Goal: Task Accomplishment & Management: Use online tool/utility

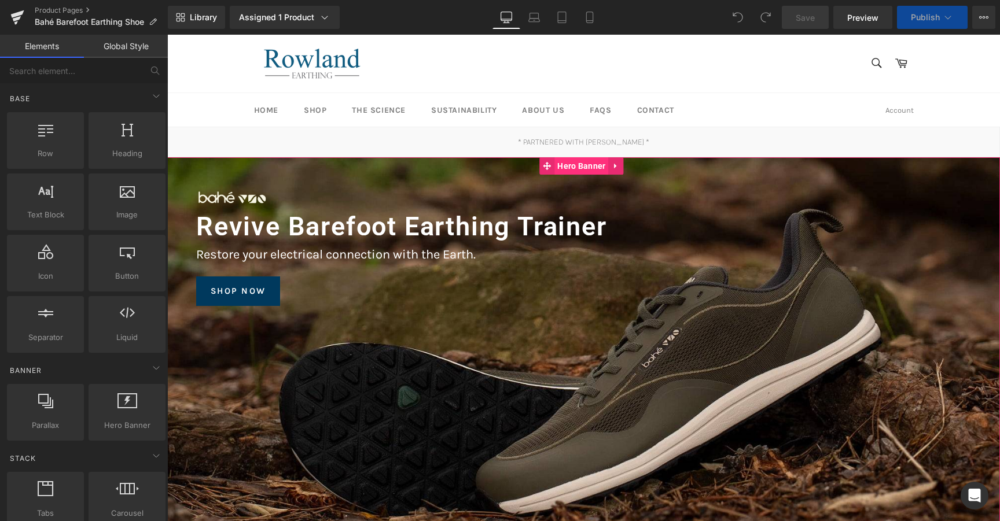
click at [578, 173] on span "Hero Banner" at bounding box center [581, 165] width 54 height 17
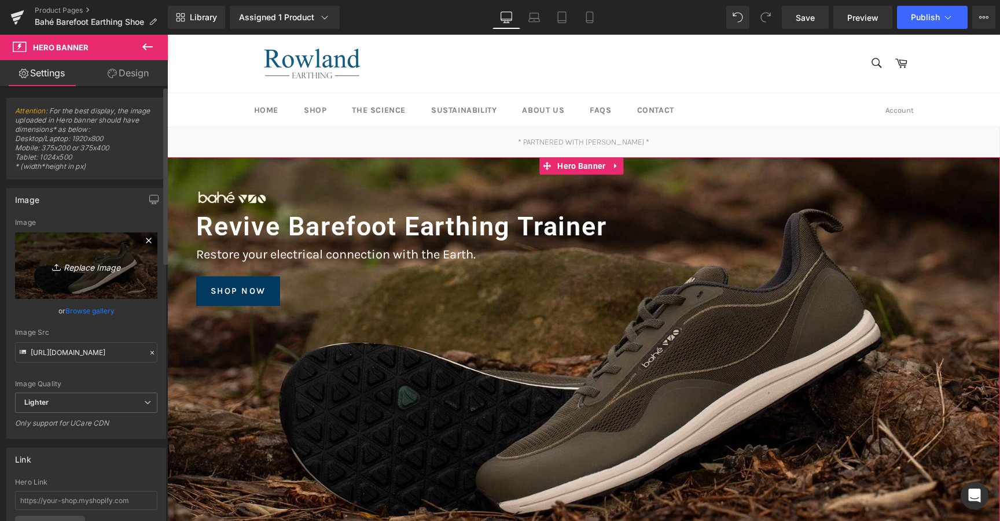
click at [101, 271] on icon "Replace Image" at bounding box center [86, 266] width 93 height 14
type input "C:\fakepath\thumbnail_Bahe - Adapt - Product-17.jpg"
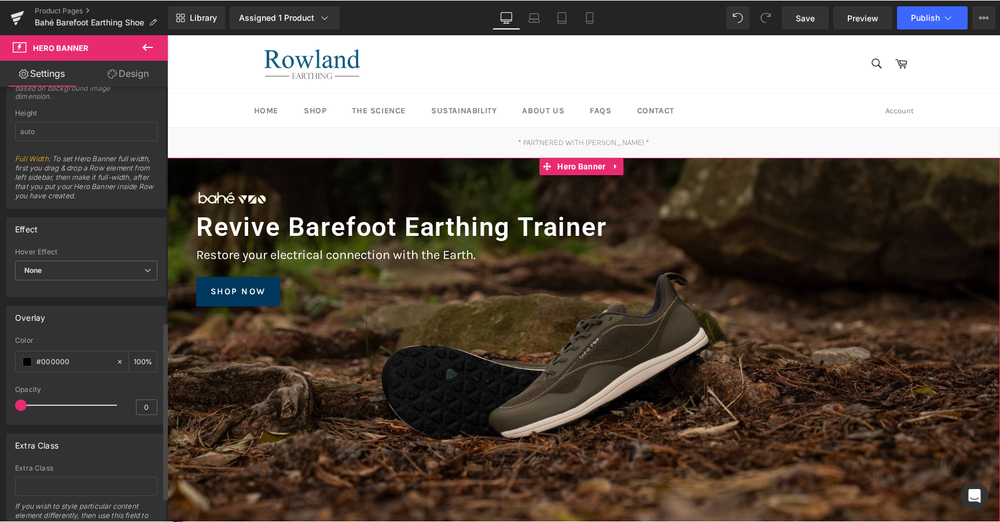
scroll to position [576, 0]
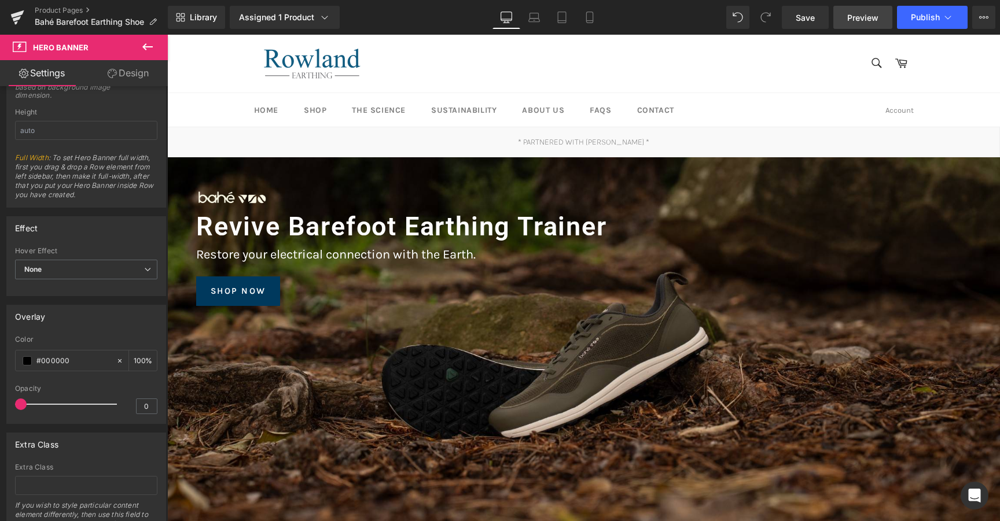
click at [875, 21] on span "Preview" at bounding box center [862, 18] width 31 height 12
click at [811, 24] on link "Save" at bounding box center [805, 17] width 47 height 23
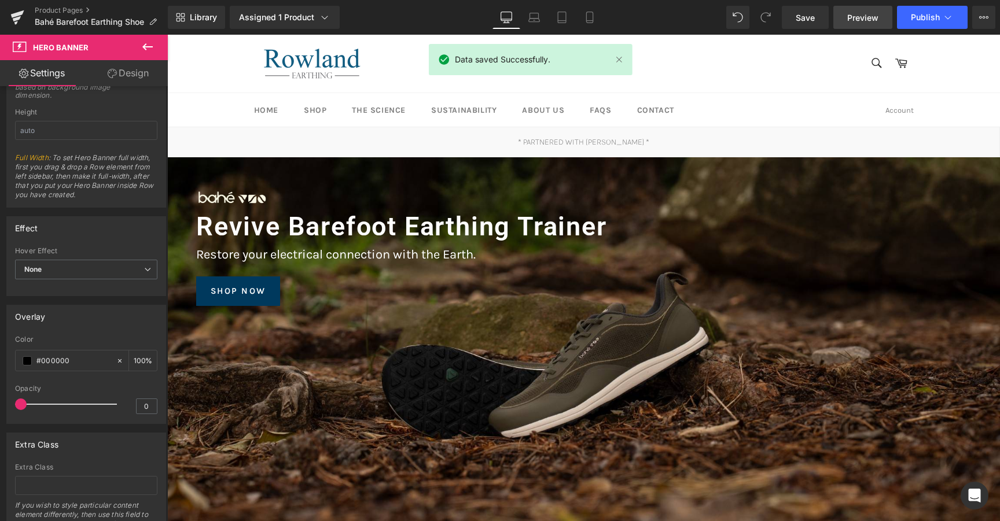
click at [852, 25] on link "Preview" at bounding box center [862, 17] width 59 height 23
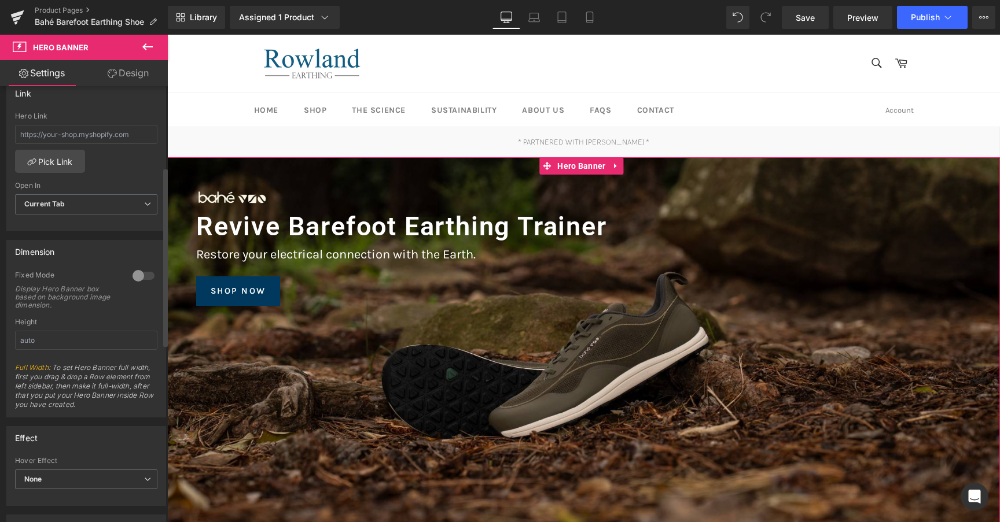
scroll to position [0, 0]
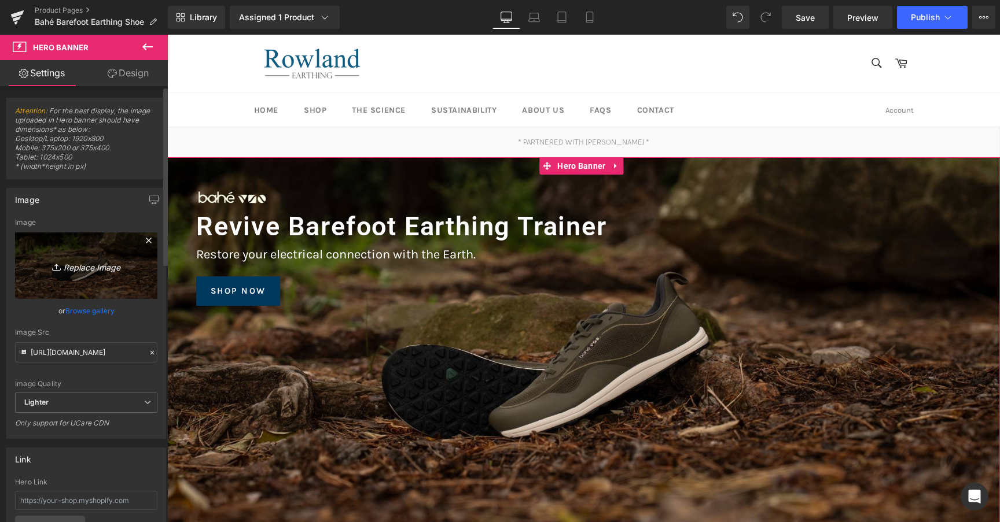
click at [55, 264] on icon at bounding box center [56, 265] width 3 height 2
type input "C:\fakepath\507AA65E-BFE2-49C9-8340-900A77C6A3D4_1_201_a.jpeg"
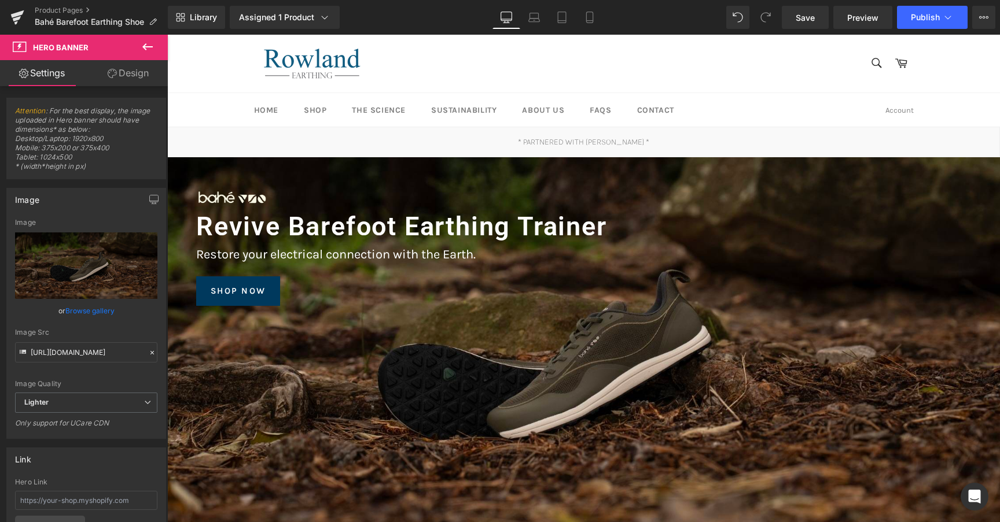
click at [801, 29] on div "Library Assigned 1 Product Product Preview Bahé Barefoot Earthing Shoe | Men's …" at bounding box center [584, 17] width 832 height 35
click at [802, 24] on link "Save" at bounding box center [805, 17] width 47 height 23
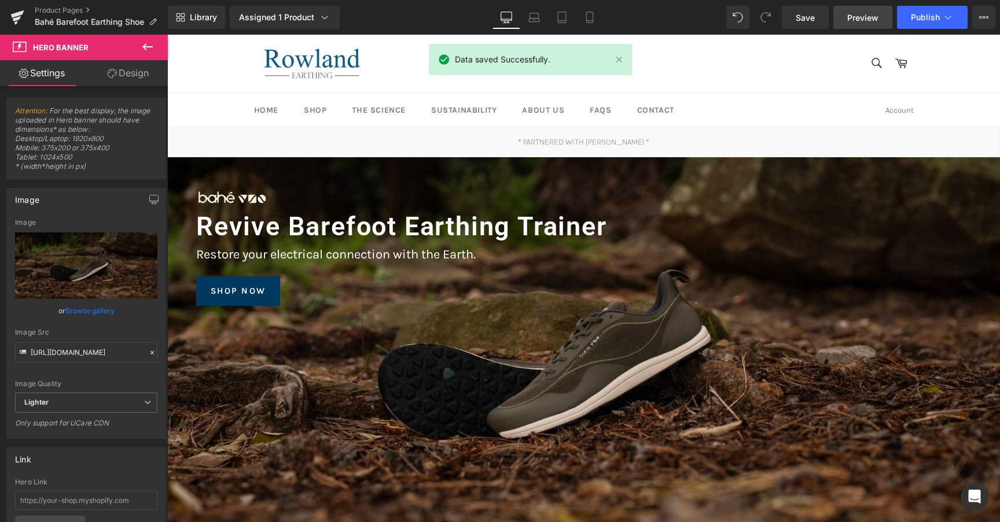
click at [866, 25] on link "Preview" at bounding box center [862, 17] width 59 height 23
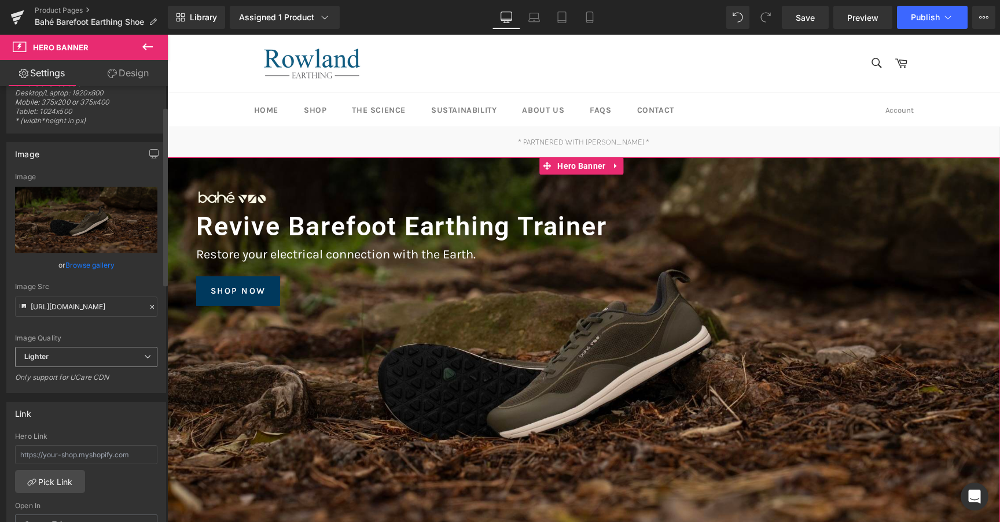
scroll to position [52, 0]
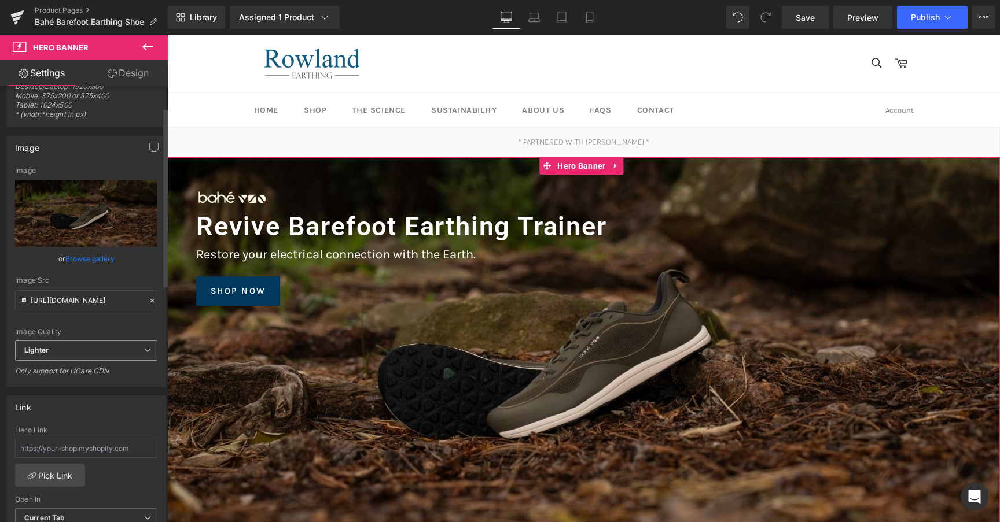
click at [75, 350] on span "Lighter" at bounding box center [86, 351] width 142 height 20
click at [82, 332] on div "Image Quality" at bounding box center [86, 332] width 142 height 8
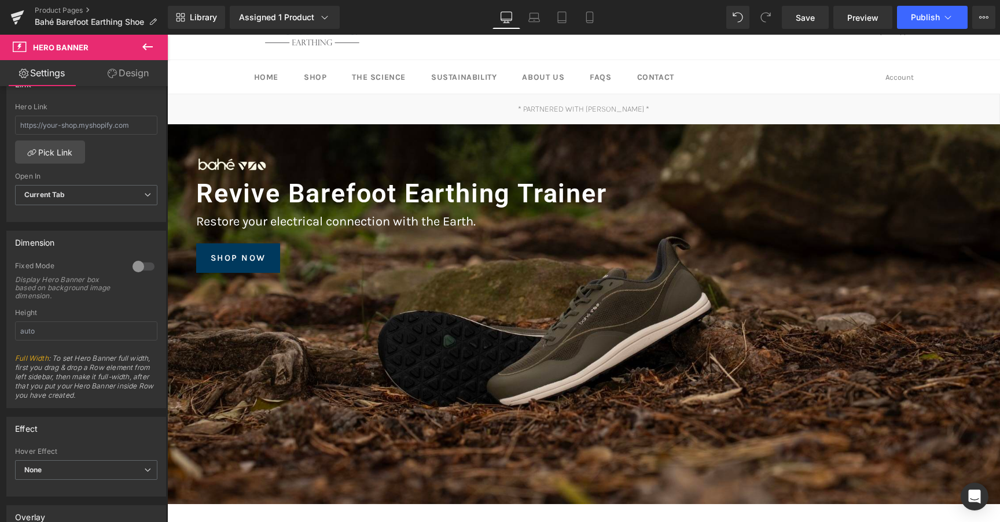
scroll to position [0, 0]
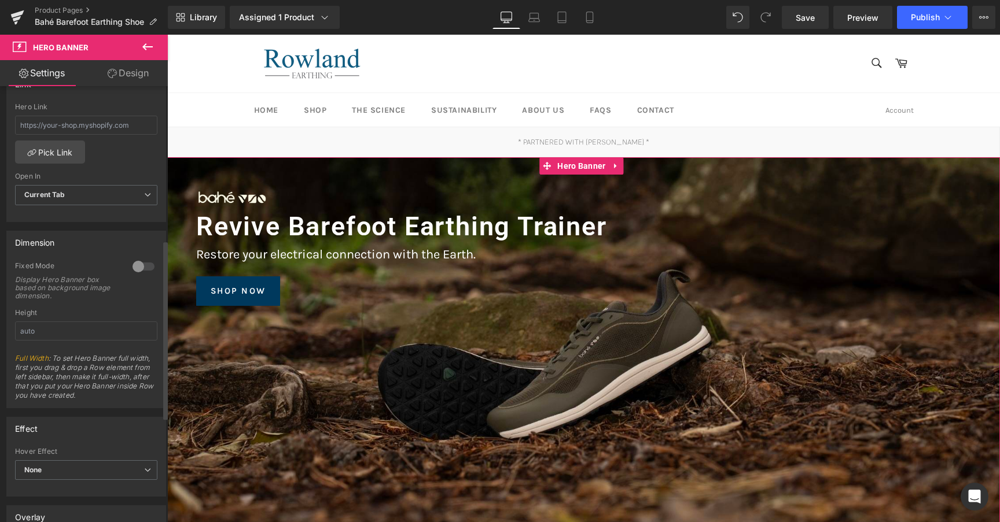
click at [135, 265] on div at bounding box center [144, 266] width 28 height 19
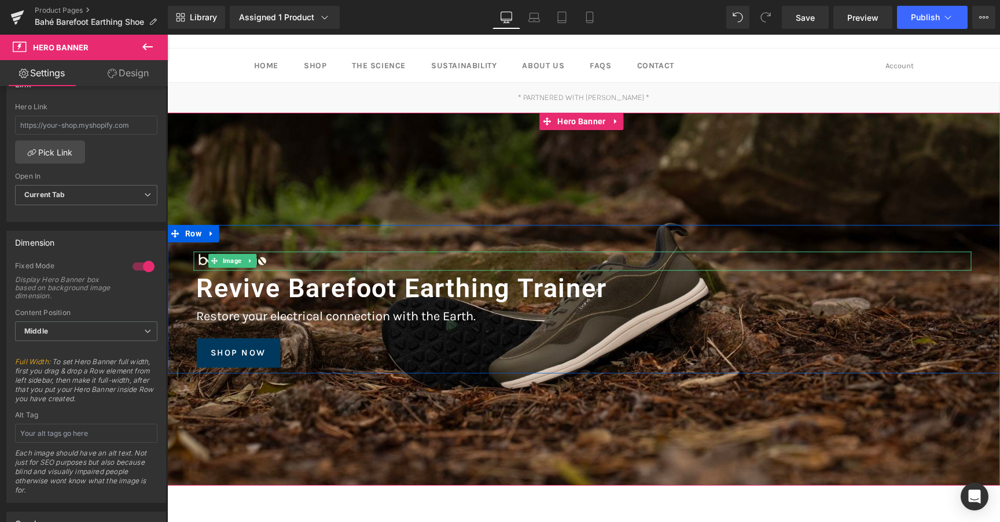
scroll to position [52, 0]
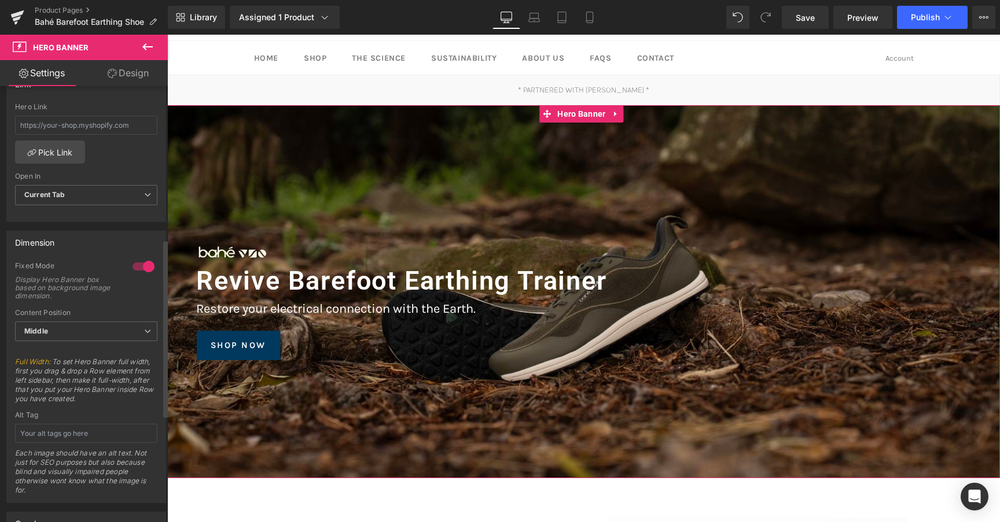
click at [141, 261] on div at bounding box center [144, 266] width 28 height 19
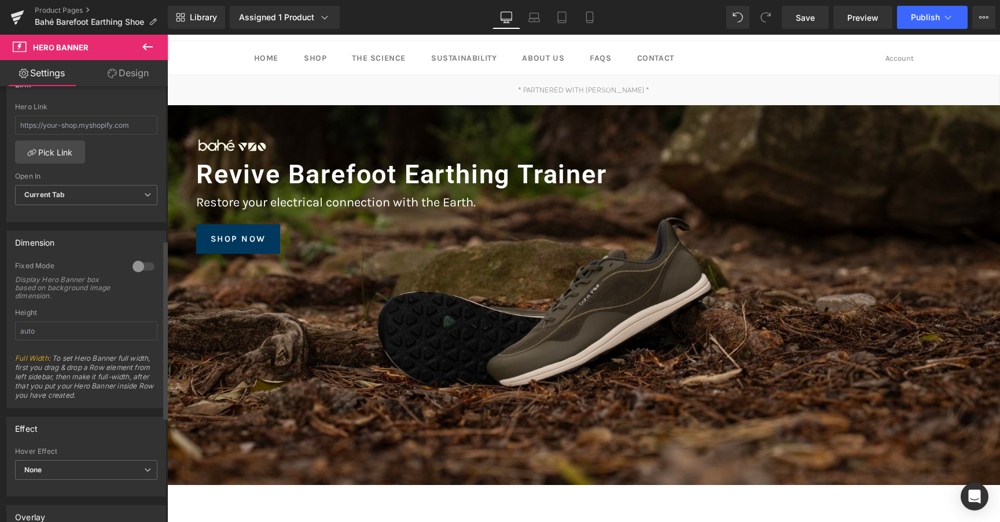
click at [141, 261] on div at bounding box center [144, 266] width 28 height 19
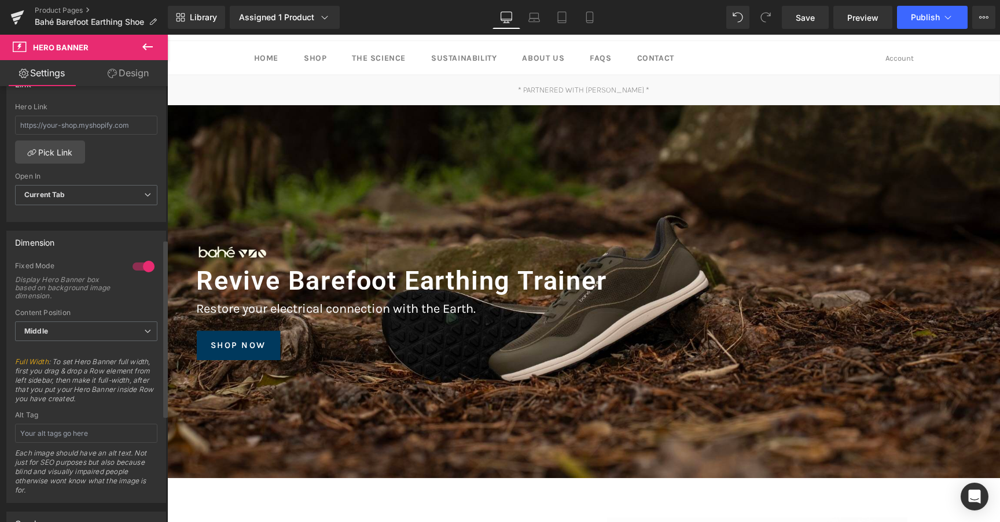
click at [141, 261] on div at bounding box center [144, 266] width 28 height 19
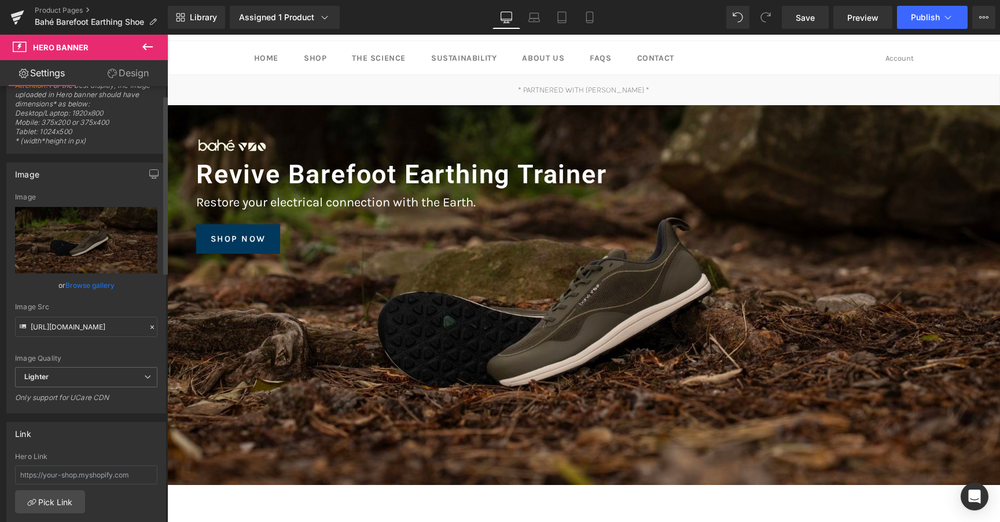
scroll to position [0, 0]
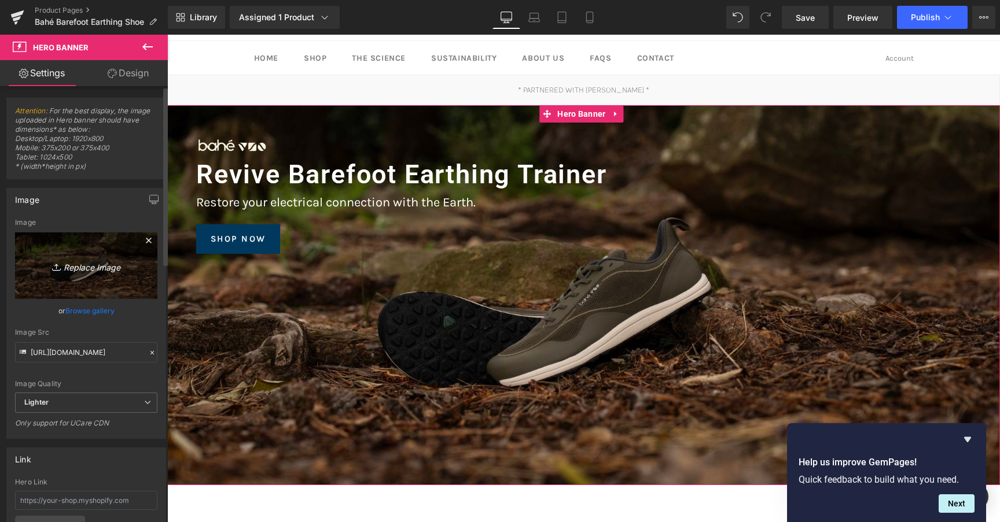
click at [69, 267] on icon "Replace Image" at bounding box center [86, 266] width 93 height 14
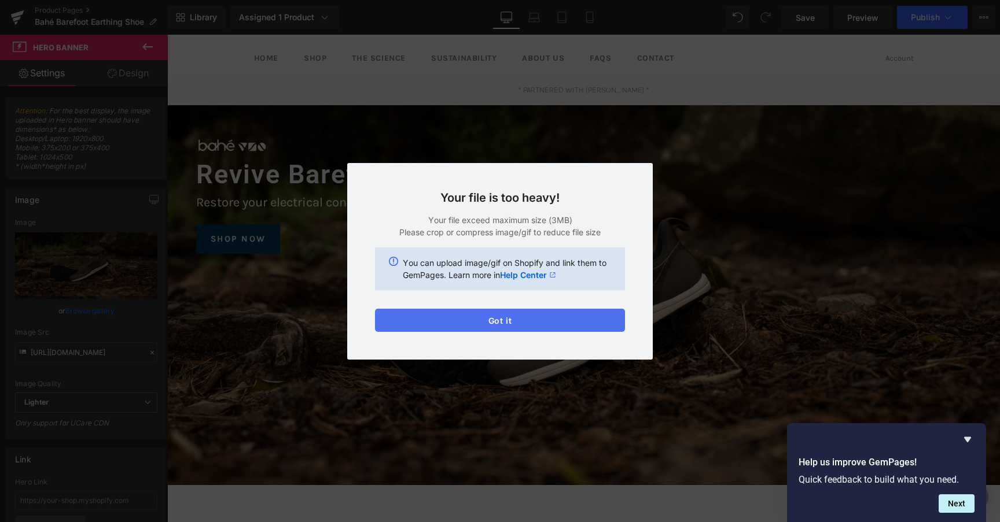
click at [481, 317] on button "Got it" at bounding box center [500, 320] width 250 height 23
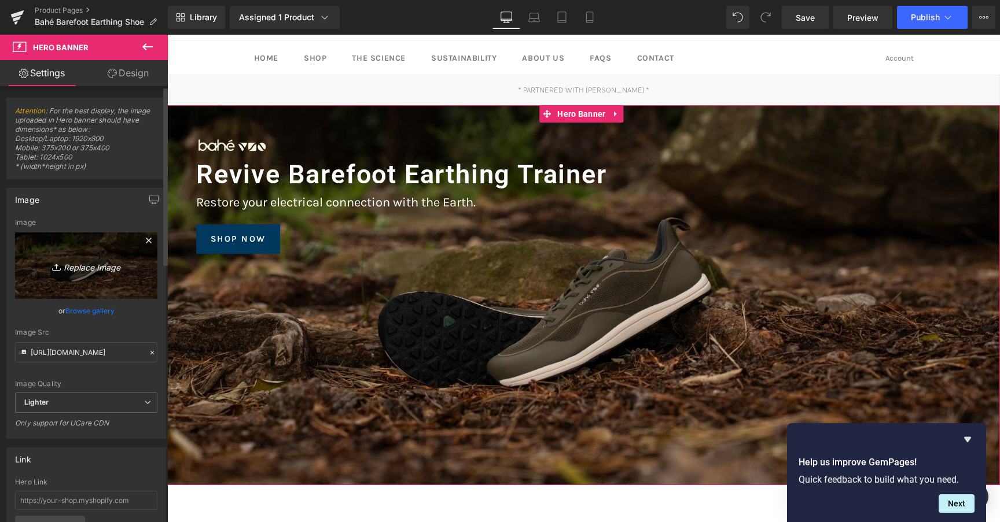
click at [79, 273] on icon "Replace Image" at bounding box center [86, 266] width 93 height 14
click at [84, 285] on link "Replace Image" at bounding box center [86, 266] width 142 height 67
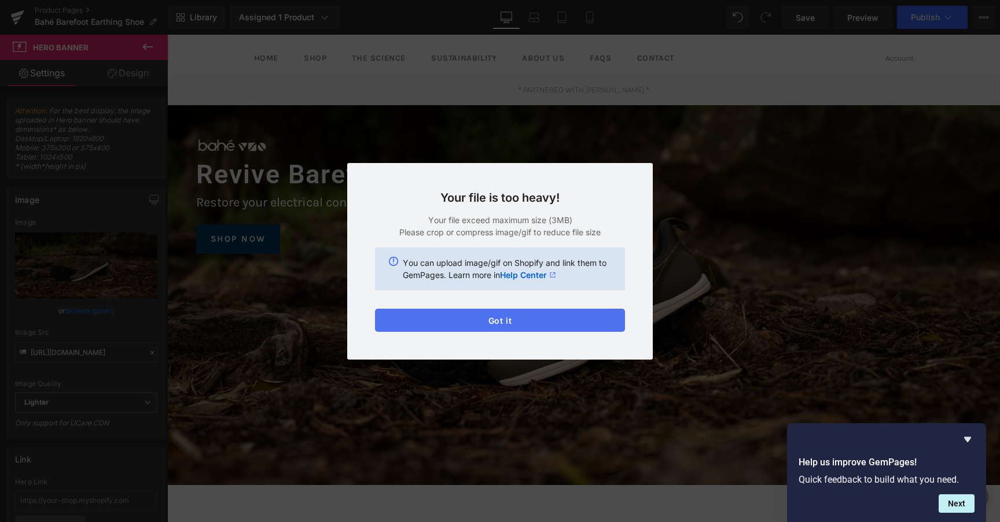
click at [468, 322] on button "Got it" at bounding box center [500, 320] width 250 height 23
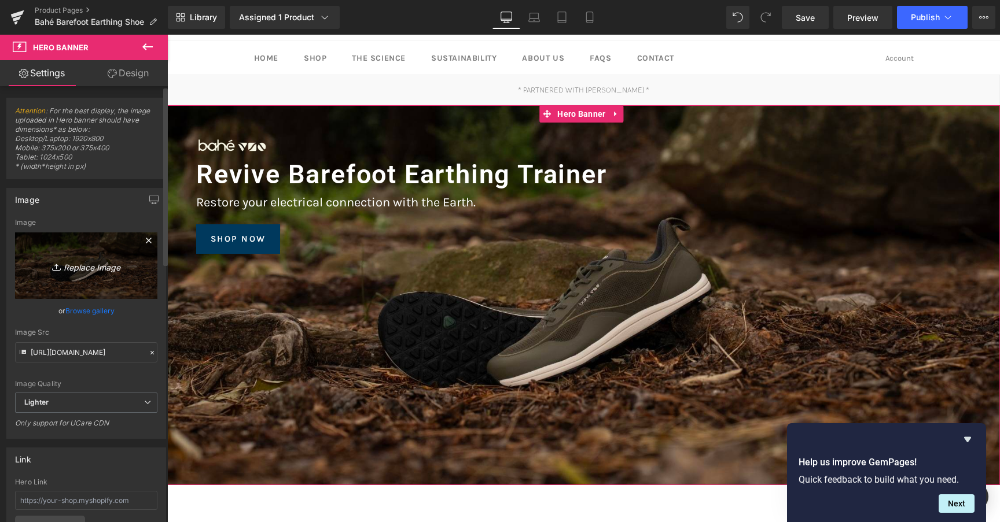
click at [78, 267] on icon "Replace Image" at bounding box center [86, 266] width 93 height 14
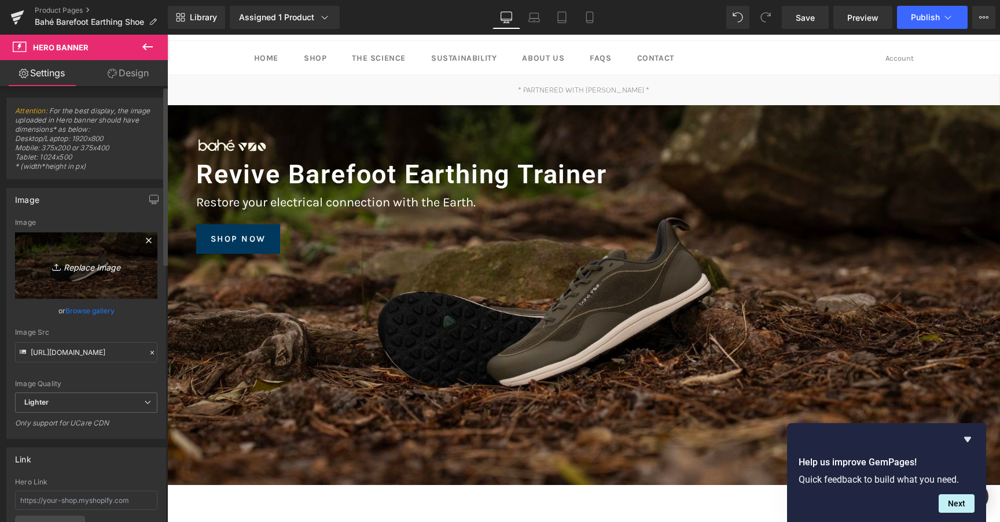
type input "C:\fakepath\bahe flex banner 2.png"
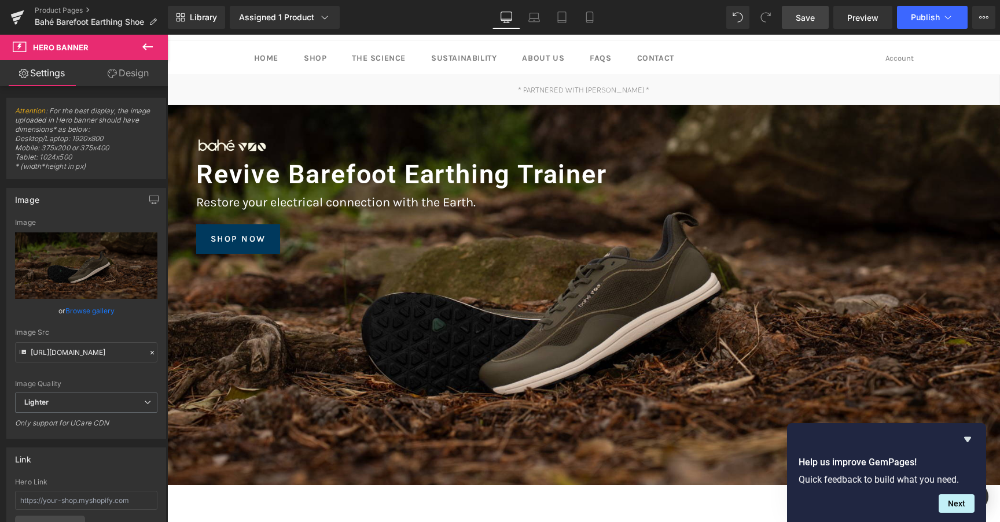
click at [800, 26] on link "Save" at bounding box center [805, 17] width 47 height 23
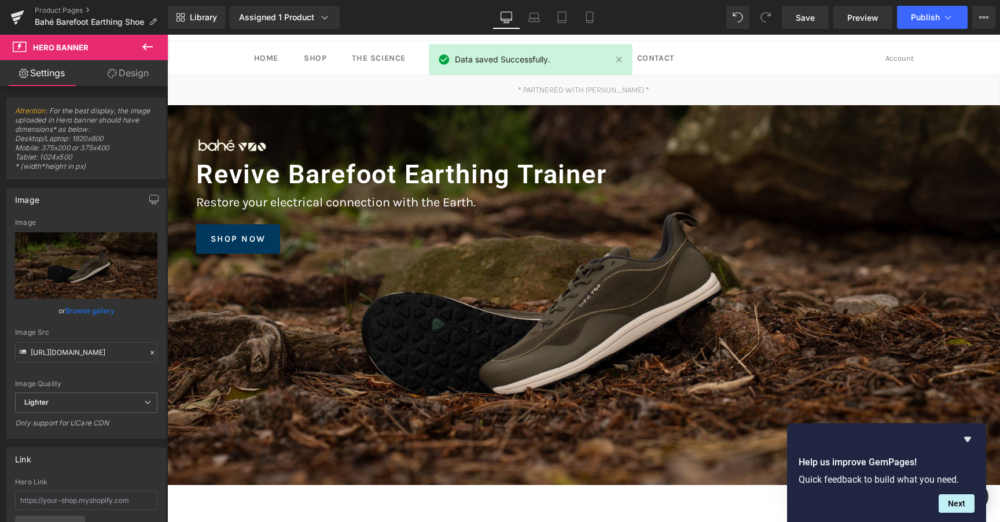
click at [807, 54] on div "Search Search Cart Account" at bounding box center [848, 58] width 132 height 34
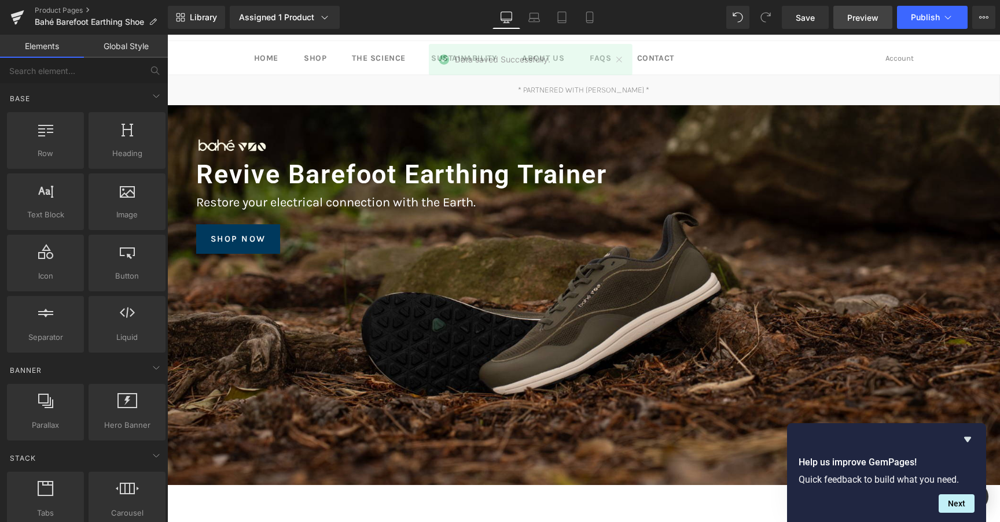
click at [881, 17] on link "Preview" at bounding box center [862, 17] width 59 height 23
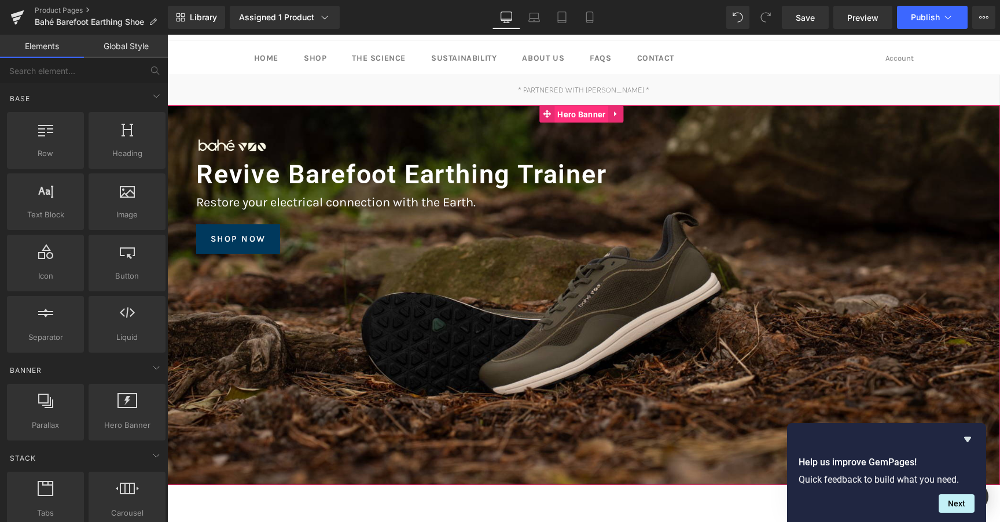
click at [570, 119] on span "Hero Banner" at bounding box center [581, 114] width 54 height 17
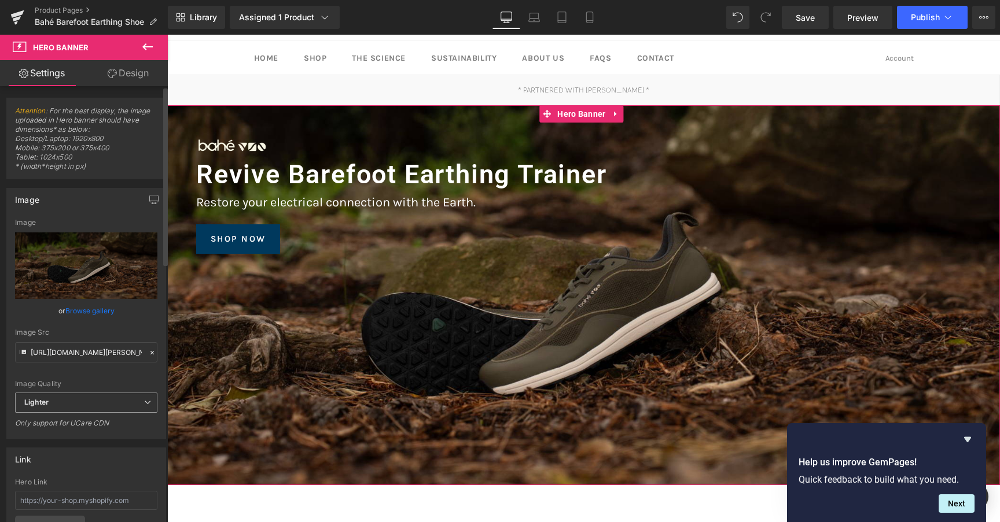
click at [87, 396] on span "Lighter" at bounding box center [86, 403] width 142 height 20
click at [87, 396] on span "Lighter" at bounding box center [84, 403] width 138 height 20
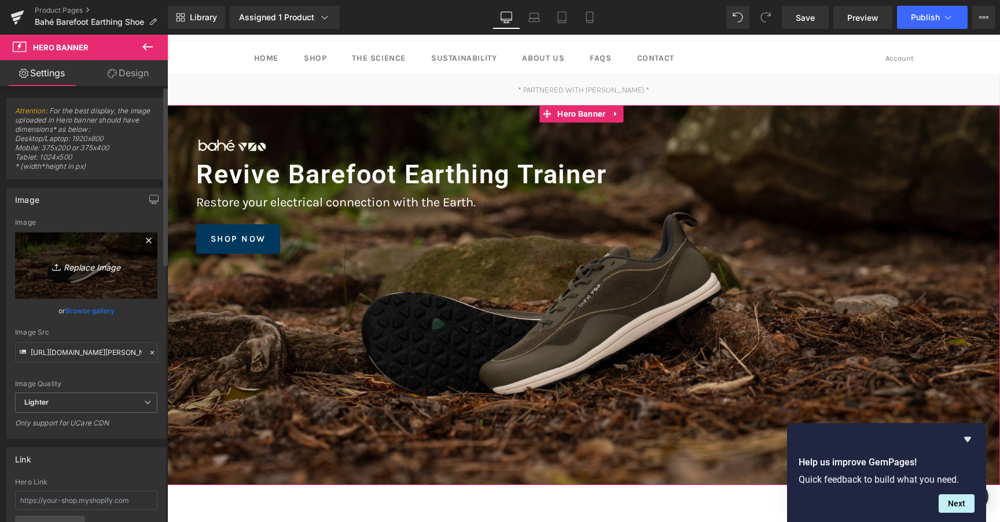
click at [103, 281] on link "Replace Image" at bounding box center [86, 266] width 142 height 67
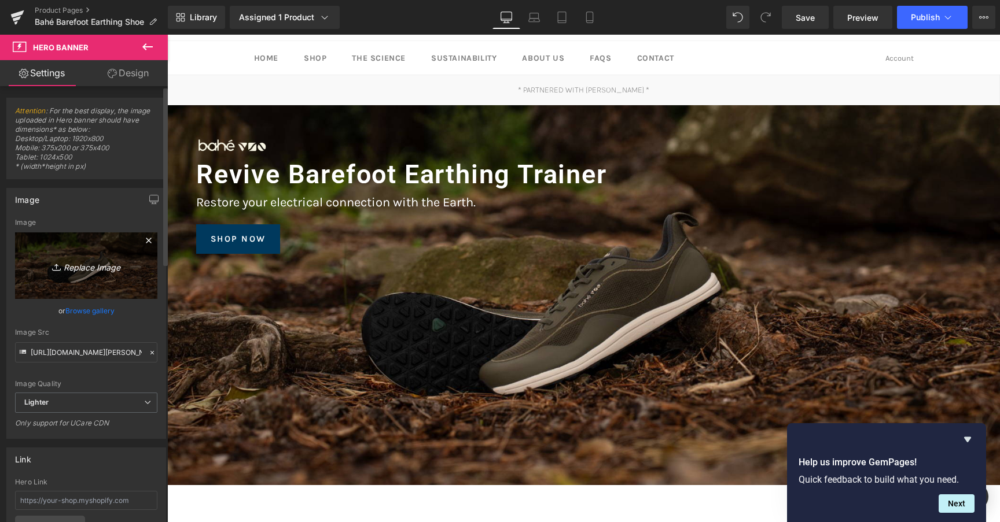
type input "C:\fakepath\bahe flex banner 3.jpg"
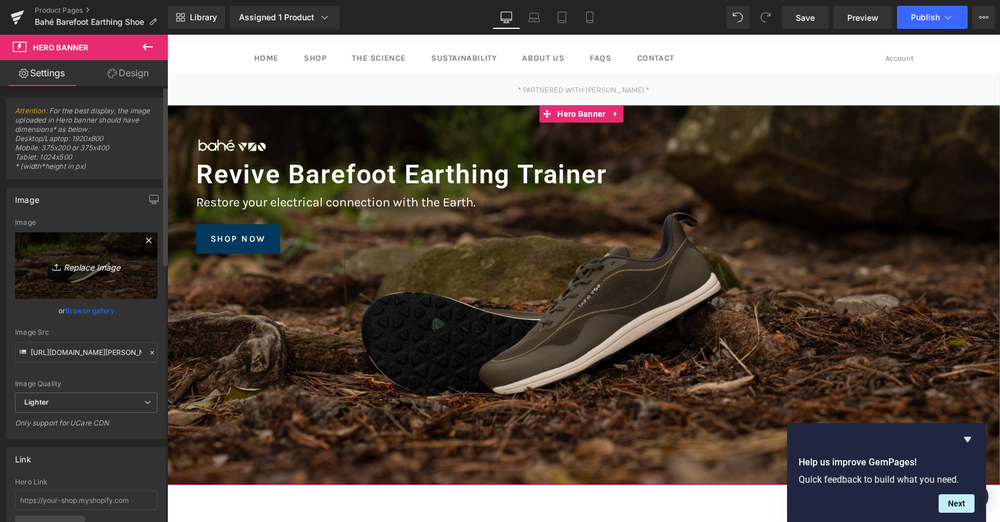
click at [88, 271] on icon "Replace Image" at bounding box center [86, 266] width 93 height 14
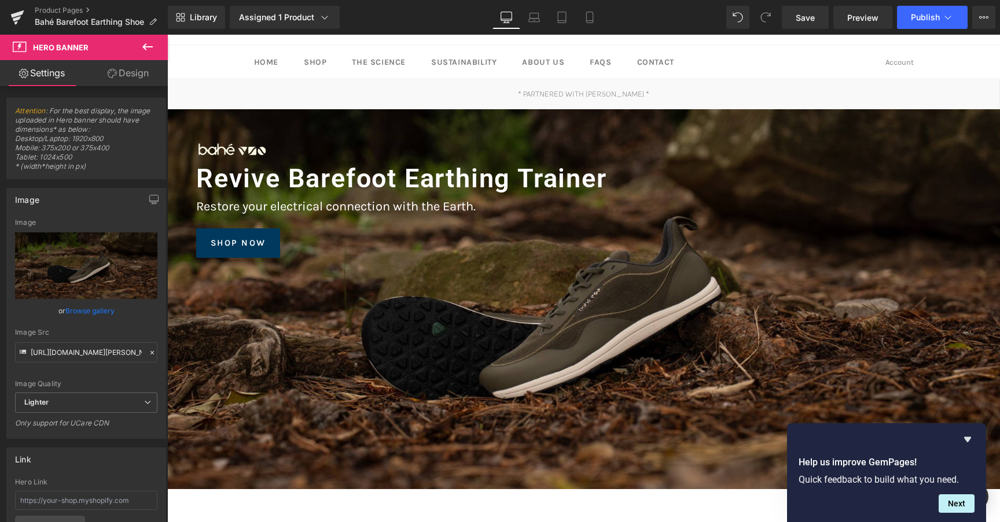
scroll to position [54, 0]
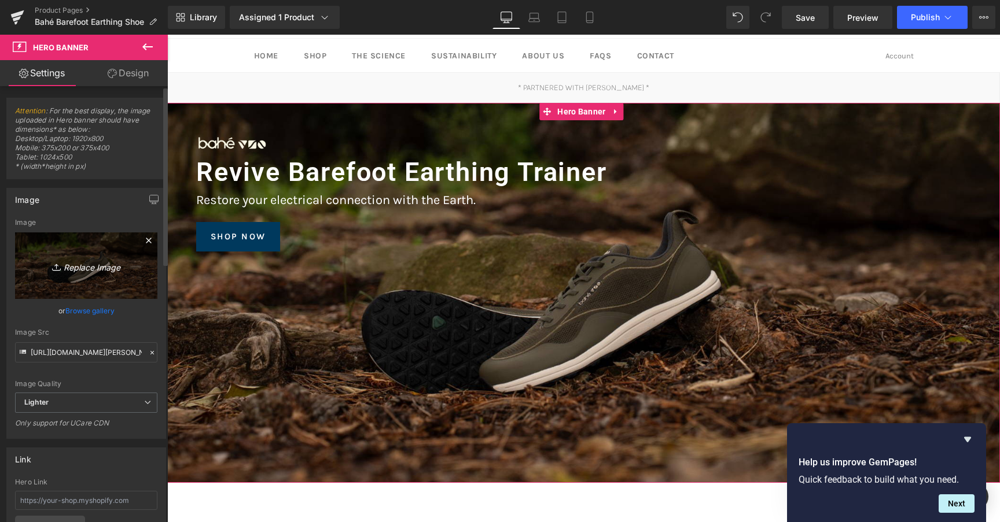
click at [95, 234] on link "Replace Image" at bounding box center [86, 266] width 142 height 67
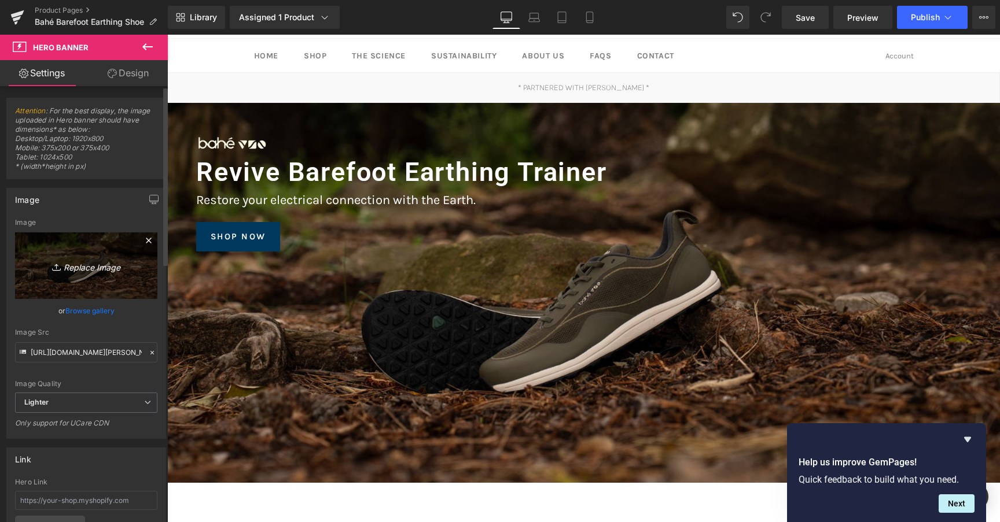
type input "C:\fakepath\flex banner 4.jpg"
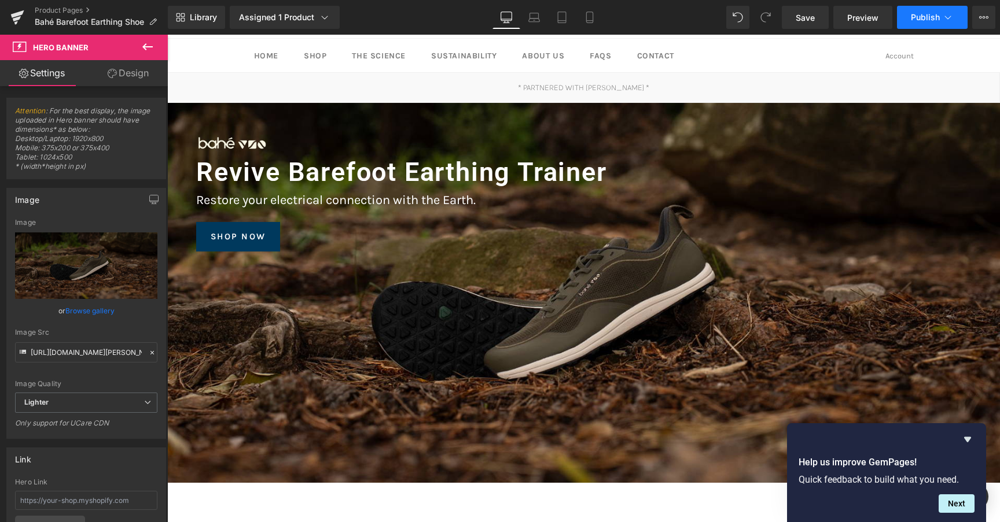
click at [921, 17] on span "Publish" at bounding box center [925, 17] width 29 height 9
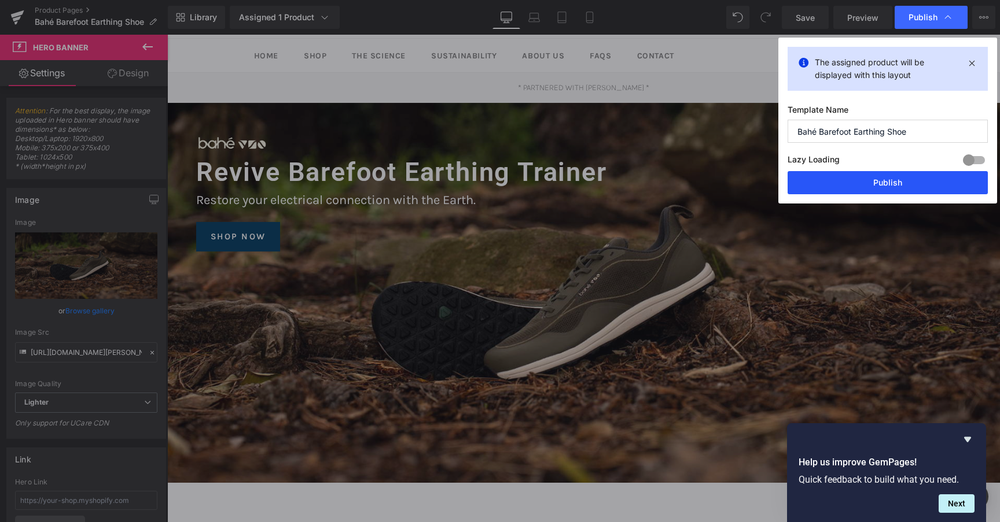
click at [871, 180] on button "Publish" at bounding box center [887, 182] width 200 height 23
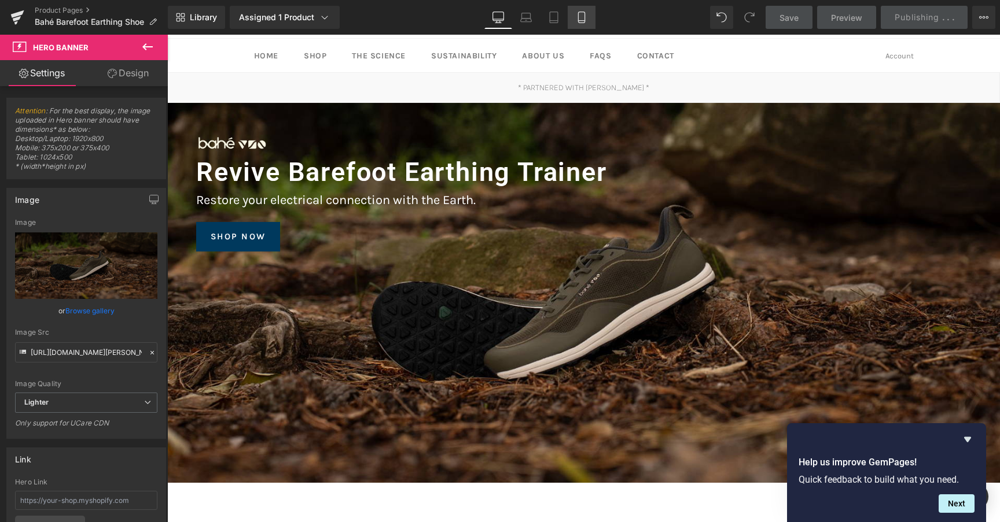
click at [586, 13] on icon at bounding box center [582, 18] width 12 height 12
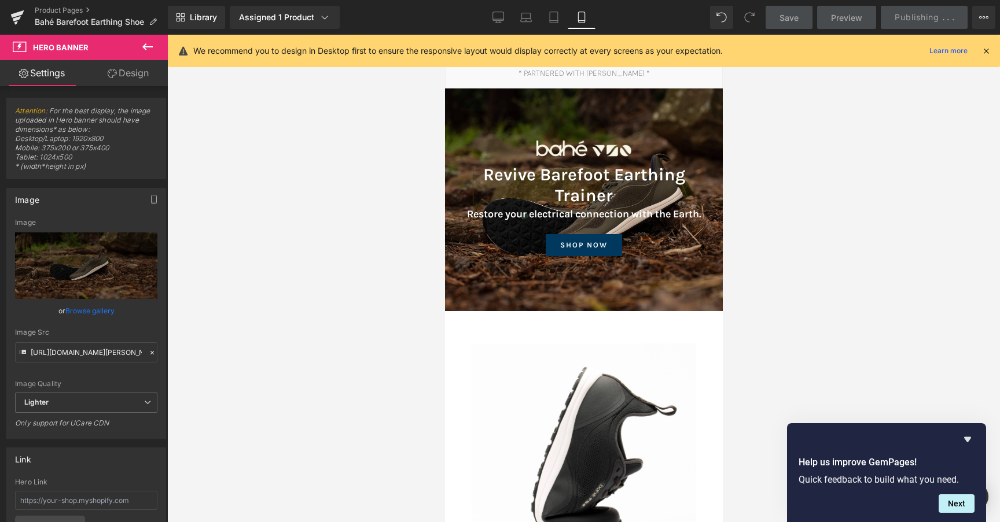
scroll to position [0, 0]
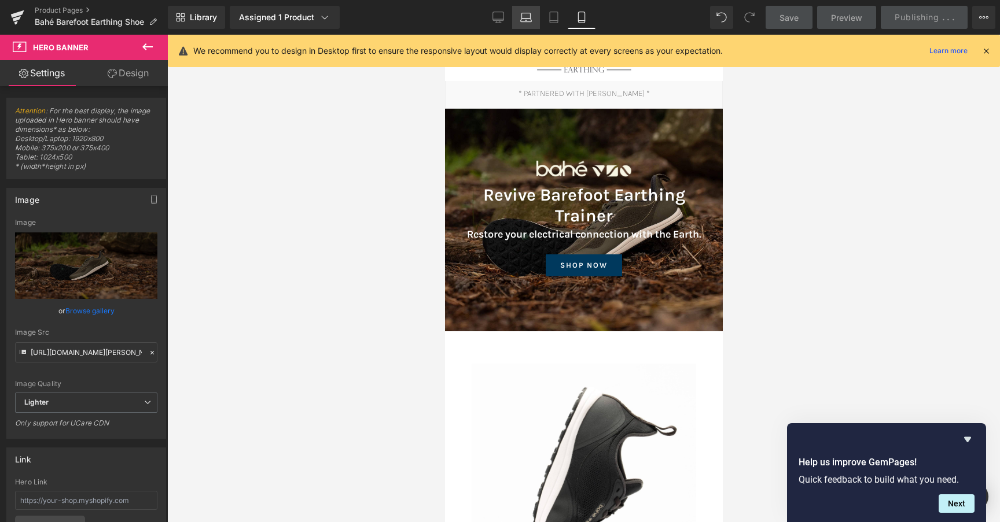
click at [528, 20] on icon at bounding box center [526, 18] width 12 height 12
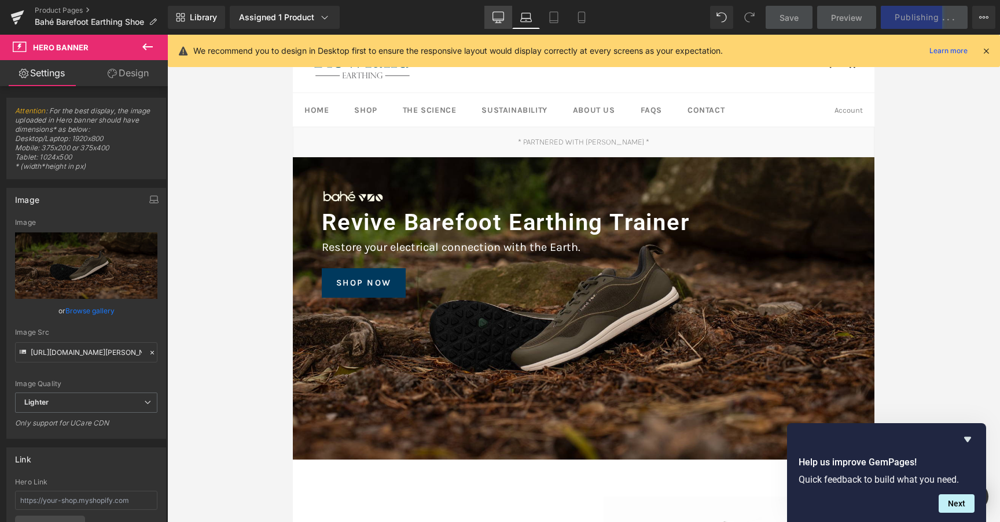
click at [498, 18] on icon at bounding box center [498, 18] width 12 height 12
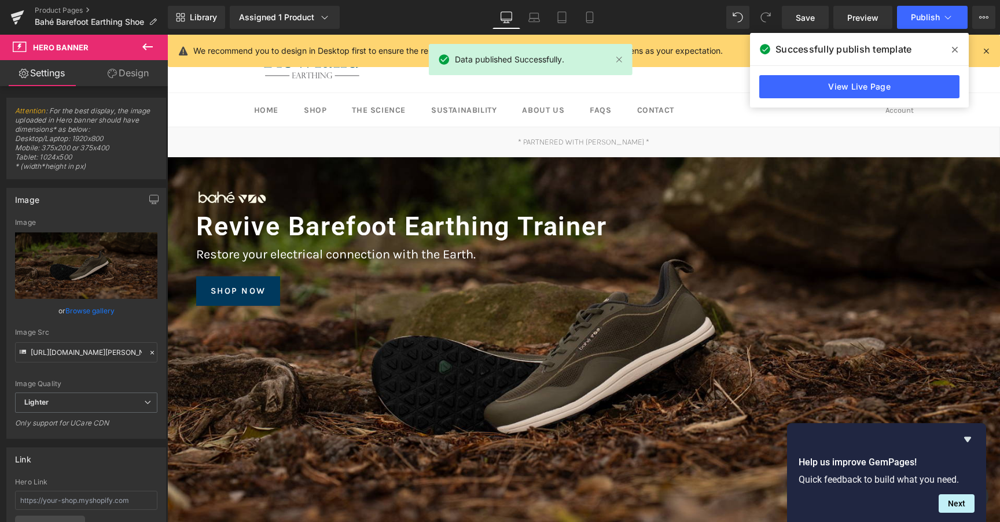
drag, startPoint x: 988, startPoint y: 50, endPoint x: 803, endPoint y: 25, distance: 186.8
click at [988, 50] on icon at bounding box center [986, 51] width 10 height 10
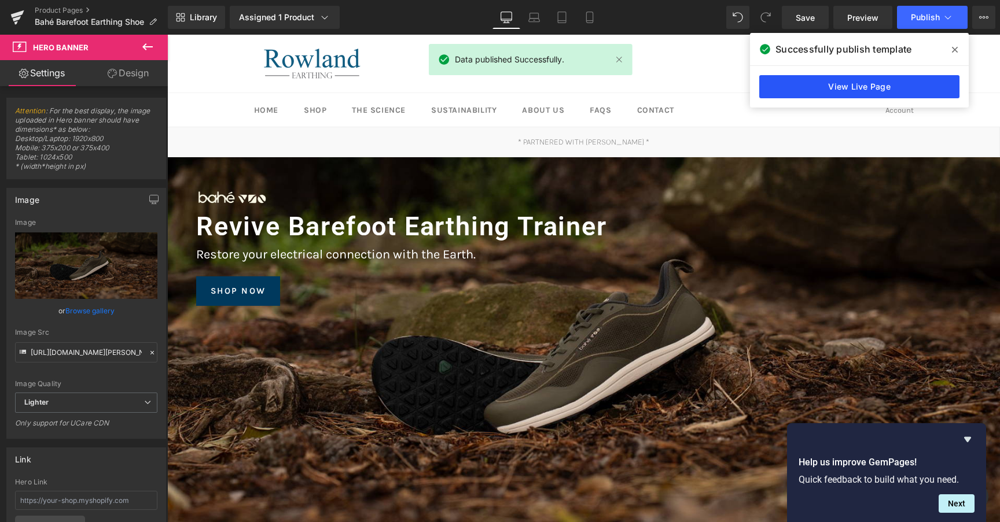
click at [923, 81] on link "View Live Page" at bounding box center [859, 86] width 200 height 23
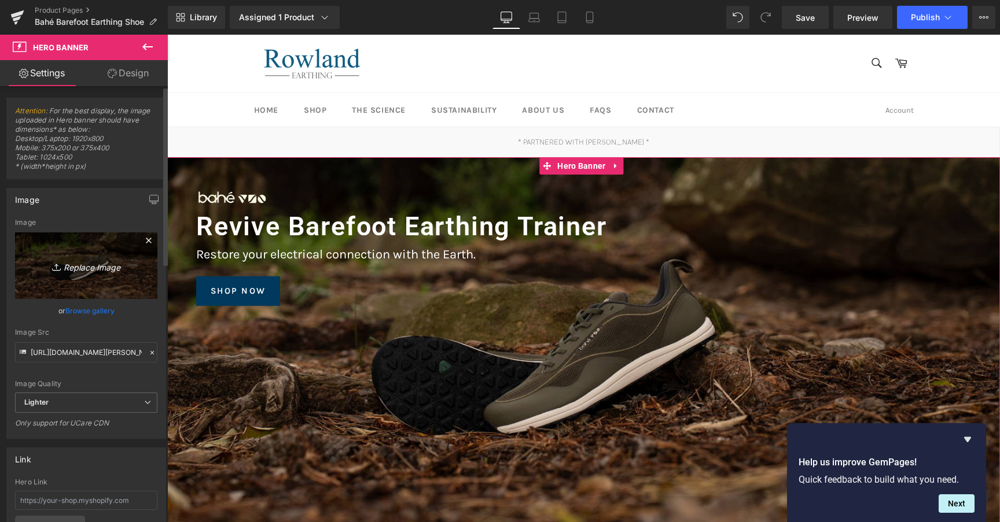
click at [91, 268] on icon "Replace Image" at bounding box center [86, 266] width 93 height 14
type input "C:\fakepath\bahe flex banner 2.png"
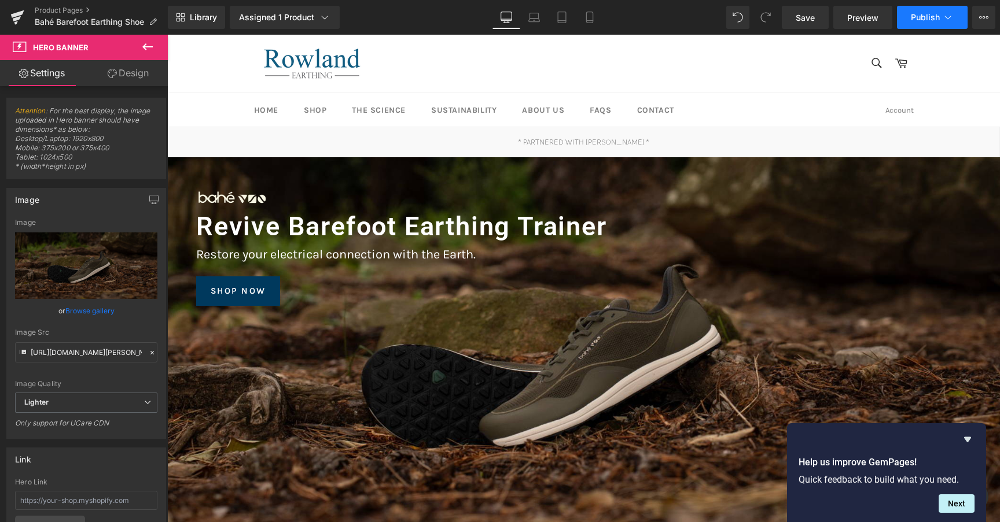
click at [924, 20] on span "Publish" at bounding box center [925, 17] width 29 height 9
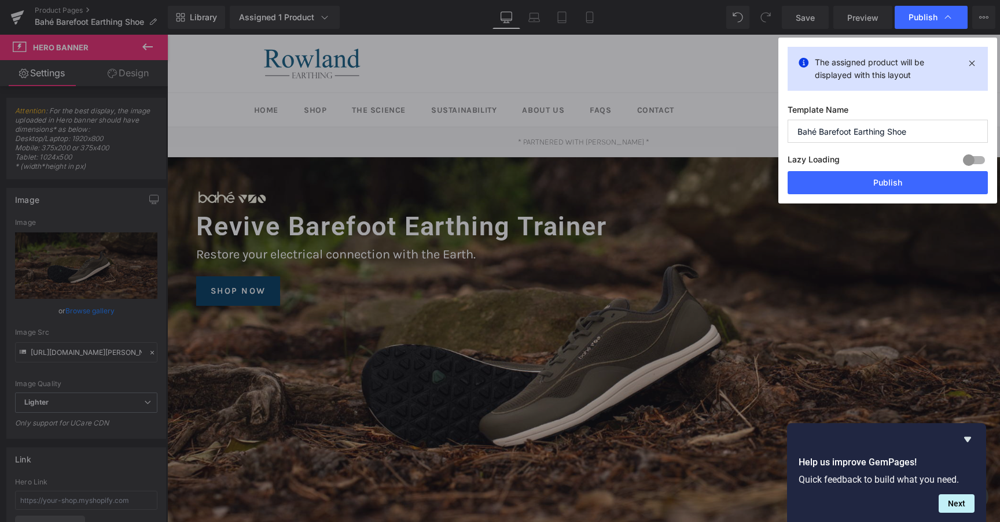
click at [870, 168] on div "Lazy Loading Build Upgrade plan to unlock" at bounding box center [887, 161] width 200 height 19
click at [871, 172] on button "Publish" at bounding box center [887, 182] width 200 height 23
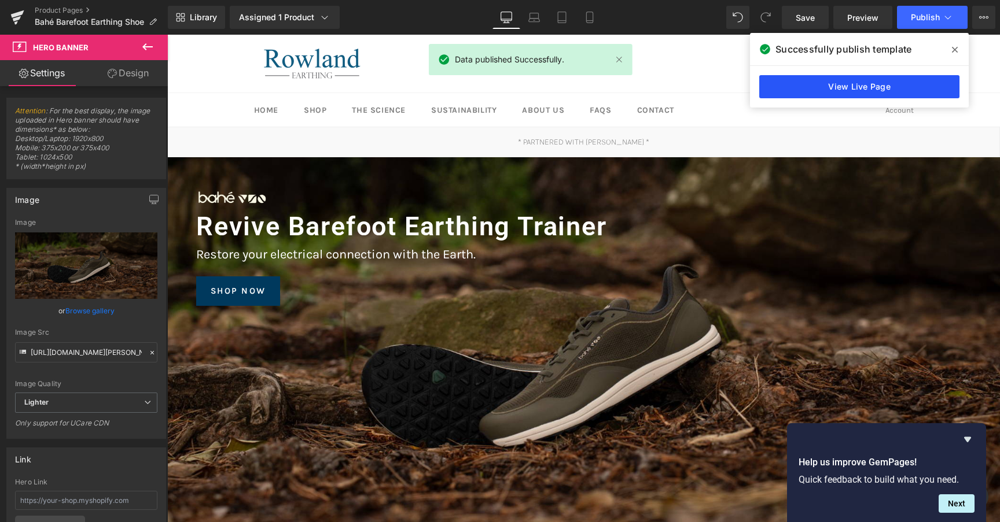
click at [872, 89] on link "View Live Page" at bounding box center [859, 86] width 200 height 23
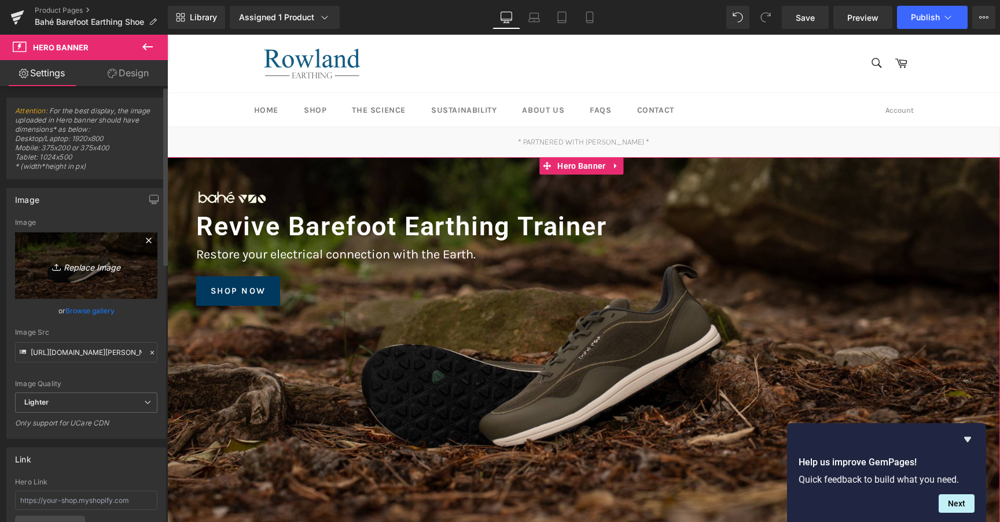
click at [92, 280] on link "Replace Image" at bounding box center [86, 266] width 142 height 67
type input "C:\fakepath\flex banner 5.jpg"
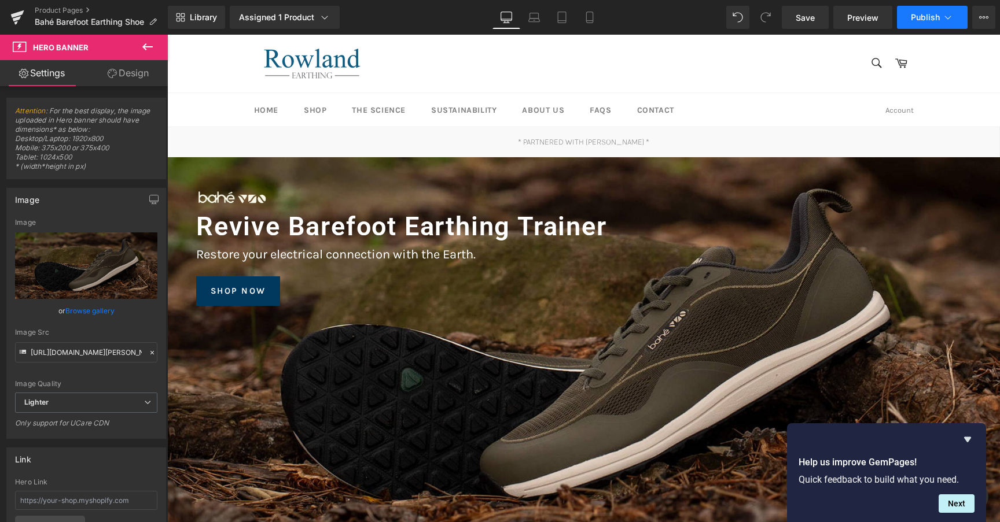
click at [910, 21] on button "Publish" at bounding box center [932, 17] width 71 height 23
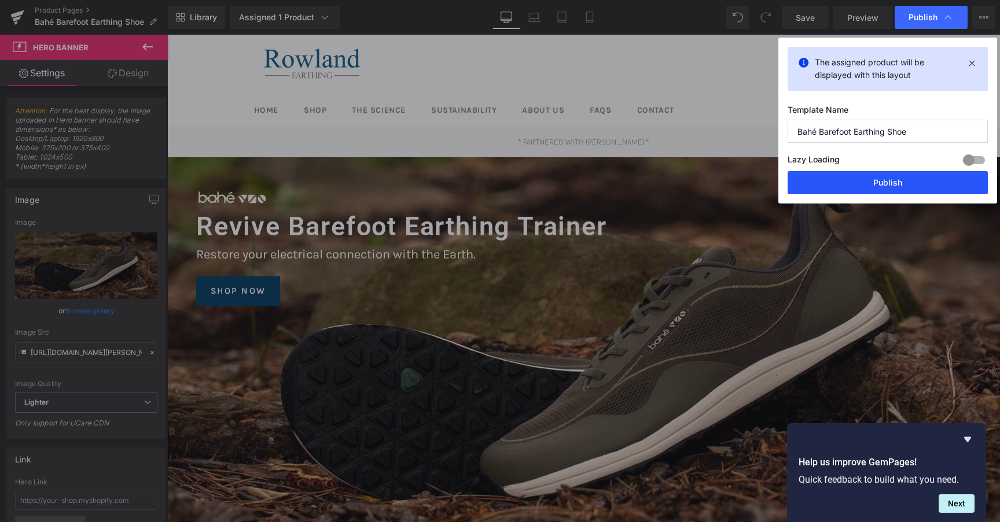
click at [906, 183] on button "Publish" at bounding box center [887, 182] width 200 height 23
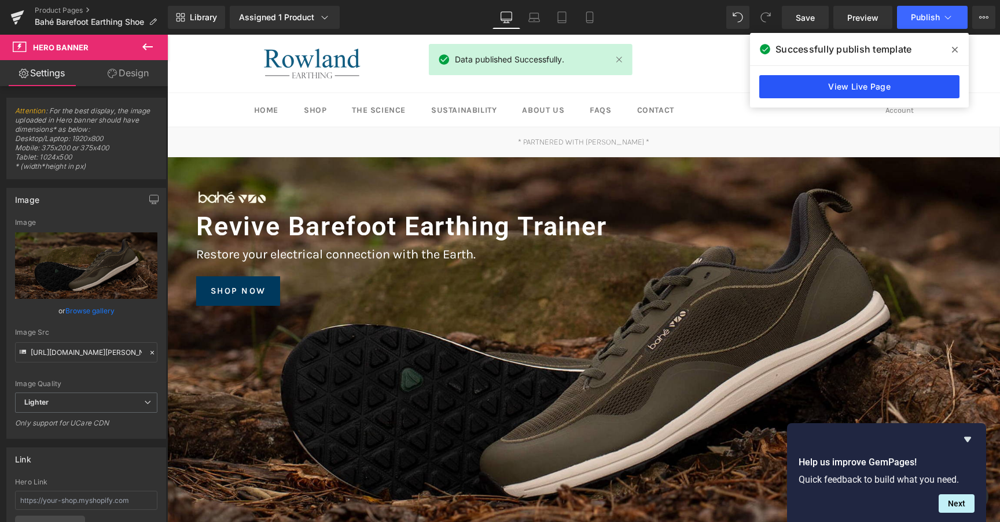
click at [830, 81] on link "View Live Page" at bounding box center [859, 86] width 200 height 23
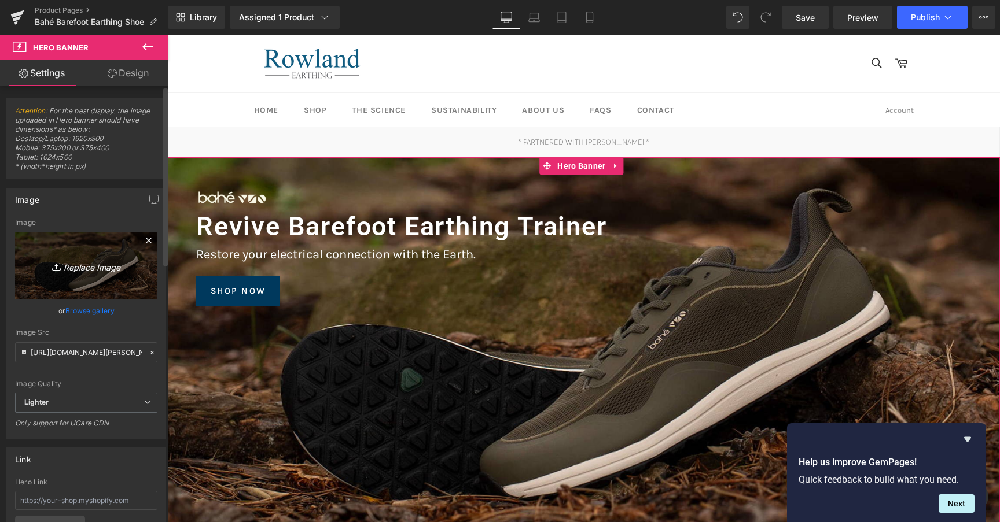
click at [83, 264] on icon "Replace Image" at bounding box center [86, 266] width 93 height 14
type input "C:\fakepath\flex banner 6.jpg"
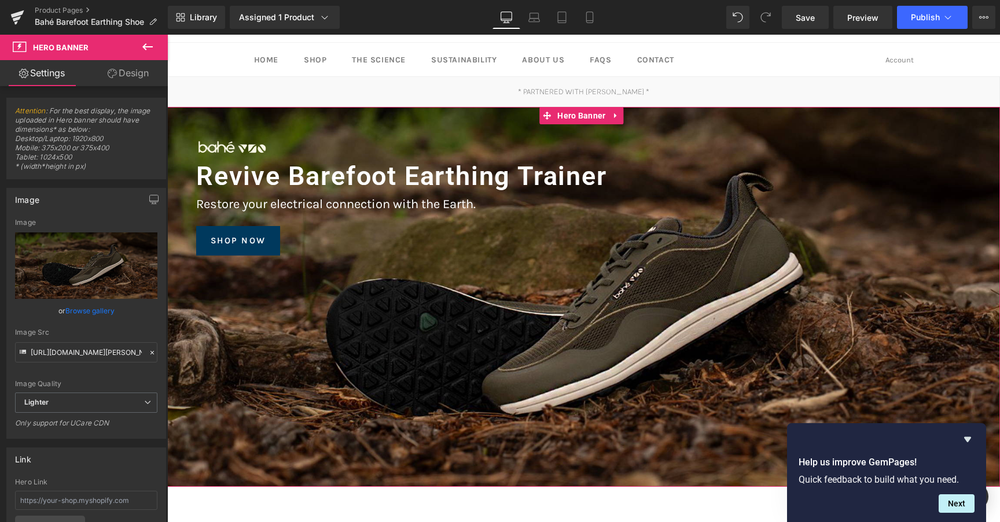
scroll to position [52, 0]
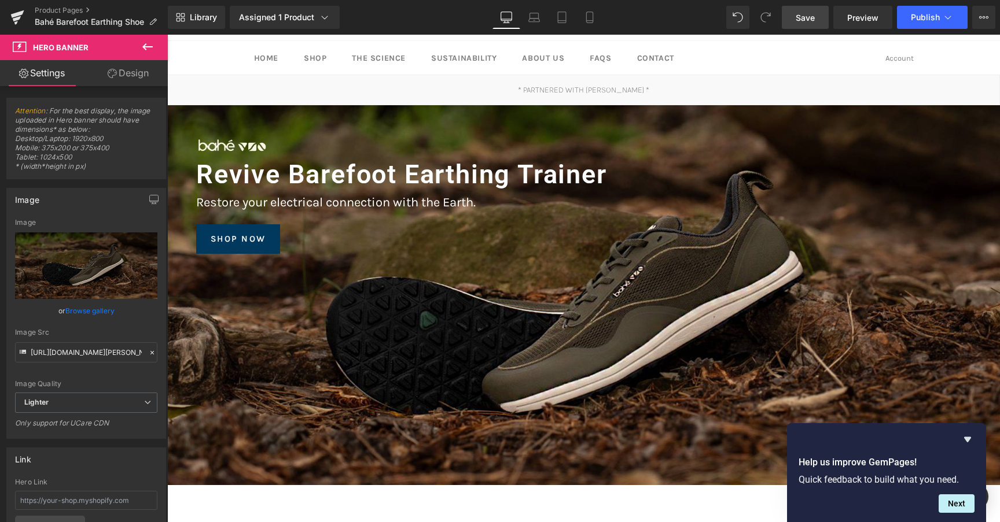
click at [789, 18] on link "Save" at bounding box center [805, 17] width 47 height 23
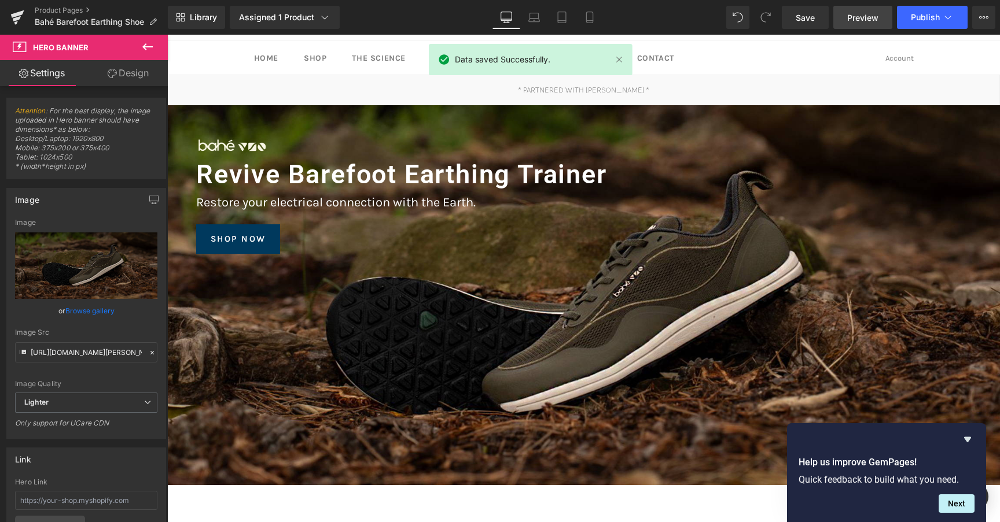
click at [863, 24] on link "Preview" at bounding box center [862, 17] width 59 height 23
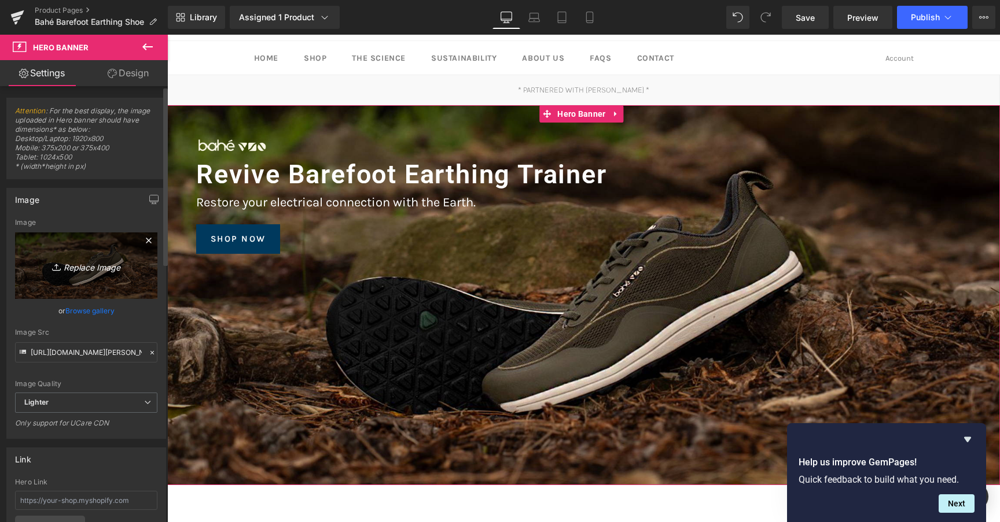
click at [81, 261] on icon "Replace Image" at bounding box center [86, 266] width 93 height 14
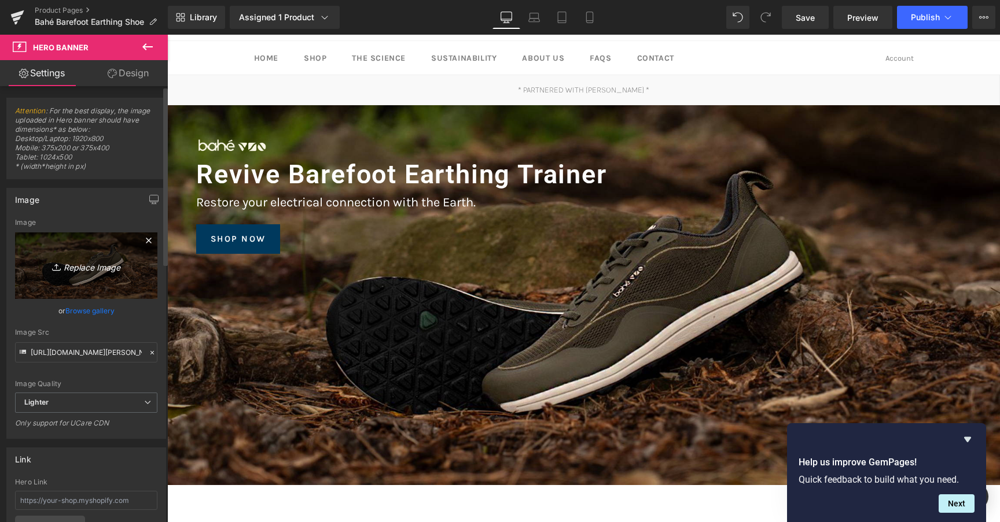
type input "C:\fakepath\flex banner 7.jpg"
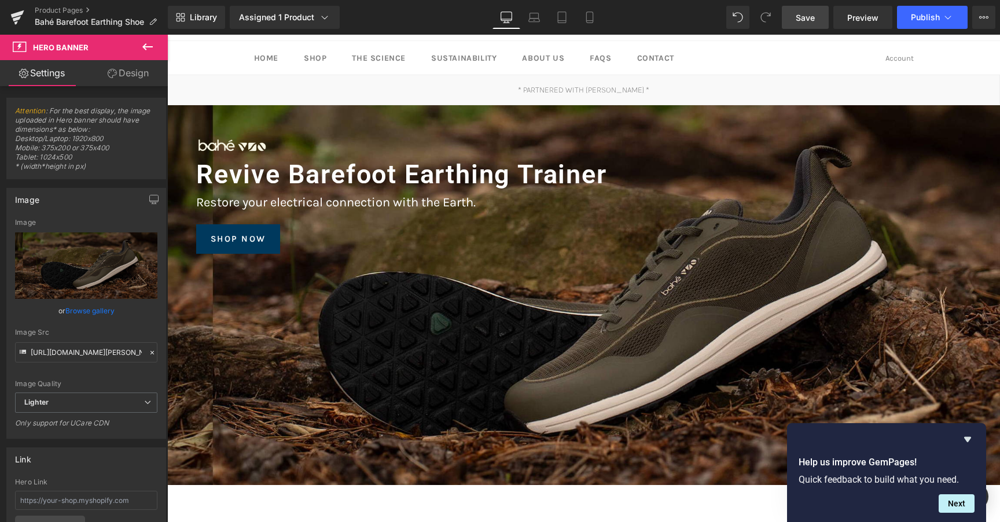
click at [801, 27] on link "Save" at bounding box center [805, 17] width 47 height 23
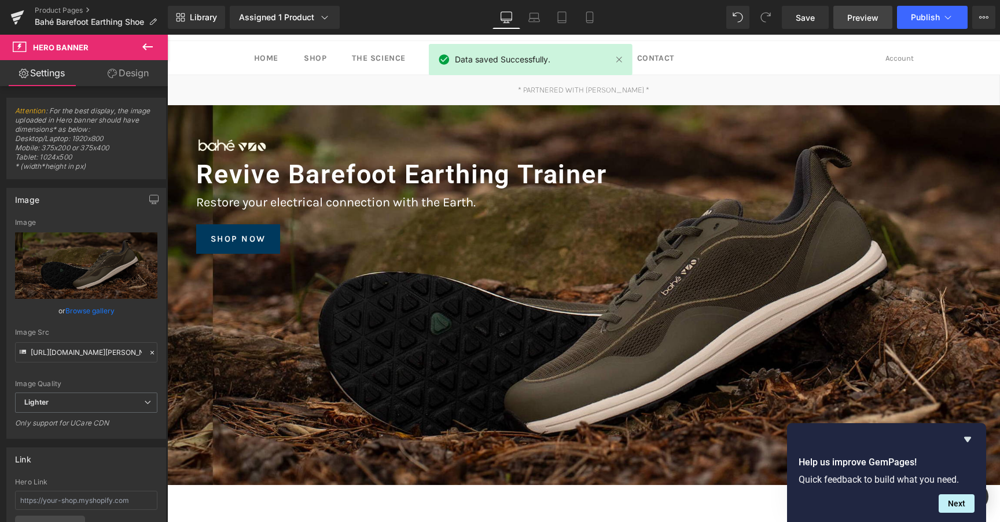
click at [856, 16] on span "Preview" at bounding box center [862, 18] width 31 height 12
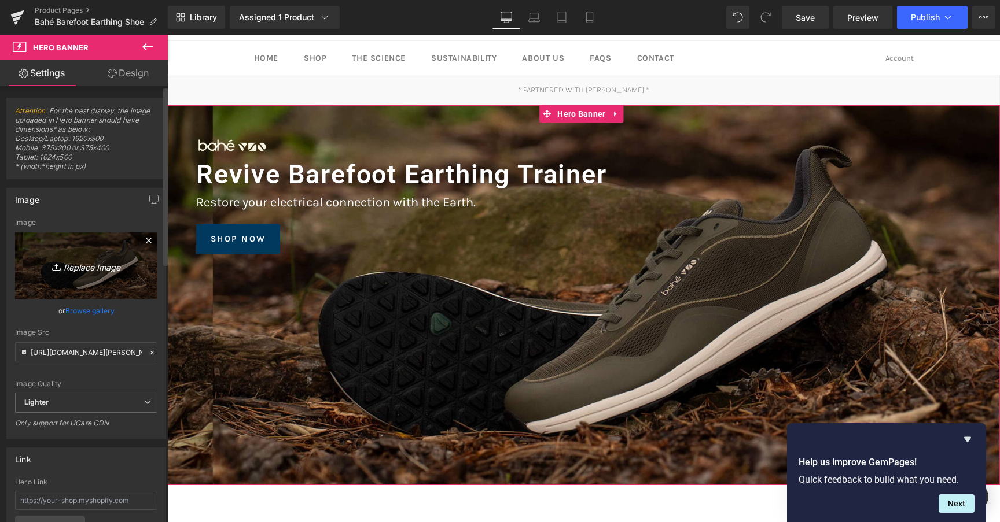
drag, startPoint x: 79, startPoint y: 260, endPoint x: 86, endPoint y: 256, distance: 7.8
click at [81, 259] on icon "Replace Image" at bounding box center [86, 266] width 93 height 14
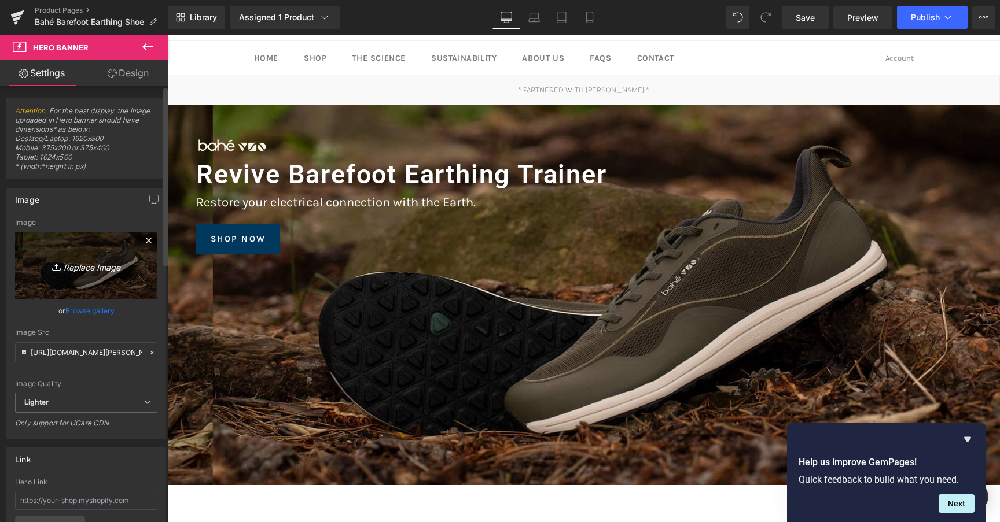
type input "C:\fakepath\banner 1.jpg"
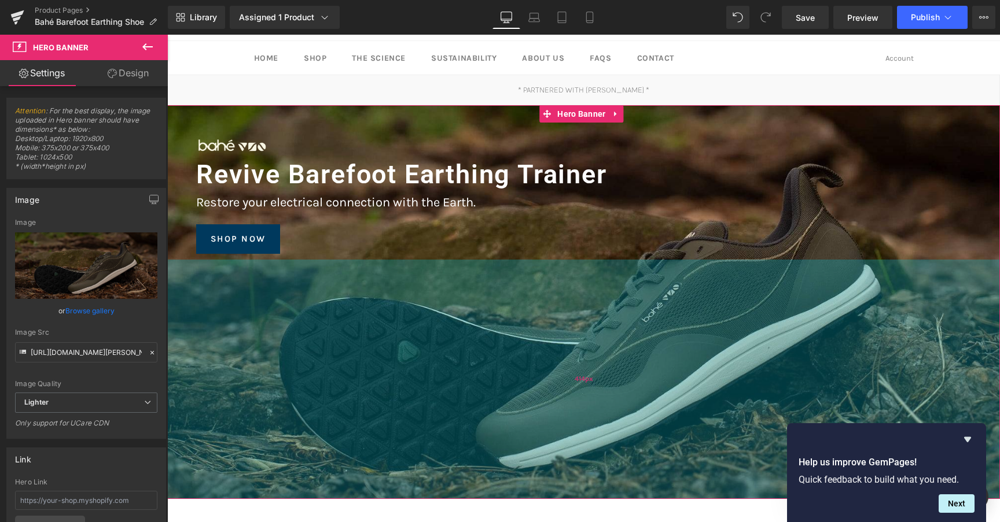
drag, startPoint x: 569, startPoint y: 396, endPoint x: 564, endPoint y: 410, distance: 14.8
click at [564, 410] on div "414px" at bounding box center [583, 380] width 833 height 240
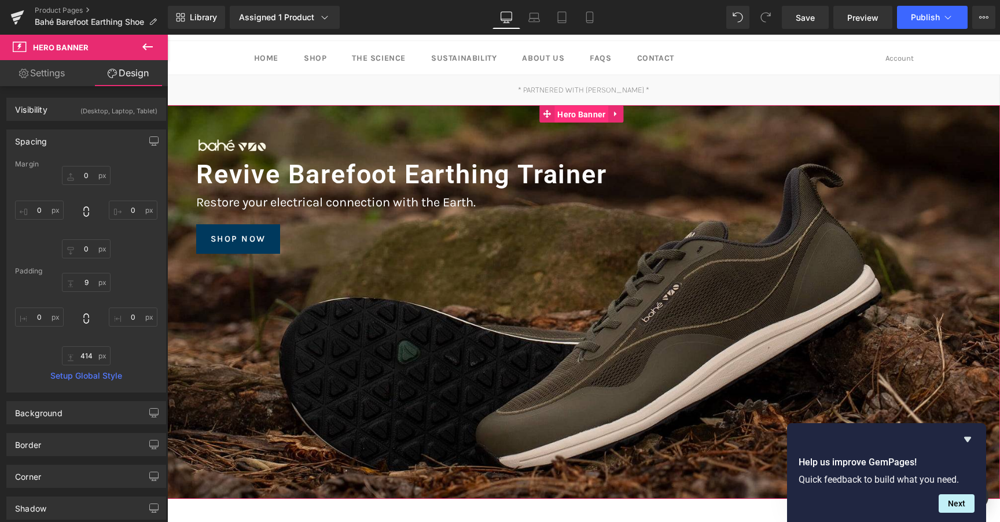
click at [581, 110] on span "Hero Banner" at bounding box center [581, 114] width 54 height 17
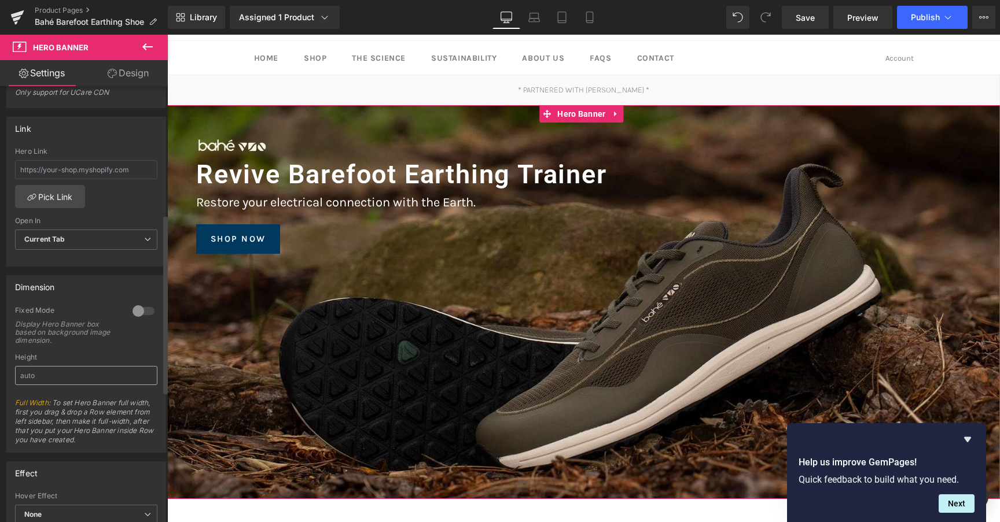
scroll to position [339, 0]
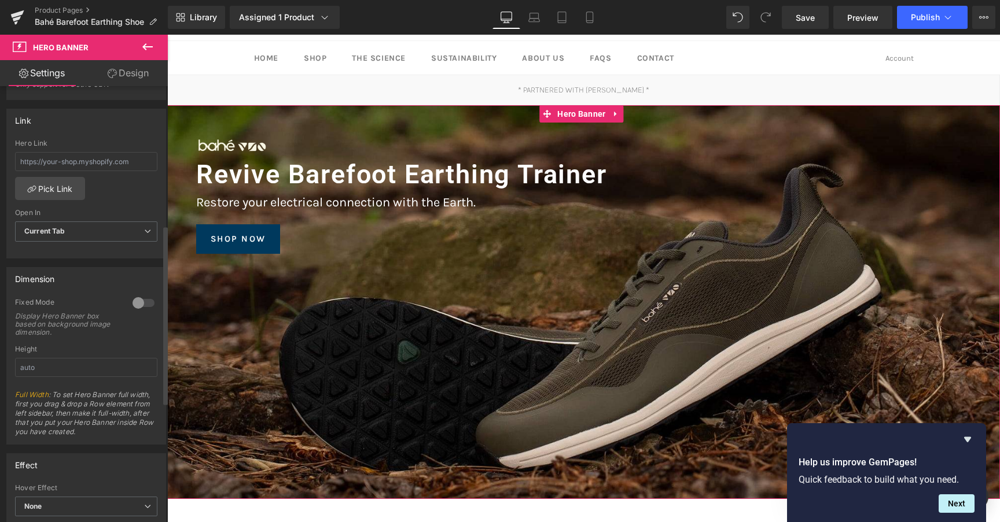
click at [134, 304] on div at bounding box center [144, 303] width 28 height 19
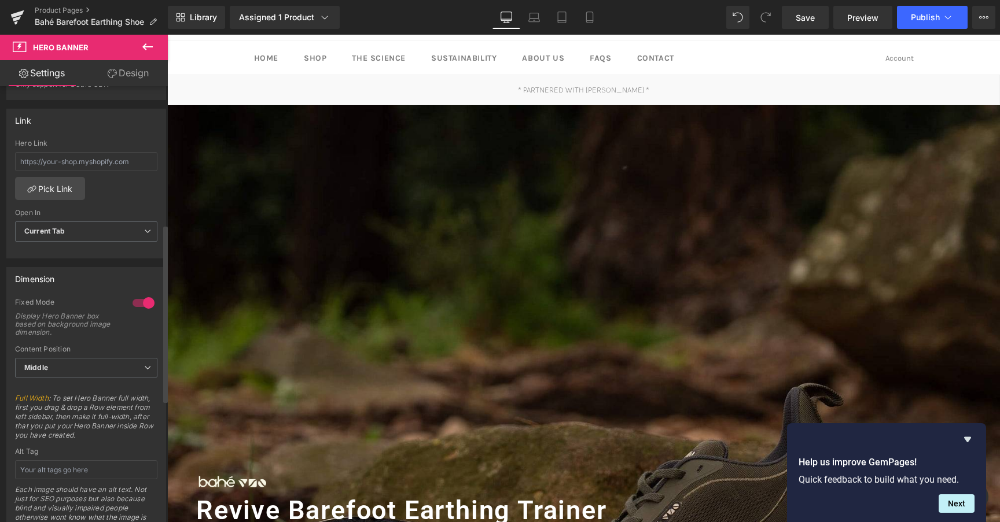
click at [134, 304] on div at bounding box center [144, 303] width 28 height 19
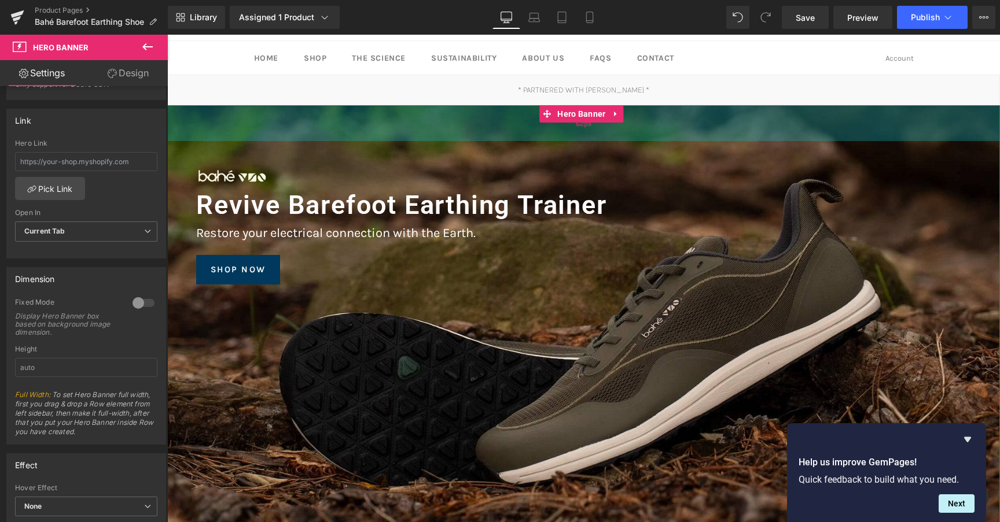
drag, startPoint x: 658, startPoint y: 108, endPoint x: 658, endPoint y: 138, distance: 30.7
click at [658, 138] on div "62px" at bounding box center [583, 123] width 833 height 36
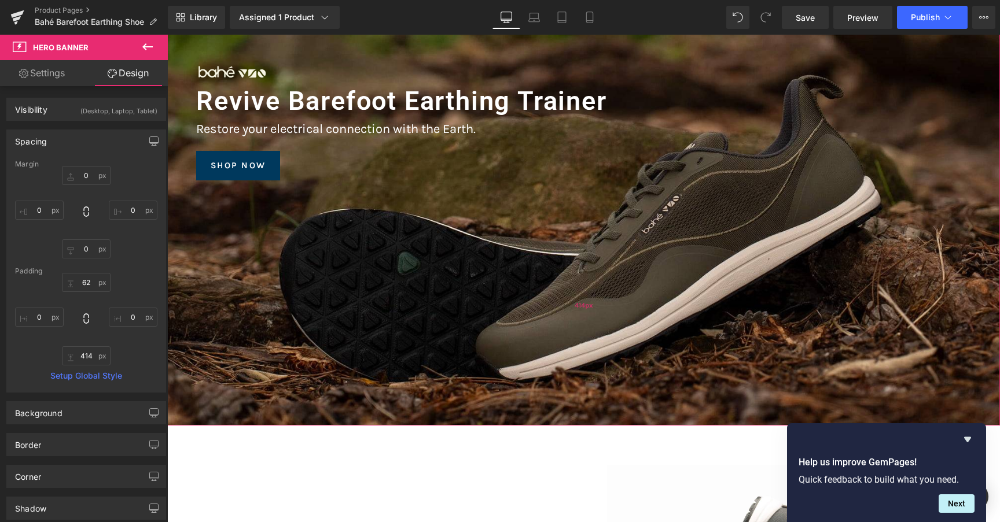
scroll to position [0, 0]
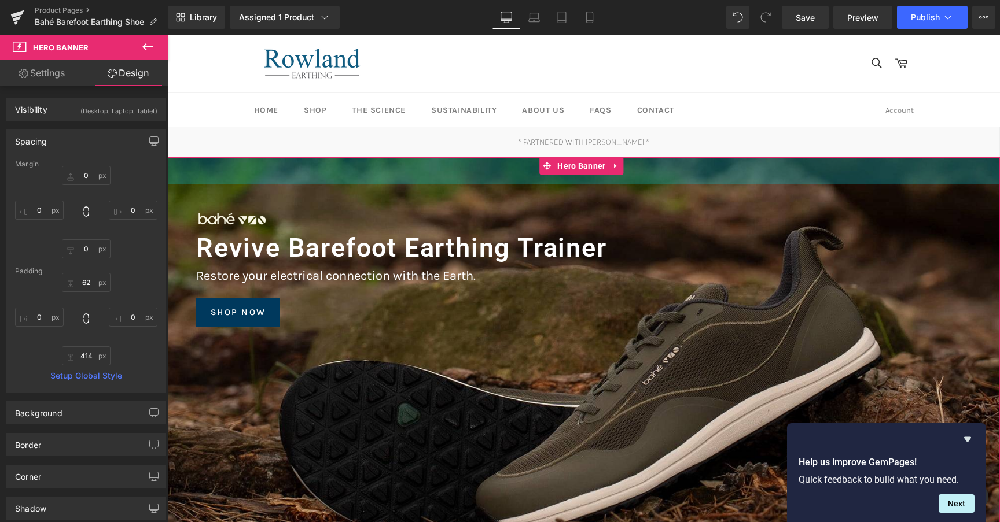
drag, startPoint x: 686, startPoint y: 187, endPoint x: 686, endPoint y: 178, distance: 9.3
click at [686, 178] on div "46px" at bounding box center [583, 170] width 833 height 27
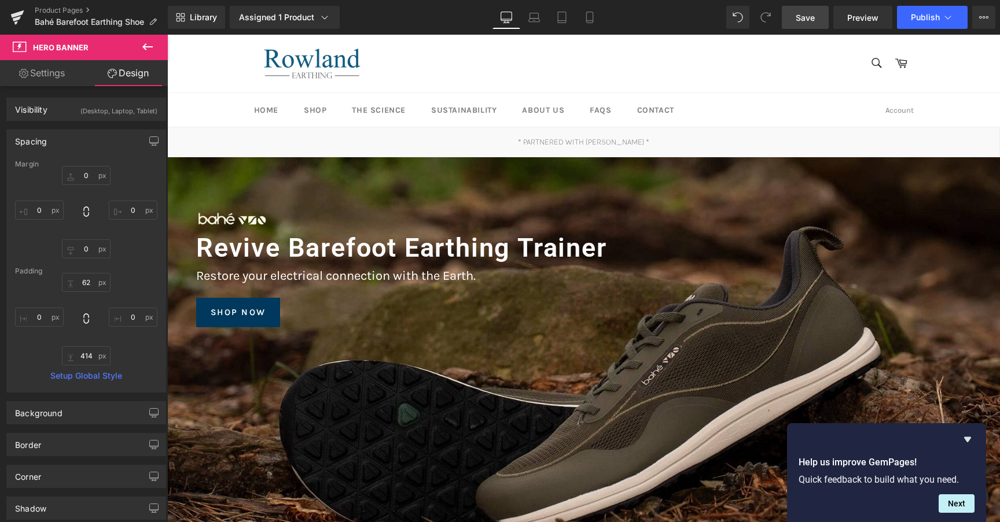
drag, startPoint x: 790, startPoint y: 25, endPoint x: 631, endPoint y: 19, distance: 159.3
click at [790, 25] on link "Save" at bounding box center [805, 17] width 47 height 23
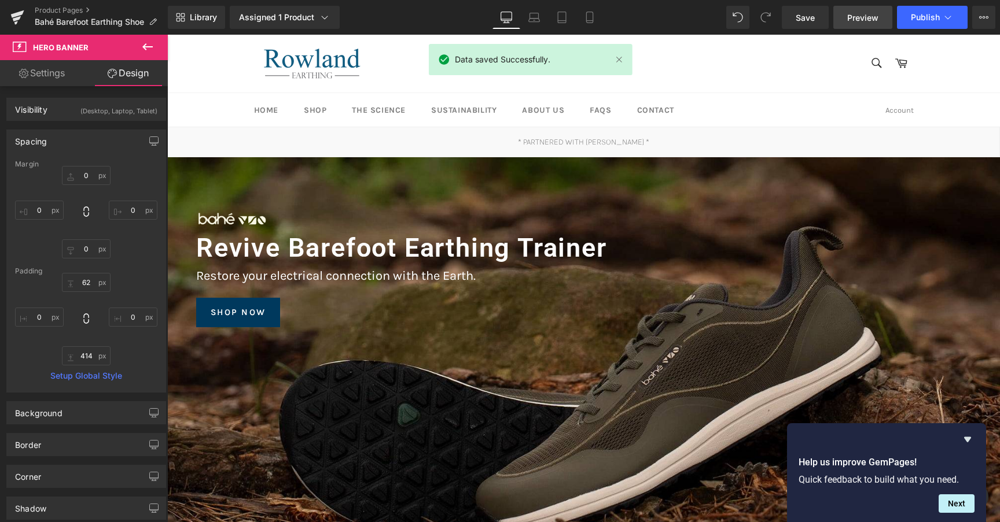
click at [865, 12] on span "Preview" at bounding box center [862, 18] width 31 height 12
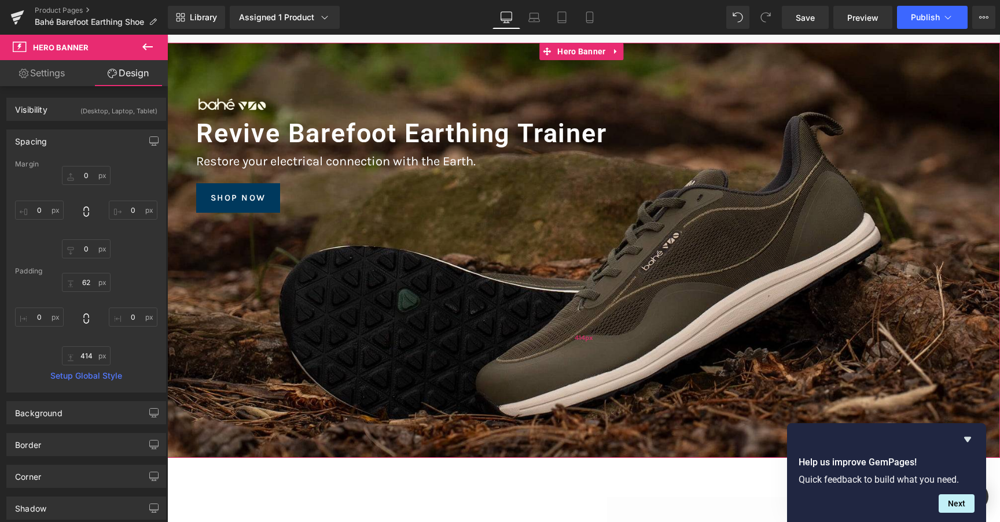
scroll to position [119, 0]
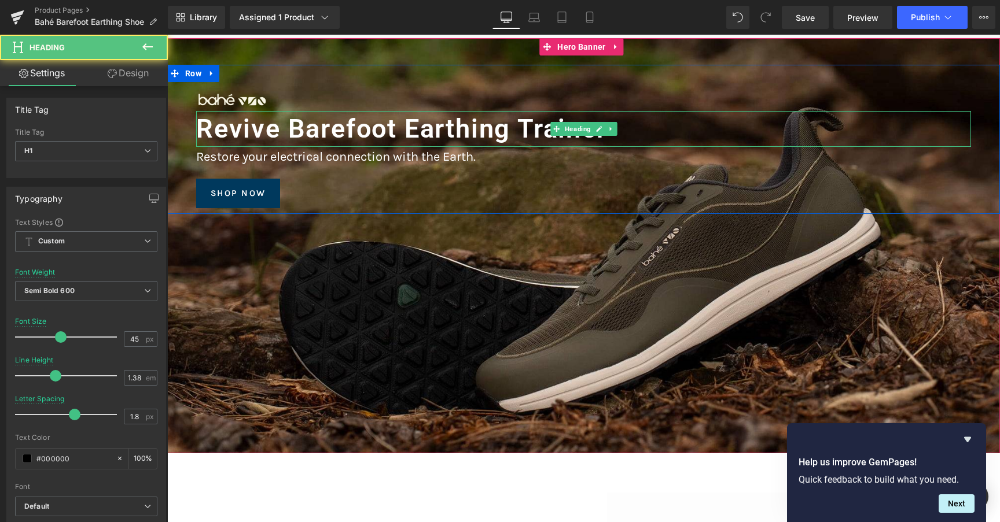
drag, startPoint x: 638, startPoint y: 129, endPoint x: 638, endPoint y: 117, distance: 12.2
click at [638, 117] on h1 "Revive Barefoot Earthing Trainer" at bounding box center [583, 129] width 775 height 36
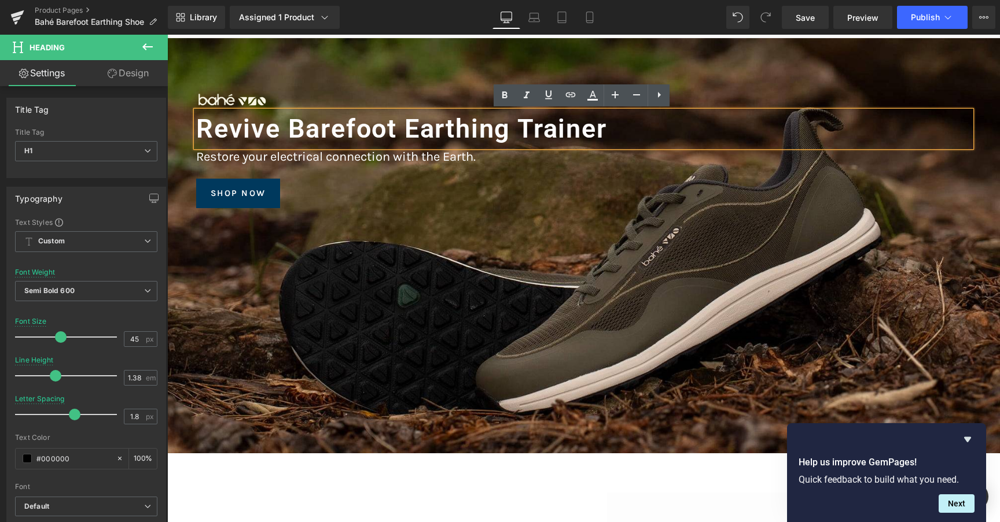
click at [652, 62] on div at bounding box center [583, 245] width 833 height 415
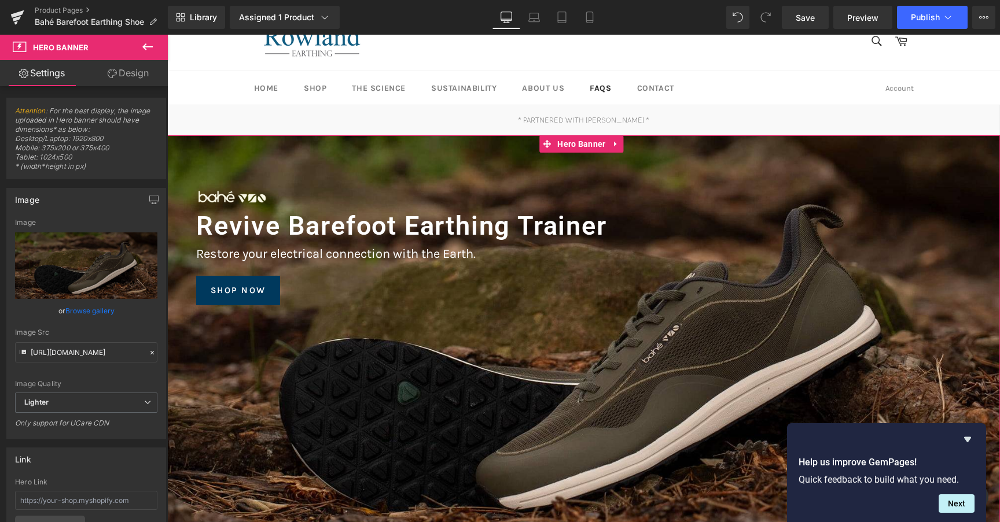
scroll to position [0, 0]
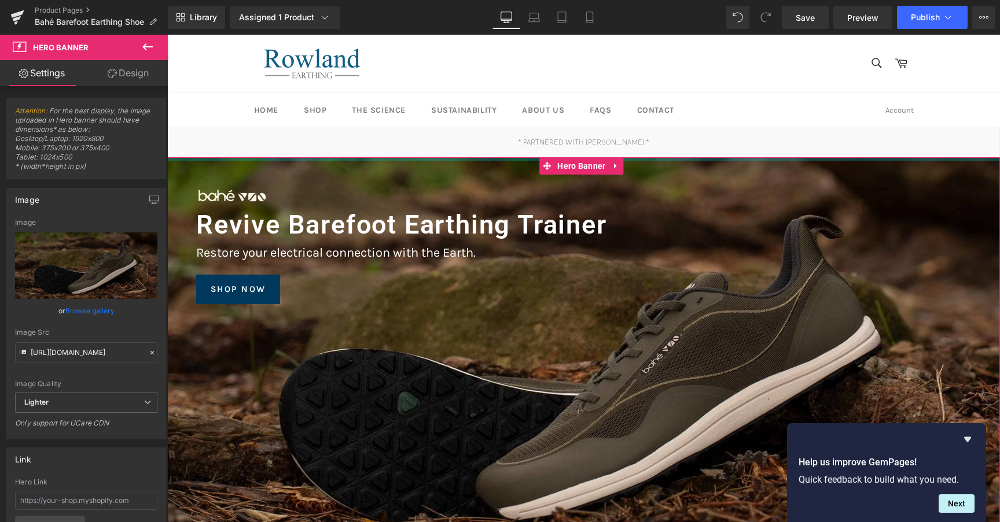
drag, startPoint x: 659, startPoint y: 176, endPoint x: 657, endPoint y: 151, distance: 25.6
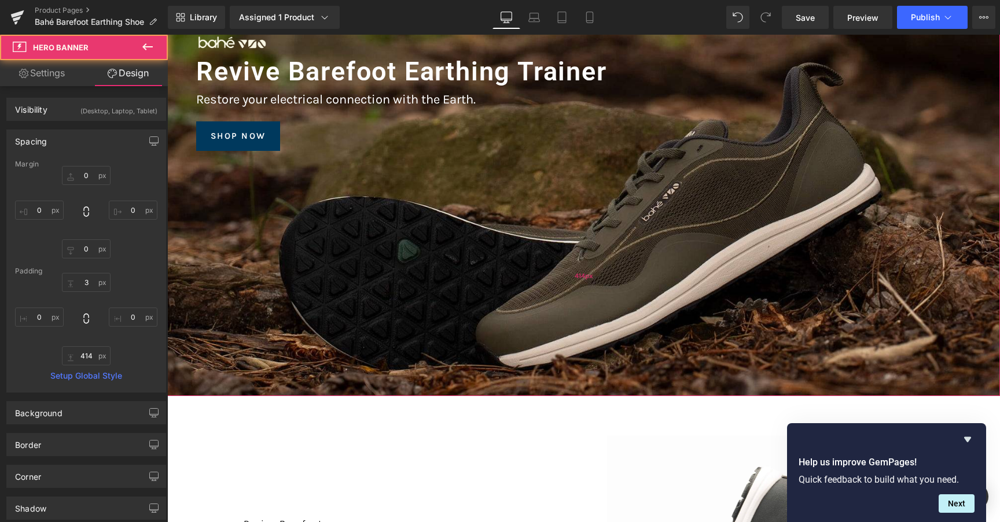
scroll to position [189, 0]
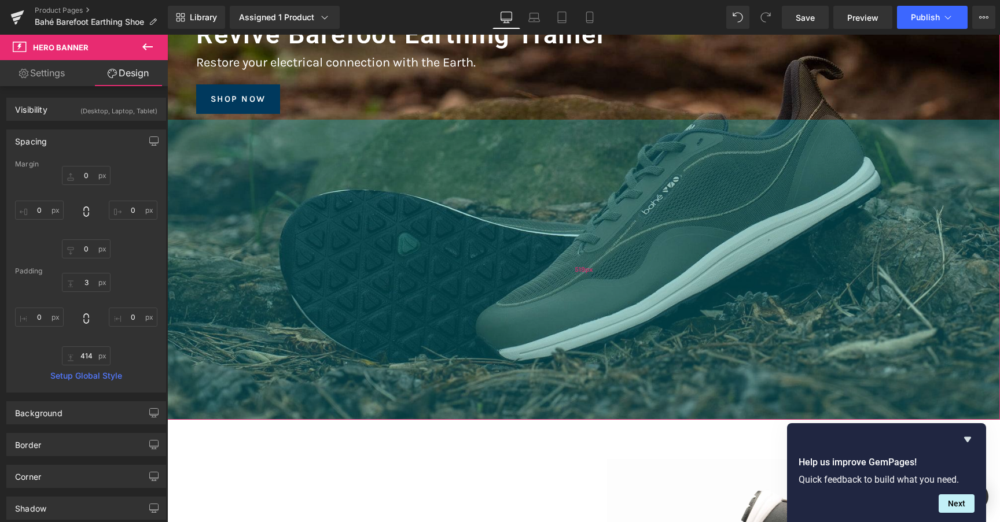
drag, startPoint x: 621, startPoint y: 333, endPoint x: 624, endPoint y: 394, distance: 60.8
click at [624, 394] on div "519px" at bounding box center [583, 270] width 833 height 300
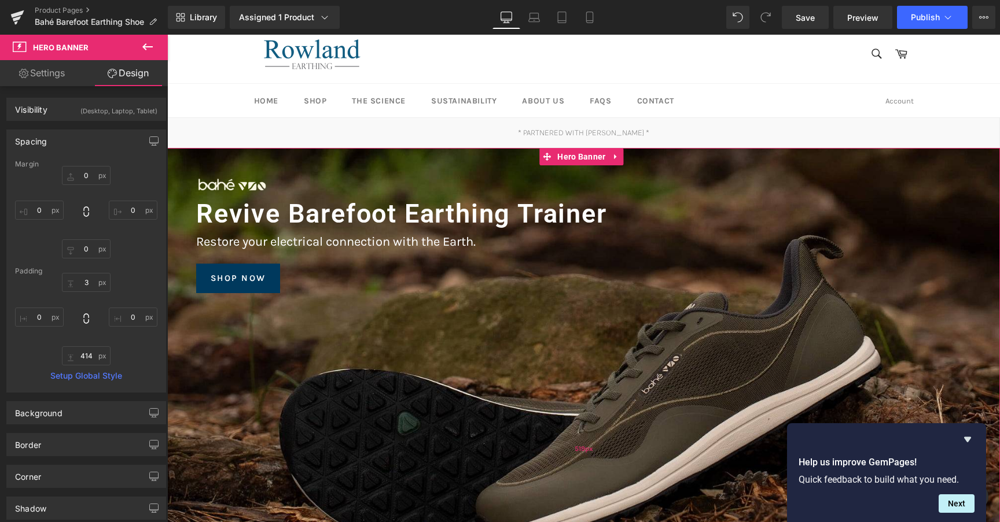
scroll to position [0, 0]
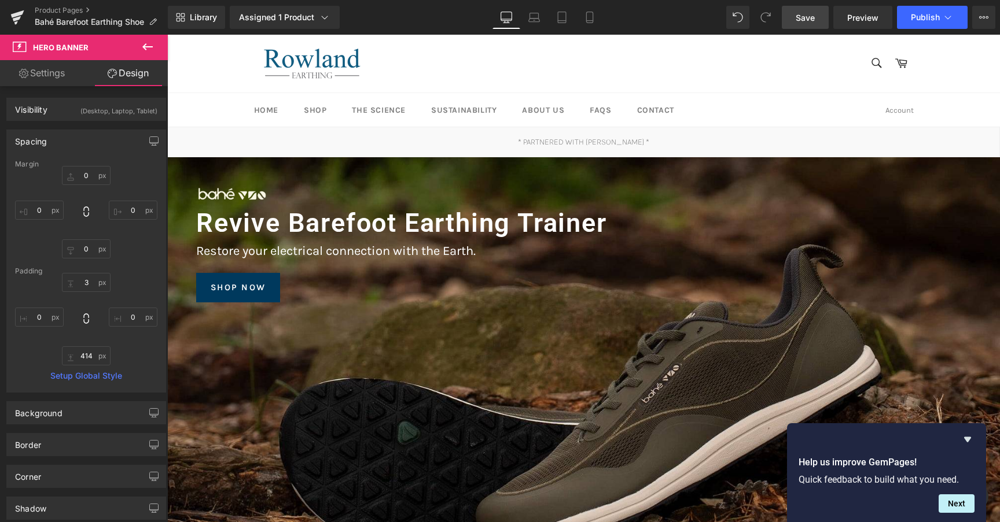
click at [811, 27] on link "Save" at bounding box center [805, 17] width 47 height 23
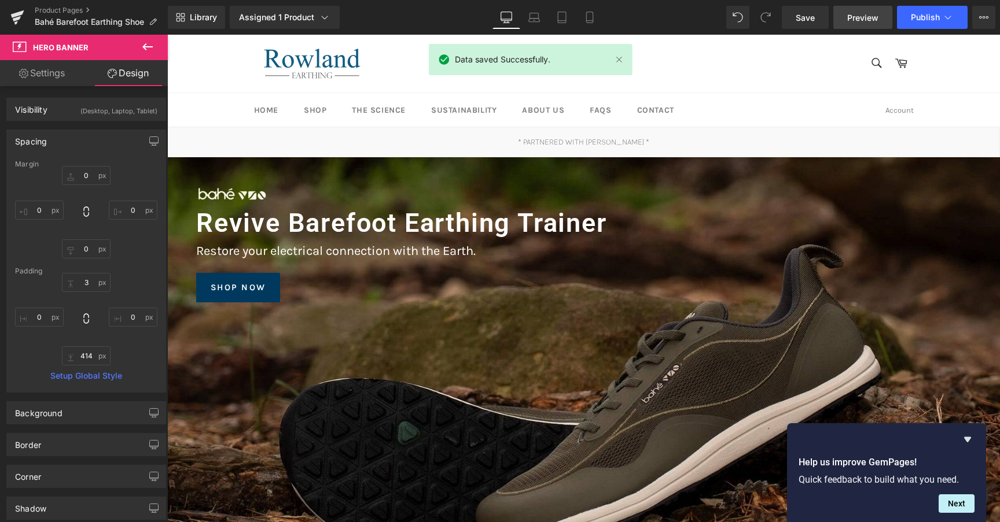
click at [853, 23] on span "Preview" at bounding box center [862, 18] width 31 height 12
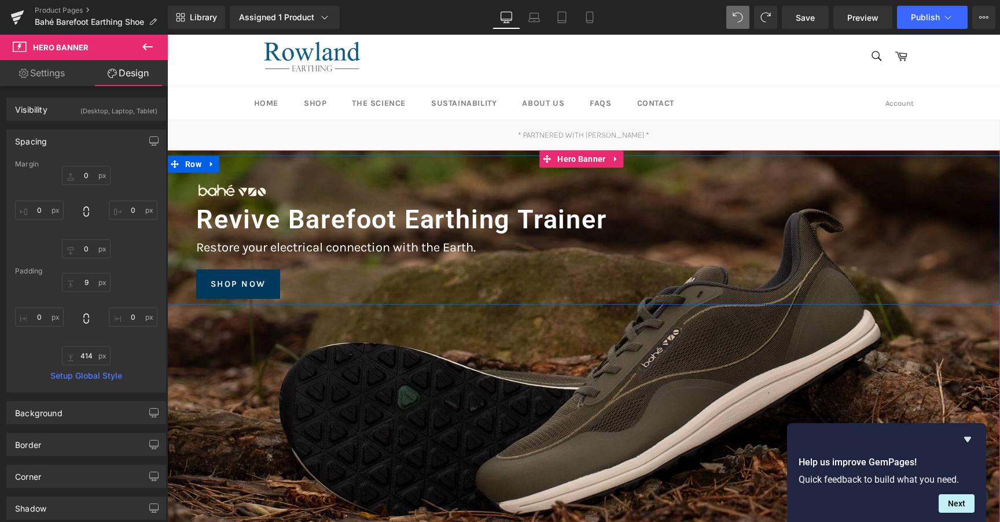
scroll to position [3, 0]
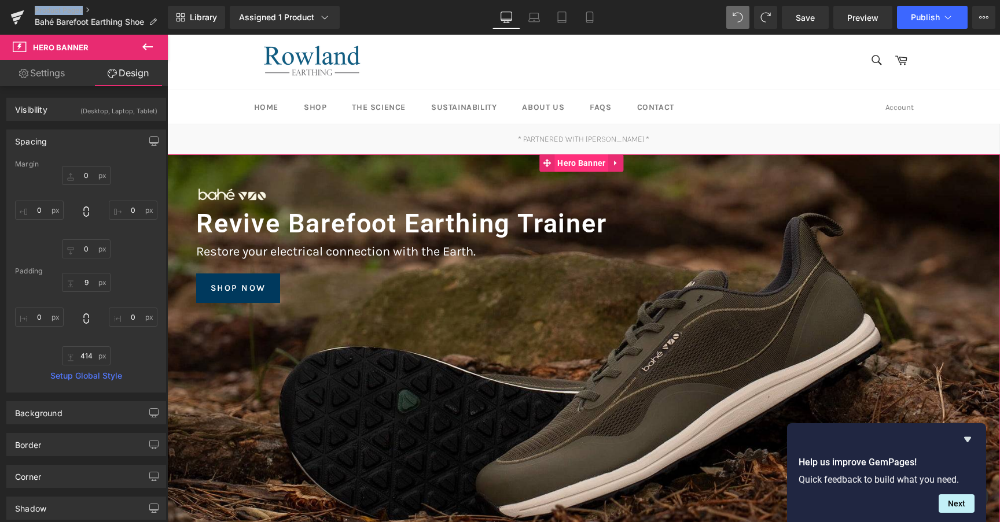
click at [566, 165] on span "Hero Banner" at bounding box center [581, 162] width 54 height 17
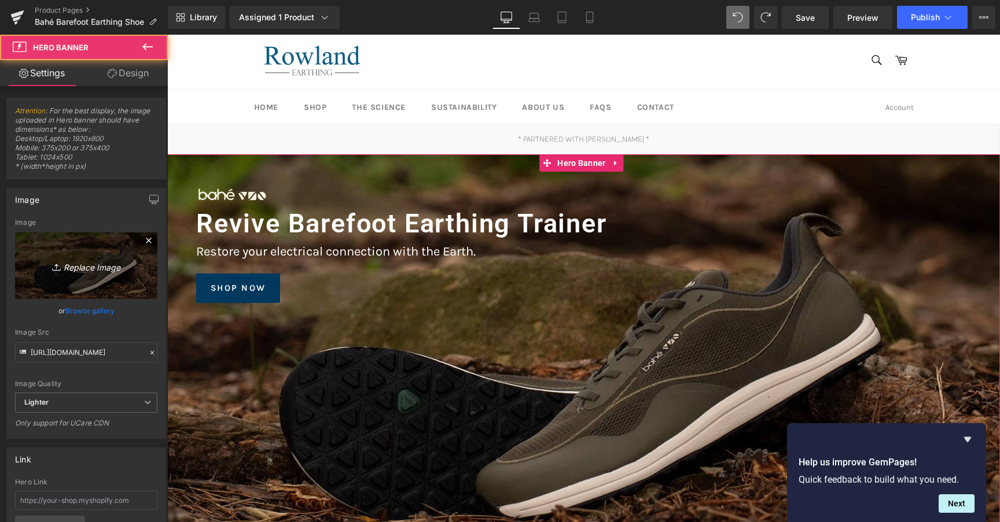
click at [113, 259] on icon "Replace Image" at bounding box center [86, 266] width 93 height 14
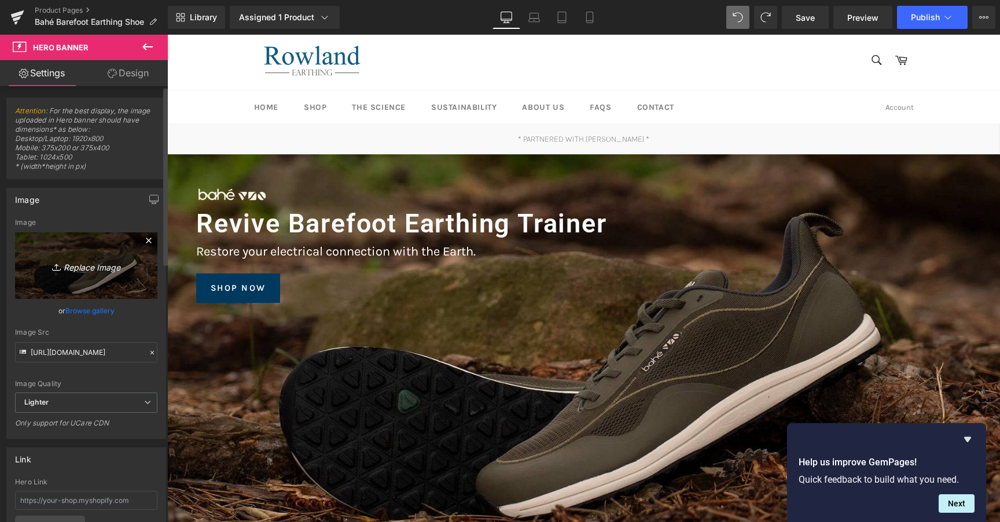
type input "C:\fakepath\flex banner 2048 x 1365.jpg"
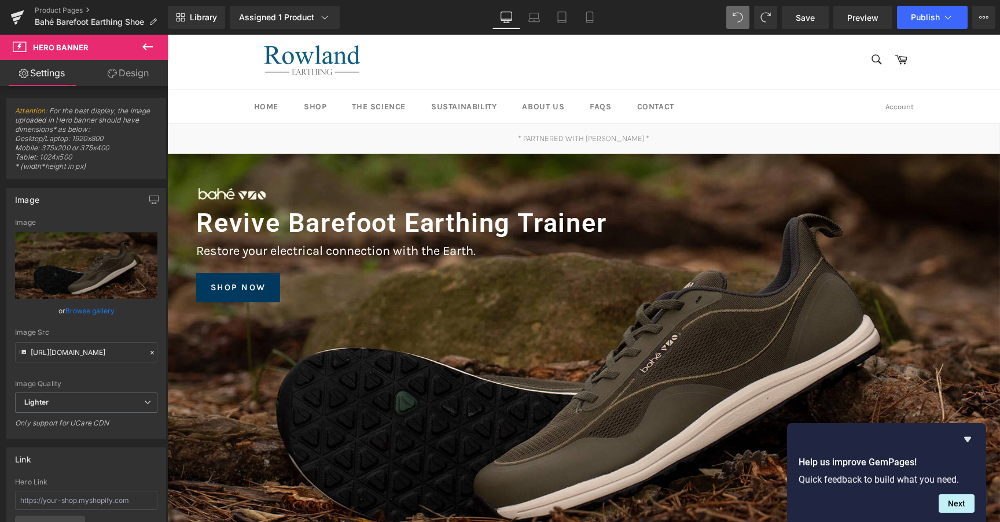
scroll to position [2, 0]
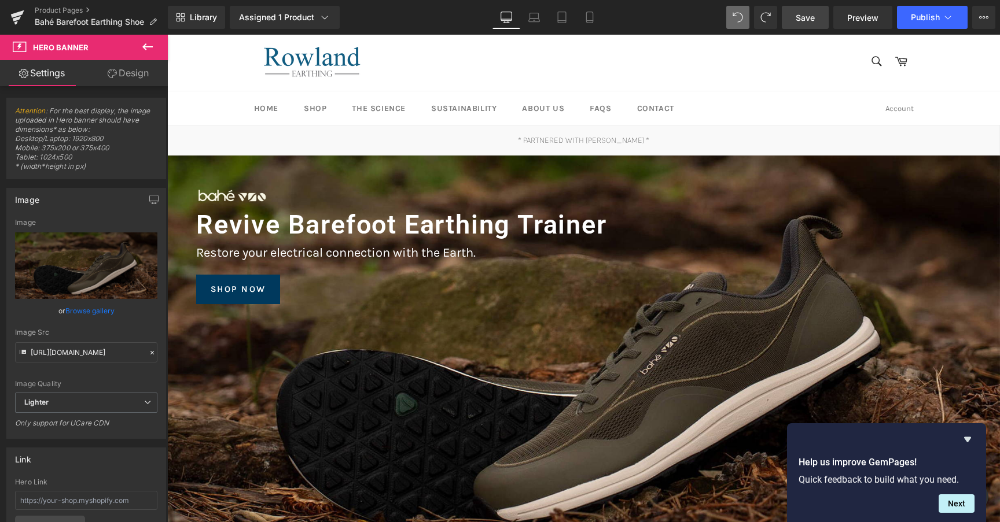
click at [809, 22] on span "Save" at bounding box center [805, 18] width 19 height 12
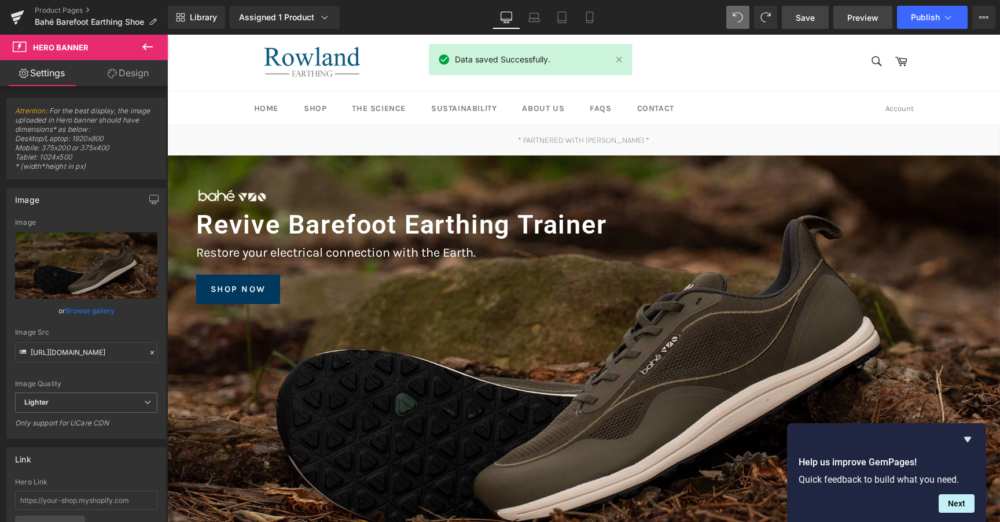
click at [853, 16] on span "Preview" at bounding box center [862, 18] width 31 height 12
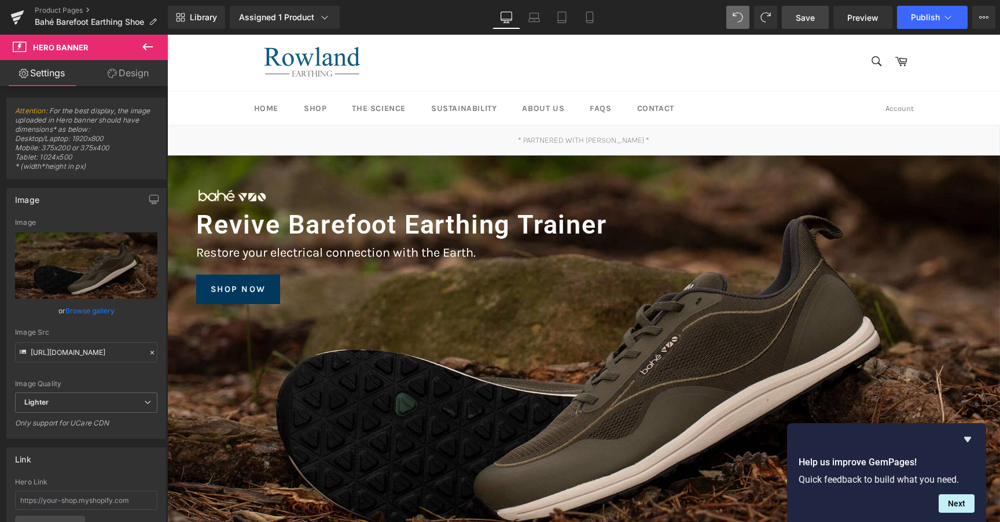
click at [158, 49] on button at bounding box center [147, 47] width 41 height 25
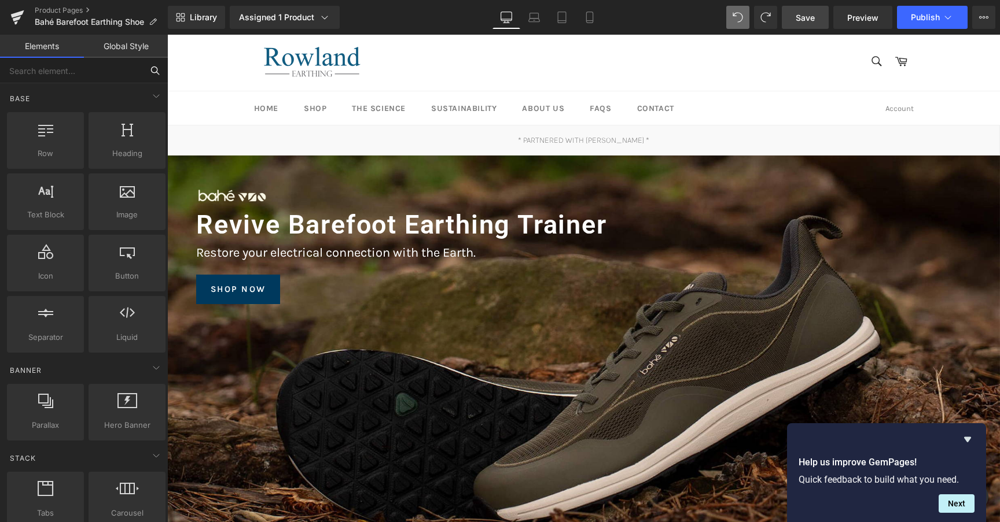
click at [87, 72] on input "text" at bounding box center [71, 70] width 142 height 25
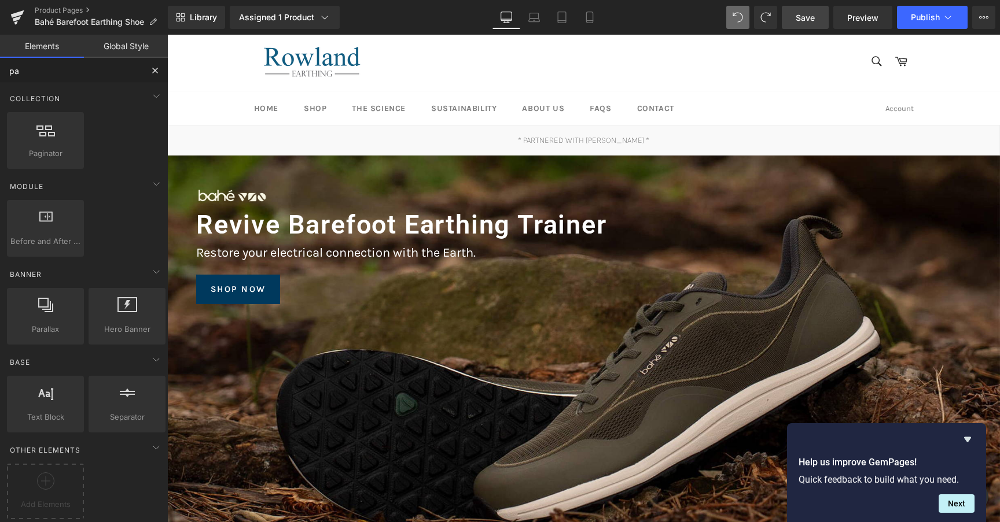
type input "par"
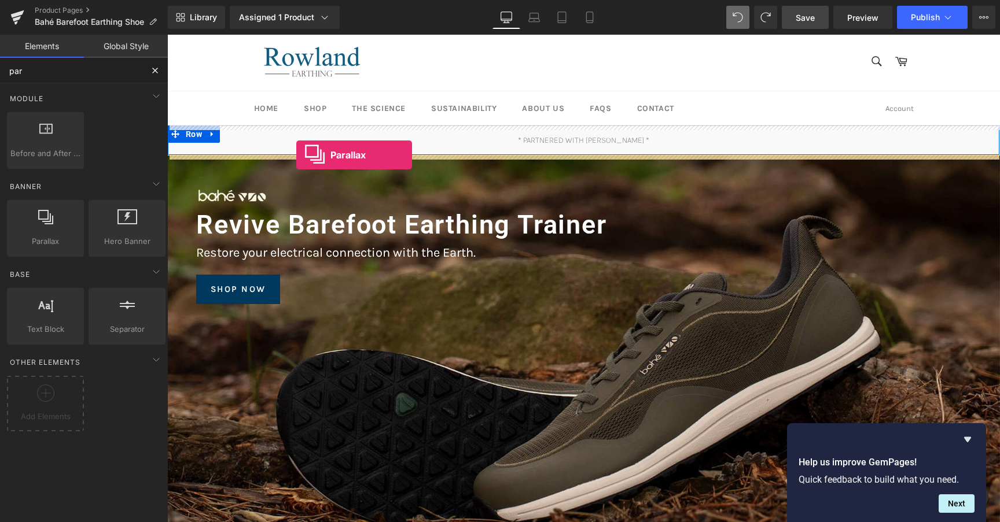
drag, startPoint x: 224, startPoint y: 247, endPoint x: 296, endPoint y: 155, distance: 117.0
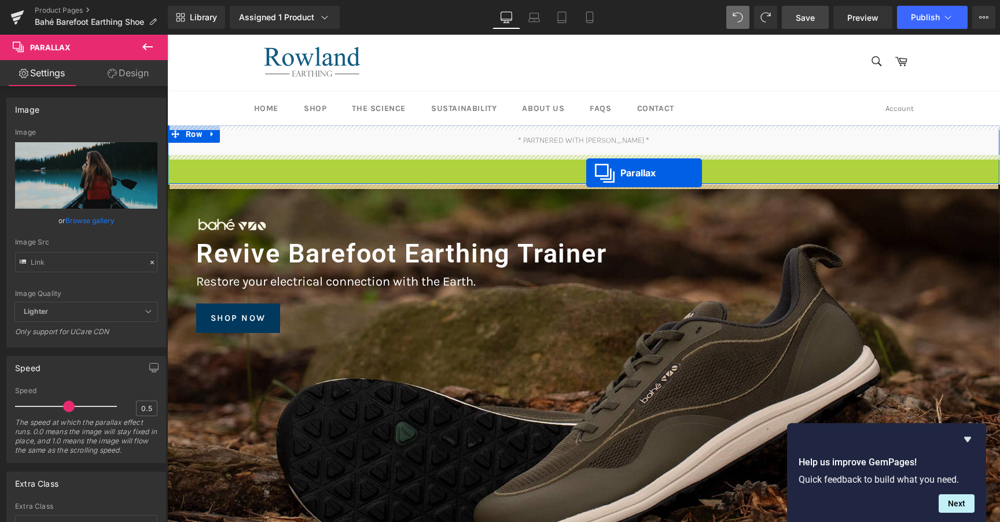
scroll to position [4269, 829]
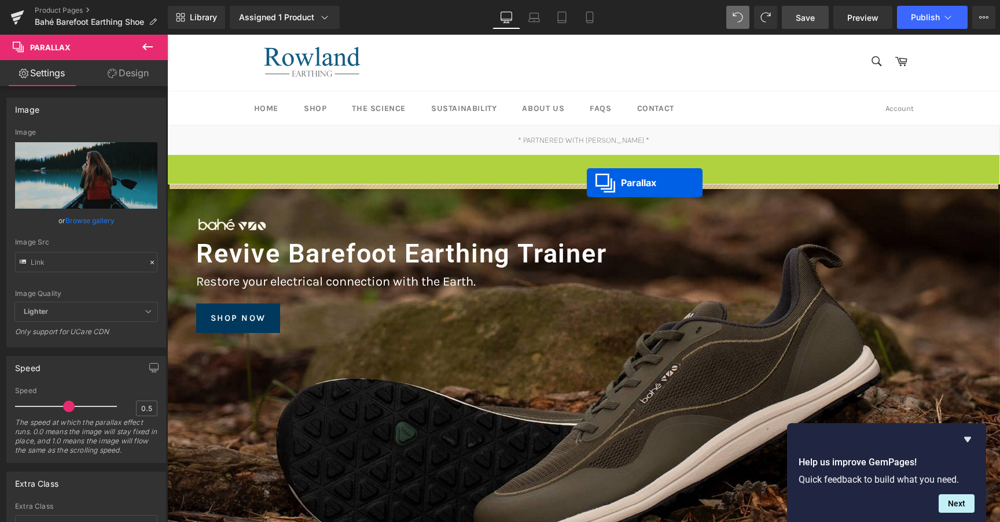
drag, startPoint x: 586, startPoint y: 165, endPoint x: 587, endPoint y: 183, distance: 17.4
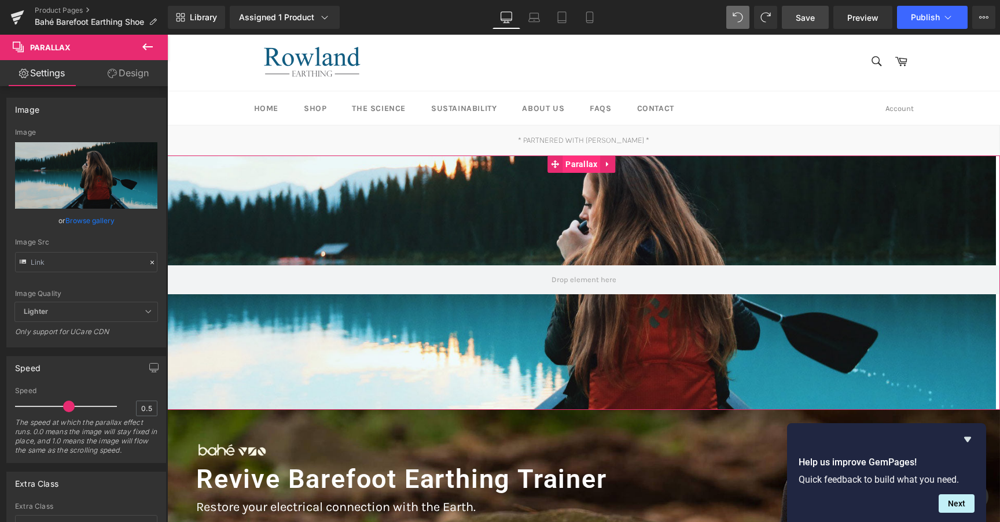
click at [592, 169] on span "Parallax" at bounding box center [581, 164] width 38 height 17
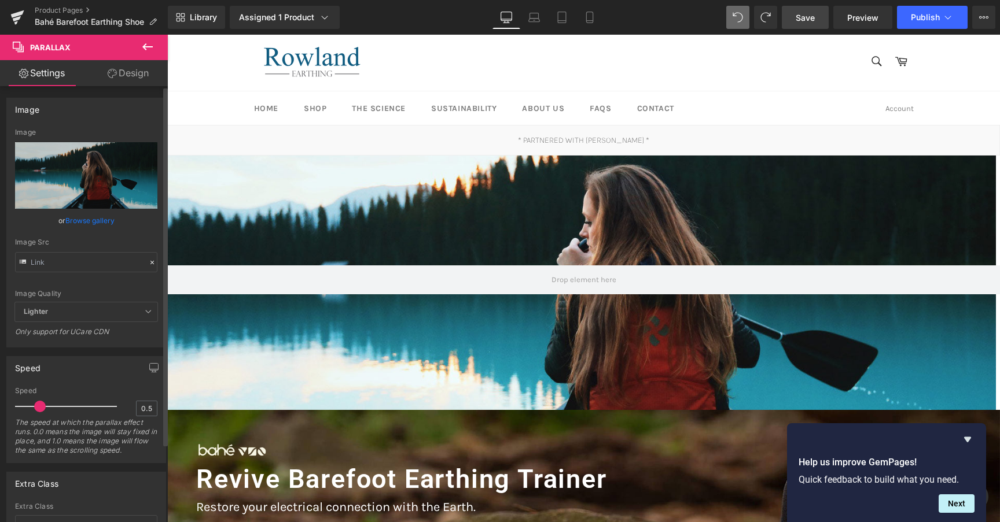
drag, startPoint x: 70, startPoint y: 407, endPoint x: 45, endPoint y: 407, distance: 25.5
click at [45, 407] on span at bounding box center [40, 407] width 12 height 12
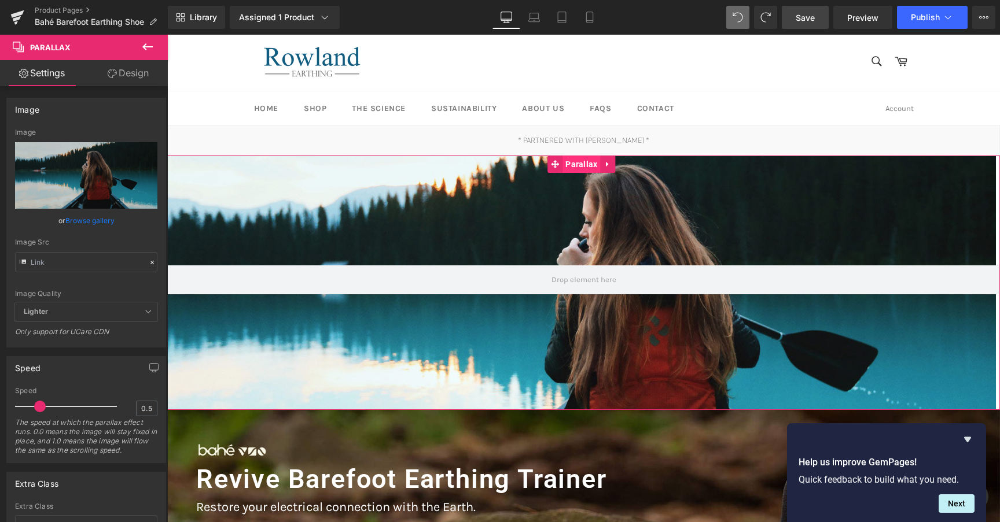
click at [568, 169] on span "Parallax" at bounding box center [581, 164] width 38 height 17
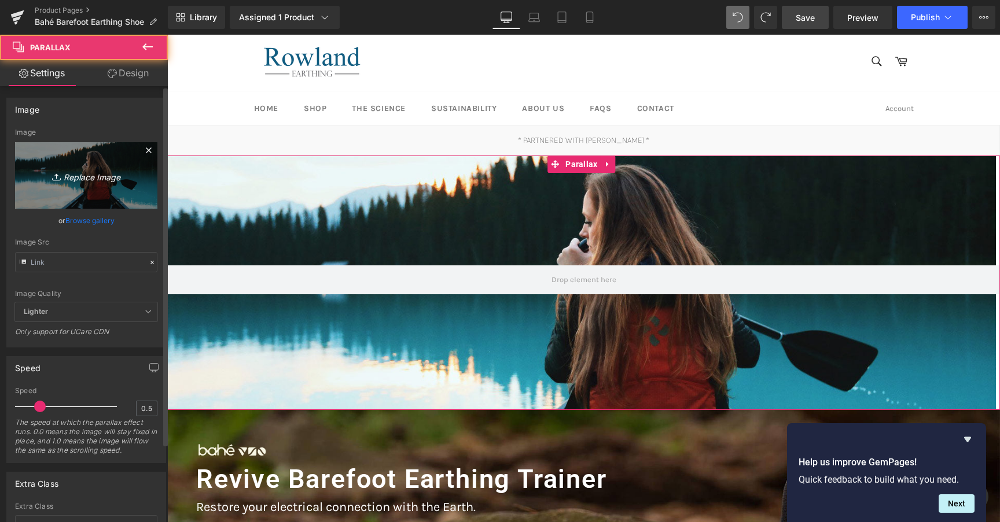
click at [91, 172] on icon "Replace Image" at bounding box center [86, 175] width 93 height 14
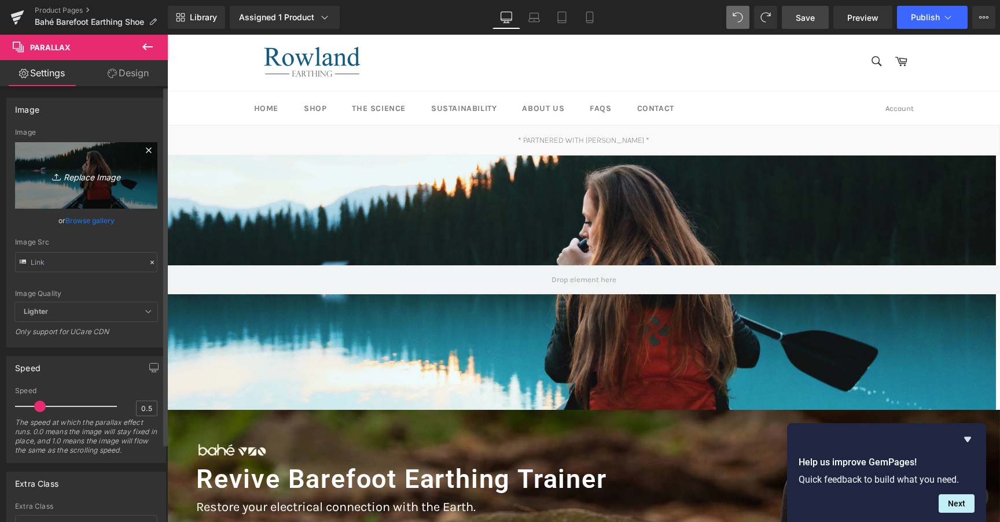
type input "C:\fakepath\flex banner 2048 x 1365.jpg"
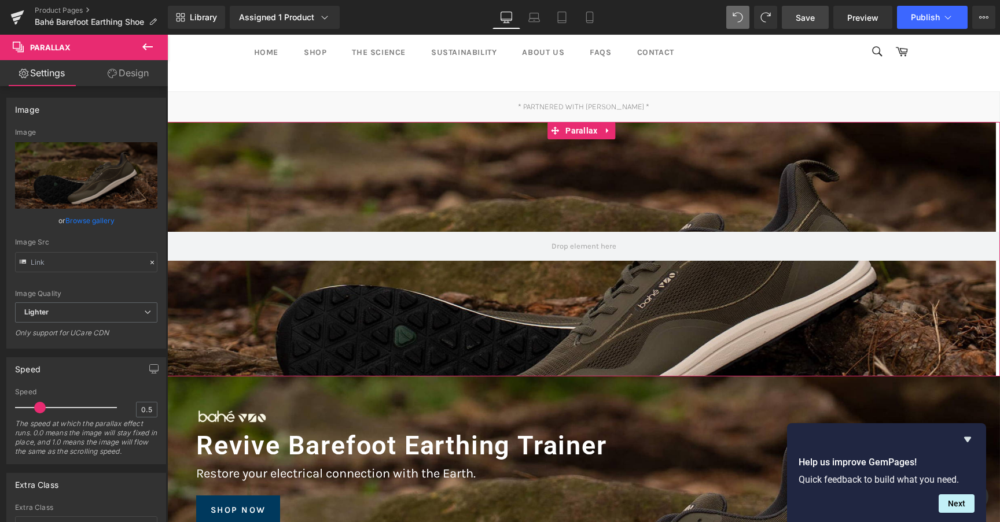
scroll to position [0, 0]
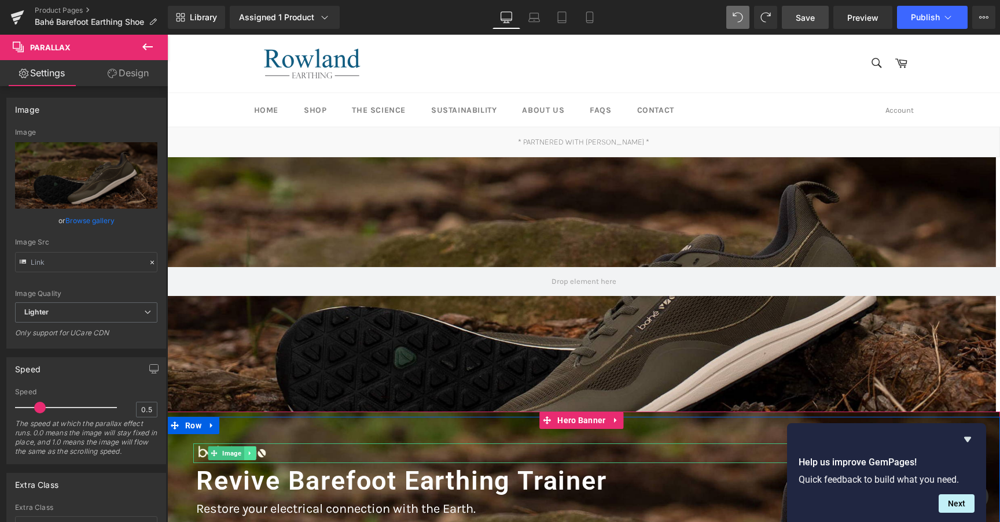
click at [246, 448] on link at bounding box center [250, 454] width 12 height 14
click at [244, 452] on icon at bounding box center [244, 453] width 6 height 6
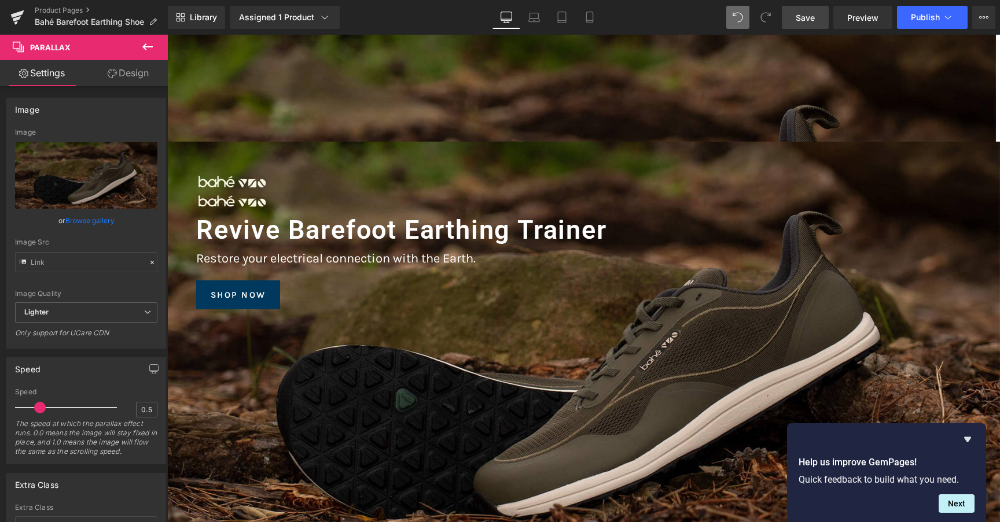
scroll to position [6, 6]
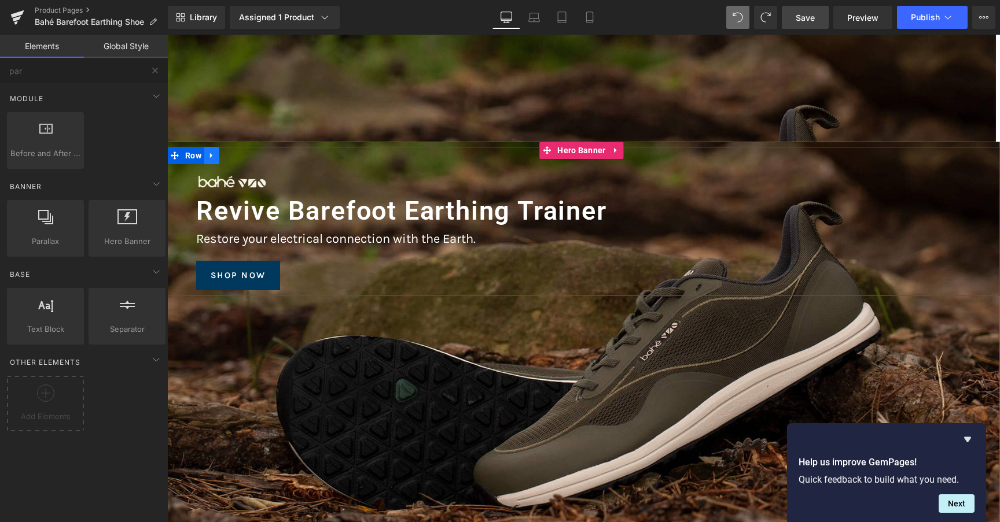
click at [210, 157] on icon at bounding box center [211, 155] width 2 height 5
click at [223, 158] on icon at bounding box center [227, 156] width 8 height 9
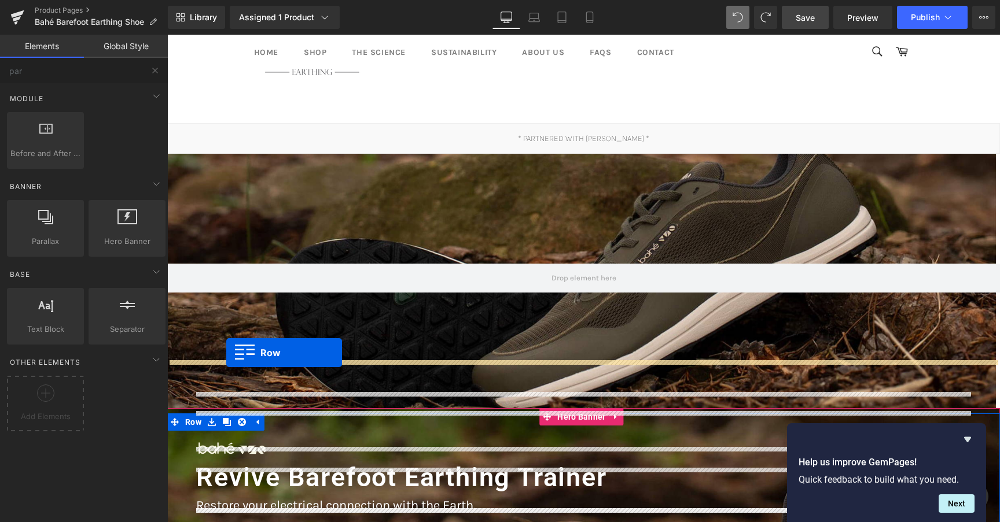
scroll to position [0, 0]
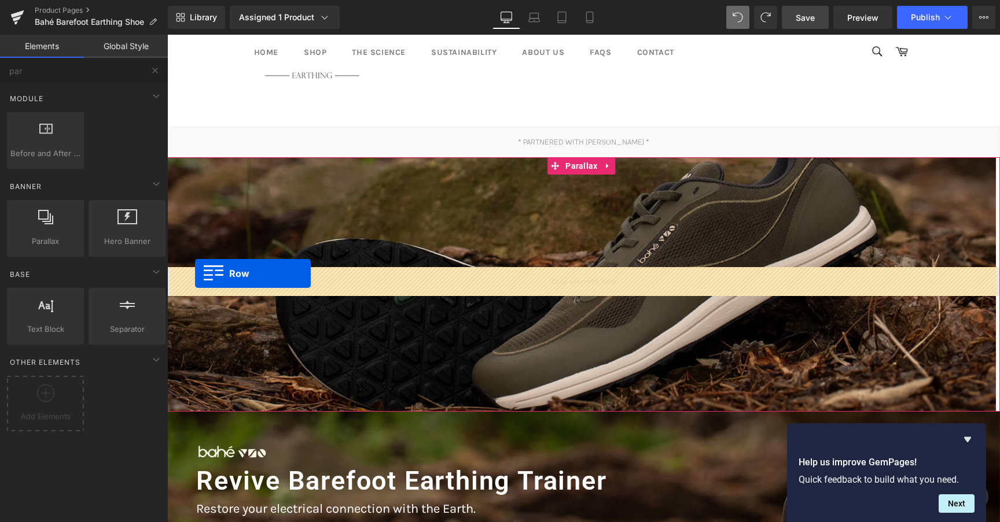
drag, startPoint x: 194, startPoint y: 312, endPoint x: 195, endPoint y: 274, distance: 38.2
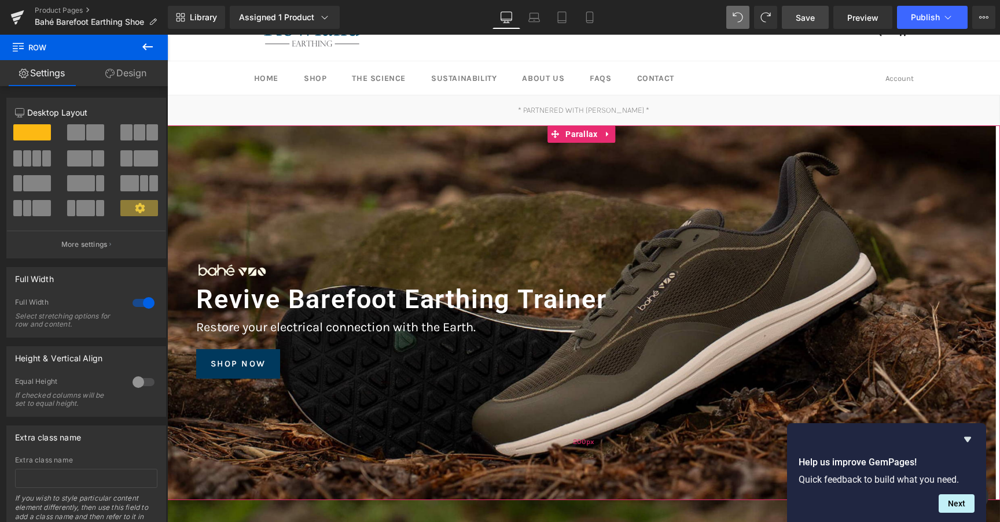
scroll to position [24, 0]
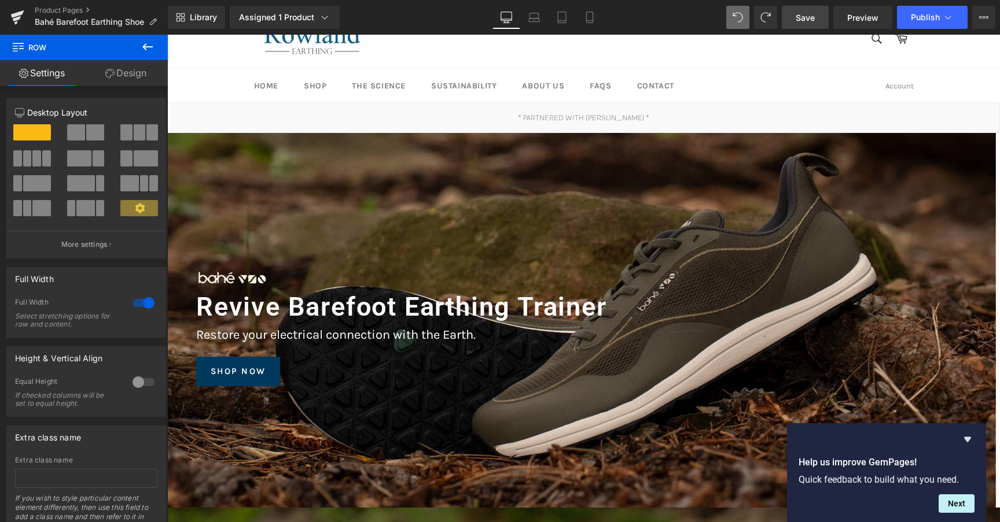
click at [819, 17] on link "Save" at bounding box center [805, 17] width 47 height 23
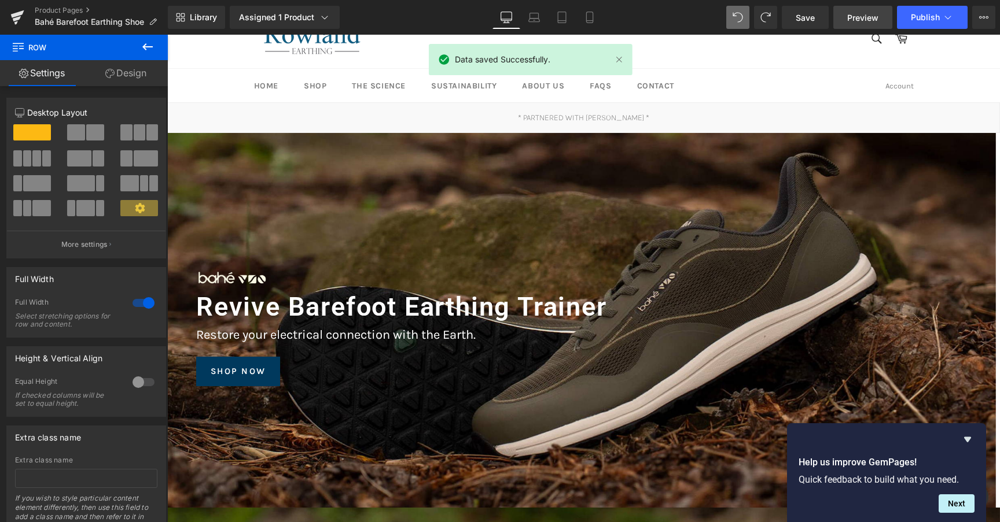
click at [846, 25] on link "Preview" at bounding box center [862, 17] width 59 height 23
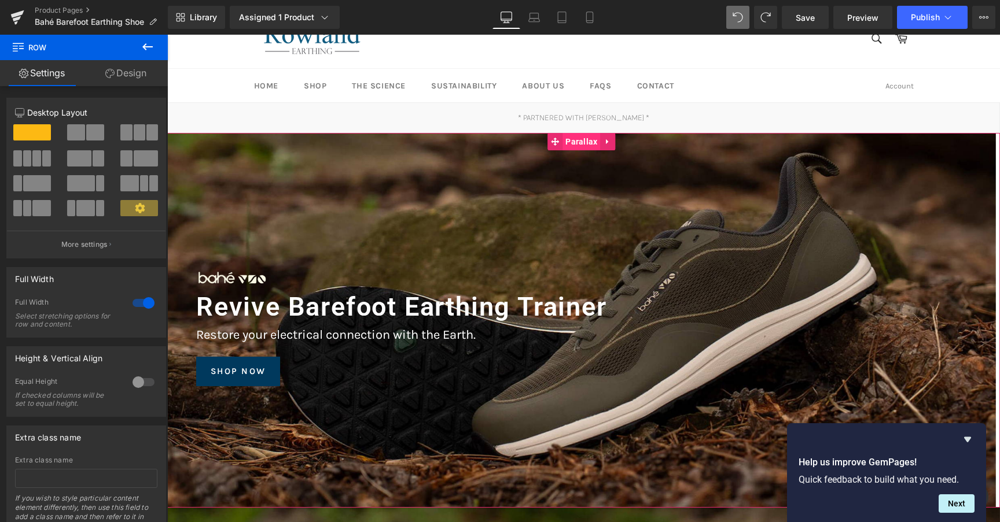
click at [588, 145] on span "Parallax" at bounding box center [581, 141] width 38 height 17
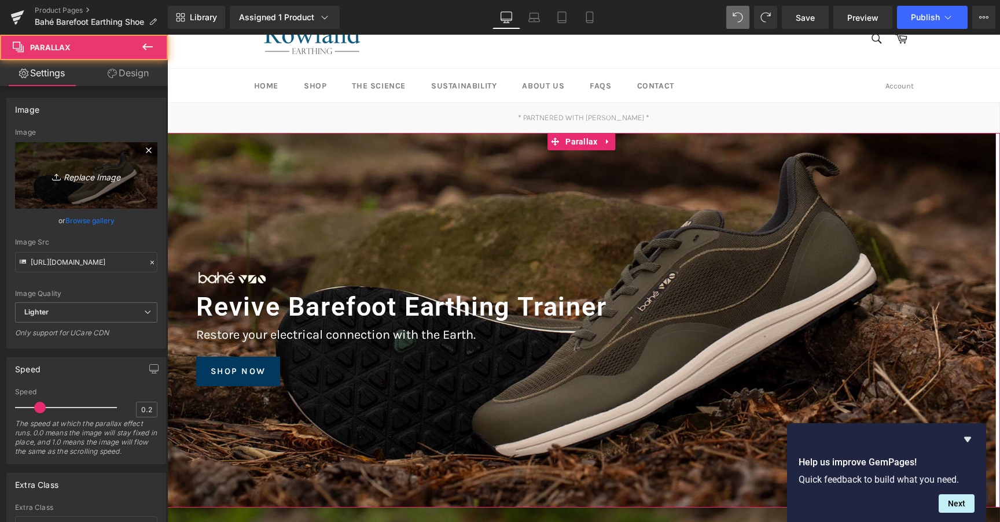
click at [95, 179] on icon "Replace Image" at bounding box center [86, 175] width 93 height 14
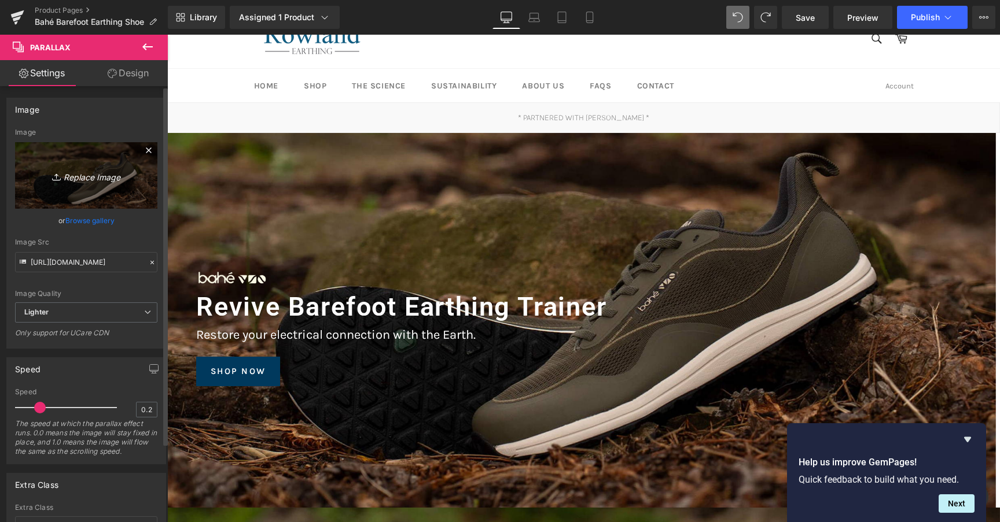
type input "C:\fakepath\flex banner 5.jpg"
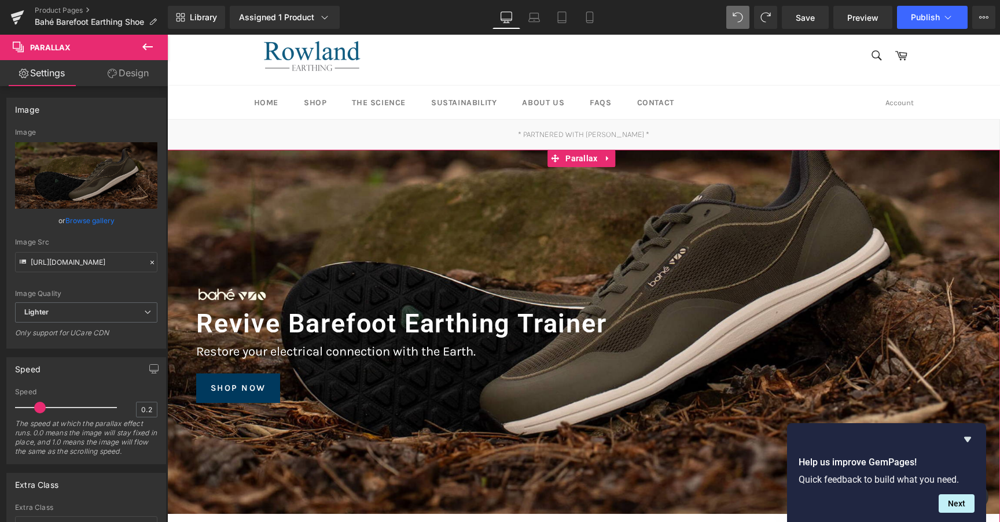
scroll to position [0, 0]
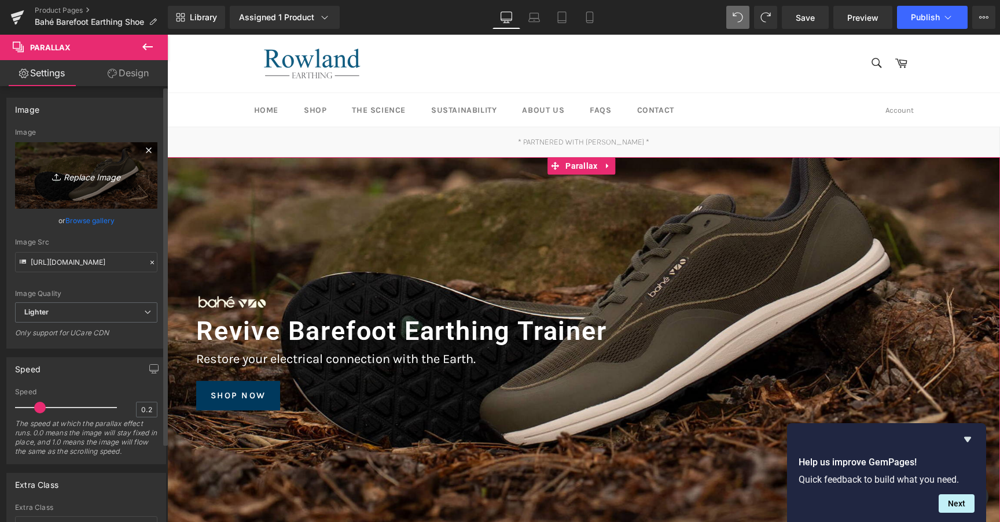
click at [97, 194] on link "Replace Image" at bounding box center [86, 175] width 142 height 67
type input "C:\fakepath\flex banner 4.jpg"
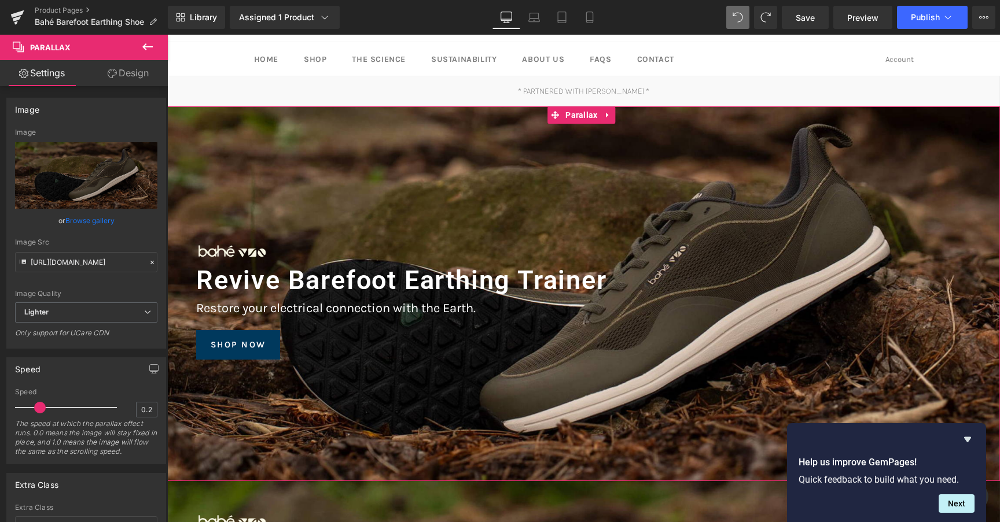
scroll to position [52, 0]
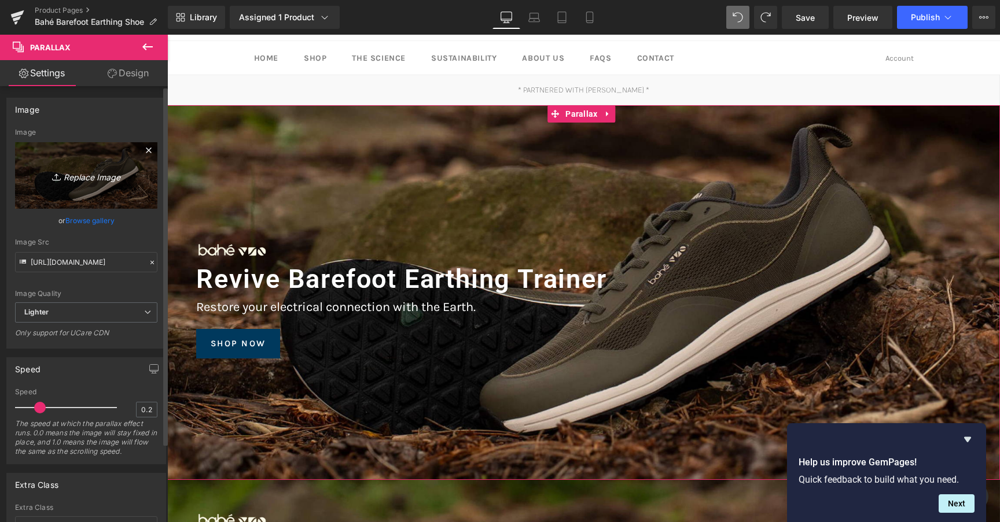
click at [91, 193] on link "Replace Image" at bounding box center [86, 175] width 142 height 67
type input "C:\fakepath\flex banner 8.jpg"
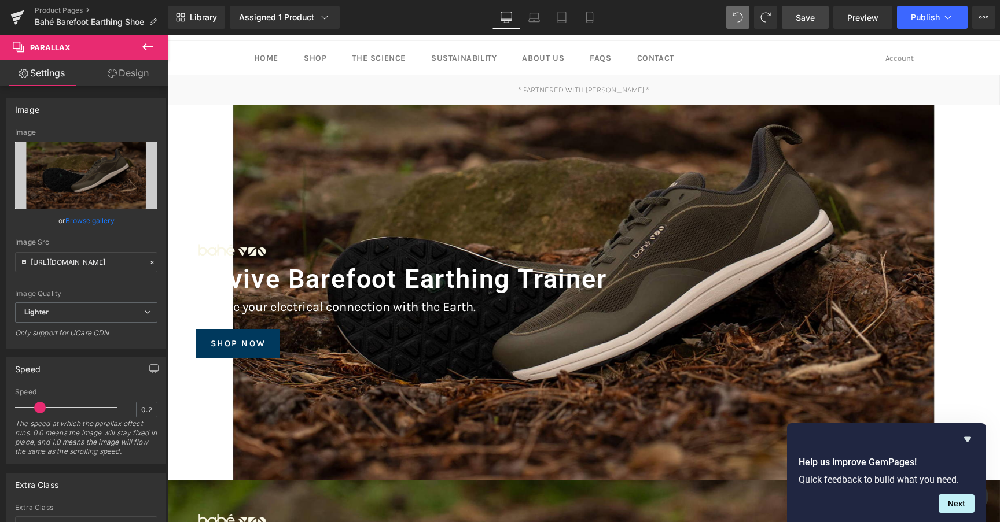
click at [809, 15] on span "Save" at bounding box center [805, 18] width 19 height 12
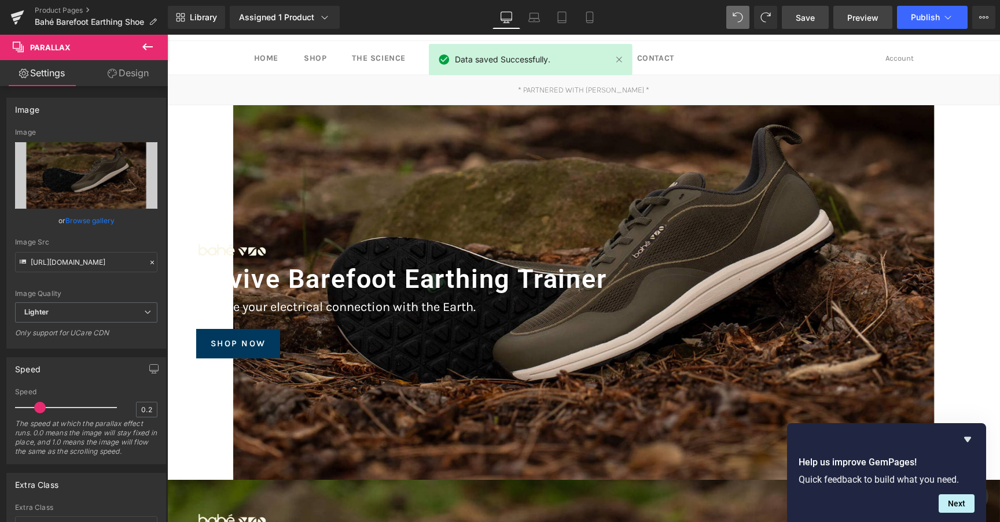
click at [861, 24] on link "Preview" at bounding box center [862, 17] width 59 height 23
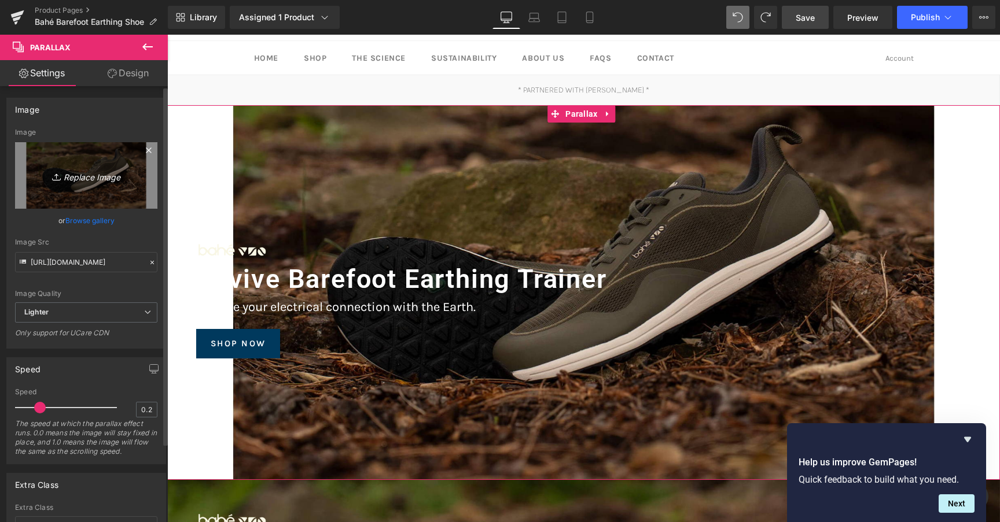
click at [101, 196] on link "Replace Image" at bounding box center [86, 175] width 142 height 67
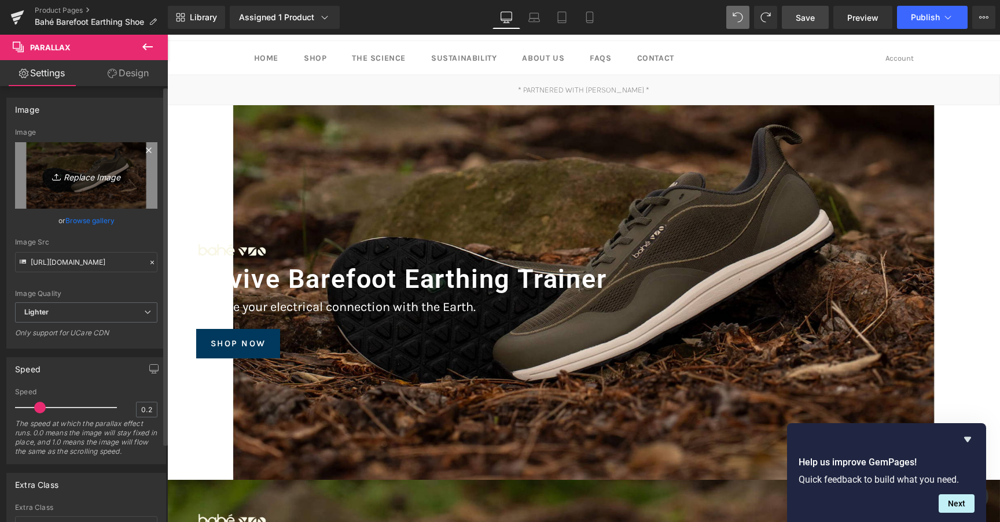
type input "C:\fakepath\flex banner 10.jpg"
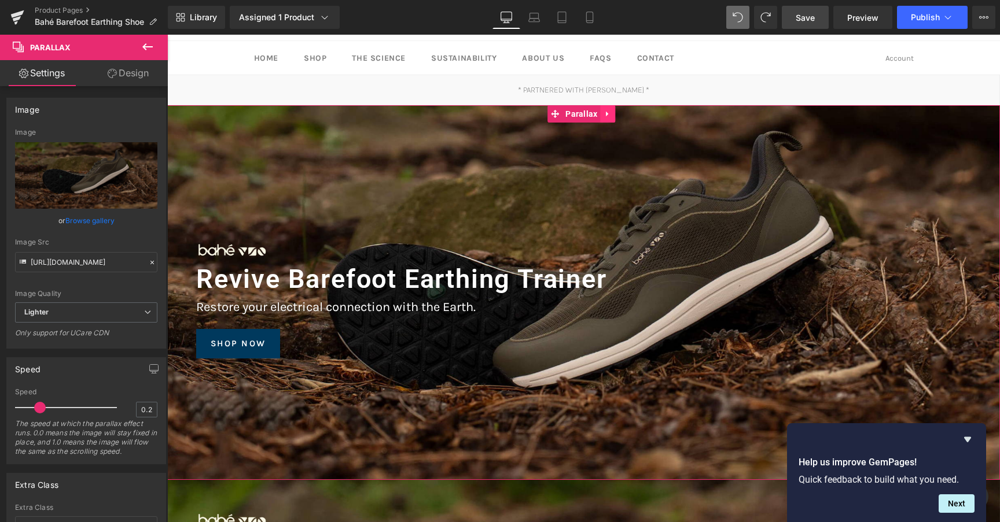
click at [608, 117] on icon at bounding box center [608, 114] width 8 height 9
click at [618, 117] on icon at bounding box center [616, 114] width 8 height 9
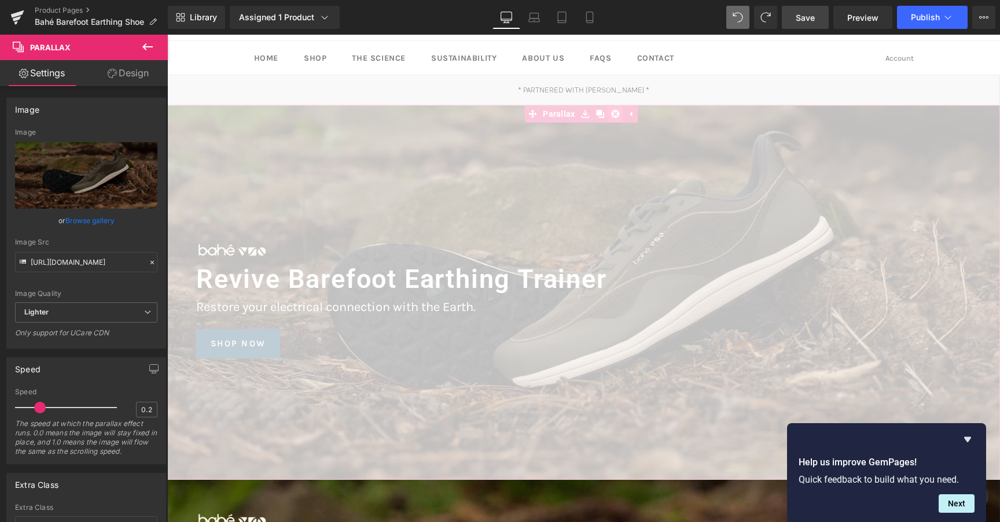
scroll to position [6, 6]
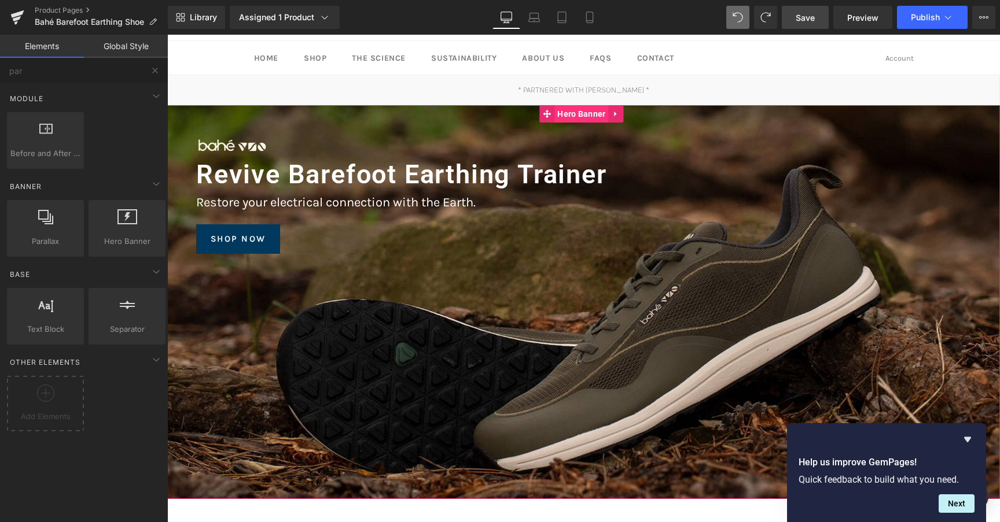
click at [588, 120] on span "Hero Banner" at bounding box center [581, 113] width 54 height 17
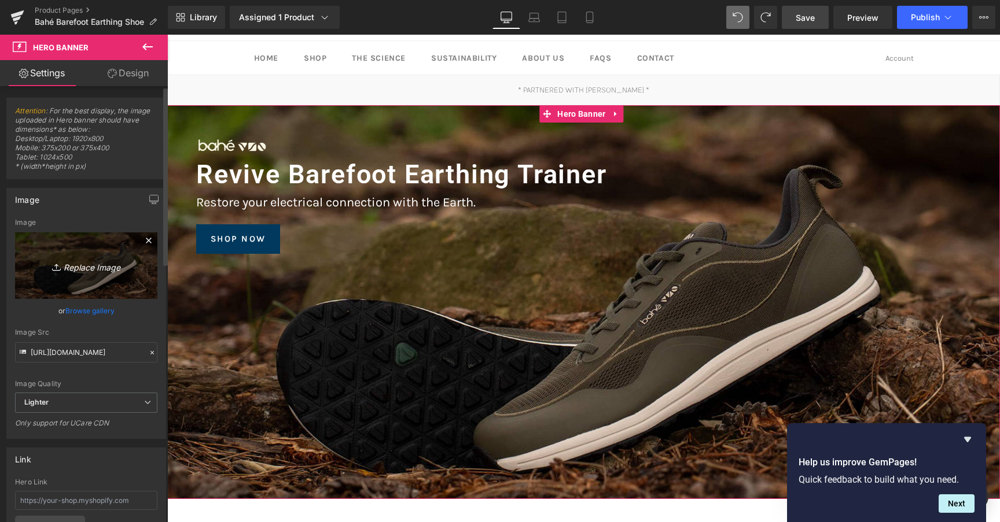
click at [71, 259] on icon "Replace Image" at bounding box center [86, 266] width 93 height 14
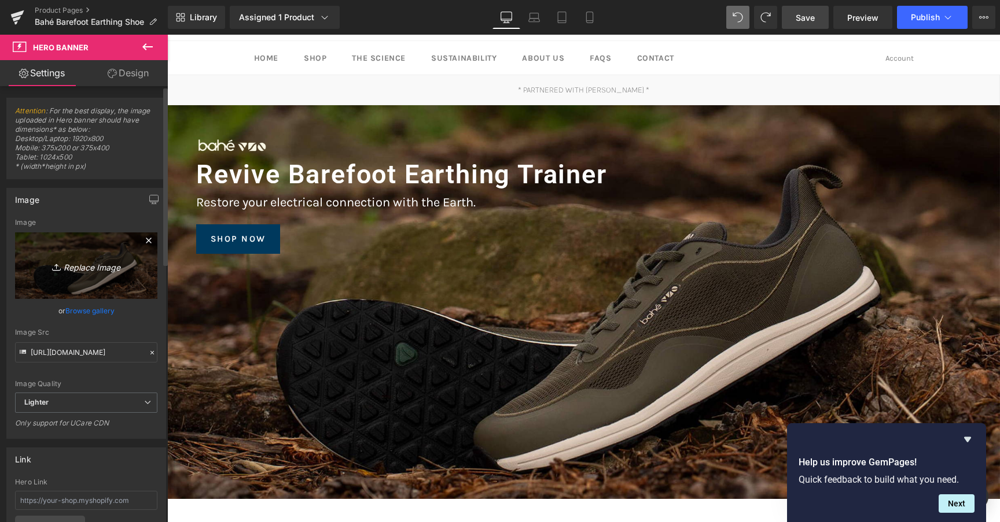
type input "C:\fakepath\flex banner 10.jpg"
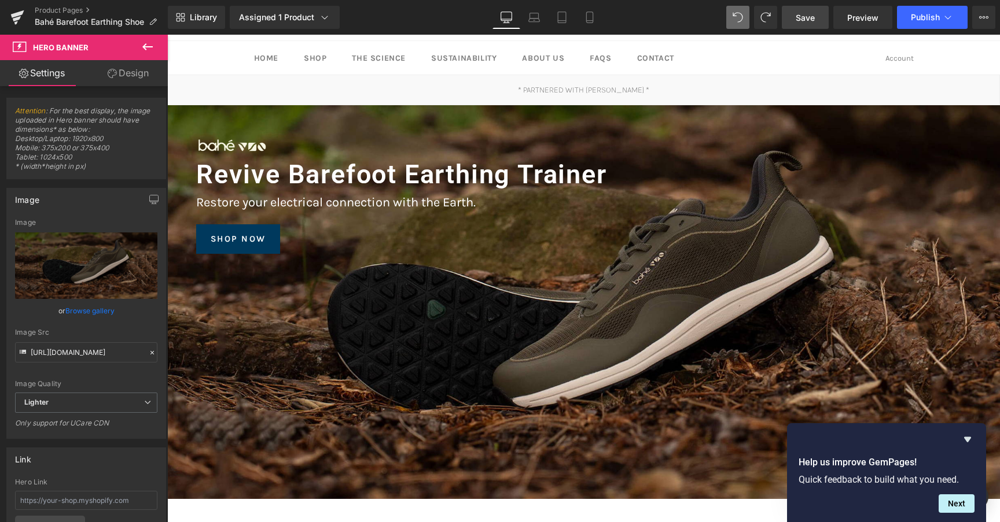
click at [811, 23] on link "Save" at bounding box center [805, 17] width 47 height 23
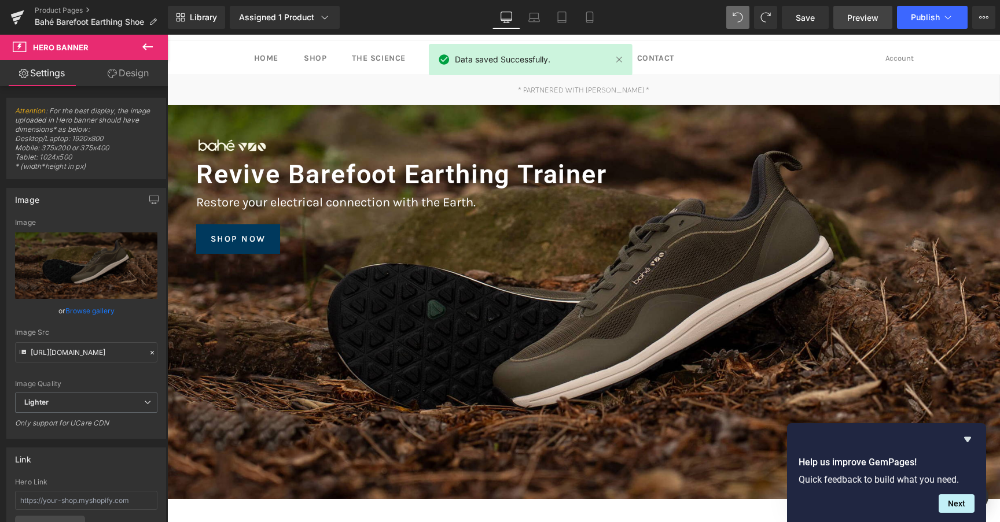
click at [853, 24] on link "Preview" at bounding box center [862, 17] width 59 height 23
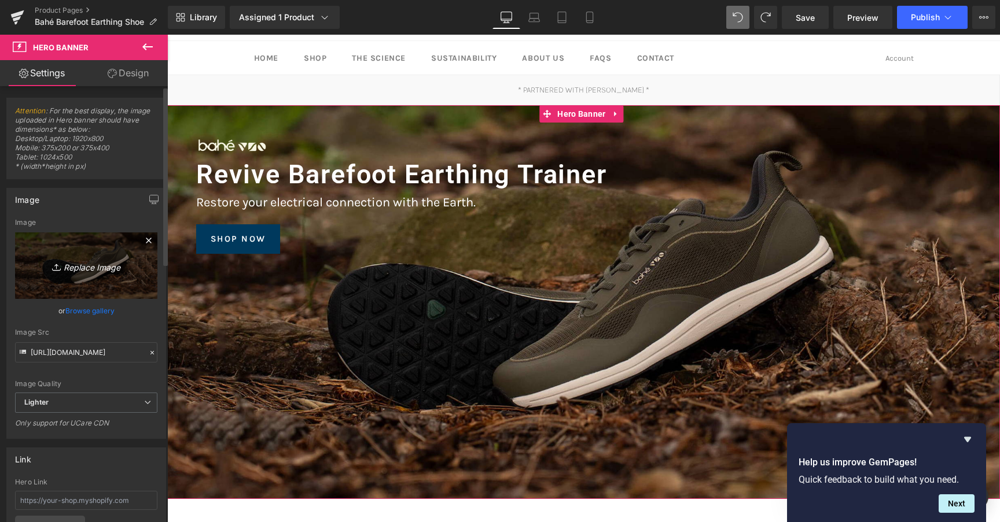
click at [112, 253] on link "Replace Image" at bounding box center [86, 266] width 142 height 67
type input "C:\fakepath\banner 1.jpg"
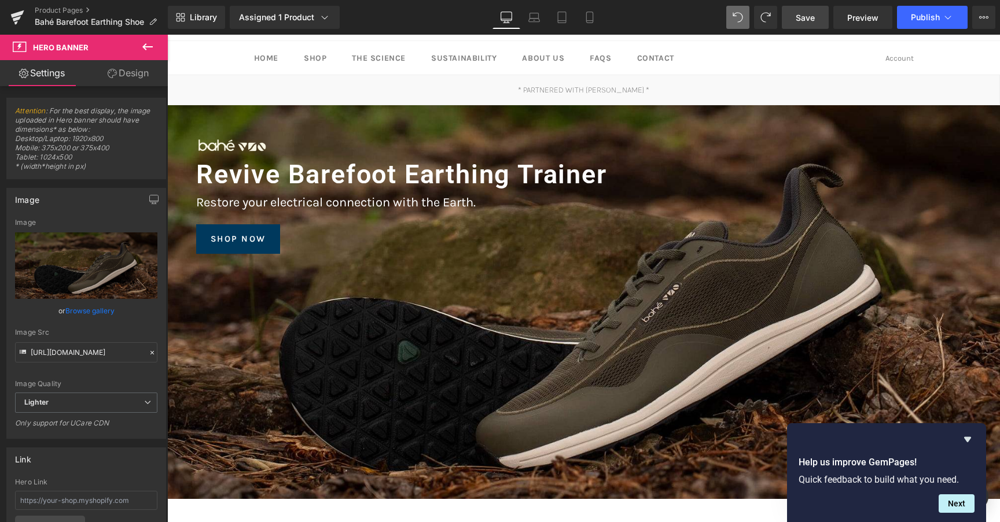
click at [800, 27] on link "Save" at bounding box center [805, 17] width 47 height 23
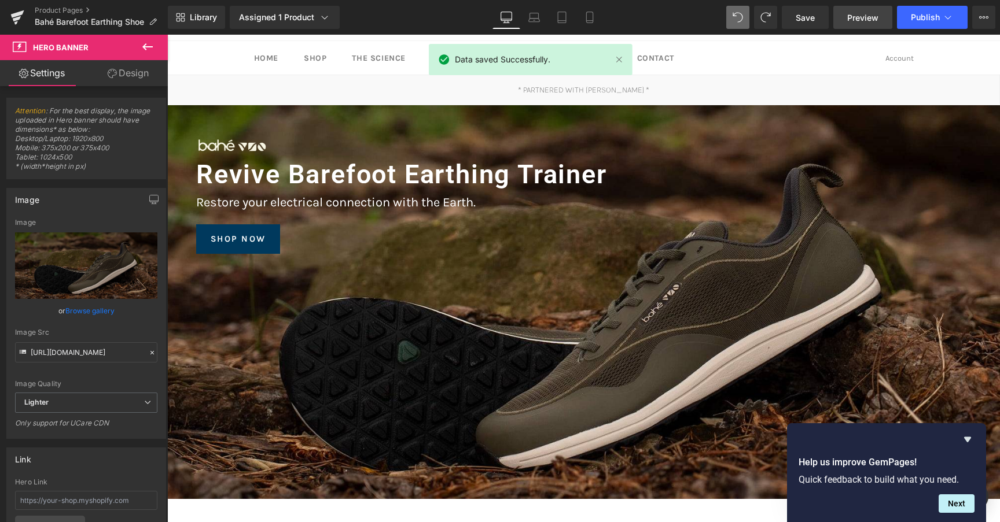
click at [864, 18] on span "Preview" at bounding box center [862, 18] width 31 height 12
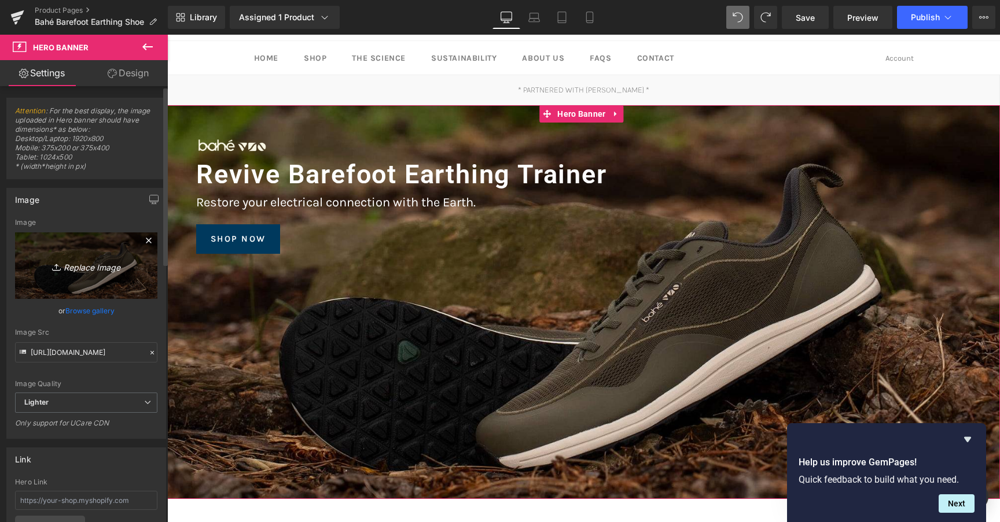
click at [100, 279] on link "Replace Image" at bounding box center [86, 266] width 142 height 67
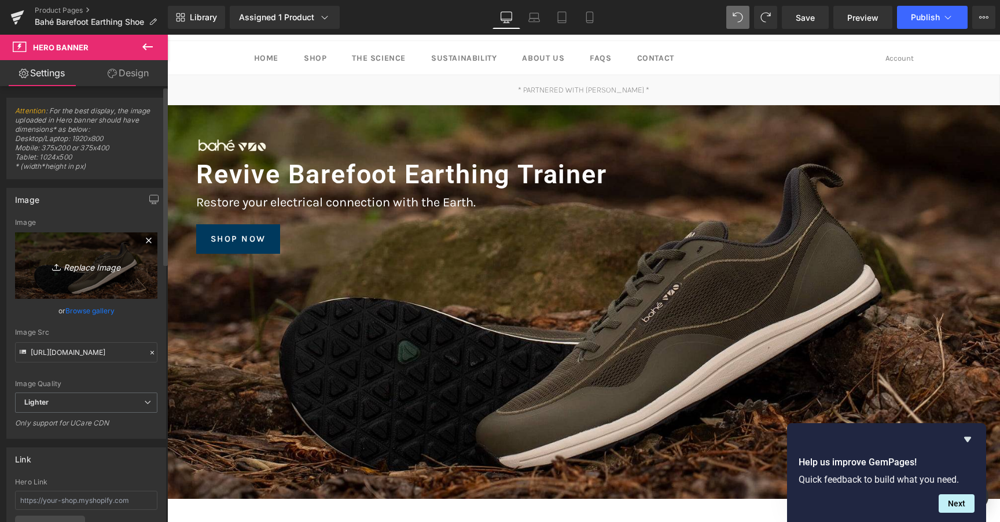
type input "C:\fakepath\thumbnail_Bahe - Adapt - Product-17.jpg"
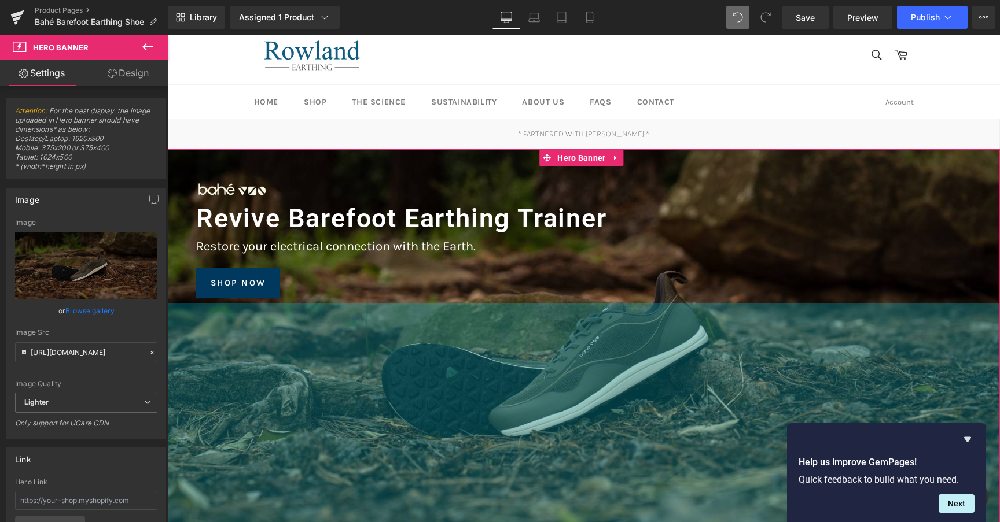
scroll to position [0, 0]
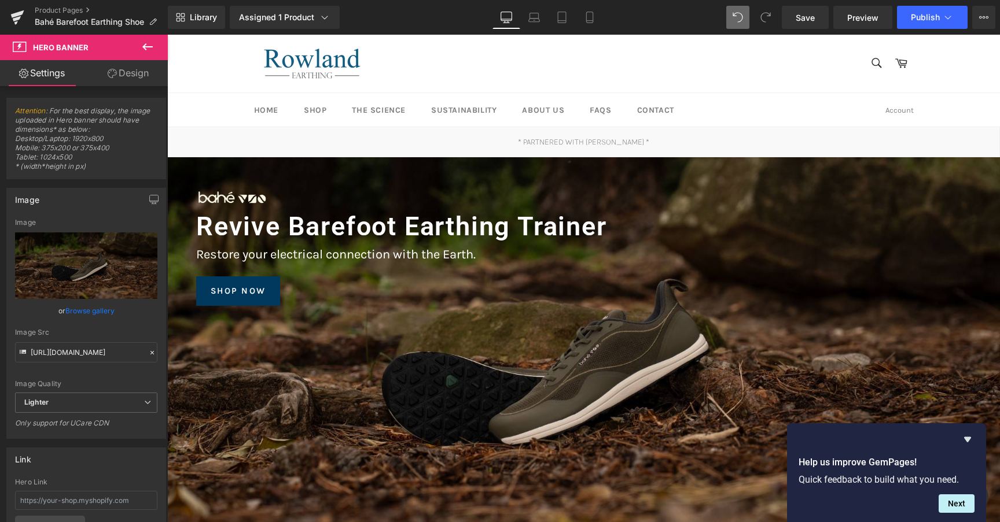
click at [927, 30] on div "Library Assigned 1 Product Product Preview Bahé Barefoot Earthing Shoe | Men's …" at bounding box center [584, 17] width 832 height 35
click at [926, 24] on button "Publish" at bounding box center [932, 17] width 71 height 23
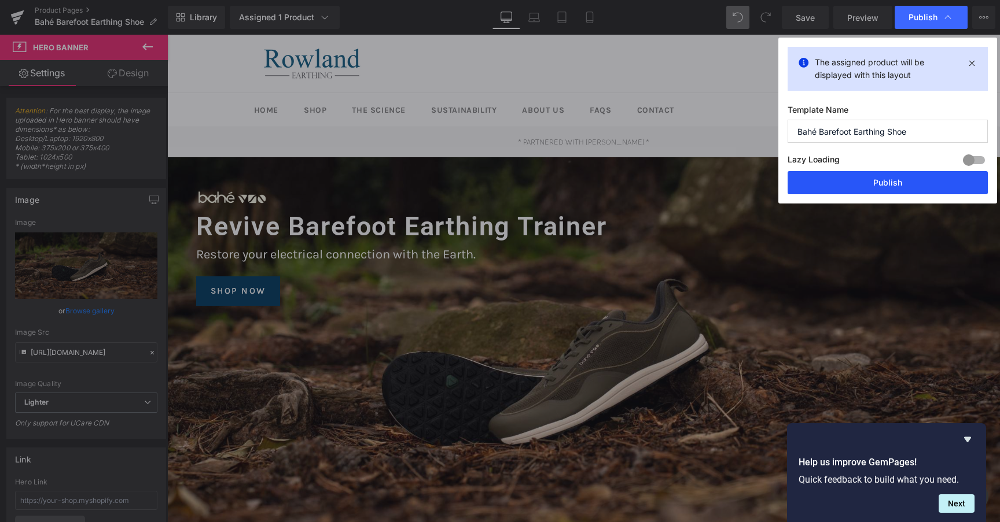
click at [907, 191] on button "Publish" at bounding box center [887, 182] width 200 height 23
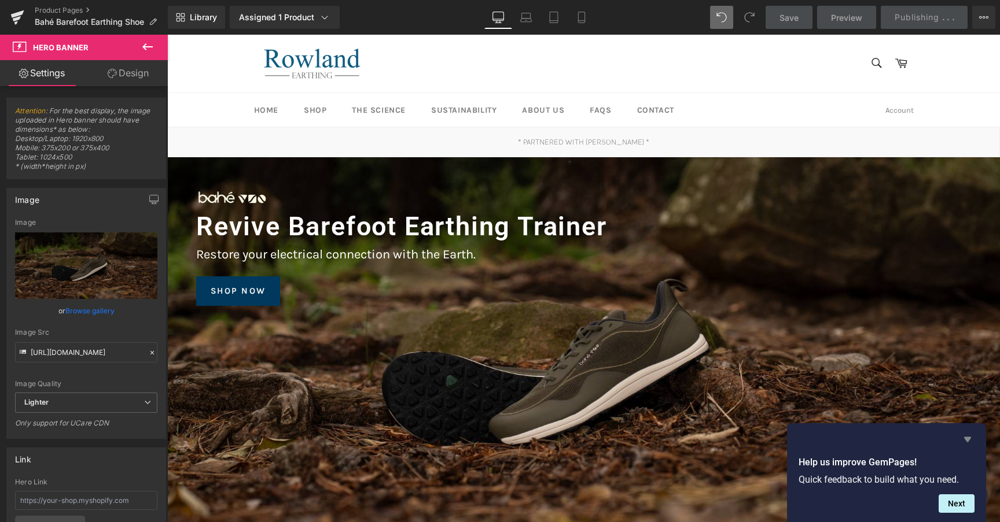
click at [966, 441] on icon "Hide survey" at bounding box center [967, 439] width 7 height 5
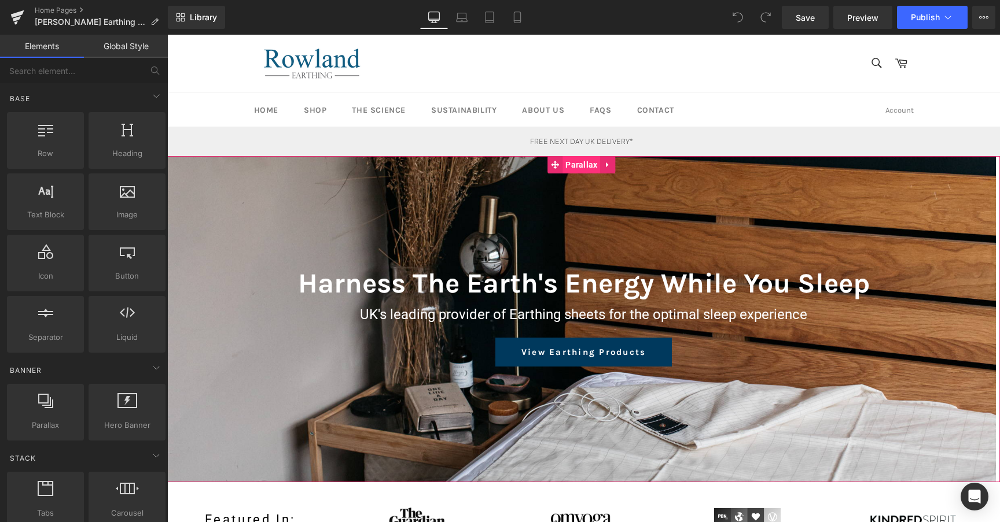
click at [587, 171] on span "Parallax" at bounding box center [581, 164] width 38 height 17
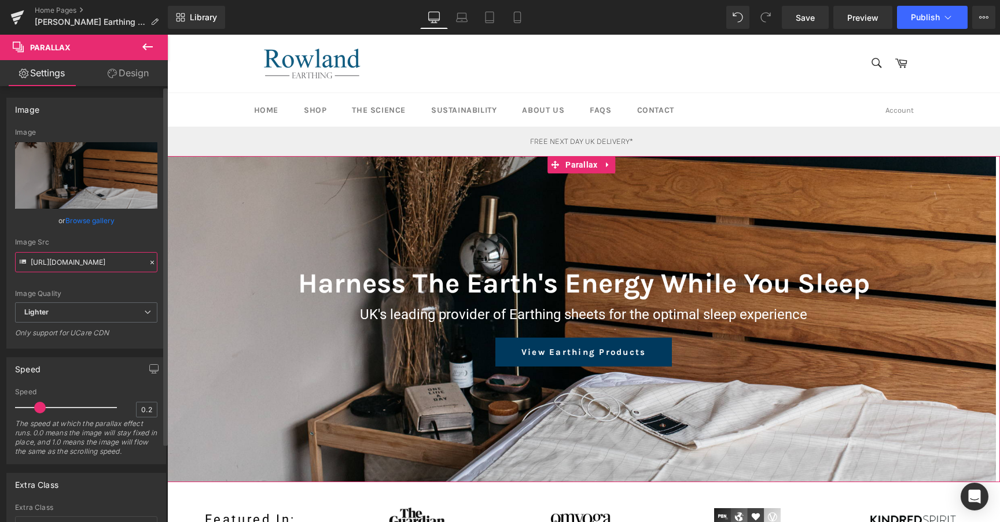
click at [106, 268] on input "https://ucarecdn.com/289486fb-de6e-4ec2-833c-3b61d0faa324/-/format/auto/-/previ…" at bounding box center [86, 262] width 142 height 20
click at [578, 170] on span "Parallax" at bounding box center [581, 164] width 38 height 17
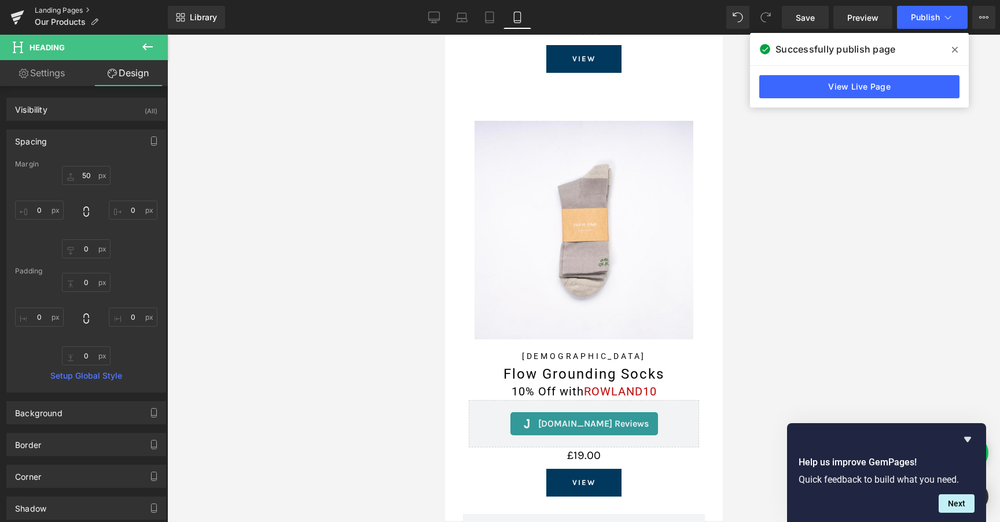
click at [57, 10] on link "Landing Pages" at bounding box center [101, 10] width 133 height 9
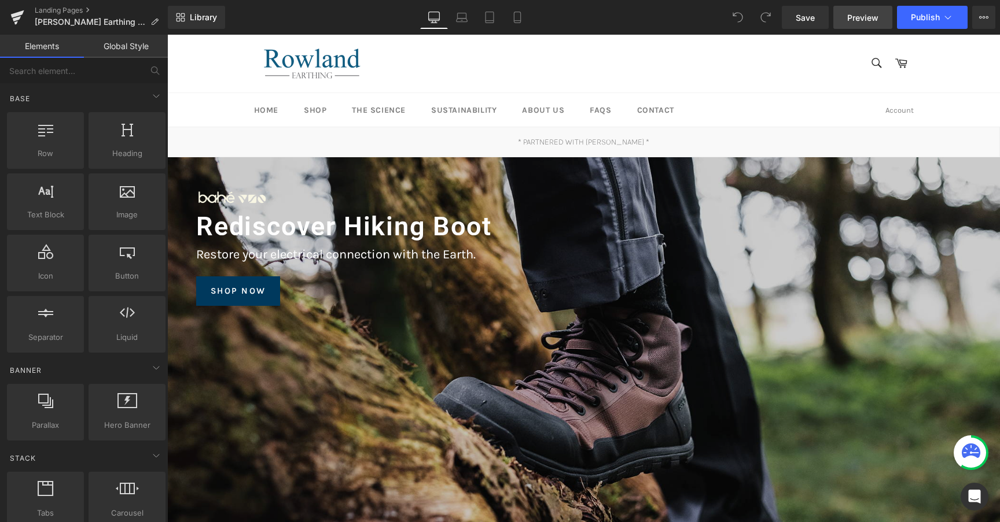
click at [853, 14] on span "Preview" at bounding box center [862, 18] width 31 height 12
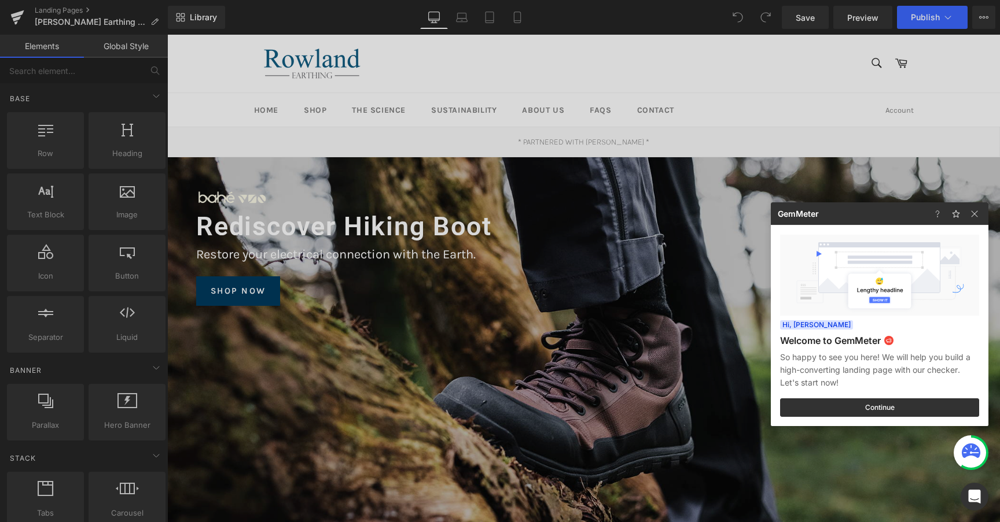
click at [533, 216] on div at bounding box center [500, 261] width 1000 height 522
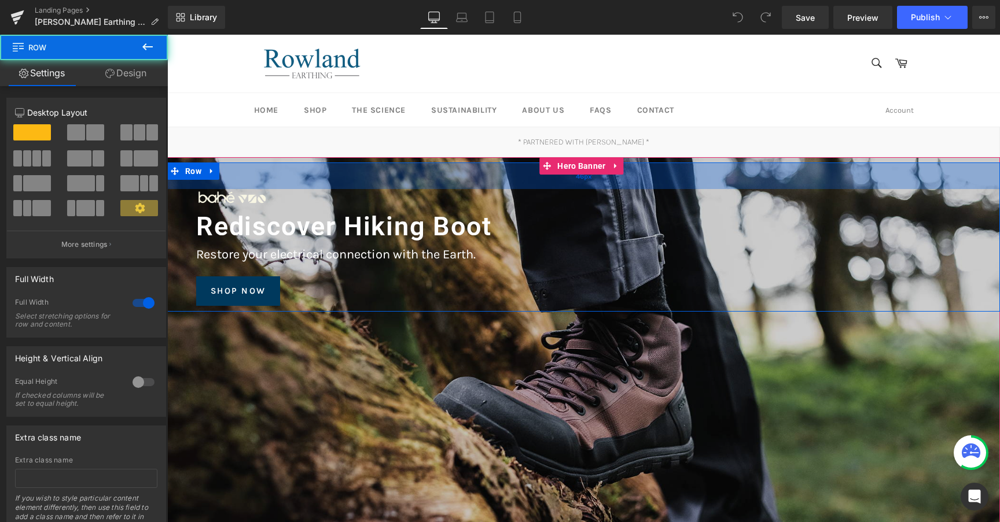
click at [569, 176] on div "46px" at bounding box center [583, 176] width 833 height 27
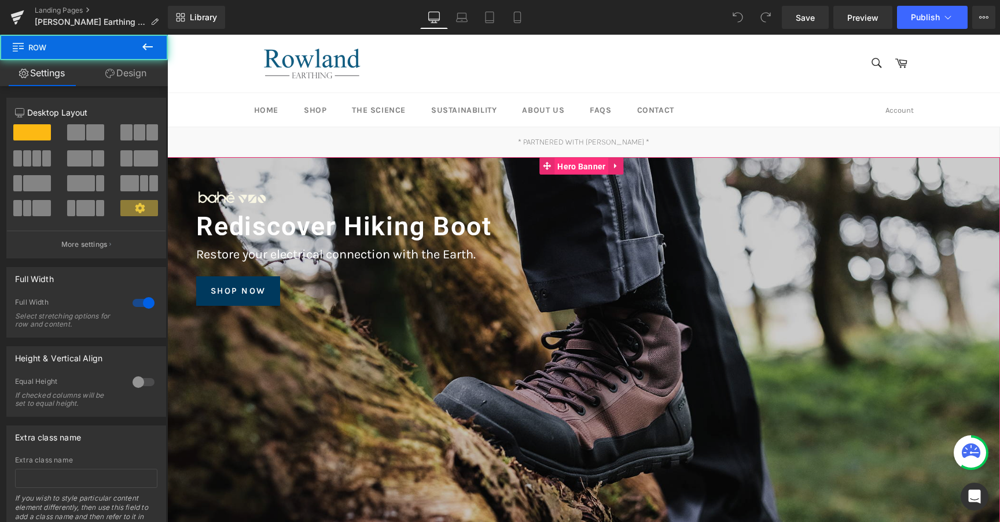
click at [569, 169] on span "Hero Banner" at bounding box center [581, 166] width 54 height 17
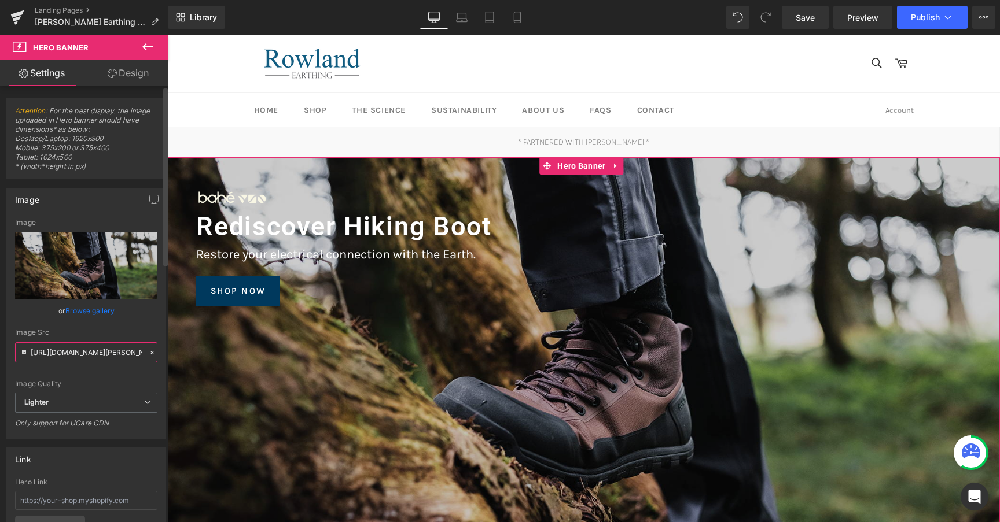
click at [67, 351] on input "https://ucarecdn.com/f96cbdcf-425e-4da5-b9bd-ff7c30e5be14/-/format/auto/-/previ…" at bounding box center [86, 353] width 142 height 20
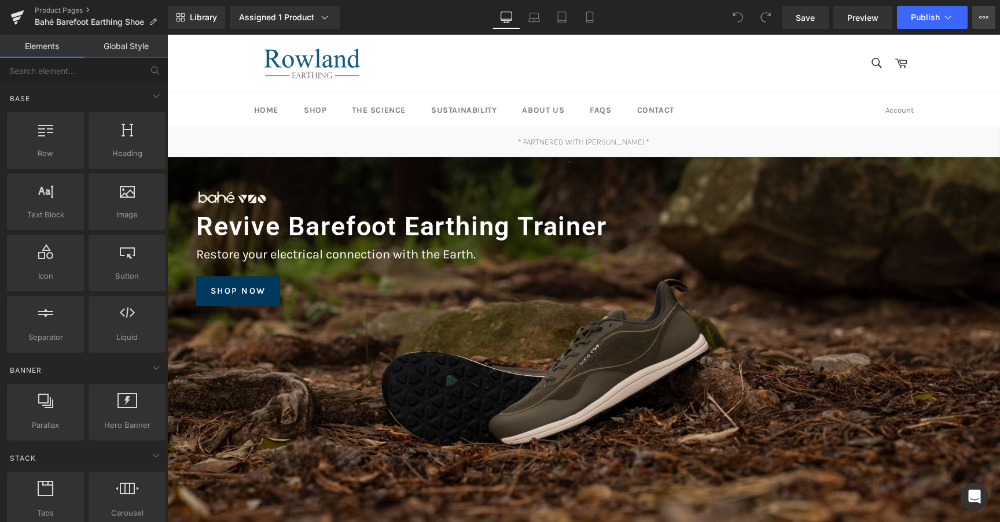
click at [975, 19] on button "View Live Page View with current Template Save Template to Library Schedule Pub…" at bounding box center [983, 17] width 23 height 23
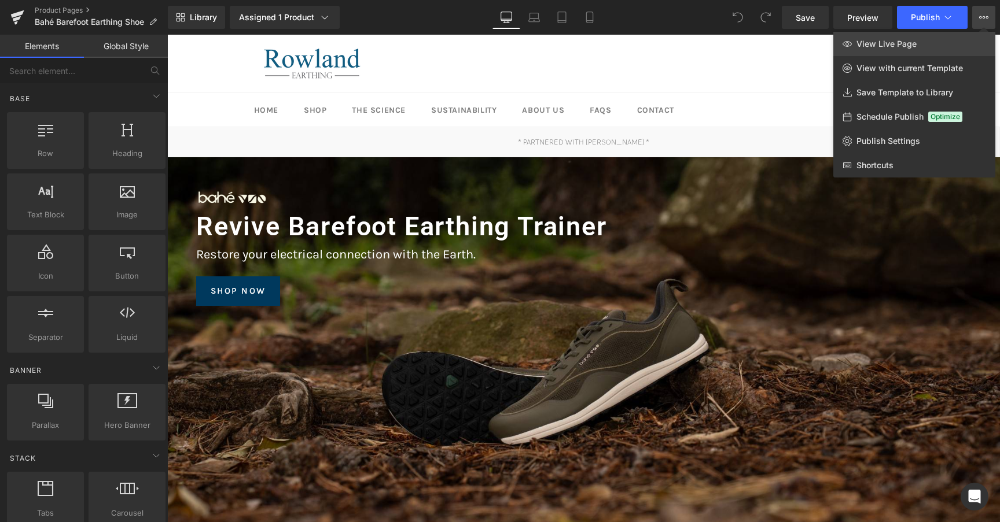
click at [962, 44] on link "View Live Page" at bounding box center [914, 44] width 162 height 24
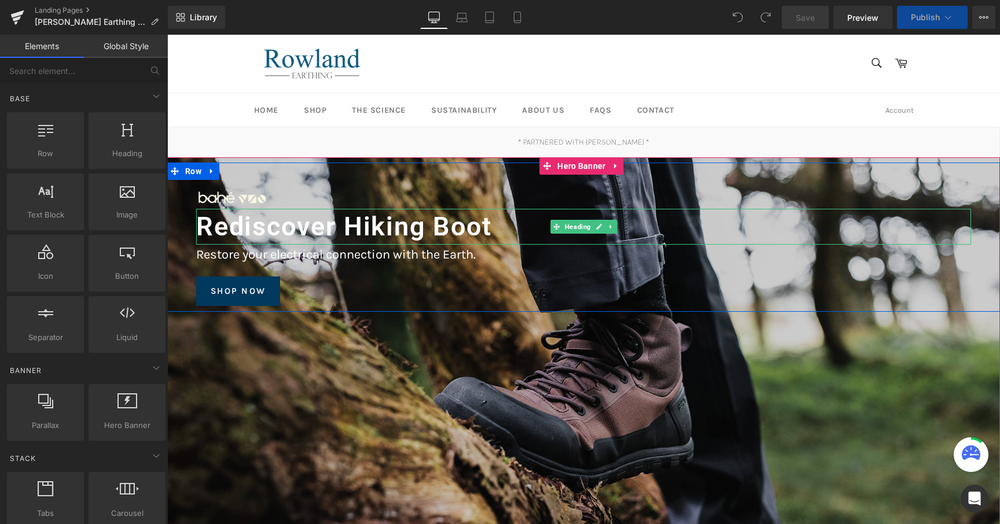
click at [367, 230] on font "Rediscover Hiking Boot" at bounding box center [344, 226] width 296 height 31
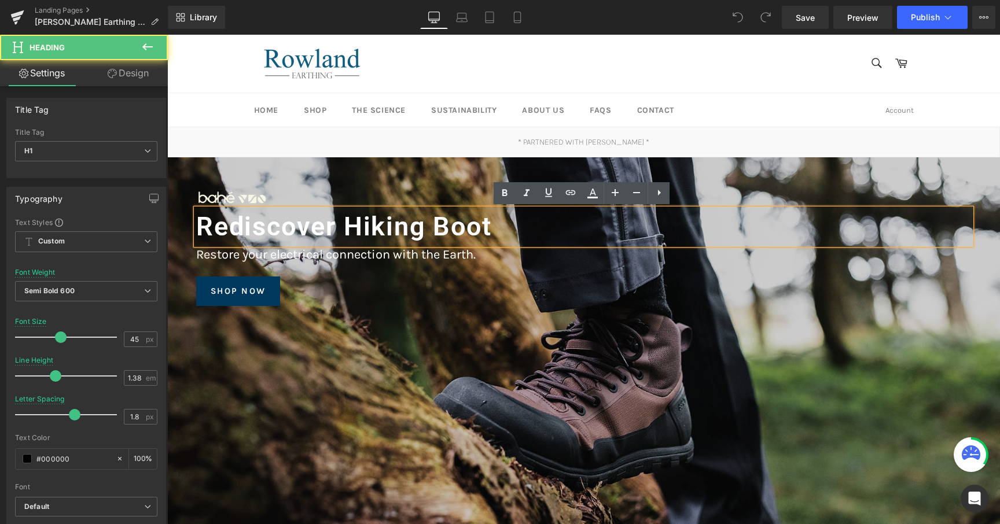
click at [341, 226] on font "Rediscover Hiking Boot" at bounding box center [344, 226] width 296 height 31
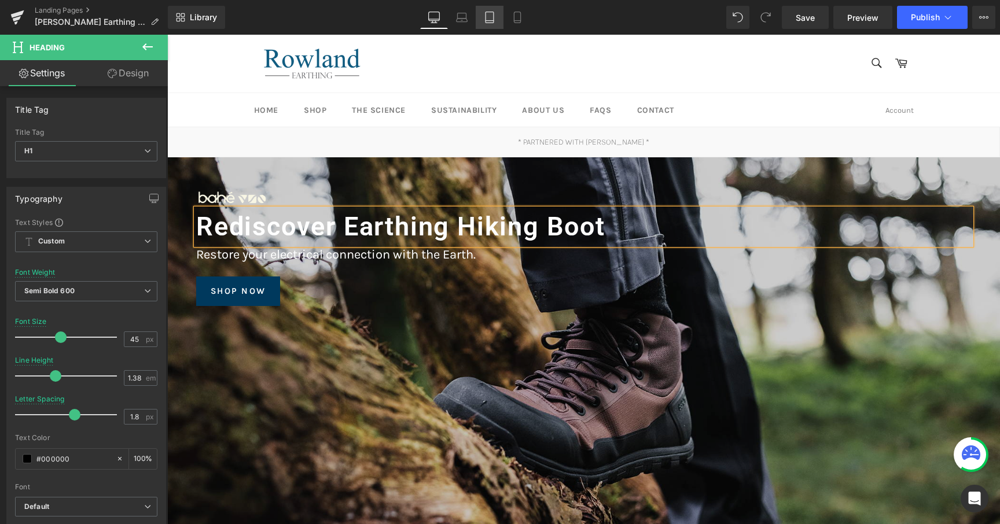
click at [502, 20] on link "Tablet" at bounding box center [490, 17] width 28 height 23
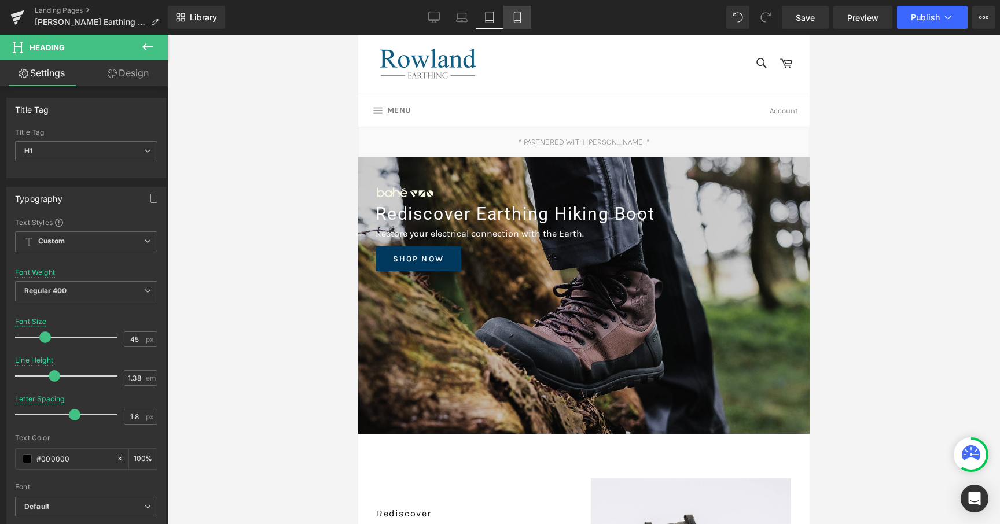
click at [517, 24] on link "Mobile" at bounding box center [517, 17] width 28 height 23
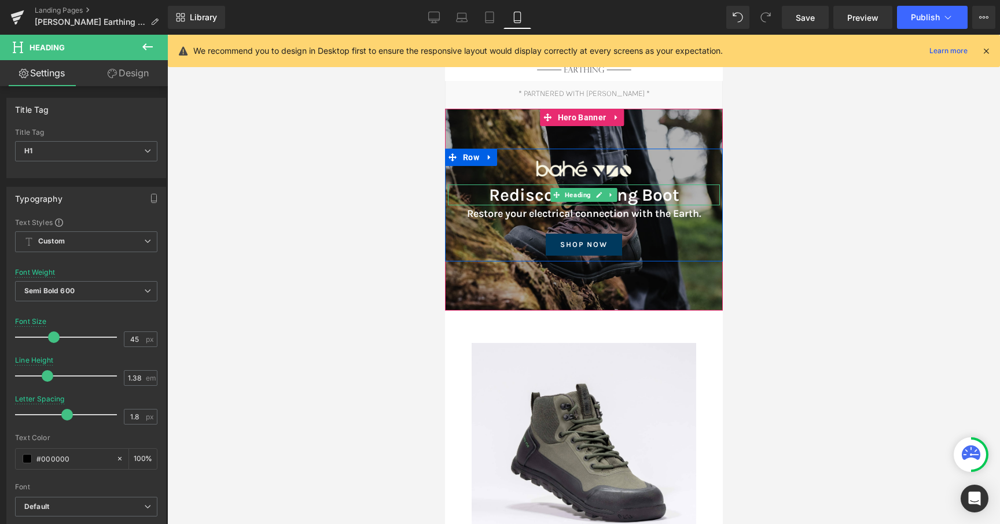
click at [625, 193] on h2 "Rediscover Hiking Boot" at bounding box center [583, 195] width 260 height 21
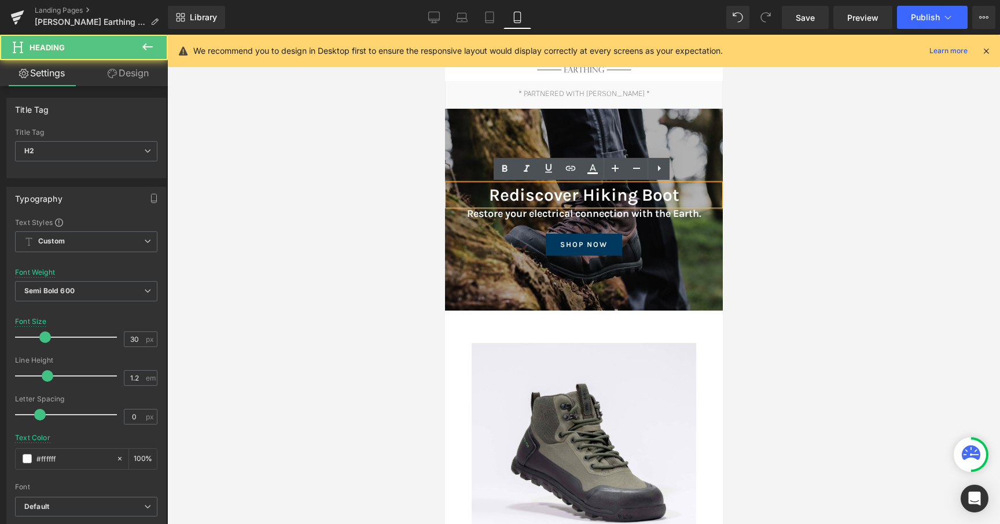
click at [582, 198] on h2 "Rediscover Hiking Boot" at bounding box center [583, 195] width 260 height 21
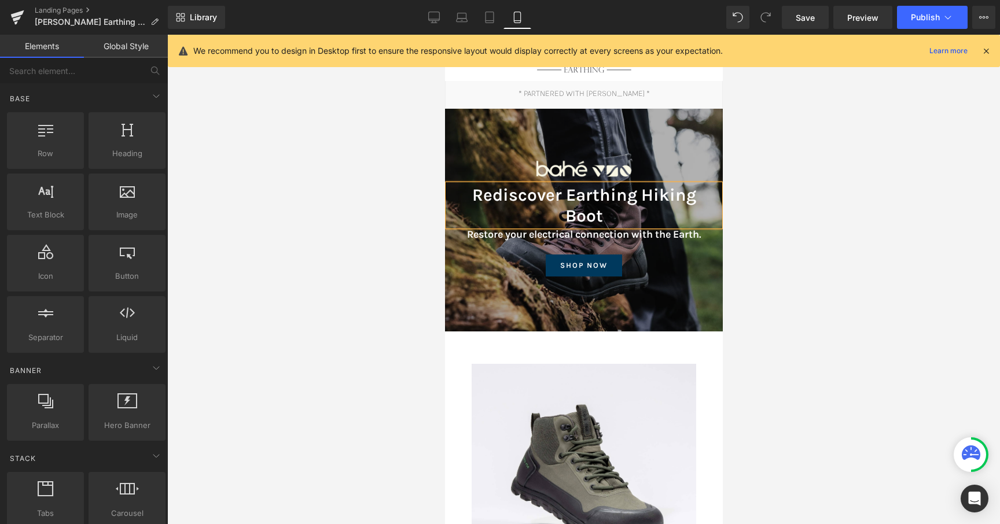
click at [759, 178] on div at bounding box center [583, 279] width 833 height 489
click at [920, 32] on div "Library Mobile Desktop Laptop Tablet Mobile Save Preview Publish Scheduled View…" at bounding box center [584, 17] width 832 height 35
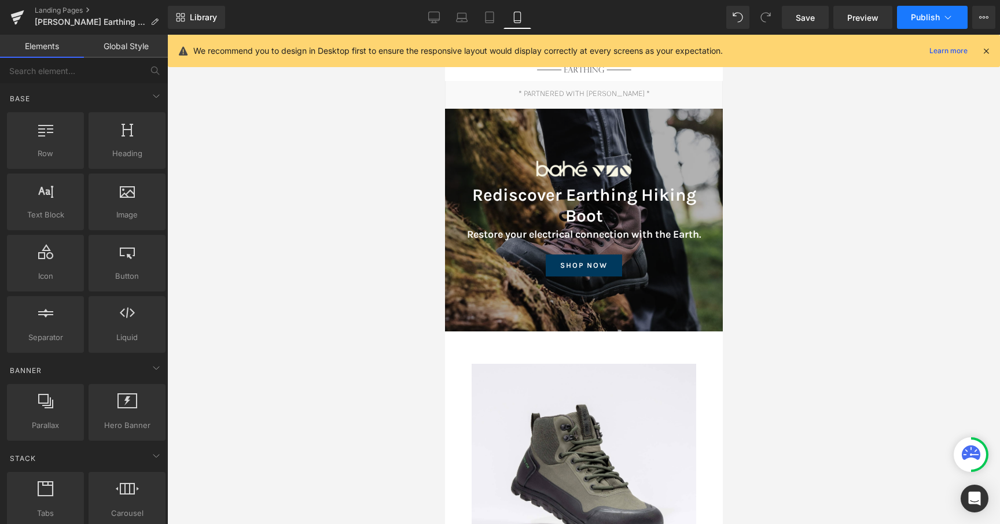
click at [916, 25] on button "Publish" at bounding box center [932, 17] width 71 height 23
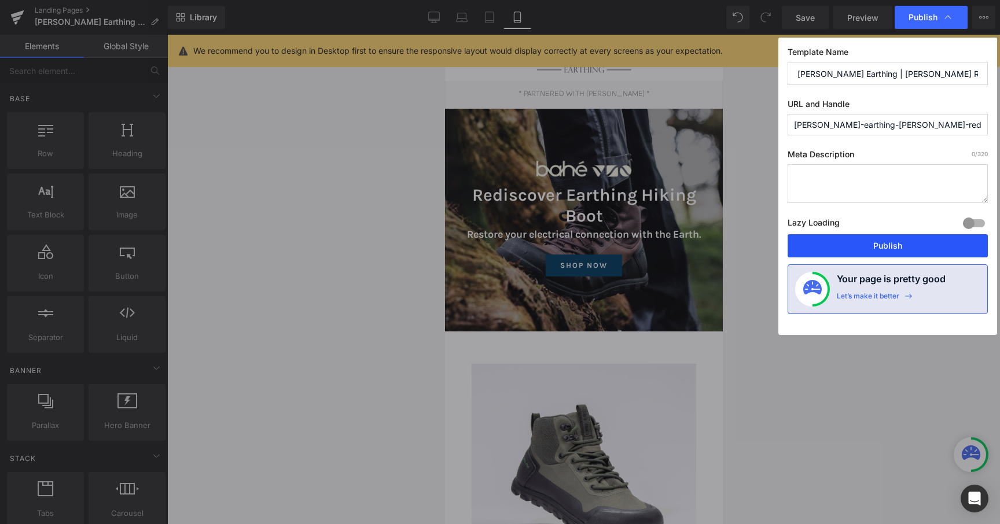
click at [903, 241] on button "Publish" at bounding box center [887, 245] width 200 height 23
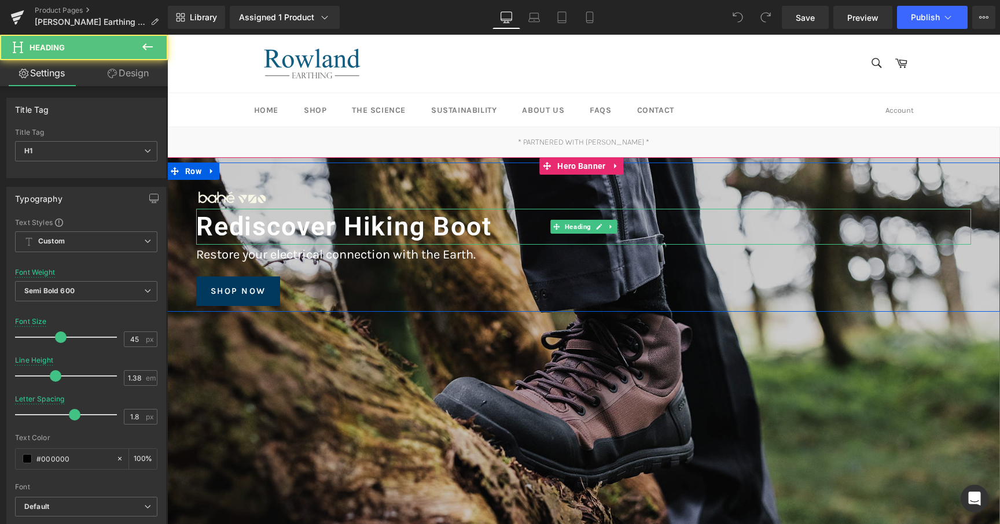
click at [352, 221] on font "Rediscover Hiking Boot" at bounding box center [344, 226] width 296 height 31
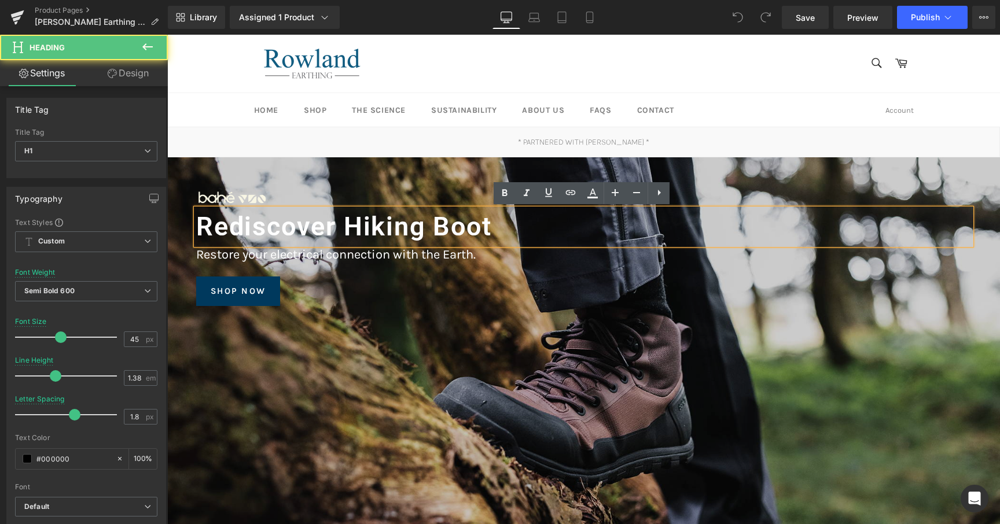
click at [341, 226] on font "Rediscover Hiking Boot" at bounding box center [344, 226] width 296 height 31
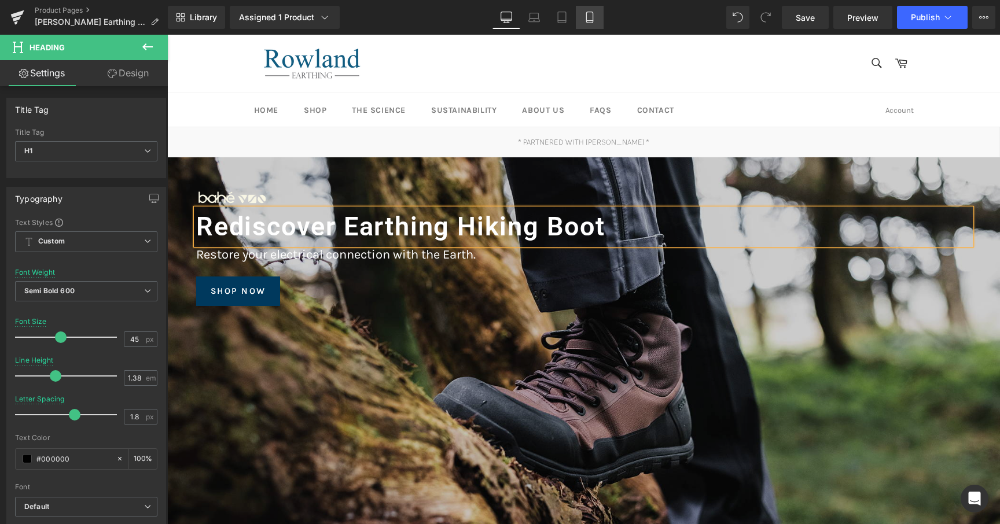
click at [583, 22] on link "Mobile" at bounding box center [590, 17] width 28 height 23
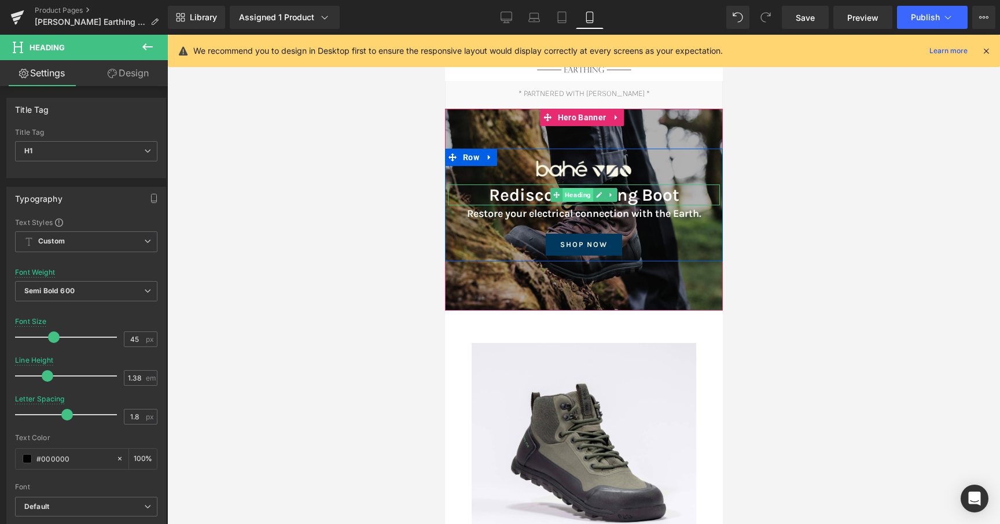
click at [575, 198] on span "Heading" at bounding box center [577, 195] width 31 height 14
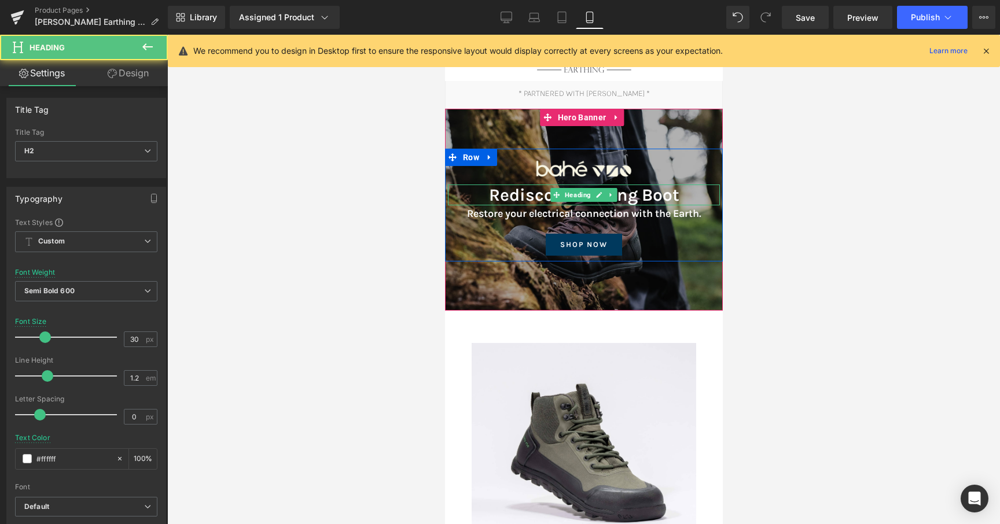
click at [622, 198] on h2 "Rediscover Hiking Boot" at bounding box center [583, 195] width 260 height 21
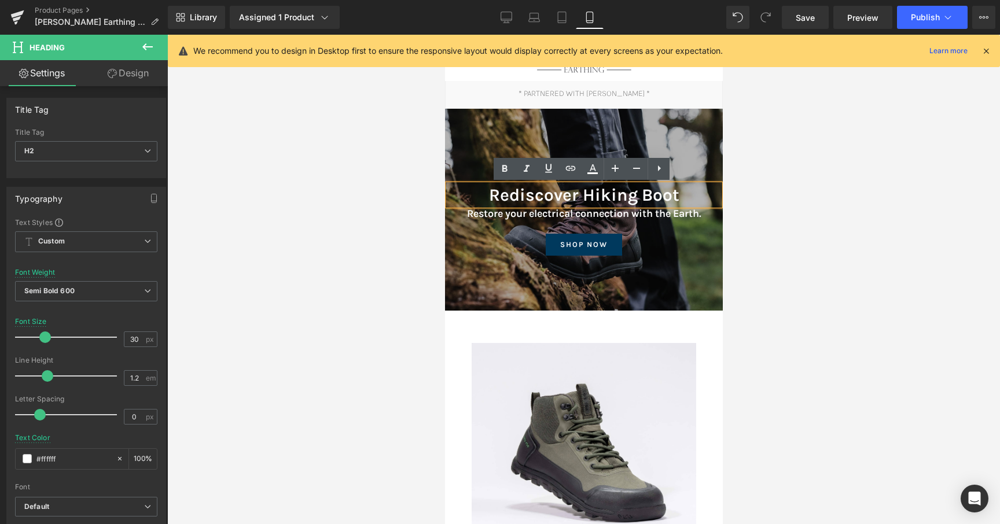
click at [581, 196] on h2 "Rediscover Hiking Boot" at bounding box center [583, 195] width 260 height 21
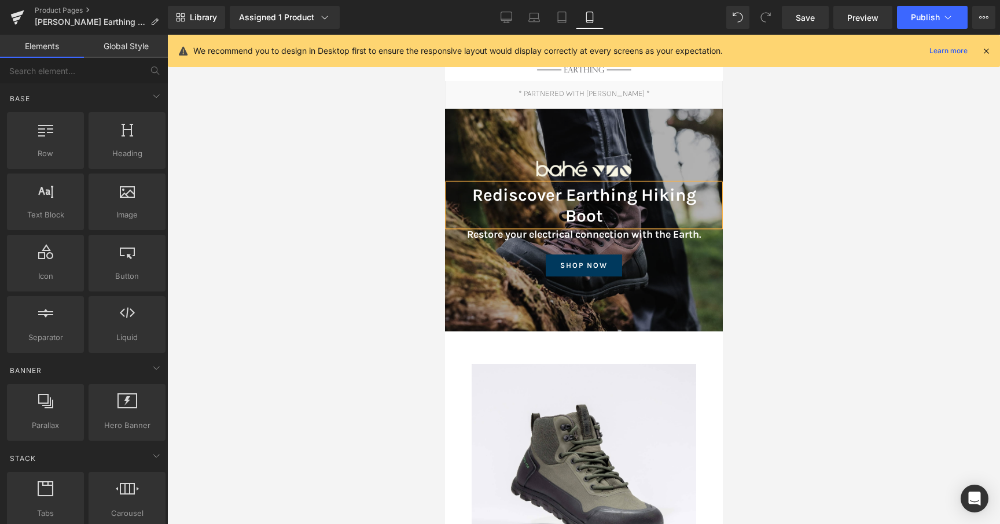
click at [808, 211] on div at bounding box center [583, 279] width 833 height 489
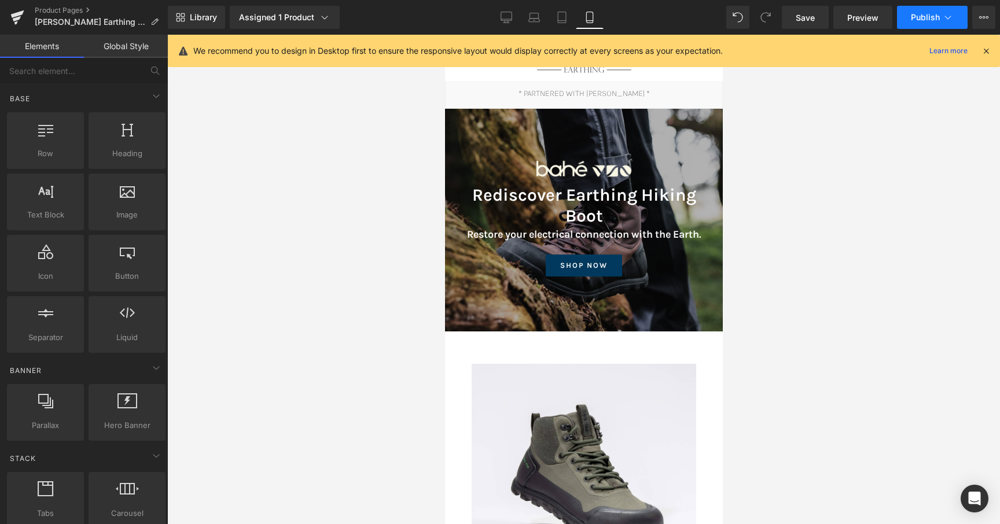
click at [918, 24] on button "Publish" at bounding box center [932, 17] width 71 height 23
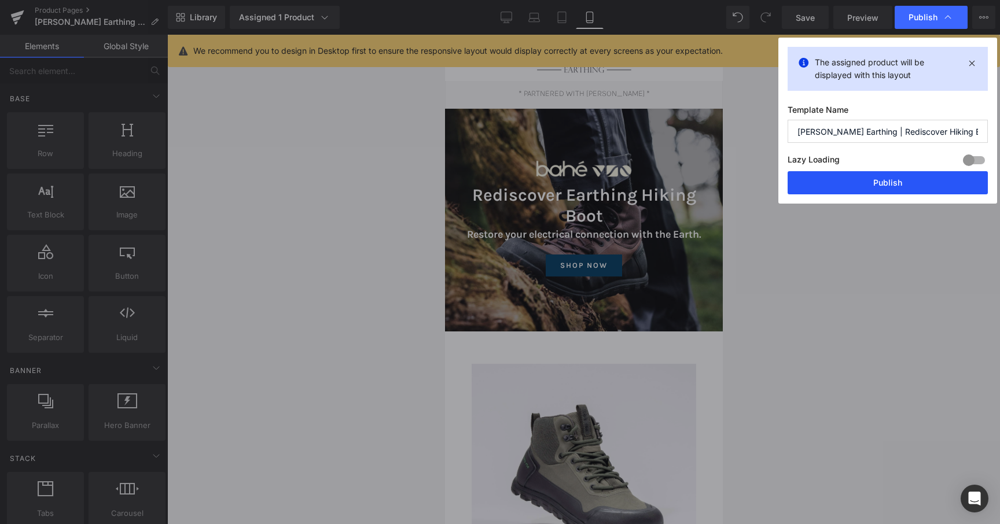
click at [930, 174] on button "Publish" at bounding box center [887, 182] width 200 height 23
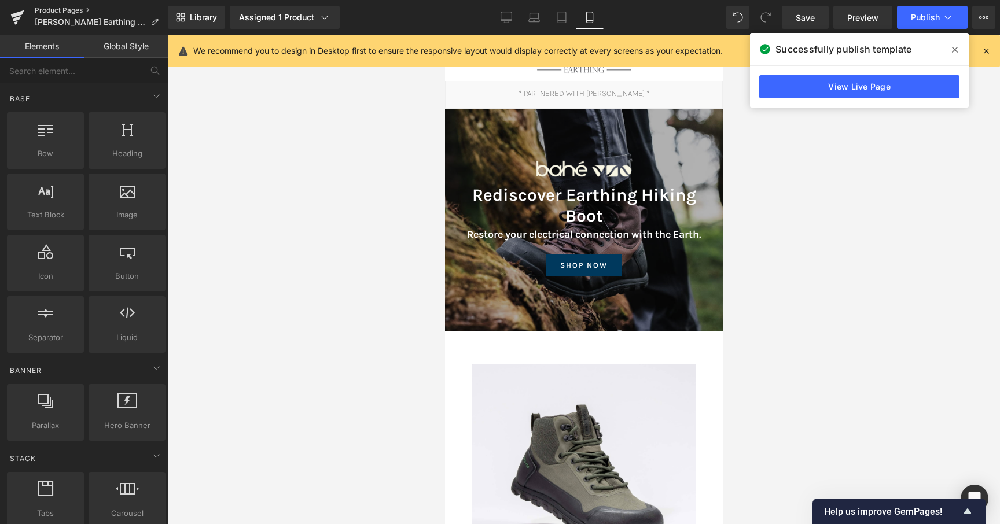
click at [60, 13] on link "Product Pages" at bounding box center [101, 10] width 133 height 9
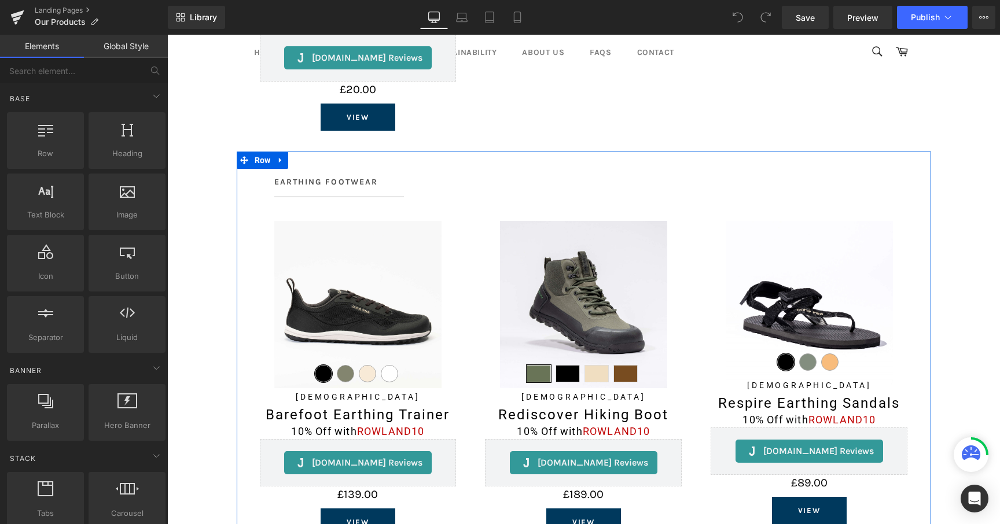
scroll to position [717, 0]
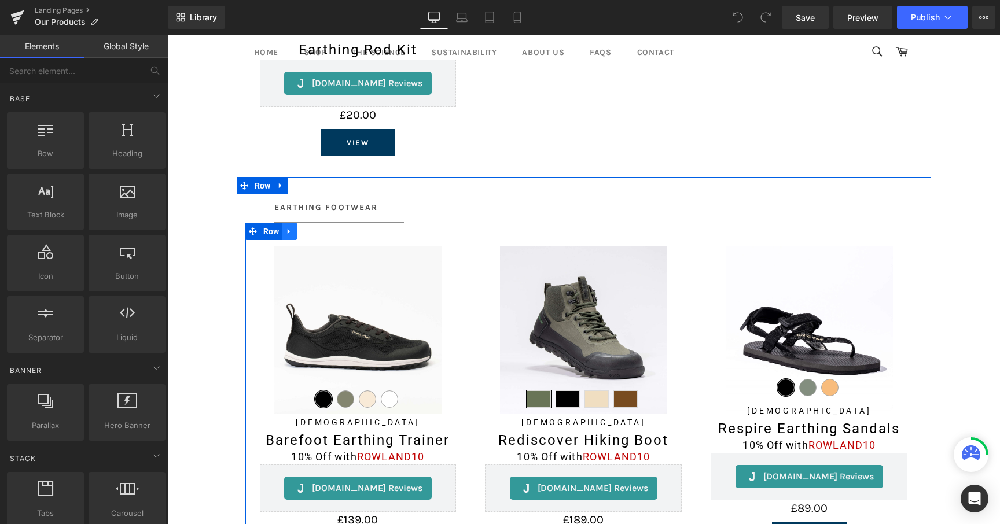
click at [292, 237] on link at bounding box center [289, 231] width 15 height 17
click at [304, 235] on link at bounding box center [304, 231] width 15 height 17
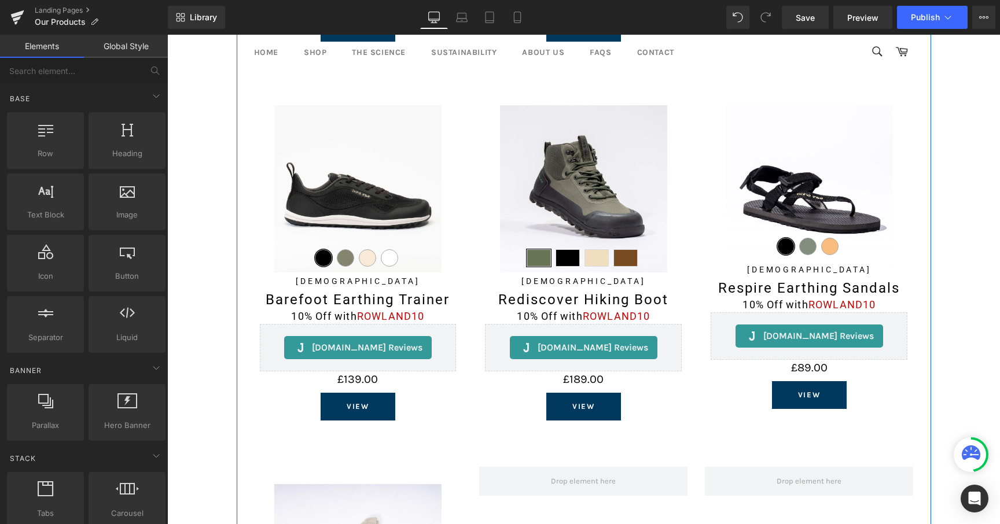
scroll to position [1238, 0]
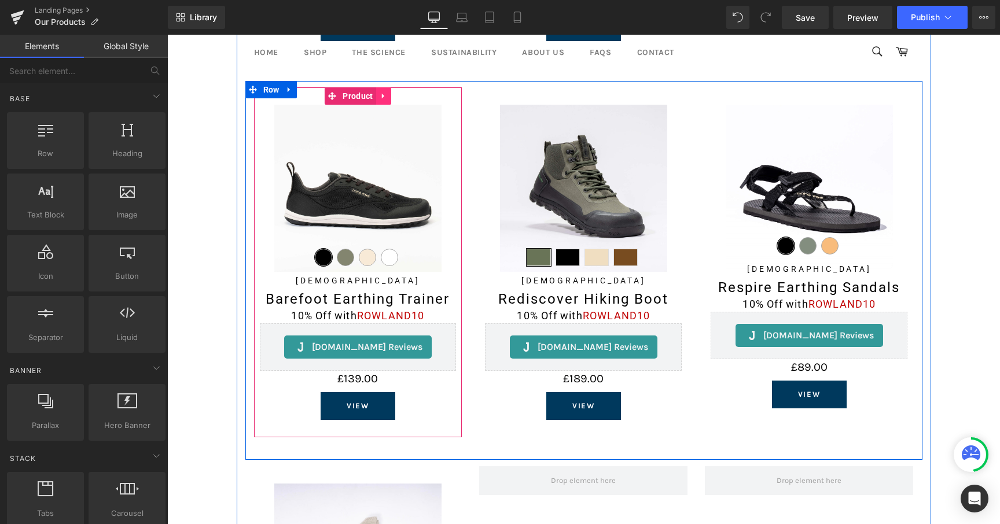
click at [378, 101] on link at bounding box center [383, 95] width 15 height 17
click at [385, 100] on link at bounding box center [391, 95] width 15 height 17
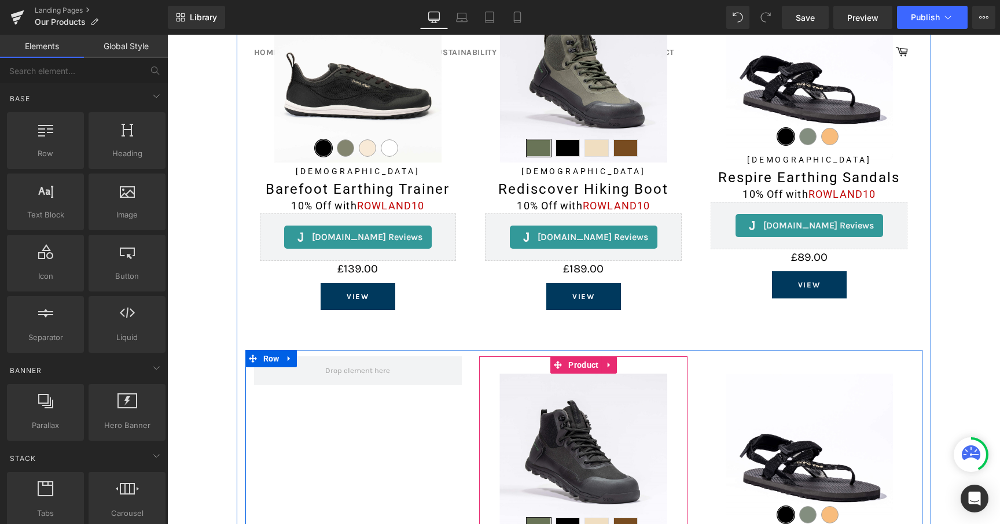
scroll to position [970, 0]
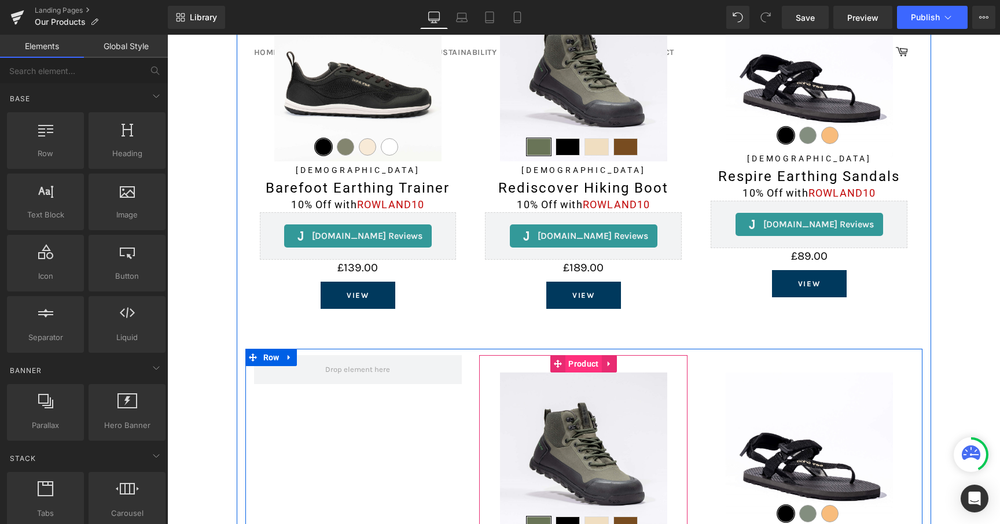
click at [576, 368] on span "Product" at bounding box center [583, 363] width 36 height 17
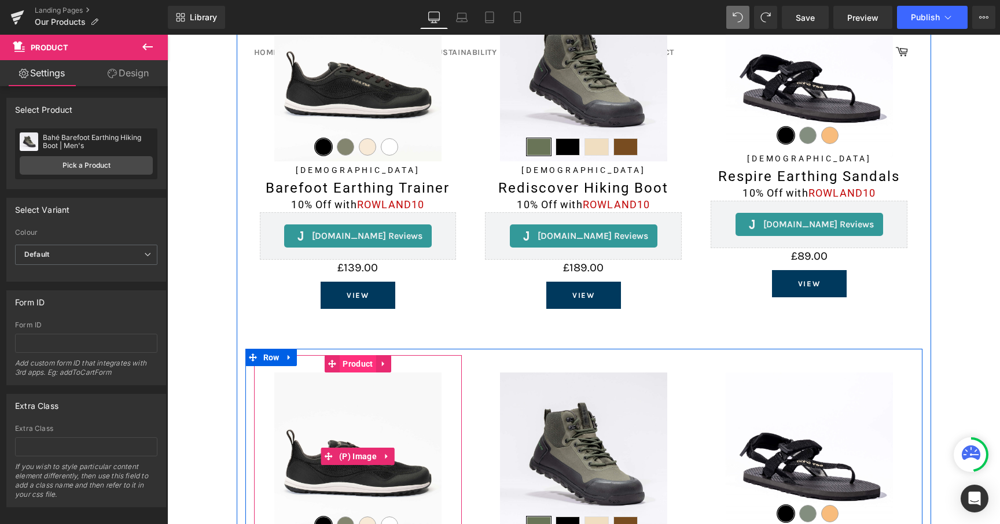
click at [356, 369] on span "Product" at bounding box center [358, 363] width 36 height 17
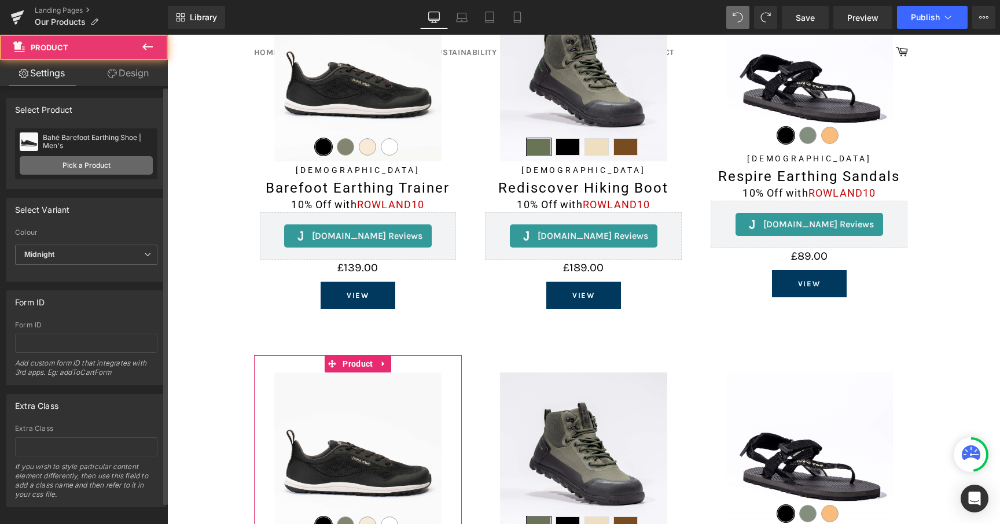
click at [93, 170] on link "Pick a Product" at bounding box center [86, 165] width 133 height 19
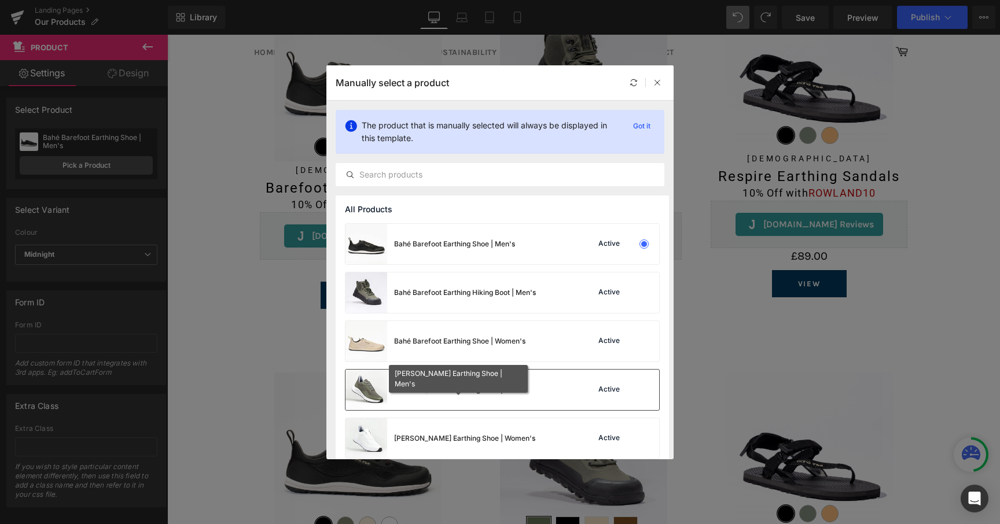
click at [424, 389] on div "[PERSON_NAME] Earthing Shoe | Men's" at bounding box center [459, 390] width 131 height 10
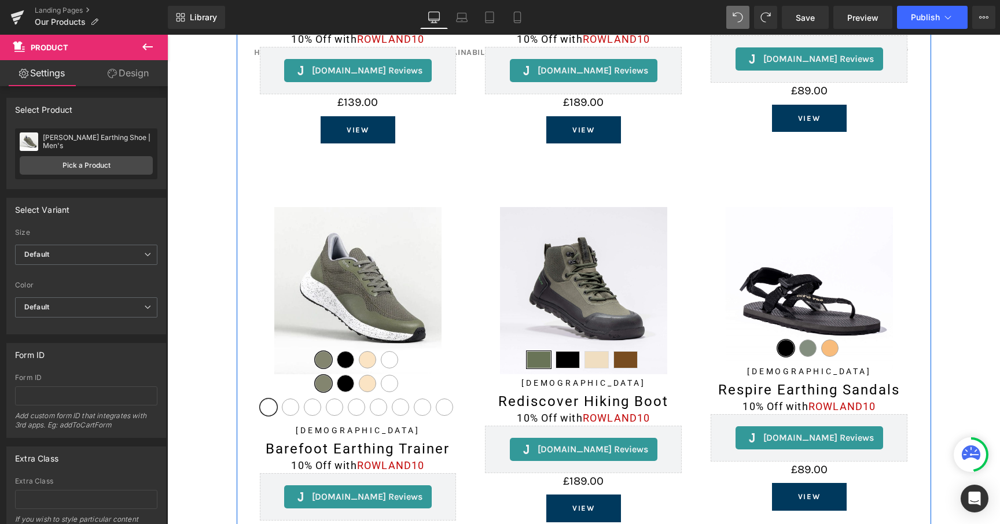
scroll to position [1136, 0]
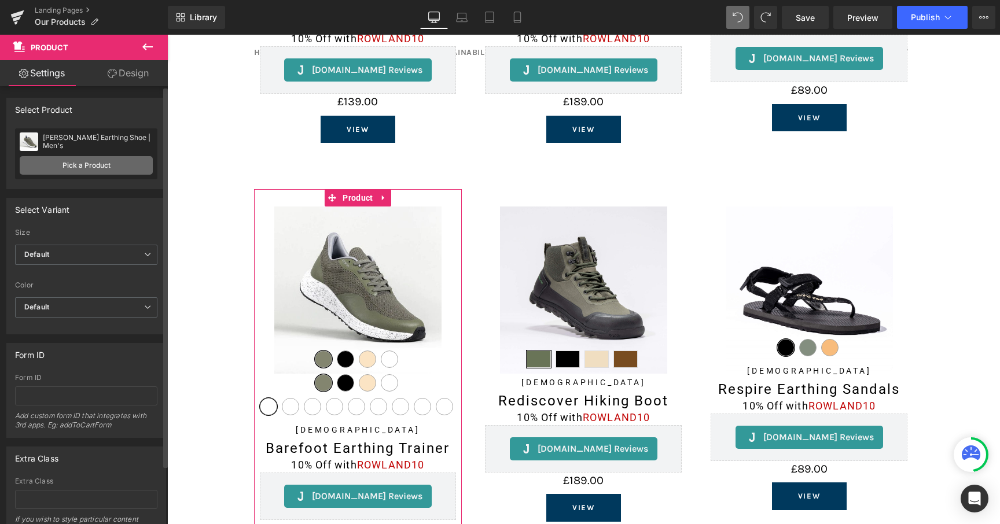
click at [89, 157] on link "Pick a Product" at bounding box center [86, 165] width 133 height 19
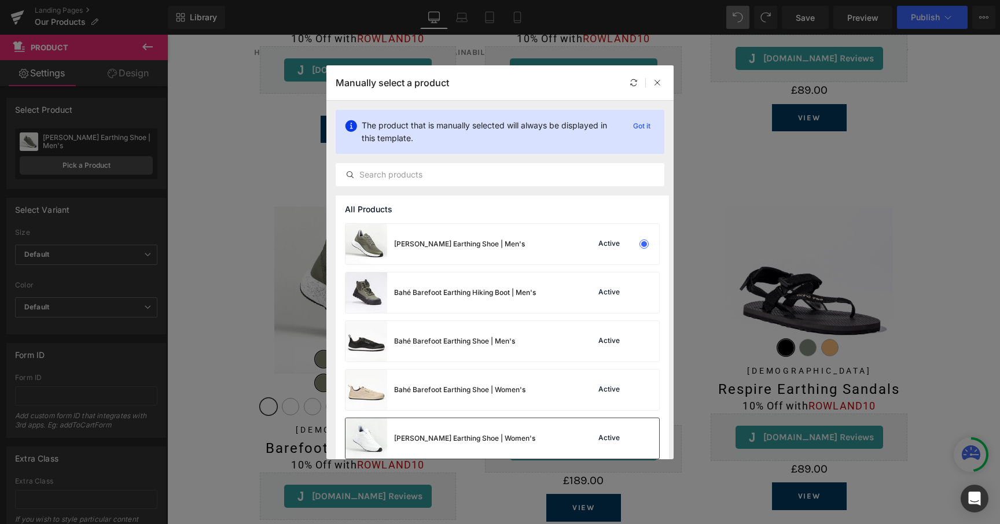
click at [477, 424] on div "[PERSON_NAME] Earthing Shoe | Women's" at bounding box center [440, 438] width 190 height 41
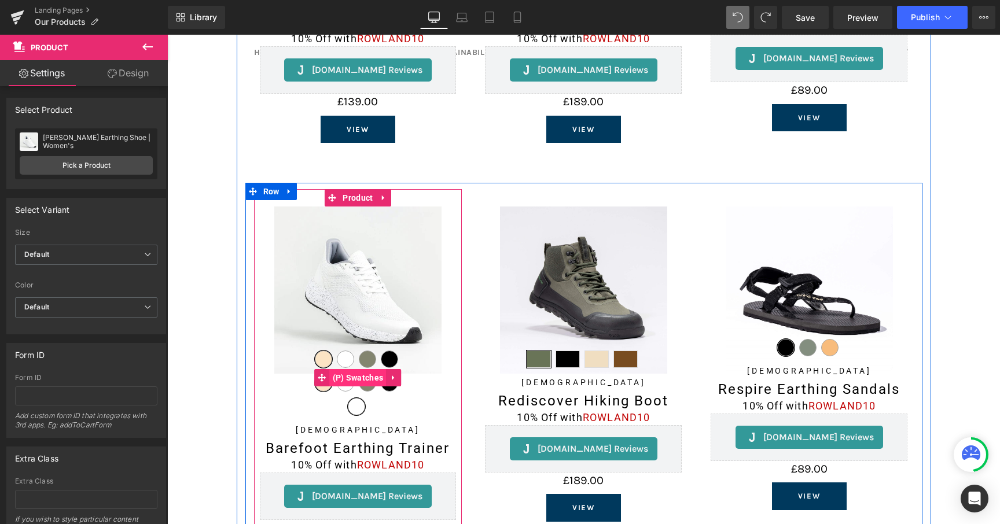
click at [355, 373] on span "(P) Swatches" at bounding box center [358, 377] width 57 height 17
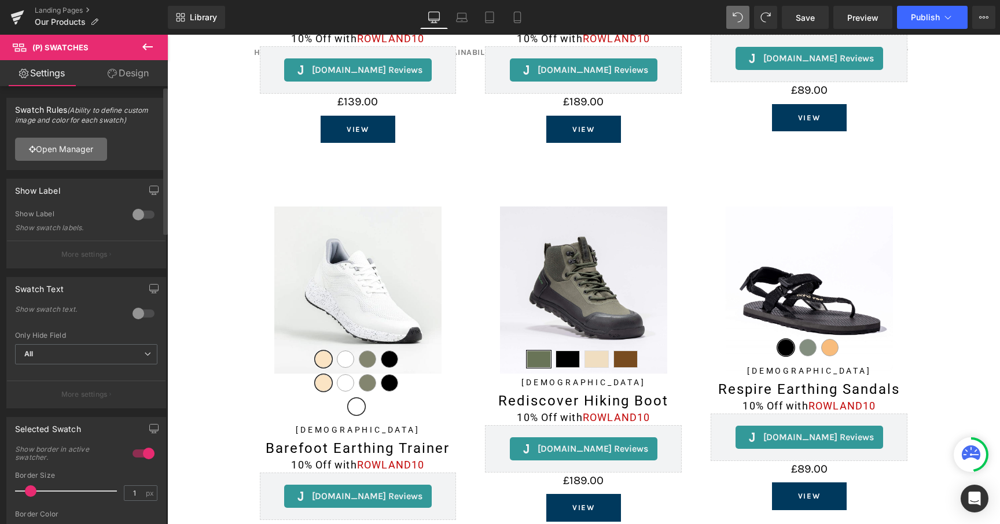
click at [58, 154] on link "Open Manager" at bounding box center [61, 149] width 92 height 23
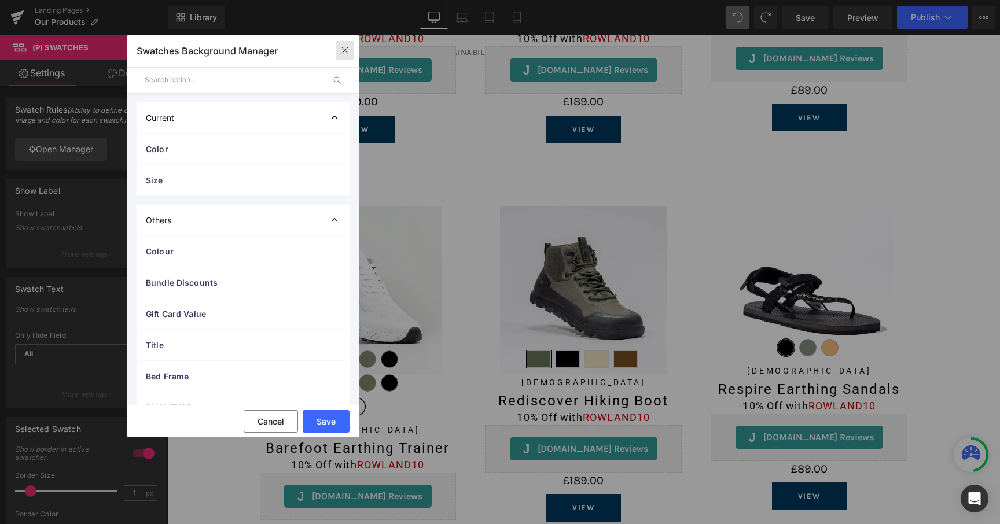
click at [340, 56] on button "button" at bounding box center [345, 50] width 19 height 19
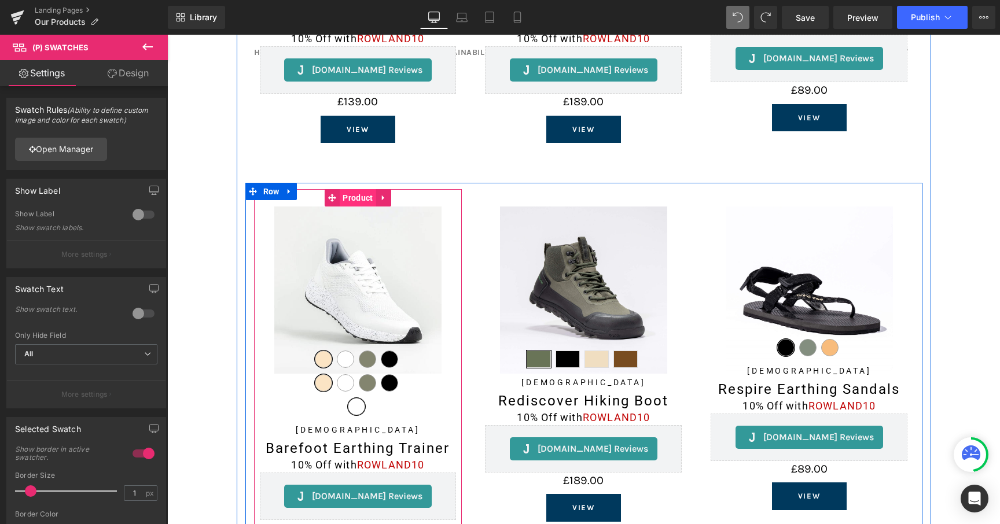
click at [356, 194] on span "Product" at bounding box center [358, 197] width 36 height 17
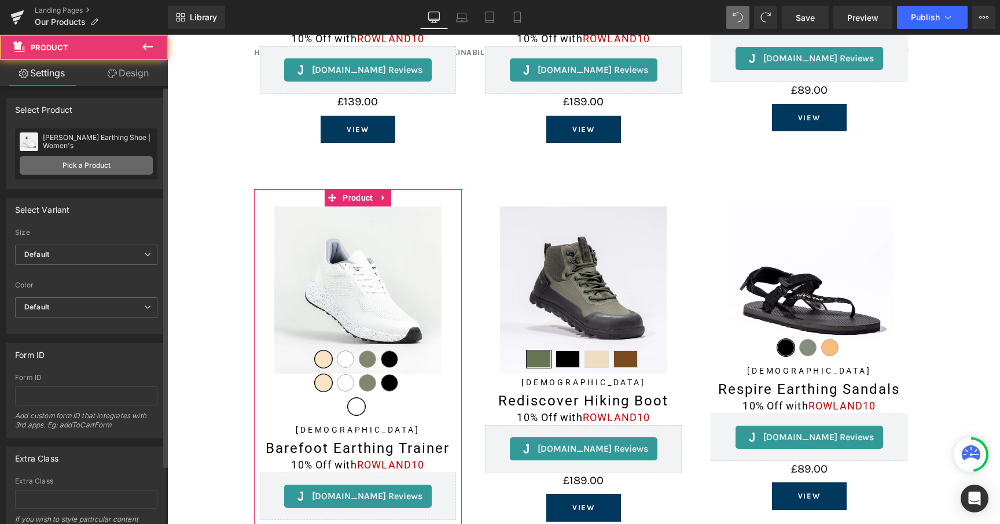
click at [70, 172] on link "Pick a Product" at bounding box center [86, 165] width 133 height 19
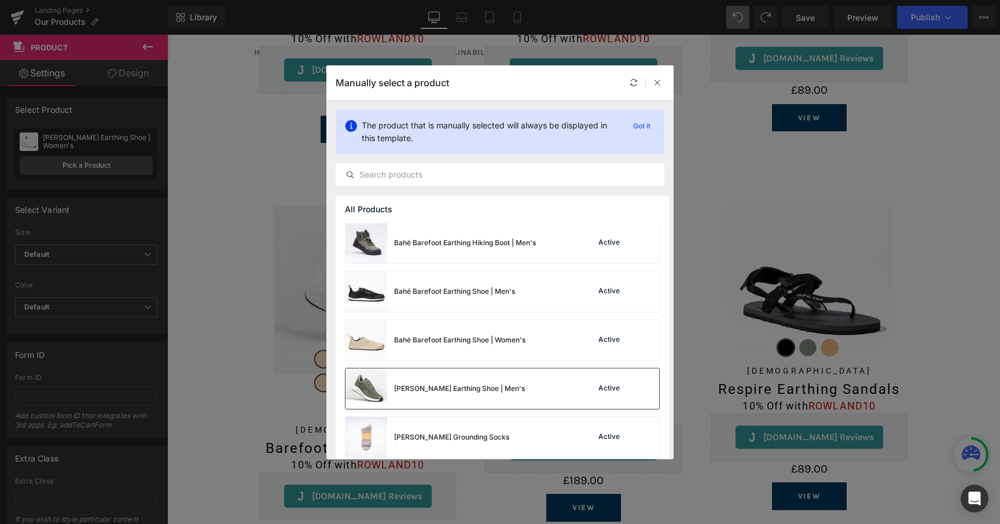
scroll to position [52, 0]
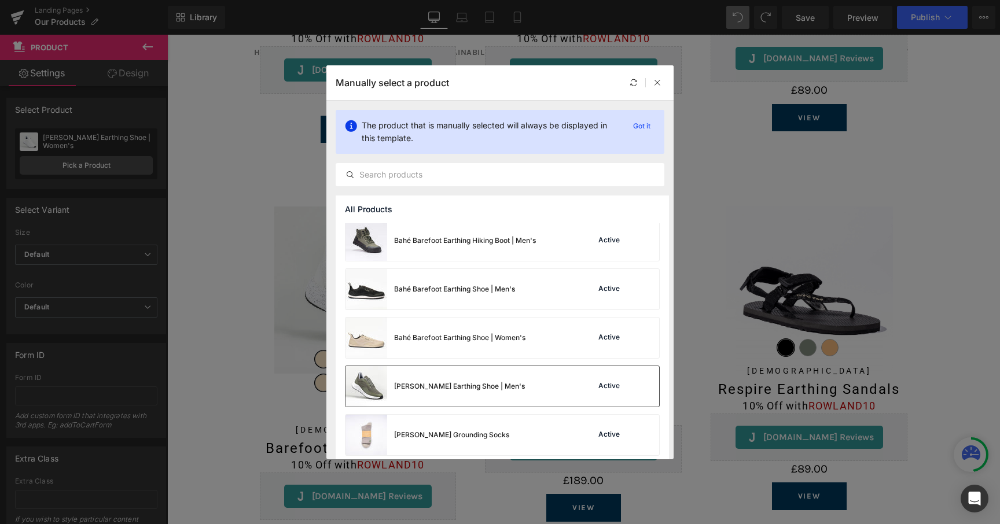
click at [458, 391] on div "[PERSON_NAME] Earthing Shoe | Men's" at bounding box center [459, 386] width 131 height 10
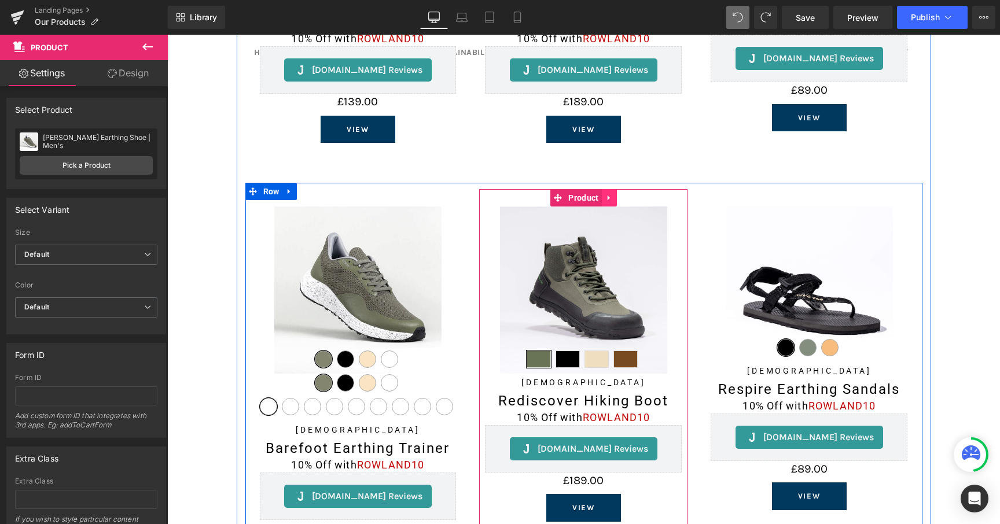
click at [605, 196] on icon at bounding box center [609, 198] width 8 height 9
click at [609, 196] on link at bounding box center [616, 197] width 15 height 17
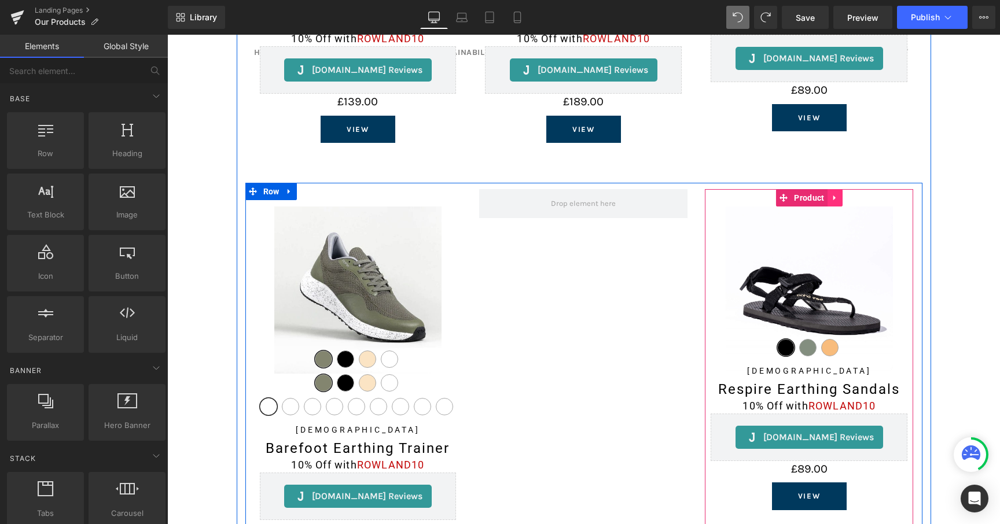
click at [837, 197] on link at bounding box center [834, 197] width 15 height 17
click at [841, 199] on icon at bounding box center [842, 198] width 8 height 8
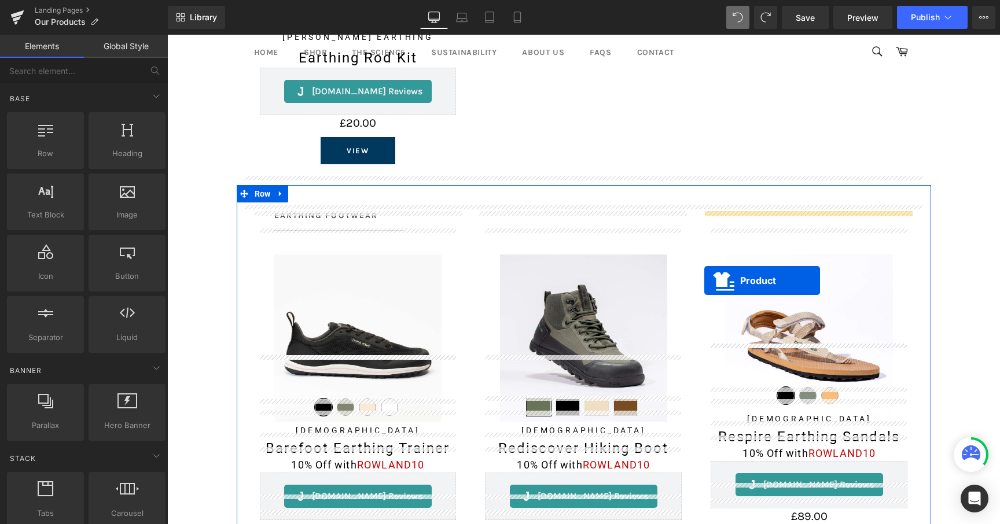
scroll to position [707, 0]
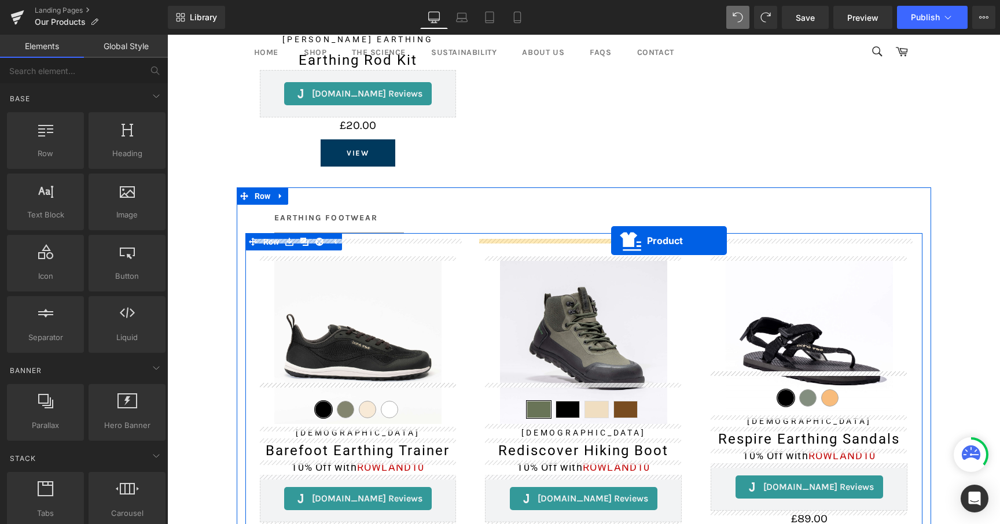
drag, startPoint x: 350, startPoint y: 391, endPoint x: 611, endPoint y: 241, distance: 300.9
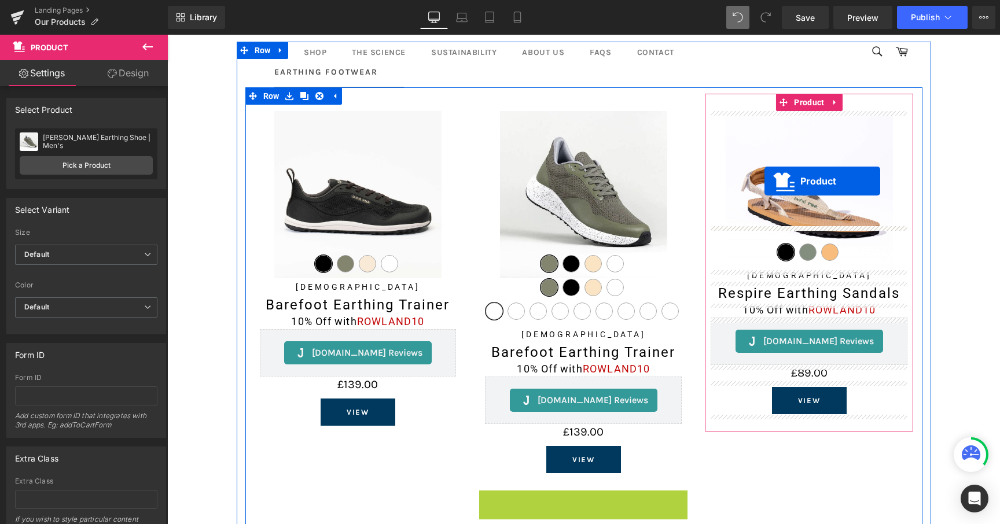
scroll to position [851, 0]
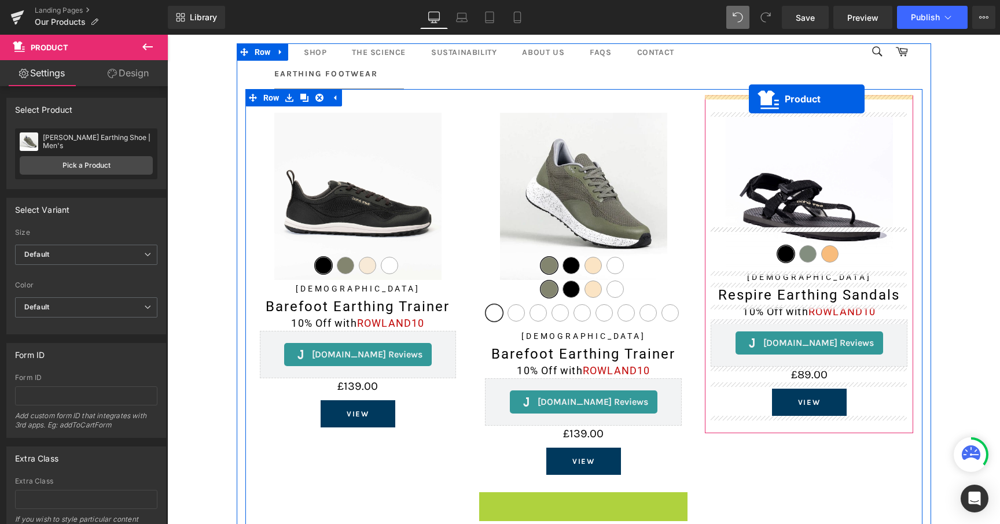
drag, startPoint x: 583, startPoint y: 253, endPoint x: 749, endPoint y: 98, distance: 226.8
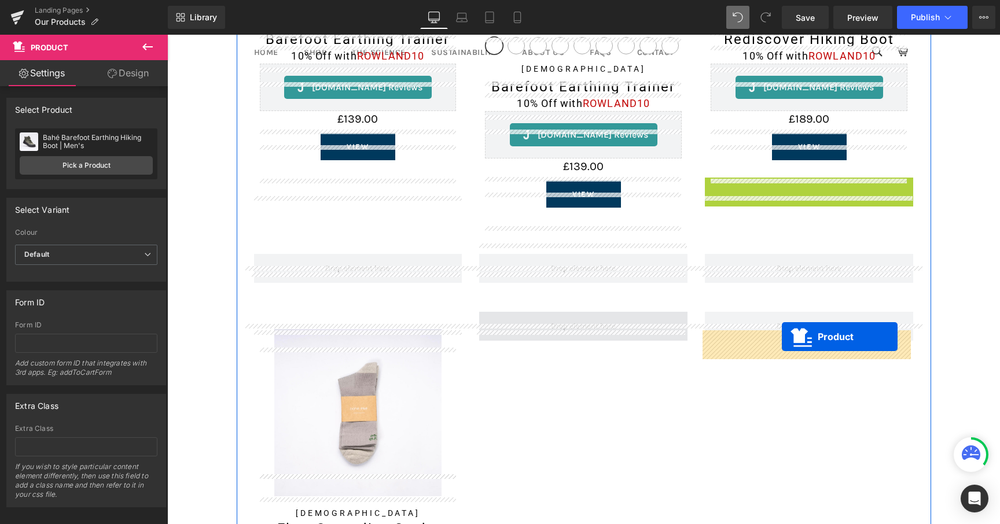
scroll to position [1123, 0]
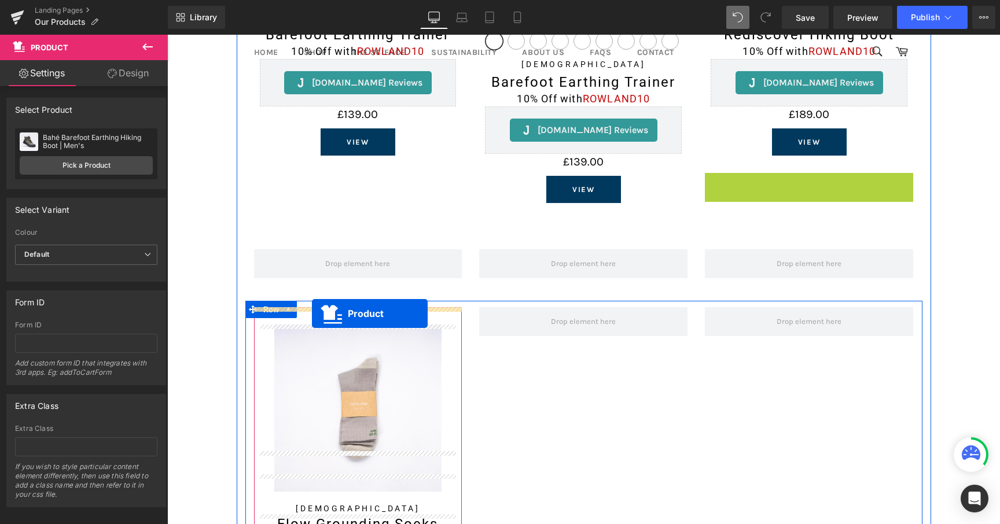
drag, startPoint x: 800, startPoint y: 332, endPoint x: 312, endPoint y: 313, distance: 488.1
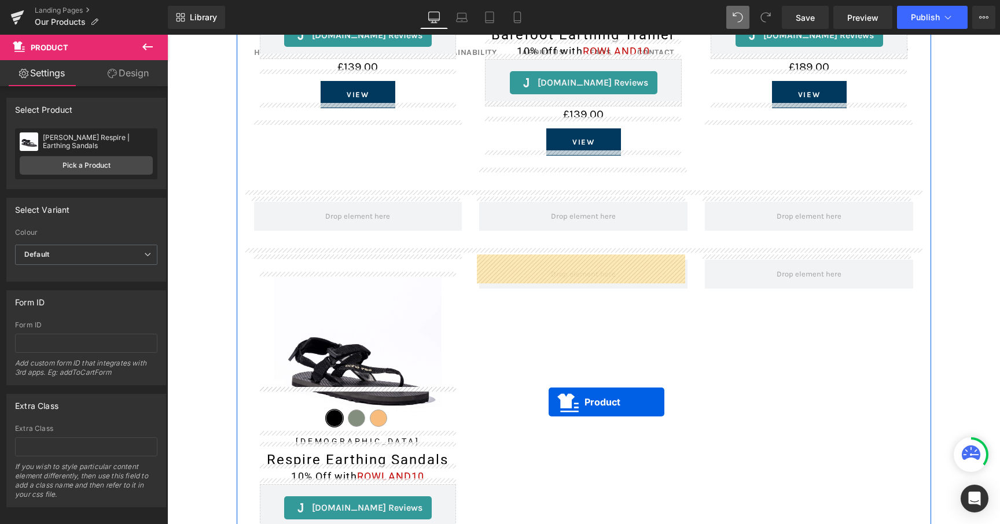
scroll to position [1163, 0]
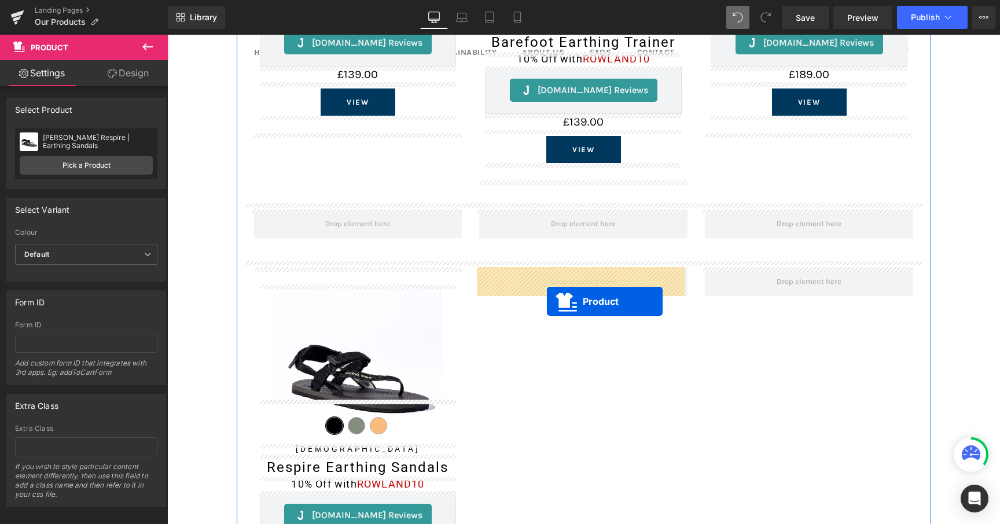
drag, startPoint x: 352, startPoint y: 355, endPoint x: 547, endPoint y: 301, distance: 201.7
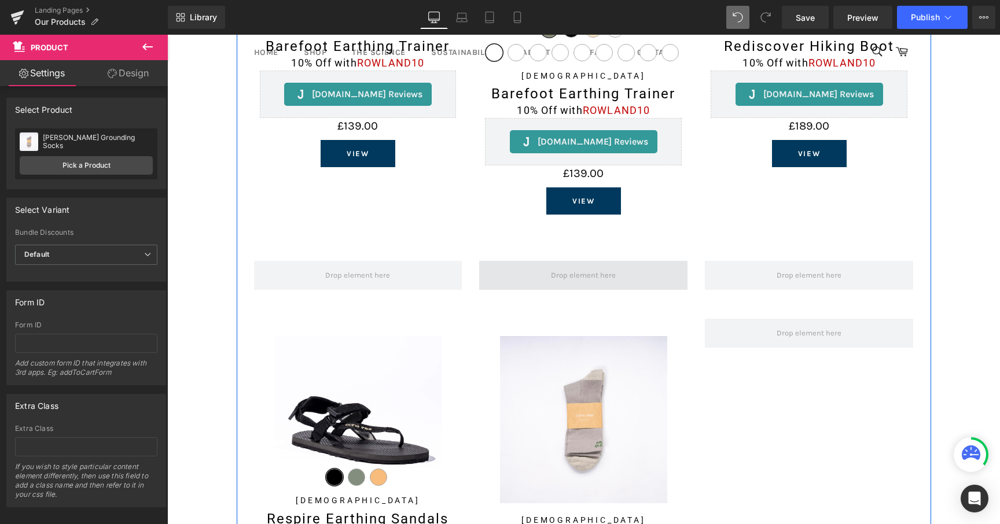
scroll to position [1109, 0]
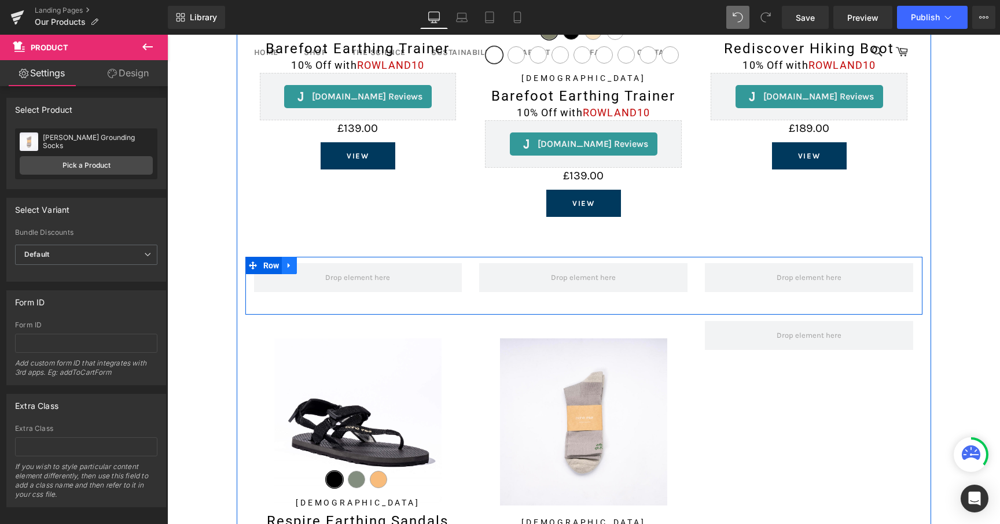
click at [290, 263] on icon at bounding box center [289, 266] width 8 height 9
click at [321, 270] on link at bounding box center [319, 265] width 15 height 17
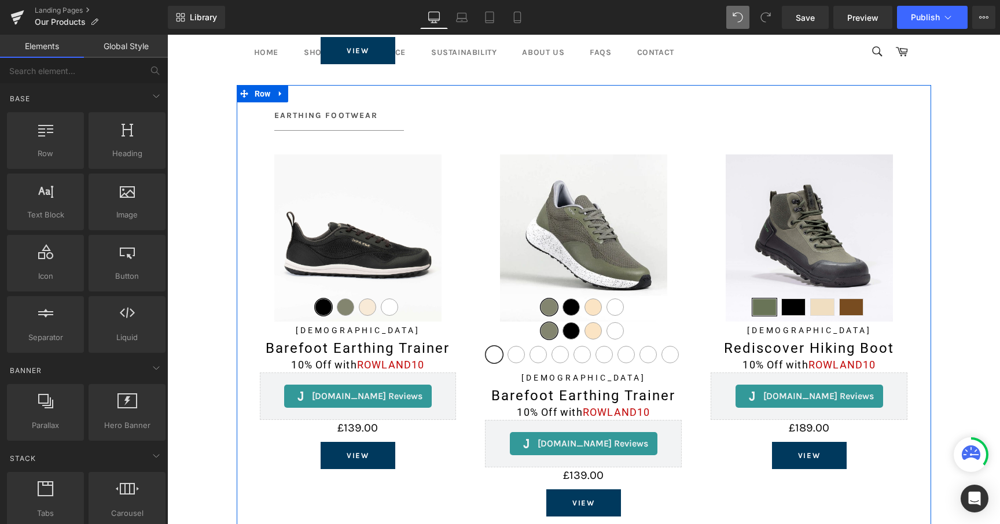
scroll to position [802, 0]
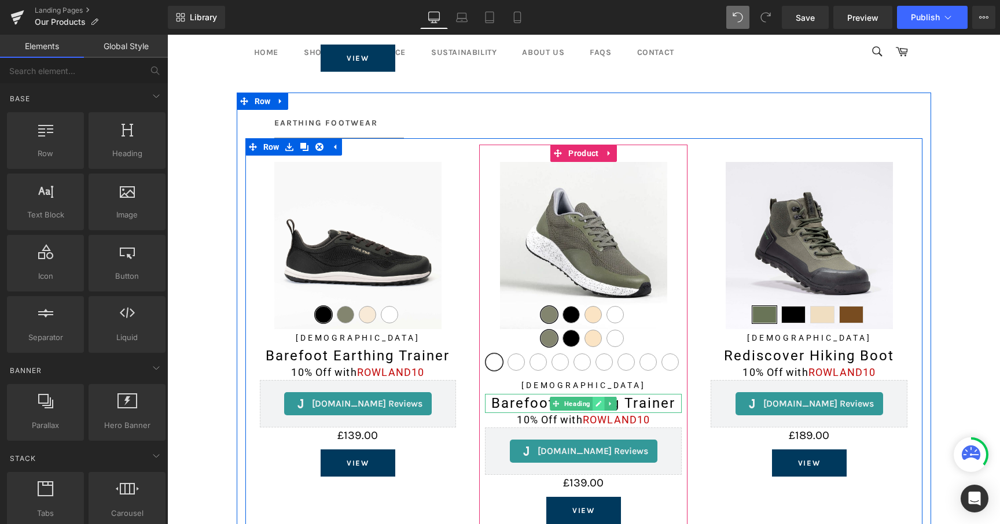
click at [595, 403] on icon at bounding box center [598, 403] width 6 height 7
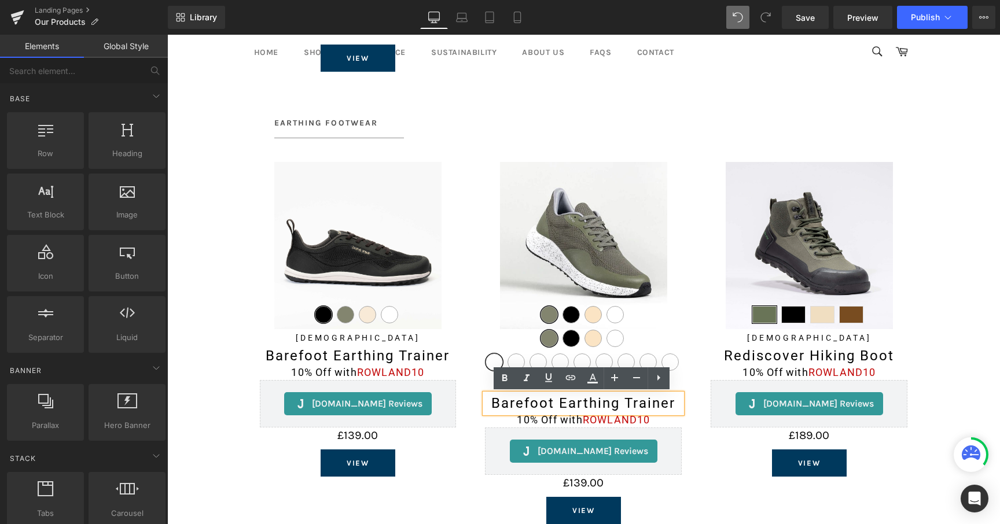
click at [573, 403] on h1 "Barefoot Earthing Trainer" at bounding box center [583, 403] width 197 height 19
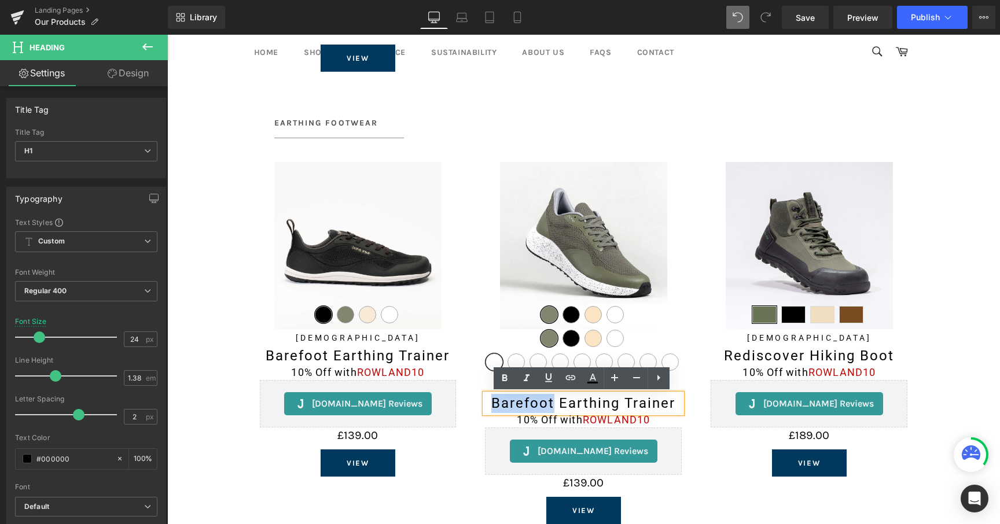
drag, startPoint x: 552, startPoint y: 405, endPoint x: 491, endPoint y: 403, distance: 61.4
click at [491, 403] on h1 "Barefoot Earthing Trainer" at bounding box center [583, 403] width 197 height 19
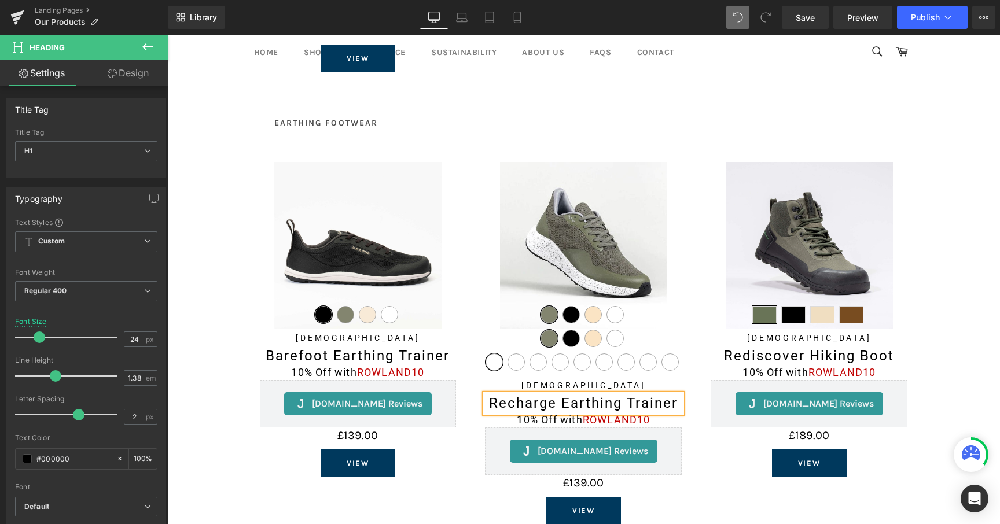
click at [702, 482] on div "Sale Off Dune" at bounding box center [809, 320] width 226 height 350
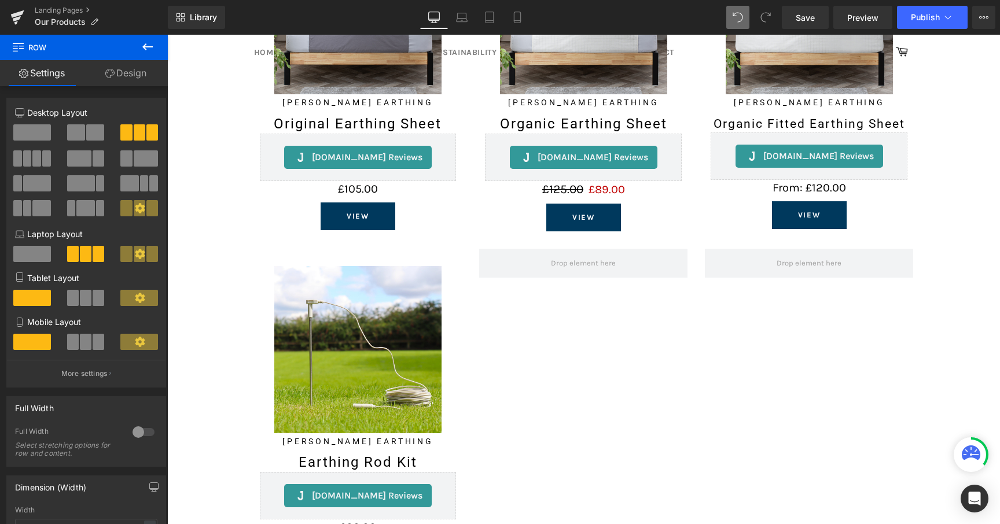
scroll to position [285, 0]
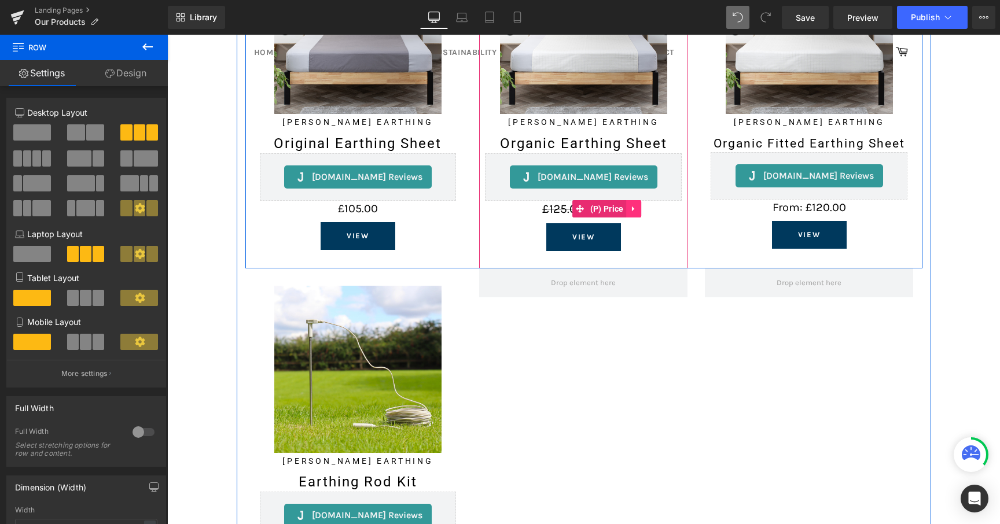
click at [630, 207] on icon at bounding box center [634, 209] width 8 height 9
click at [625, 209] on icon at bounding box center [626, 209] width 8 height 8
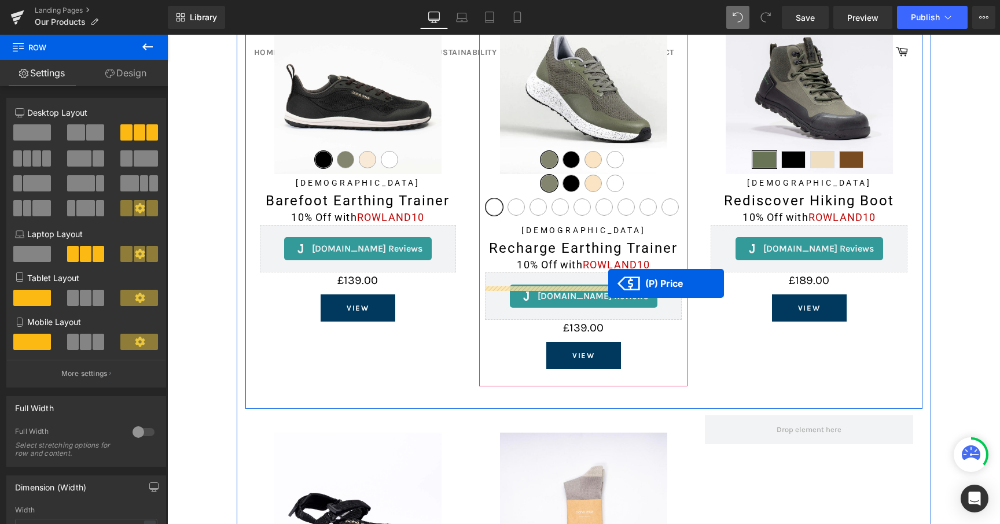
scroll to position [991, 0]
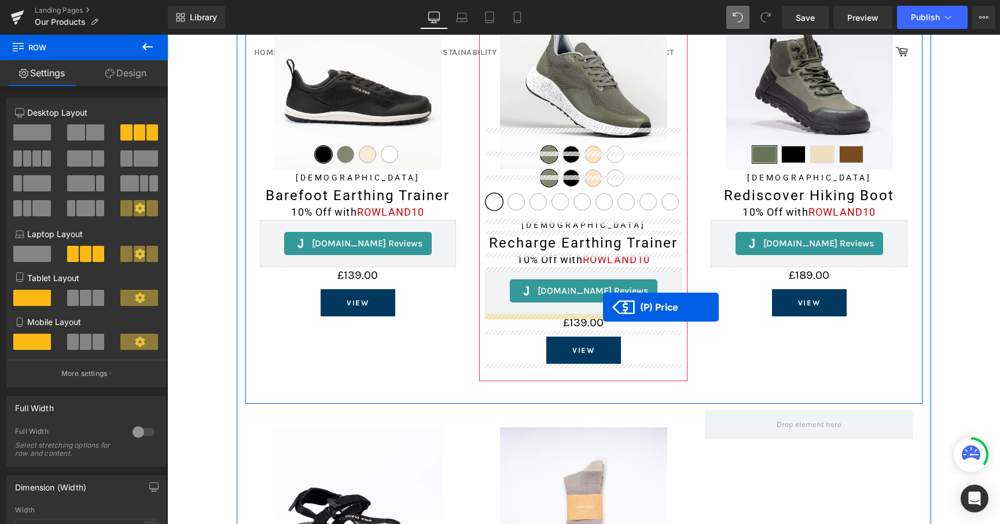
drag, startPoint x: 588, startPoint y: 227, endPoint x: 603, endPoint y: 307, distance: 81.8
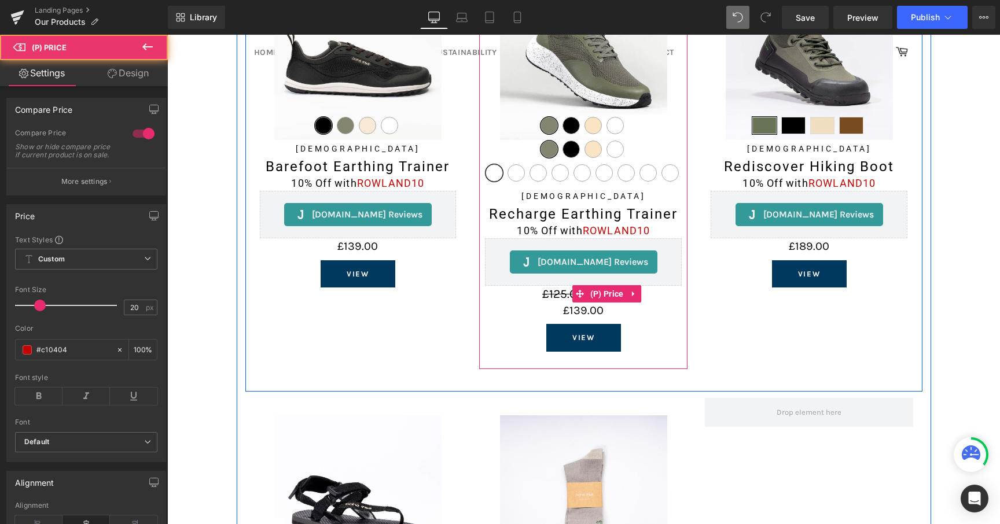
scroll to position [962, 0]
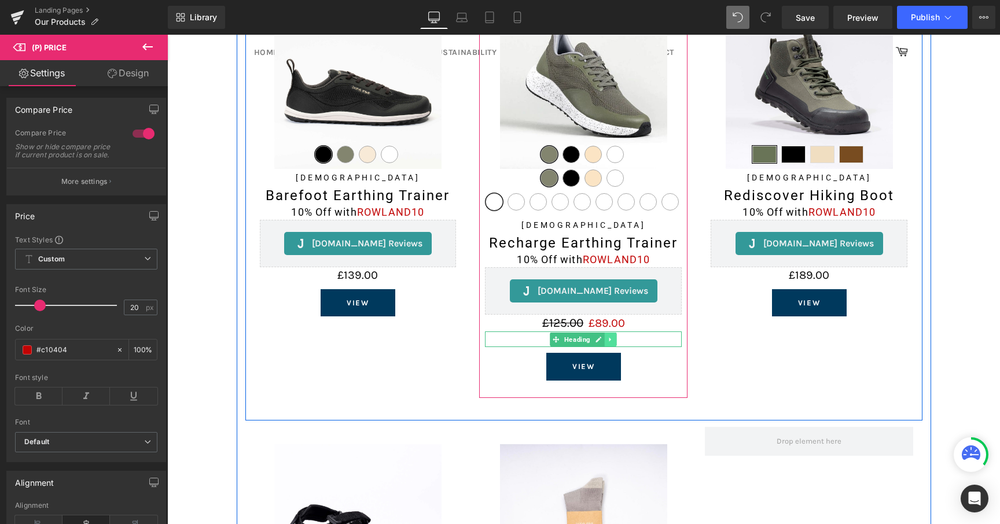
click at [608, 341] on icon at bounding box center [611, 339] width 6 height 7
click at [614, 339] on icon at bounding box center [617, 339] width 6 height 6
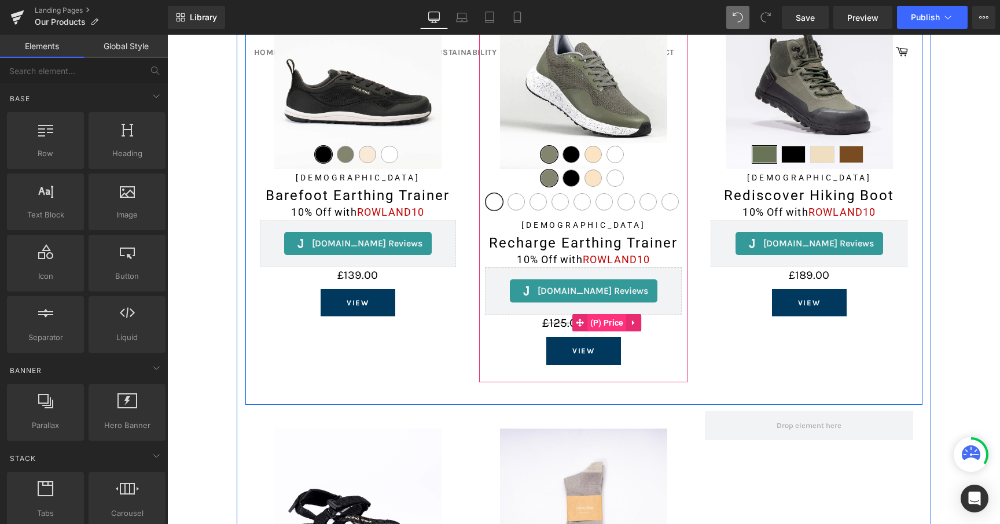
click at [598, 322] on span "(P) Price" at bounding box center [606, 322] width 39 height 17
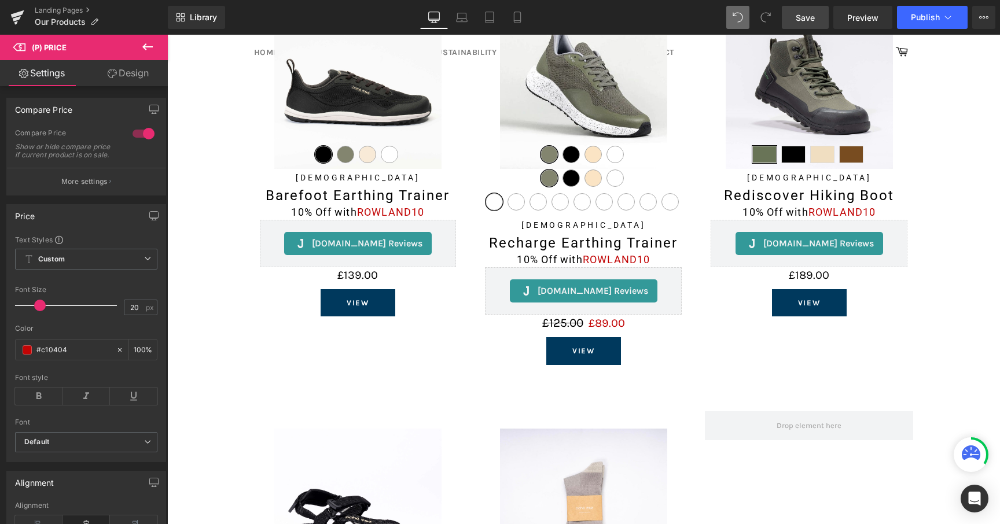
click at [814, 17] on span "Save" at bounding box center [805, 18] width 19 height 12
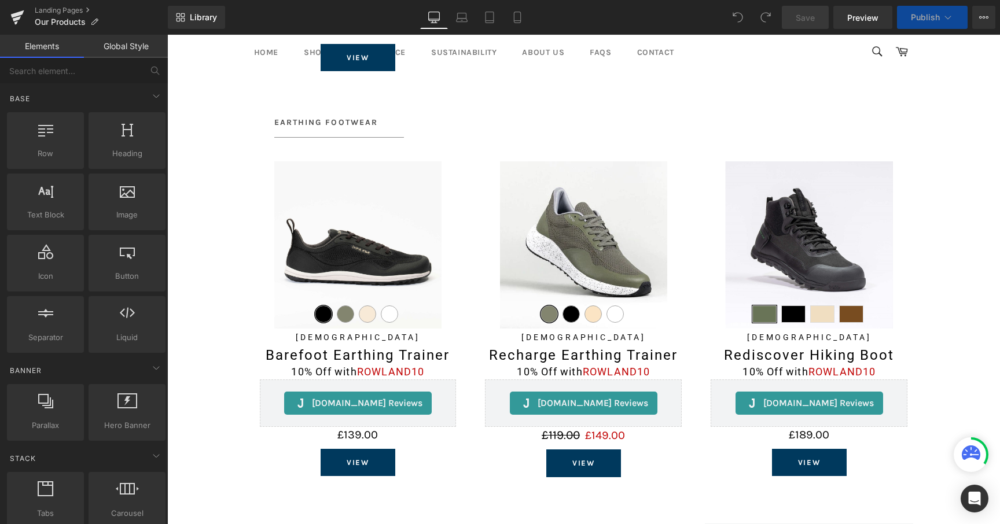
scroll to position [809, 0]
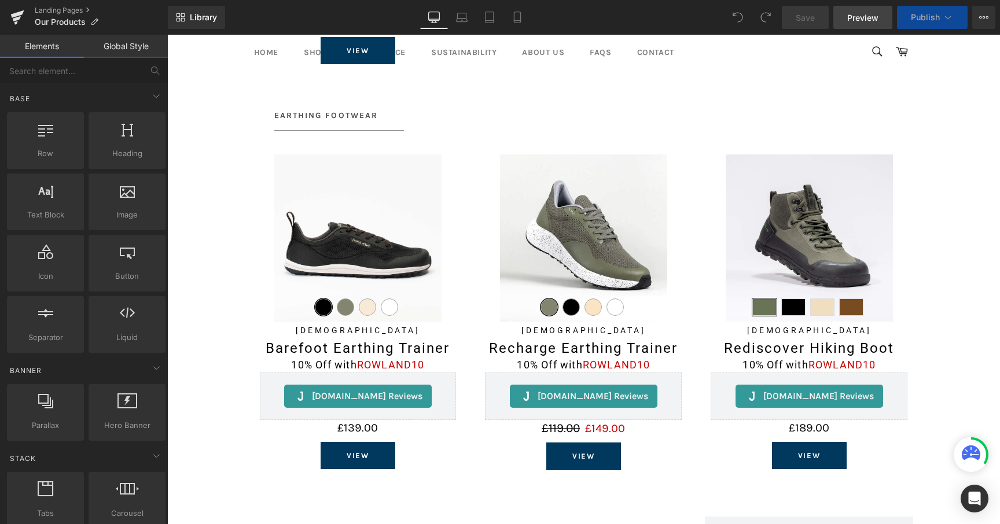
click at [864, 22] on span "Preview" at bounding box center [862, 18] width 31 height 12
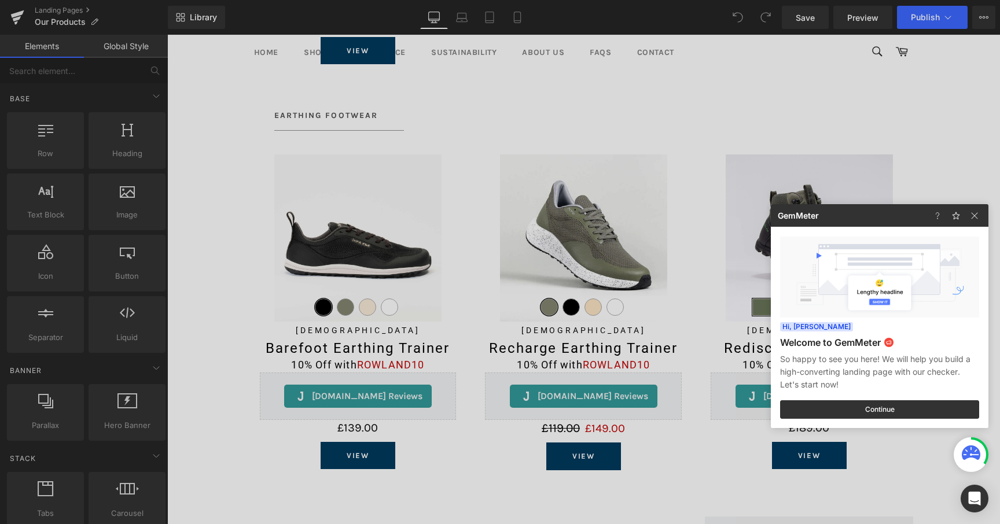
click at [769, 149] on div at bounding box center [500, 262] width 1000 height 524
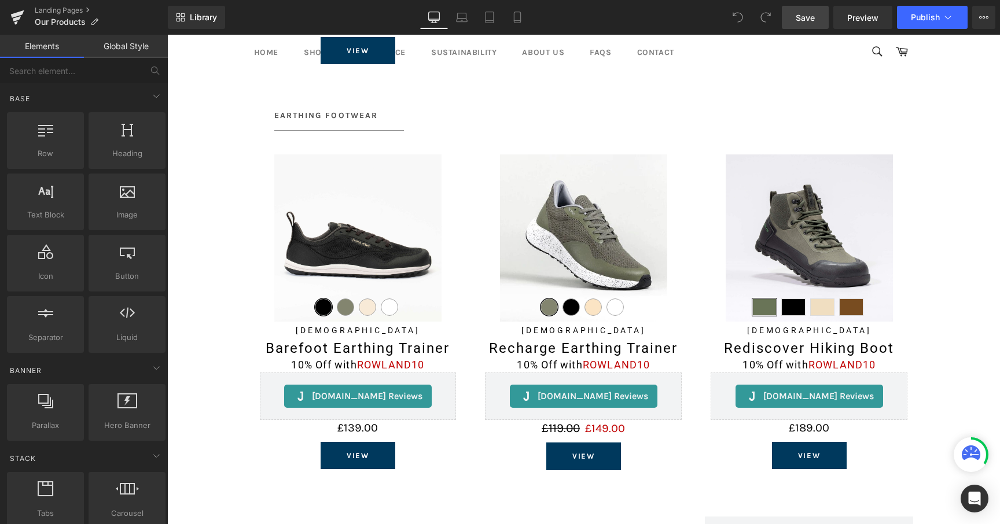
click at [798, 16] on span "Save" at bounding box center [805, 18] width 19 height 12
click at [857, 25] on link "Preview" at bounding box center [862, 17] width 59 height 23
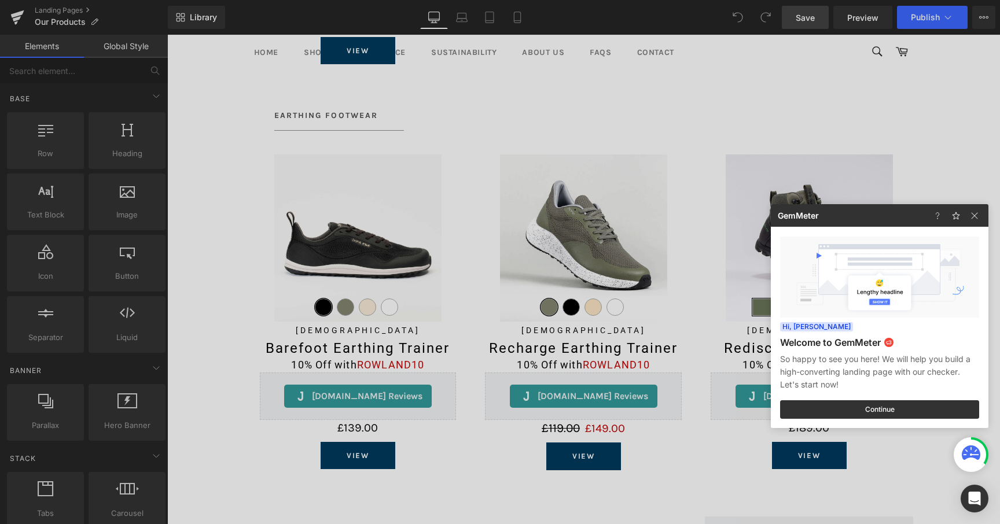
click at [686, 105] on div at bounding box center [500, 262] width 1000 height 524
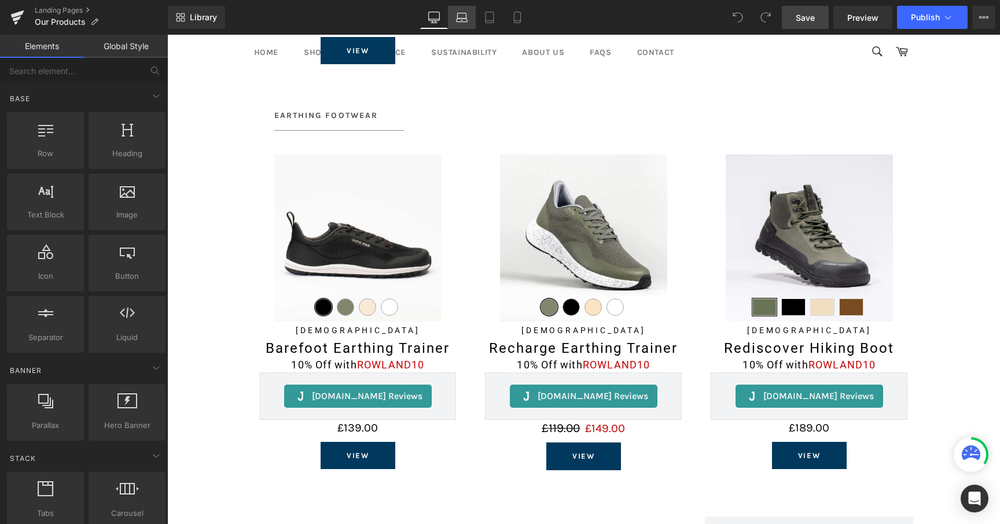
click at [469, 21] on link "Laptop" at bounding box center [462, 17] width 28 height 23
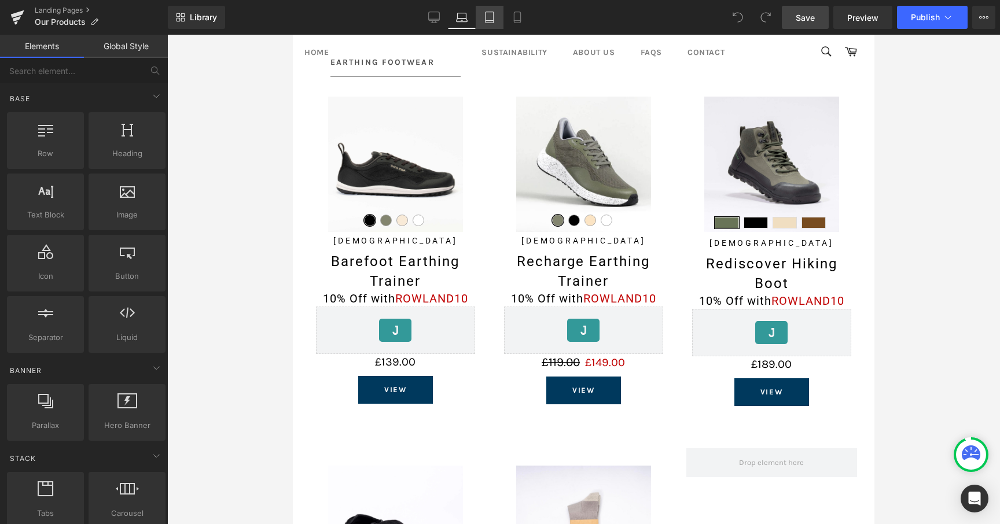
click at [486, 21] on icon at bounding box center [490, 18] width 12 height 12
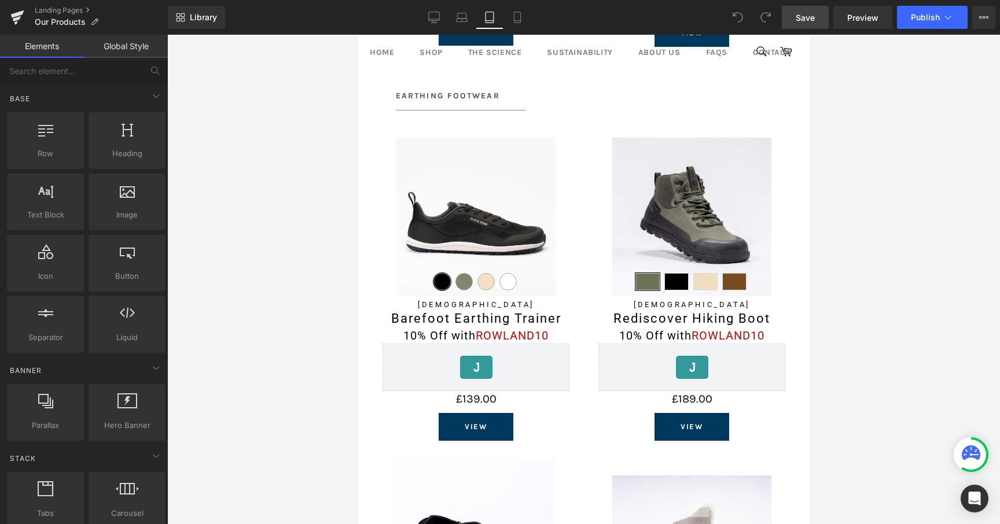
scroll to position [835, 0]
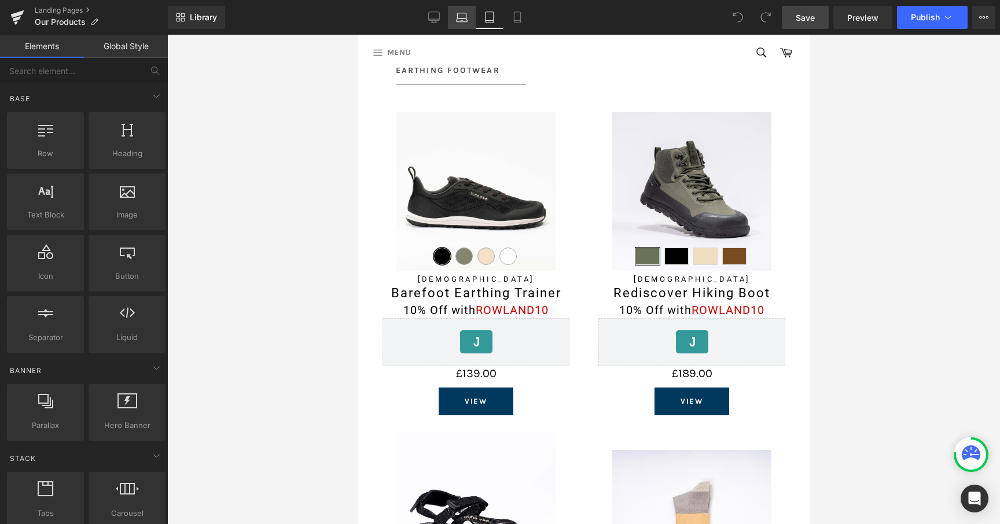
click at [459, 21] on icon at bounding box center [462, 18] width 12 height 12
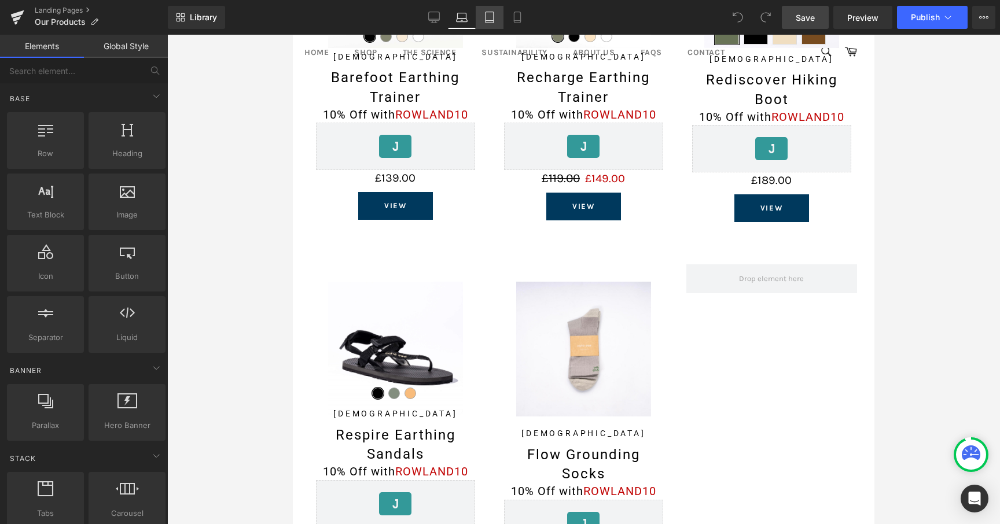
click at [485, 21] on icon at bounding box center [489, 17] width 8 height 11
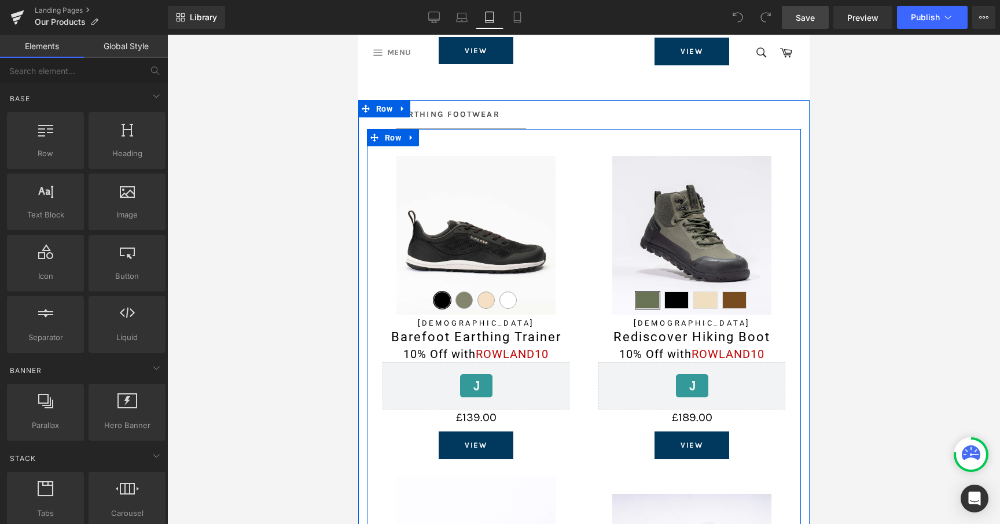
scroll to position [772, 0]
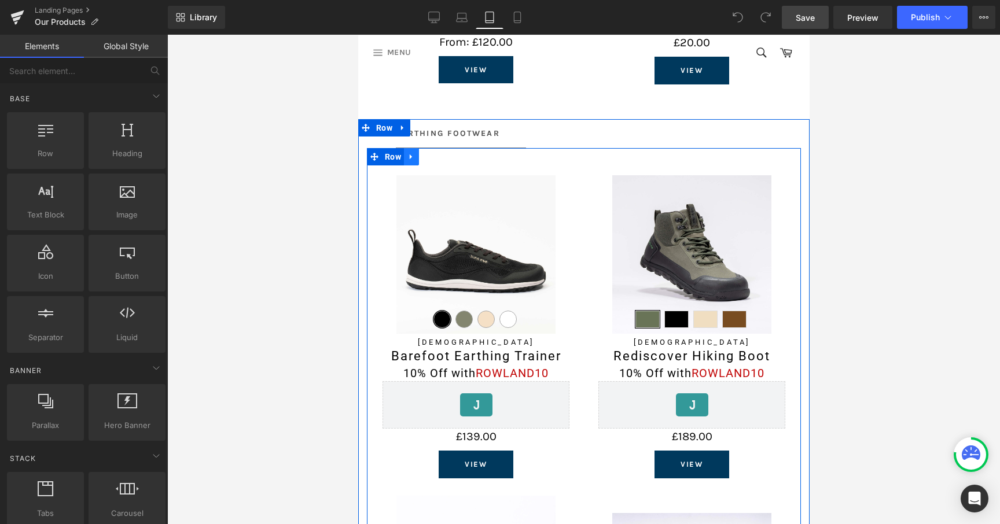
click at [415, 157] on link at bounding box center [410, 156] width 15 height 17
click at [426, 160] on link at bounding box center [425, 156] width 15 height 17
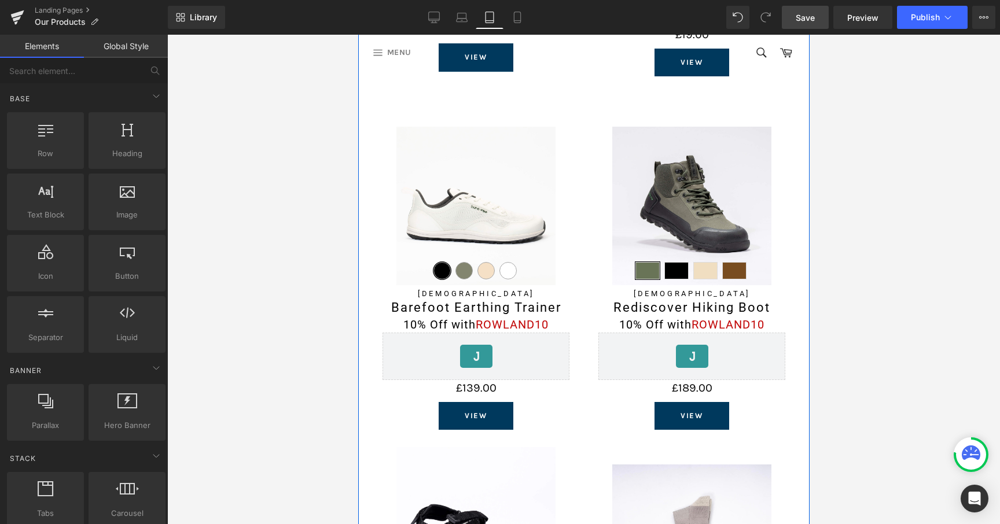
scroll to position [1523, 0]
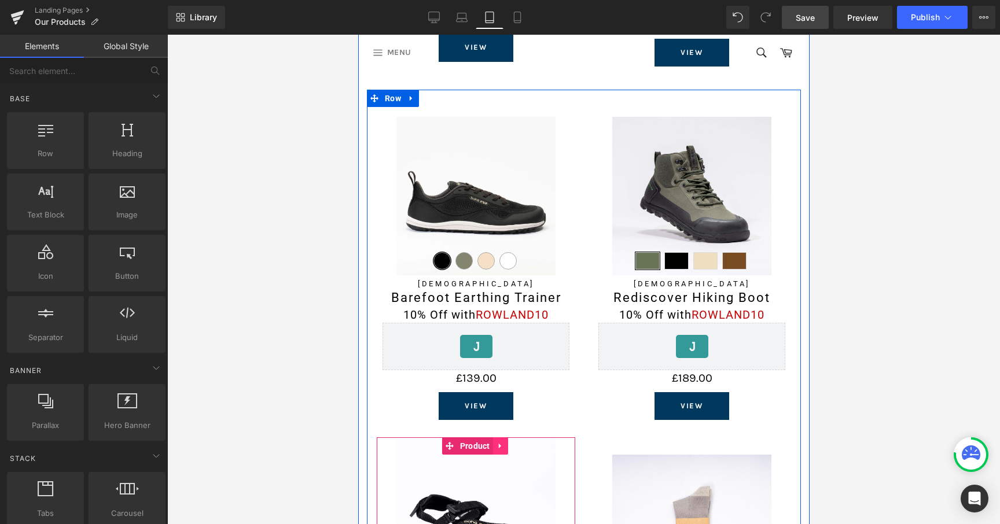
click at [498, 443] on icon at bounding box center [499, 445] width 2 height 5
click at [503, 441] on icon at bounding box center [507, 445] width 8 height 9
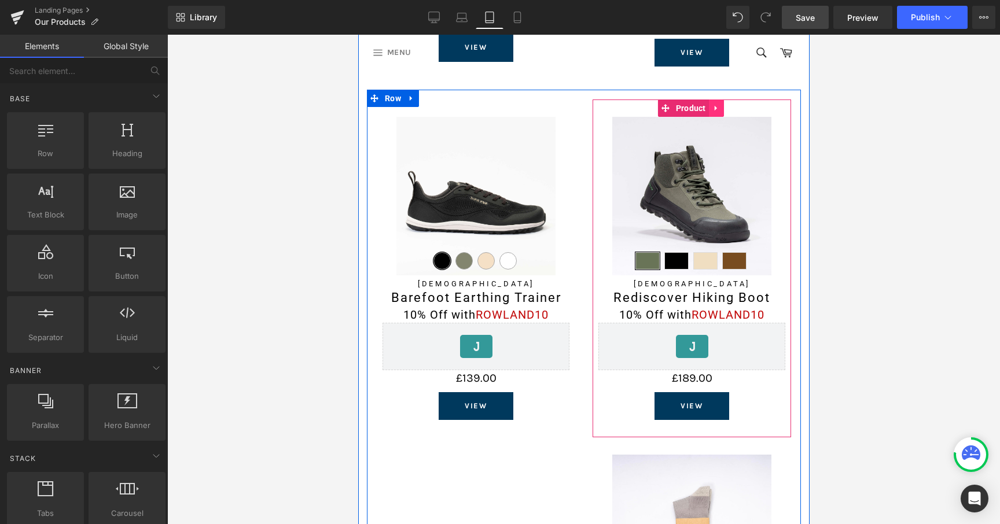
click at [713, 104] on icon at bounding box center [716, 108] width 8 height 9
click at [719, 104] on icon at bounding box center [723, 108] width 8 height 8
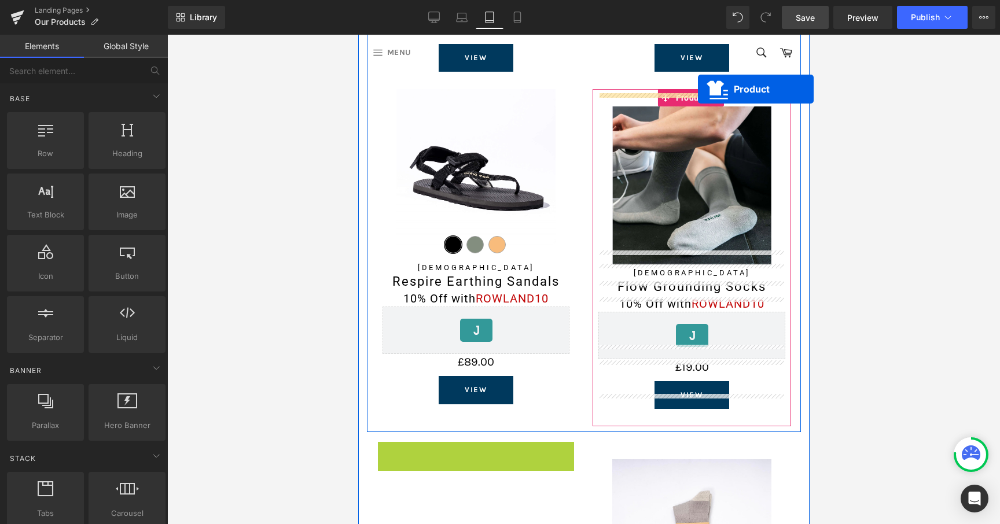
scroll to position [1179, 0]
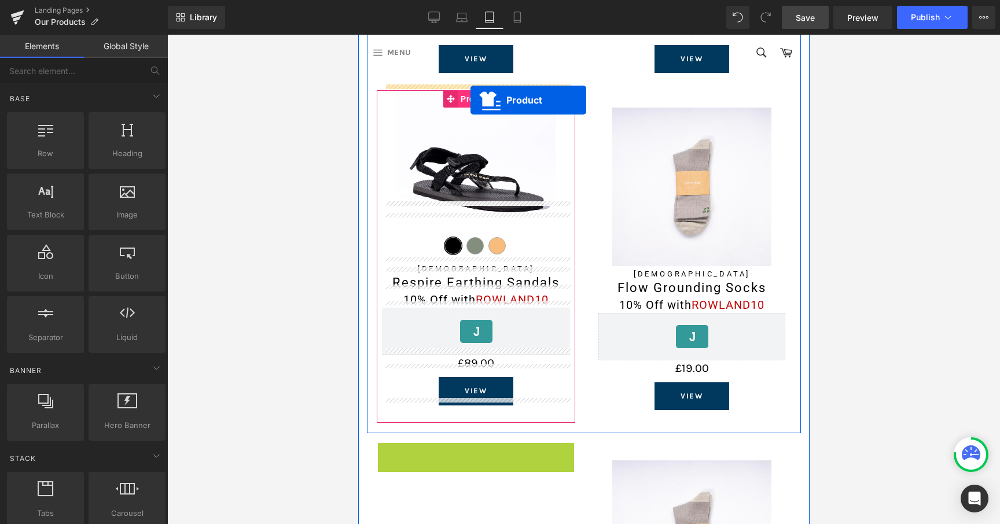
drag, startPoint x: 462, startPoint y: 100, endPoint x: 470, endPoint y: 100, distance: 8.1
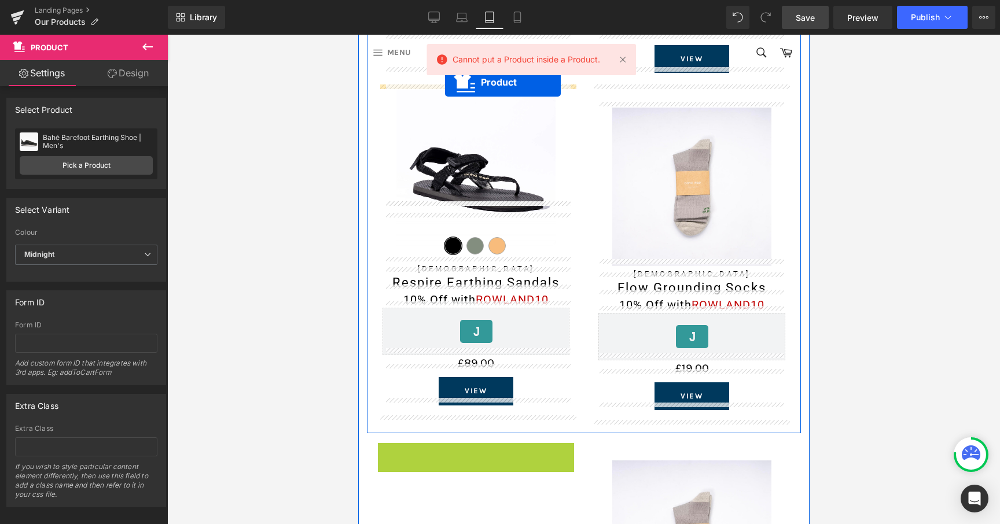
drag, startPoint x: 468, startPoint y: 440, endPoint x: 444, endPoint y: 82, distance: 358.9
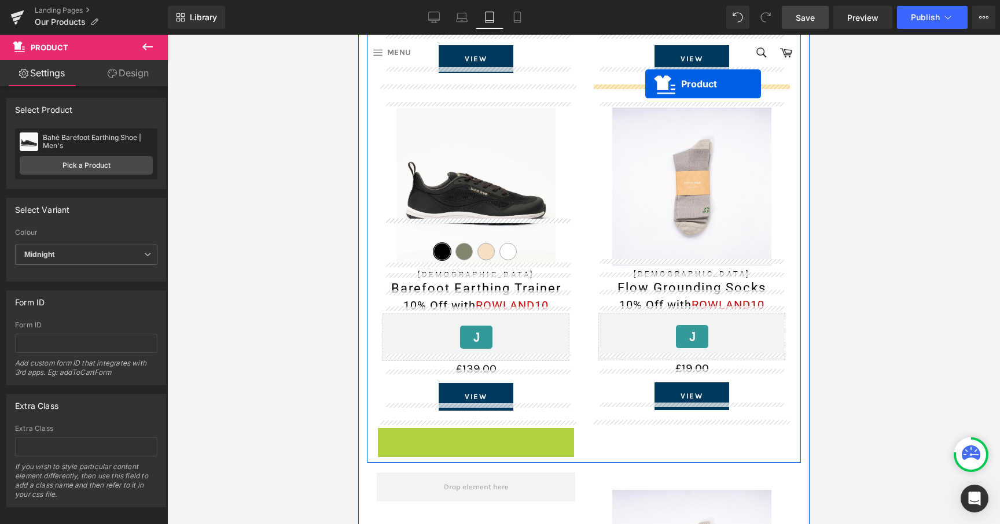
drag, startPoint x: 467, startPoint y: 434, endPoint x: 645, endPoint y: 84, distance: 392.5
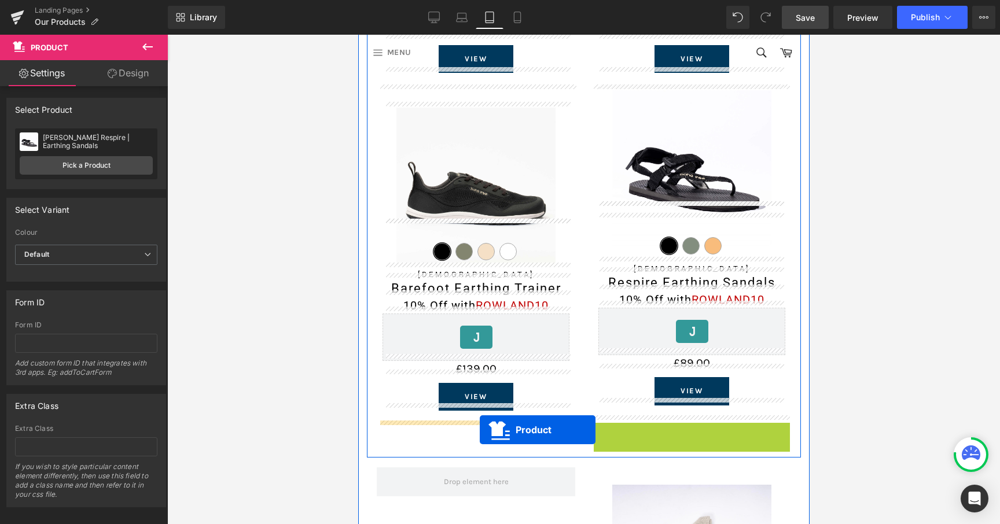
drag, startPoint x: 688, startPoint y: 426, endPoint x: 479, endPoint y: 430, distance: 208.9
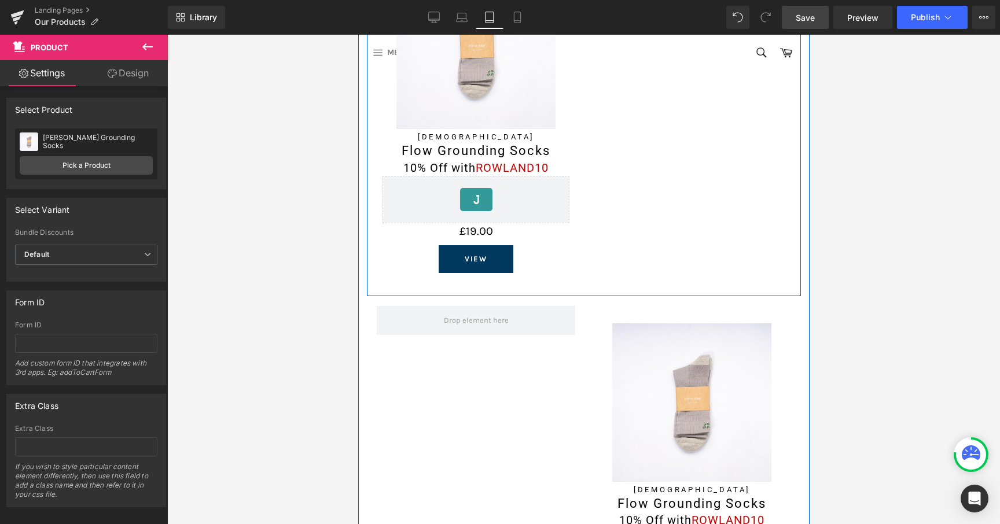
scroll to position [1692, 0]
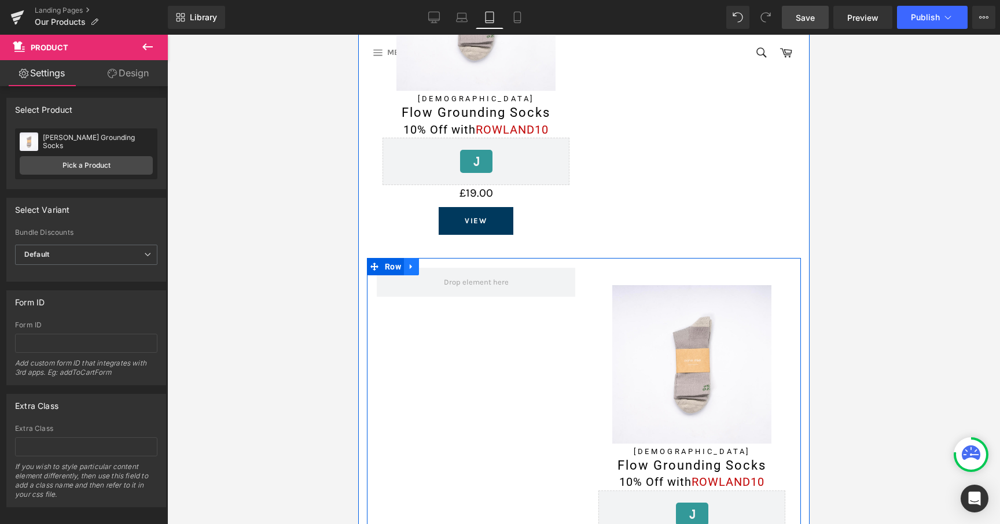
click at [410, 262] on link at bounding box center [410, 266] width 15 height 17
click at [438, 262] on link at bounding box center [440, 266] width 15 height 17
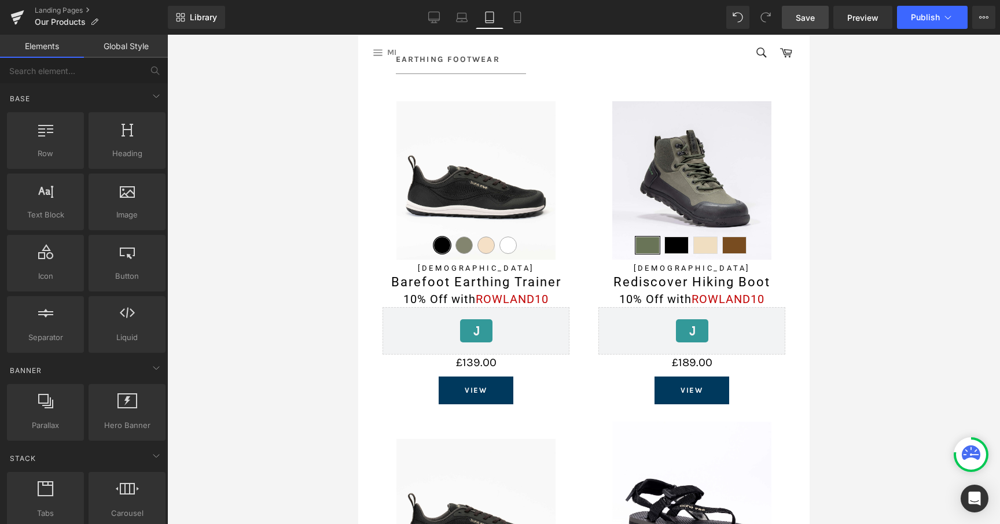
scroll to position [834, 0]
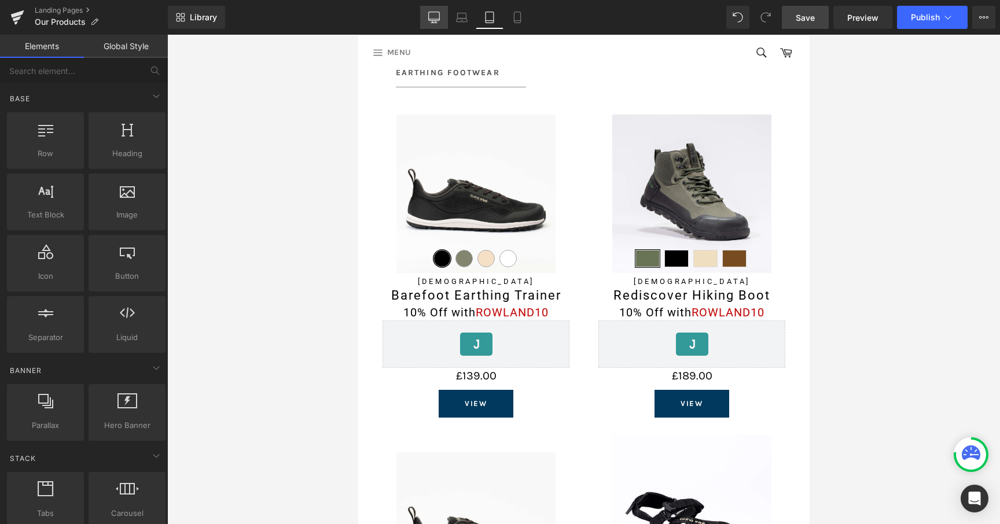
click at [444, 20] on link "Desktop" at bounding box center [434, 17] width 28 height 23
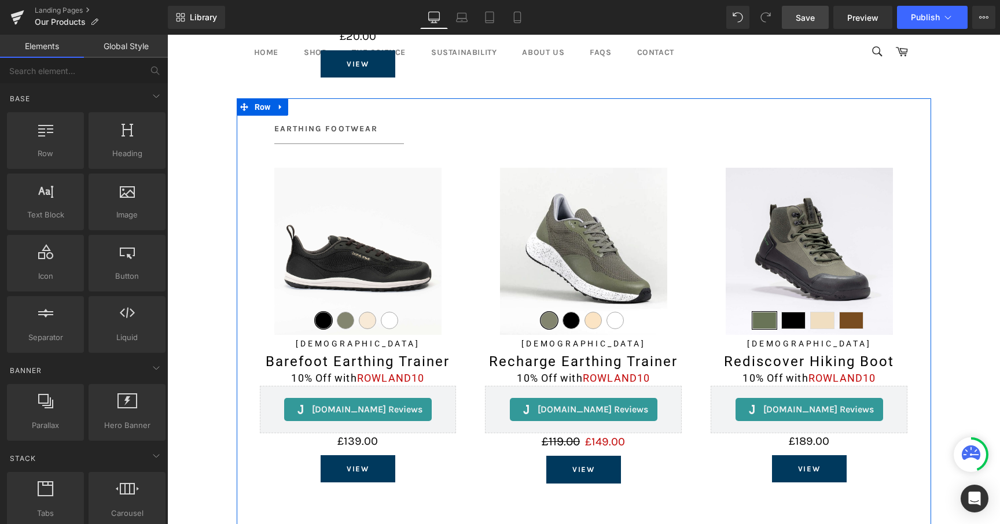
scroll to position [794, 0]
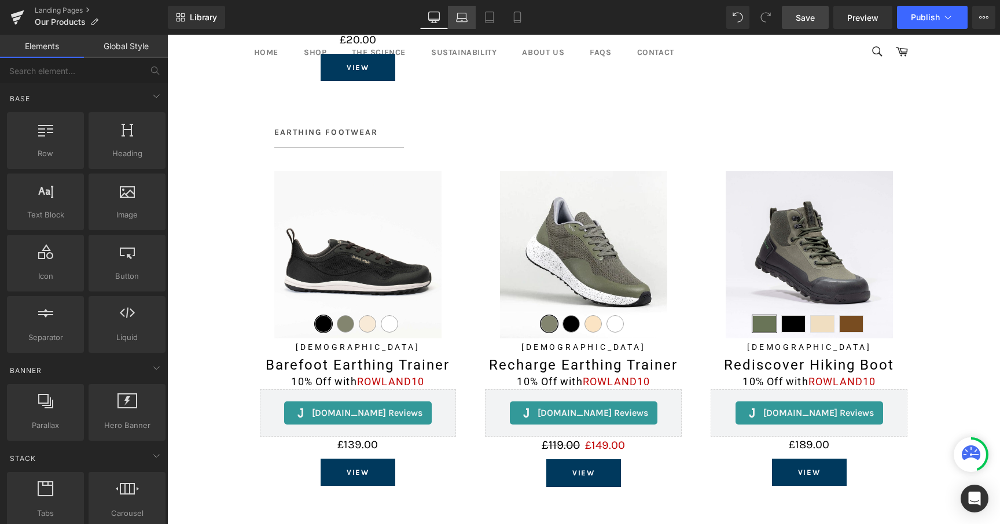
click at [461, 19] on icon at bounding box center [462, 20] width 11 height 3
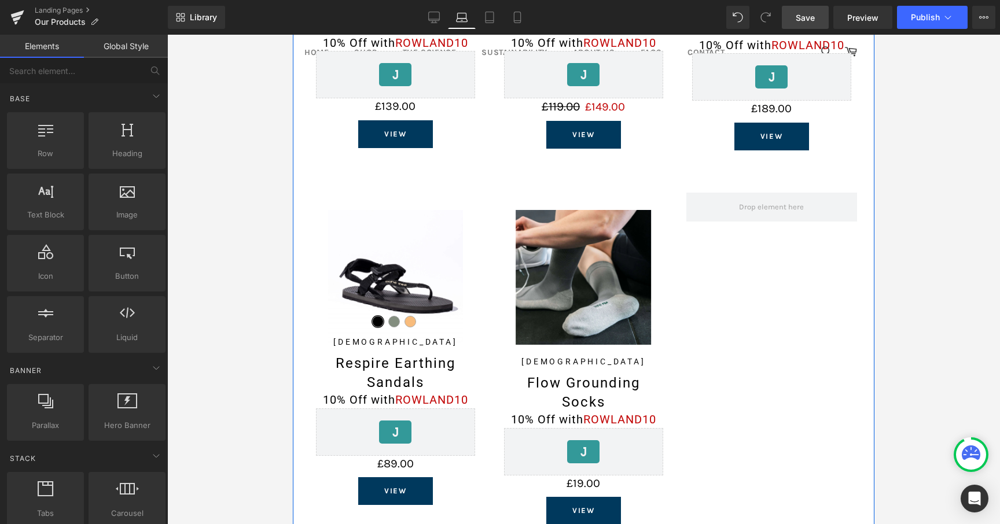
scroll to position [1063, 0]
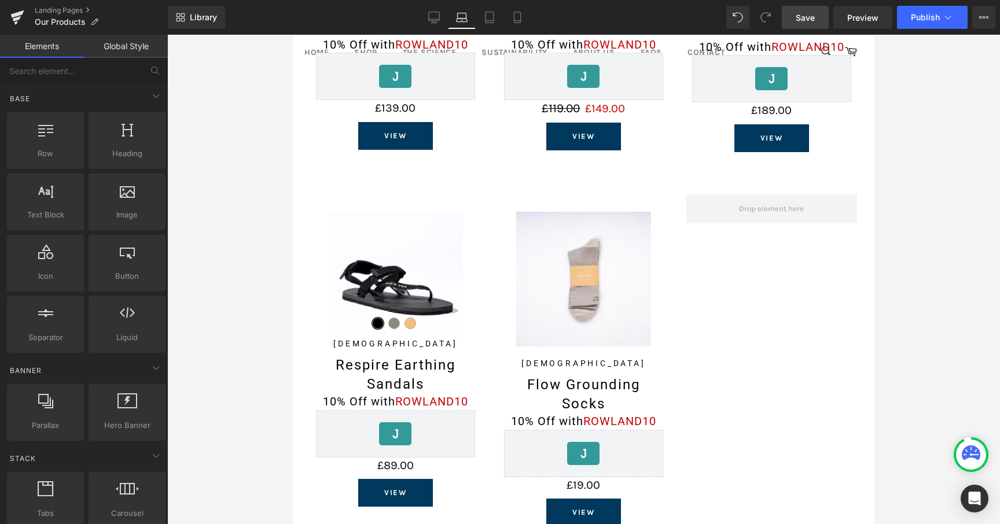
click at [502, 29] on div "Library Laptop Desktop Laptop Tablet Mobile Save Preview Publish Scheduled View…" at bounding box center [584, 17] width 832 height 35
click at [495, 27] on link "Tablet" at bounding box center [490, 17] width 28 height 23
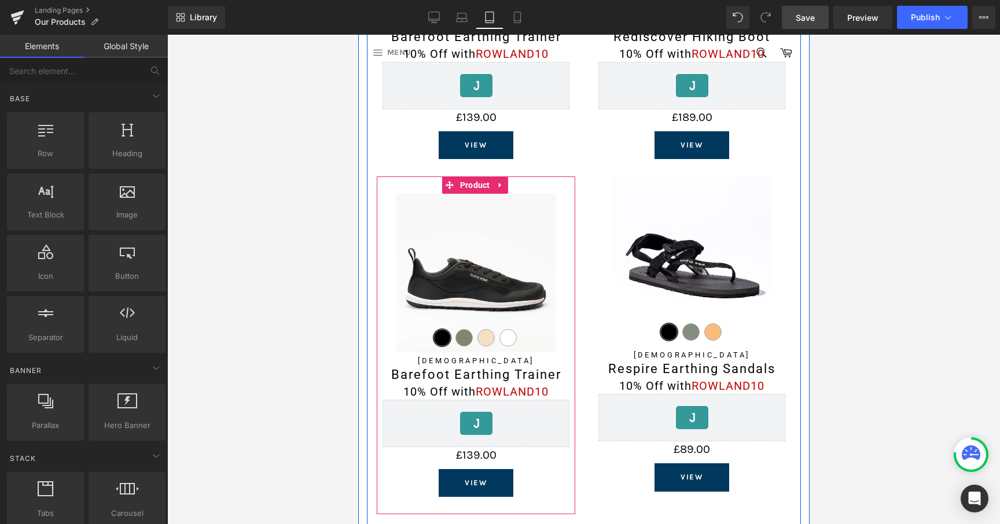
scroll to position [1086, 0]
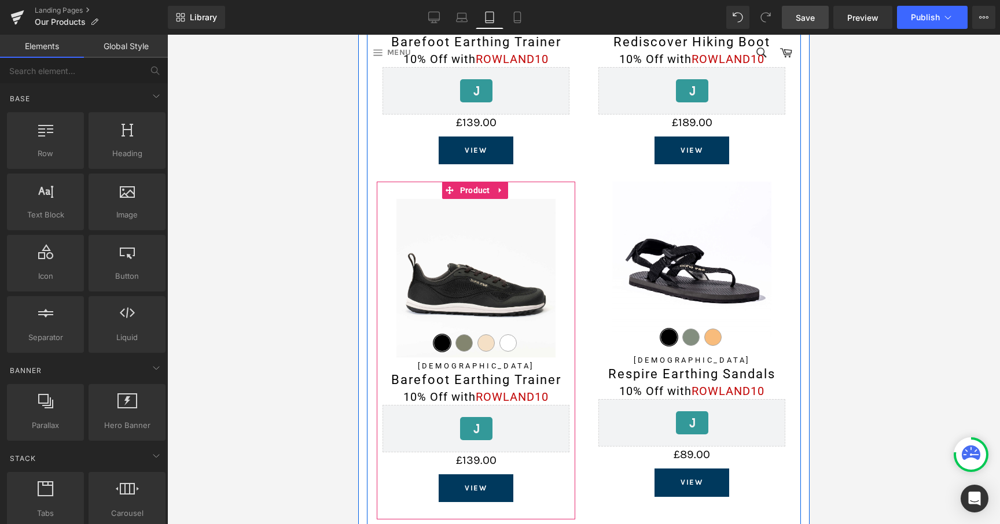
click at [435, 374] on h1 "Barefoot Earthing Trainer" at bounding box center [475, 379] width 187 height 17
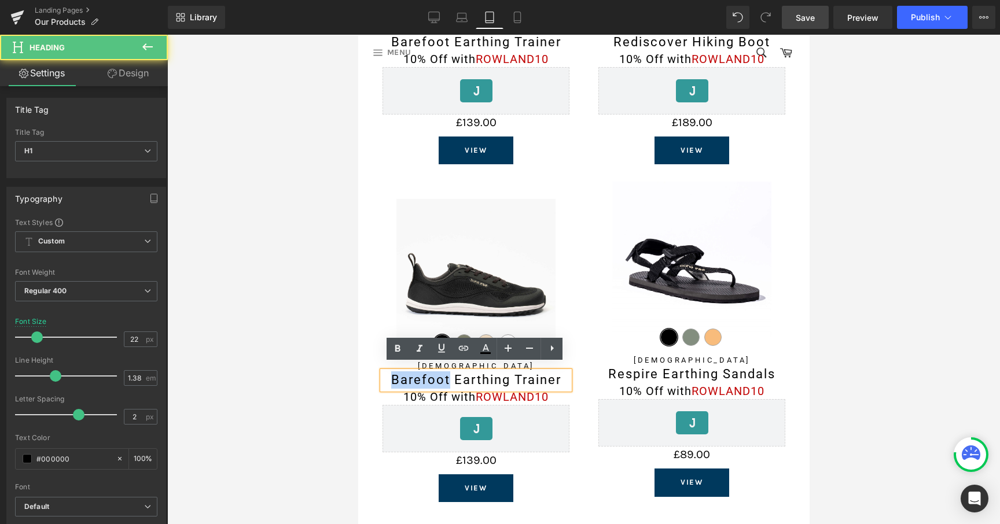
click at [435, 374] on h1 "Barefoot Earthing Trainer" at bounding box center [475, 379] width 187 height 17
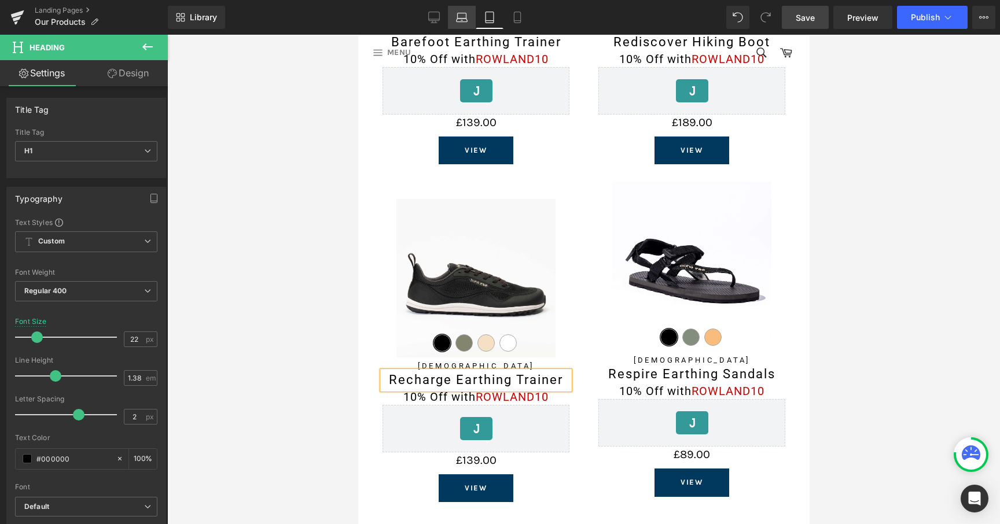
click at [458, 17] on icon at bounding box center [462, 18] width 12 height 12
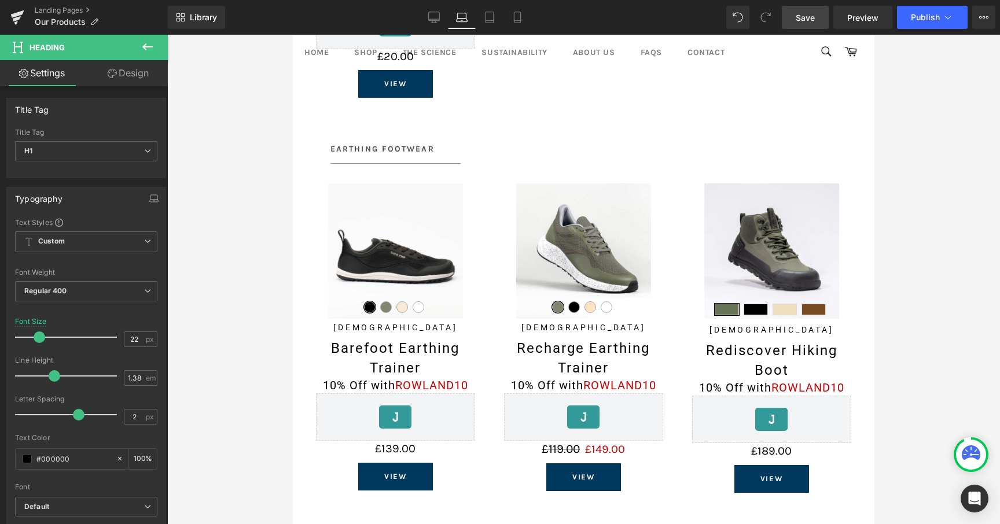
scroll to position [763, 0]
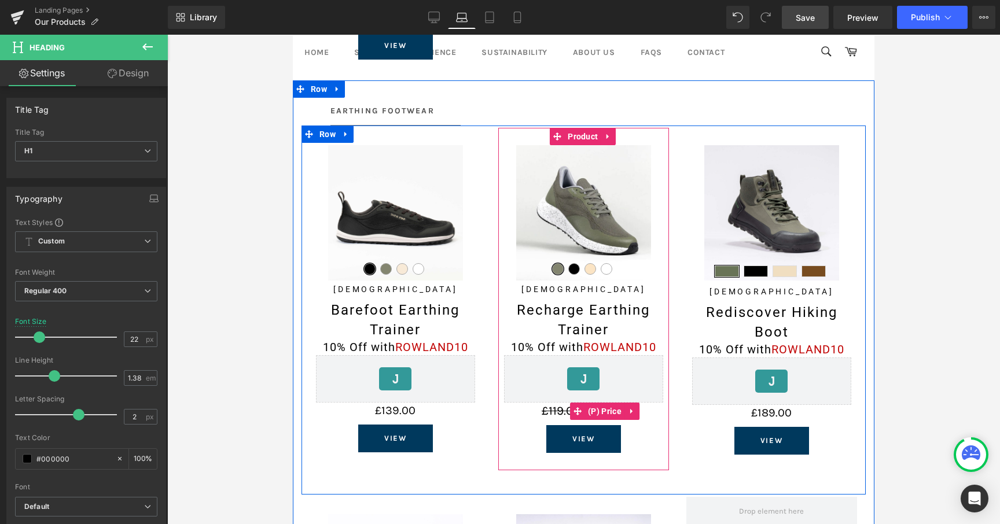
click at [626, 411] on link at bounding box center [631, 411] width 15 height 17
click at [626, 409] on icon at bounding box center [624, 411] width 8 height 8
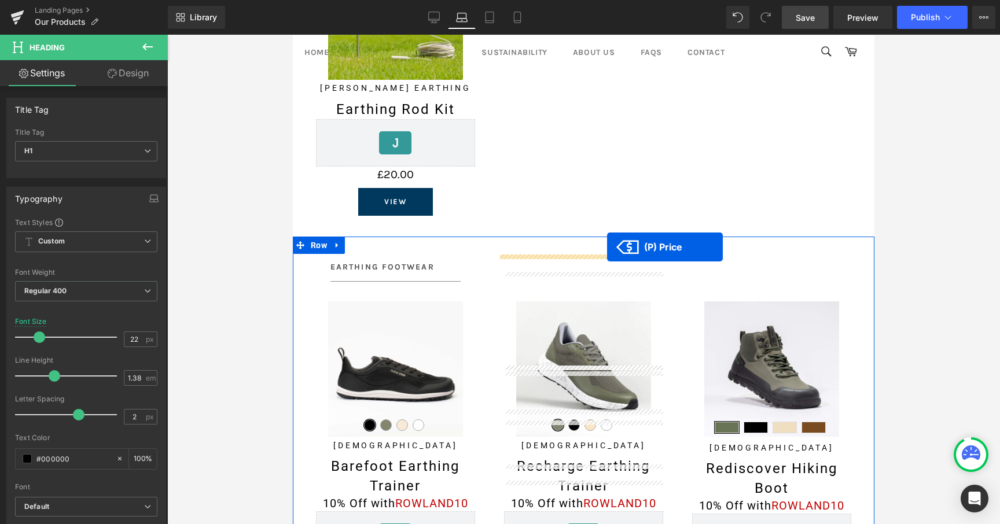
scroll to position [603, 0]
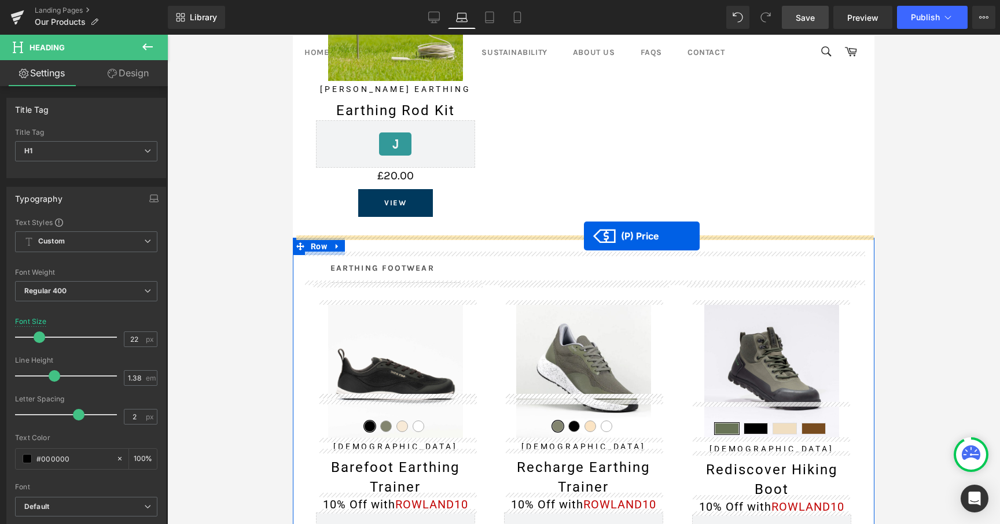
drag, startPoint x: 597, startPoint y: 332, endPoint x: 584, endPoint y: 236, distance: 96.4
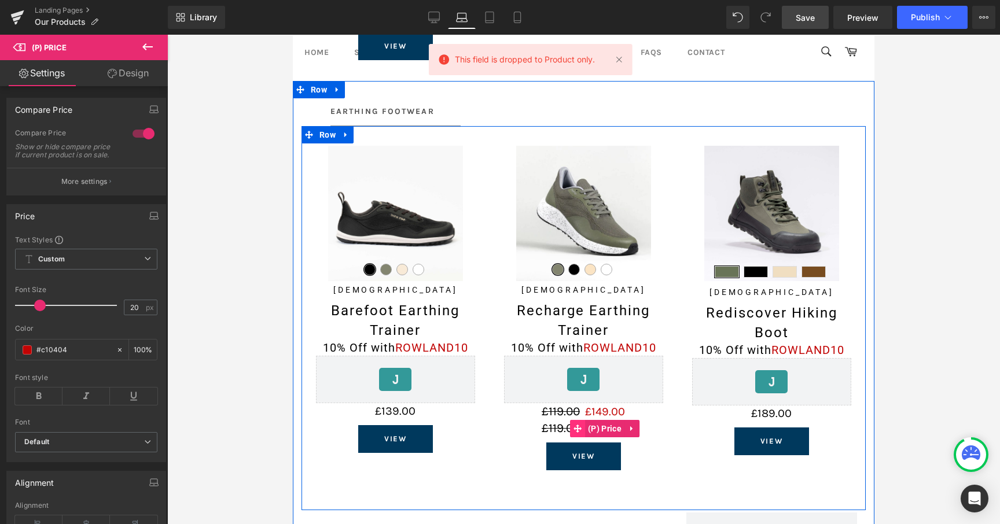
scroll to position [765, 0]
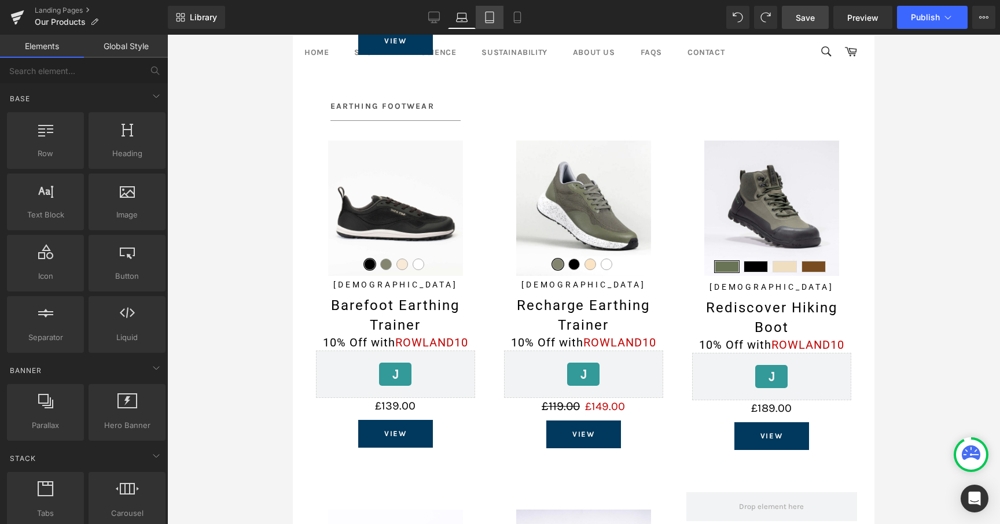
click at [500, 16] on link "Tablet" at bounding box center [490, 17] width 28 height 23
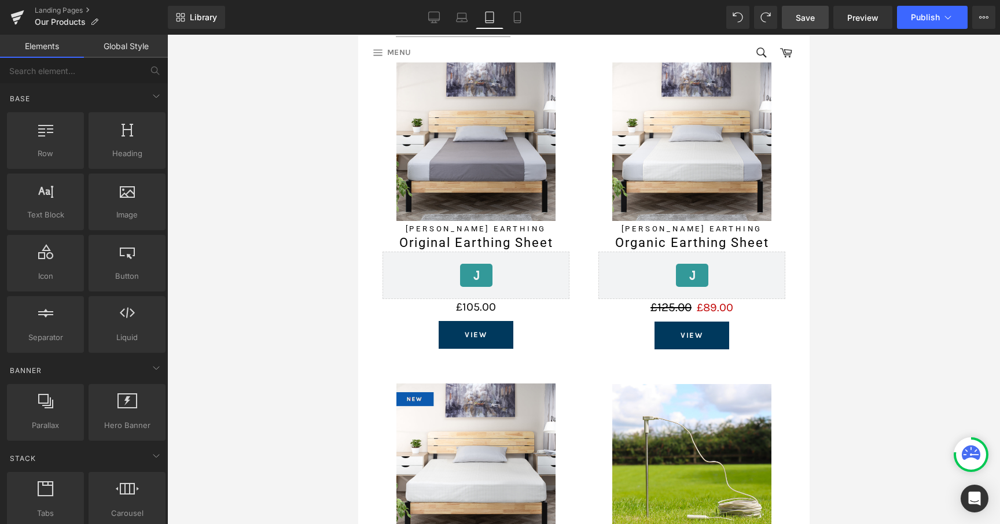
scroll to position [161, 0]
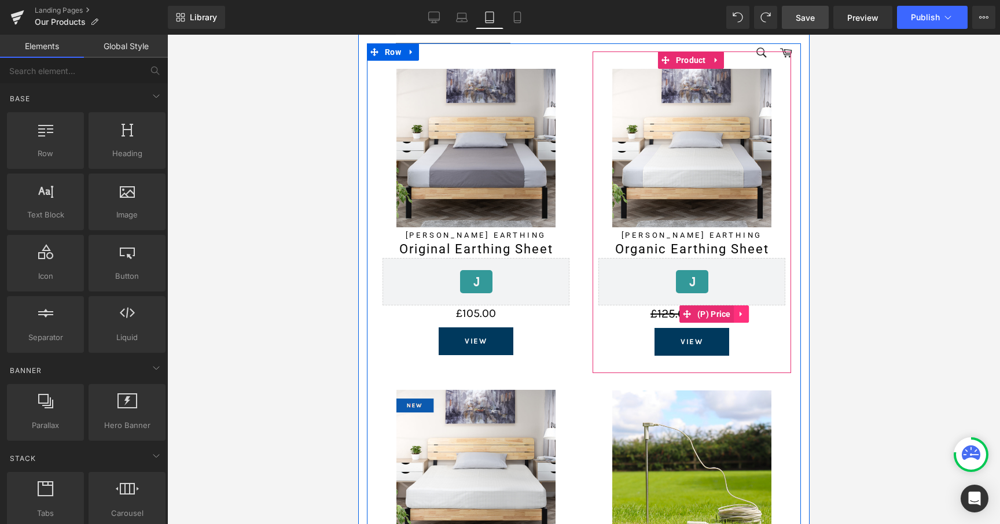
click at [733, 311] on link at bounding box center [740, 313] width 15 height 17
click at [733, 312] on icon at bounding box center [733, 314] width 8 height 9
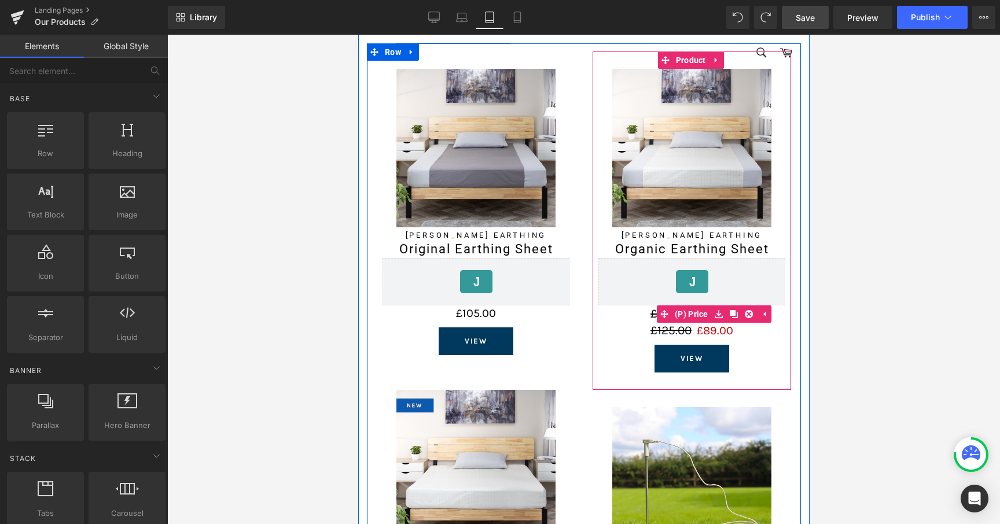
scroll to position [163, 0]
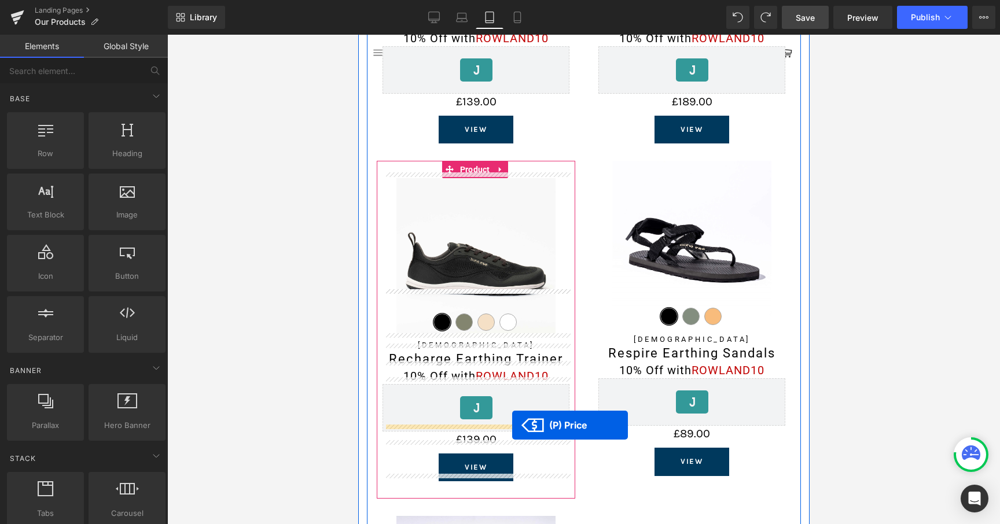
drag, startPoint x: 704, startPoint y: 332, endPoint x: 511, endPoint y: 425, distance: 213.8
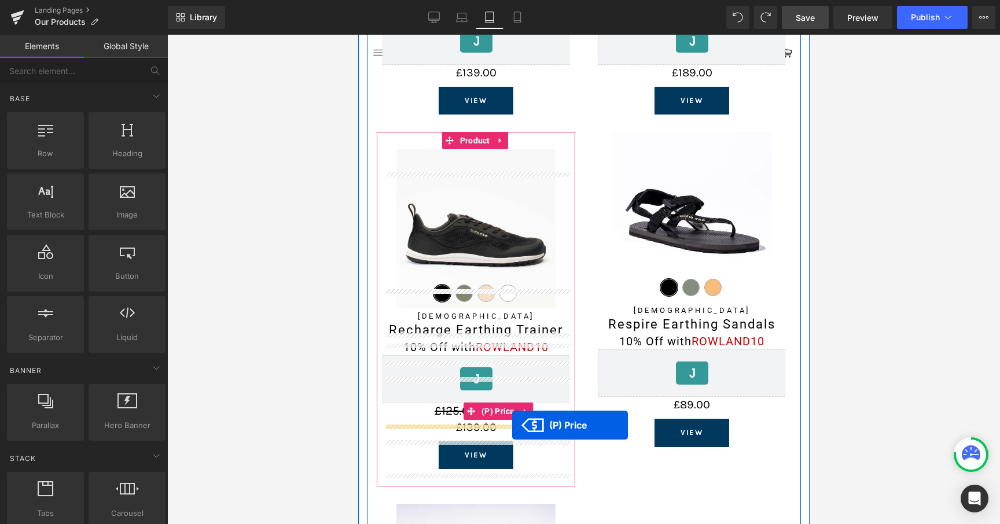
scroll to position [1109, 0]
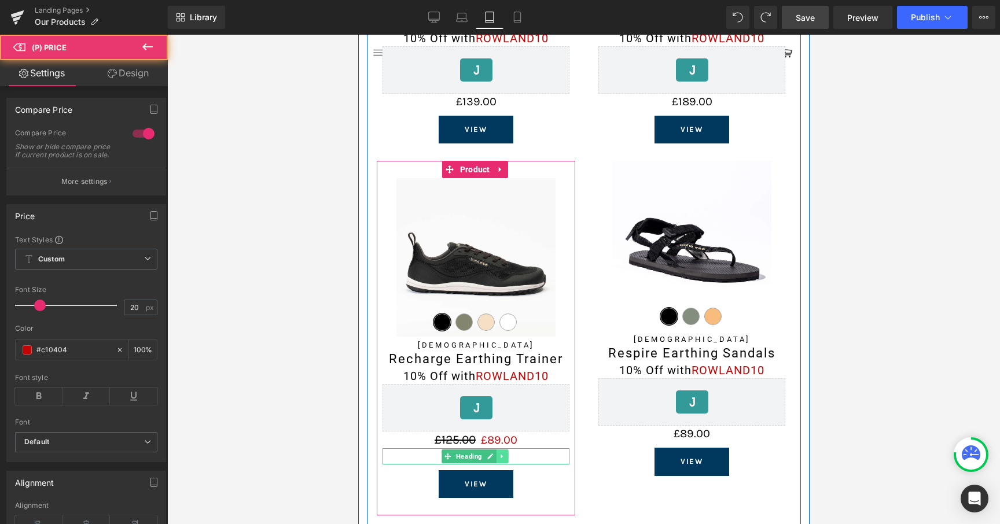
click at [502, 453] on icon at bounding box center [501, 456] width 6 height 7
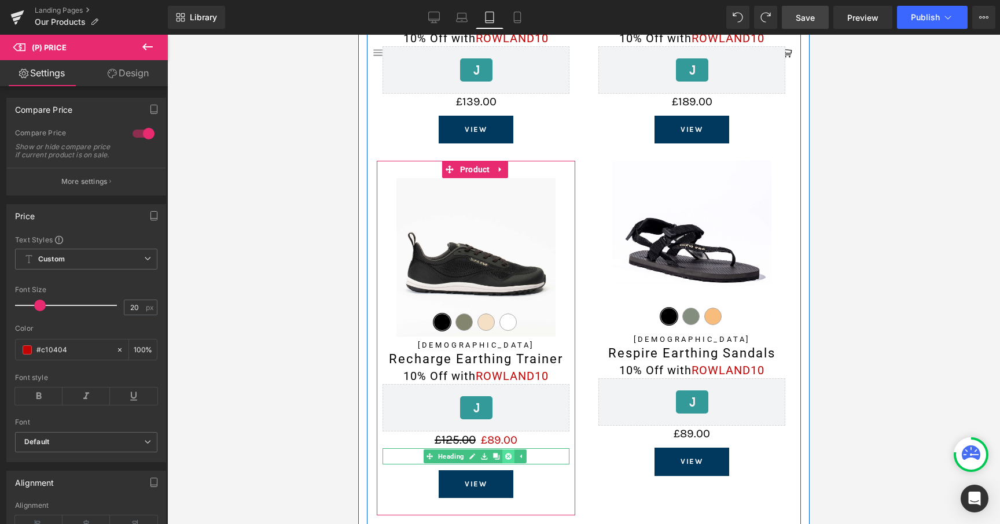
click at [505, 453] on icon at bounding box center [508, 456] width 6 height 6
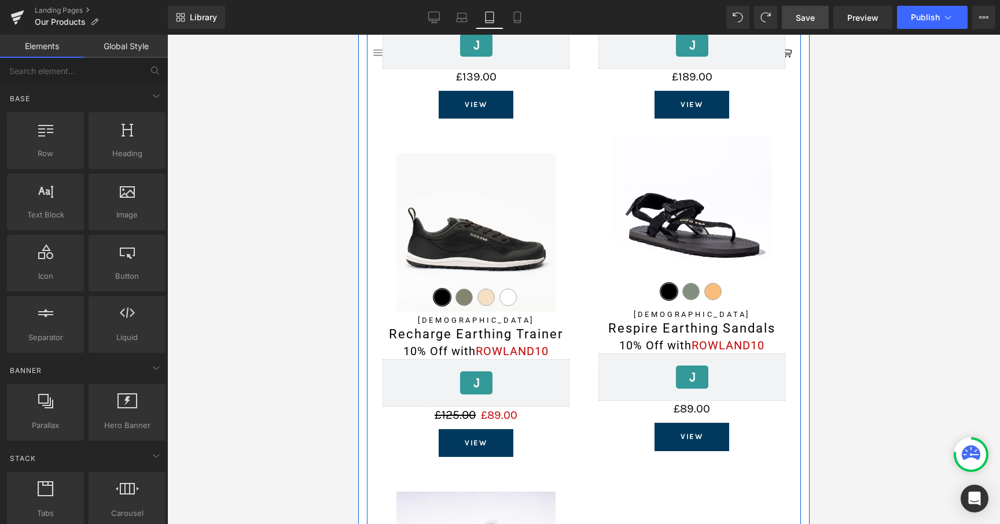
scroll to position [1088, 0]
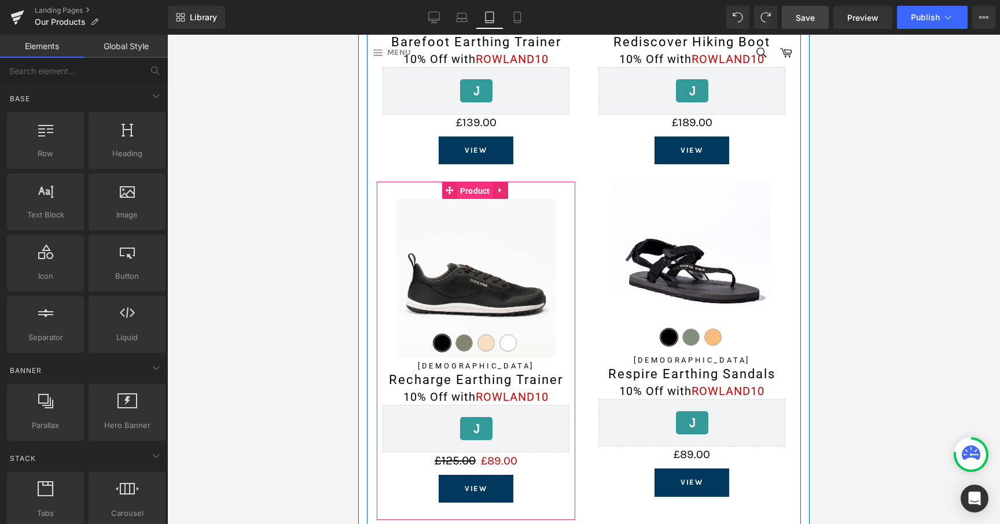
click at [474, 187] on span "Product" at bounding box center [475, 190] width 36 height 17
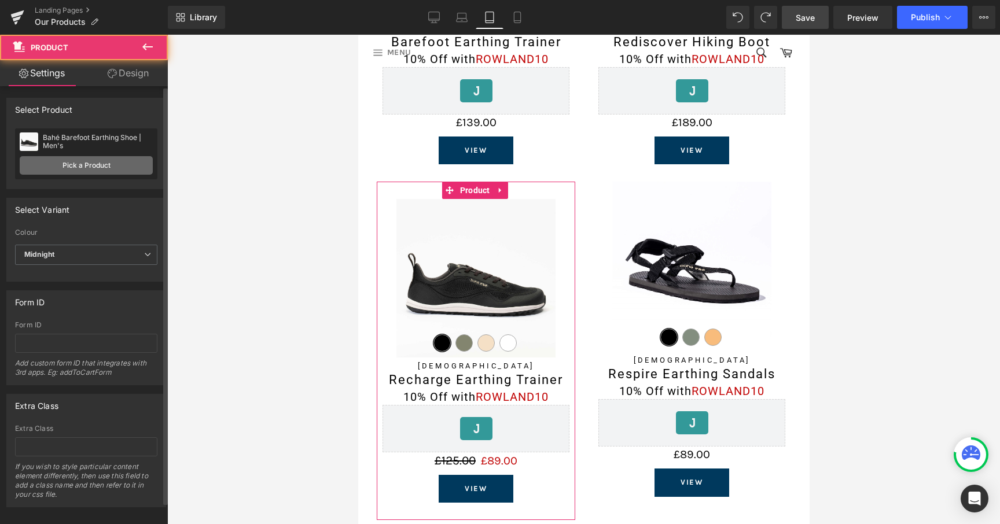
click at [120, 172] on link "Pick a Product" at bounding box center [86, 165] width 133 height 19
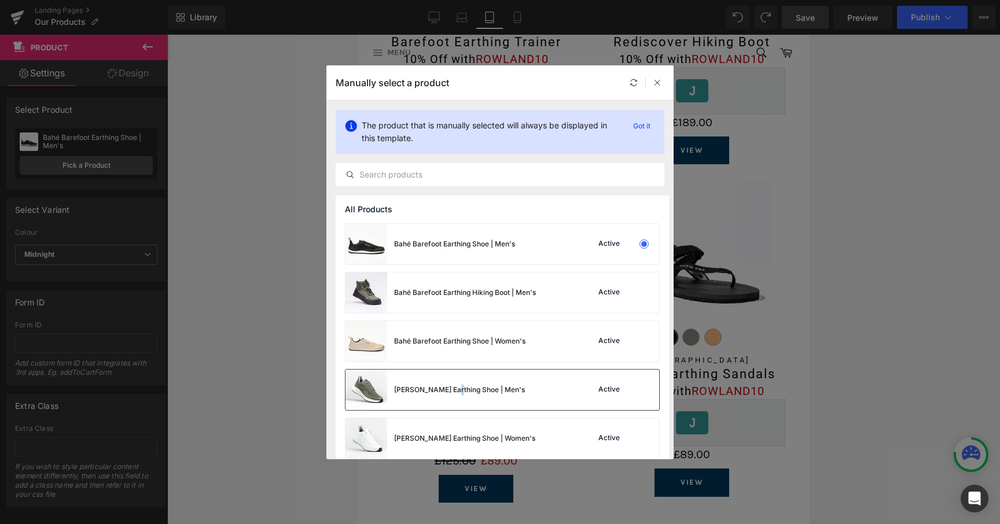
click at [453, 389] on div "[PERSON_NAME] Earthing Shoe | Men's" at bounding box center [459, 390] width 131 height 10
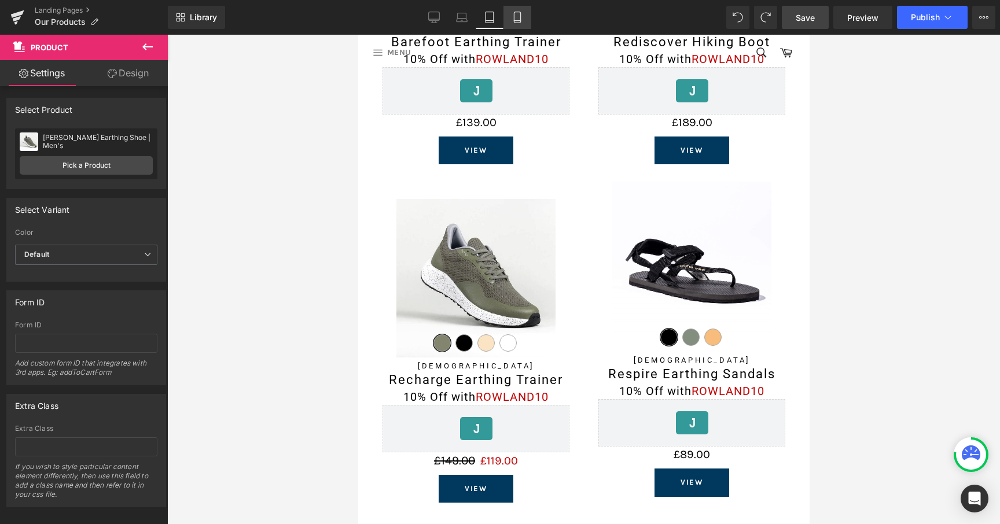
click at [511, 21] on link "Mobile" at bounding box center [517, 17] width 28 height 23
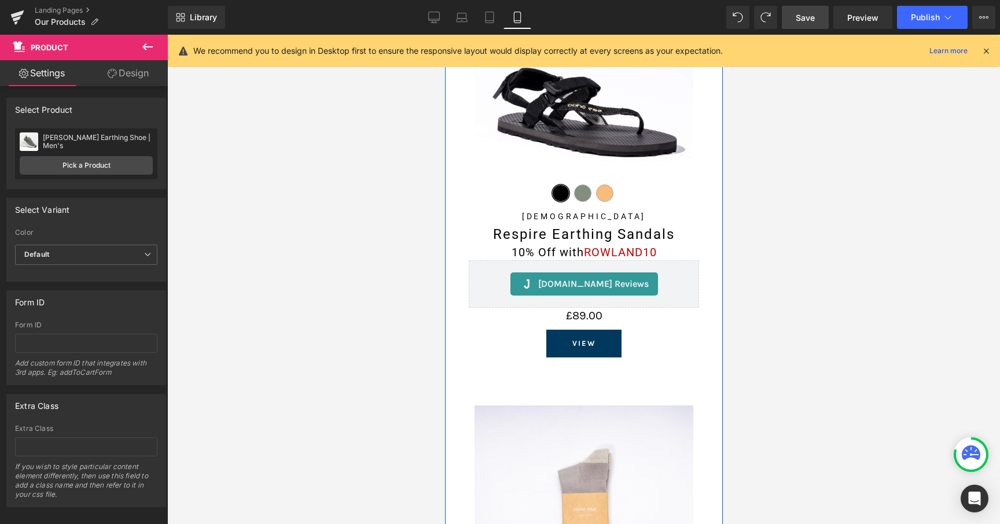
scroll to position [2524, 0]
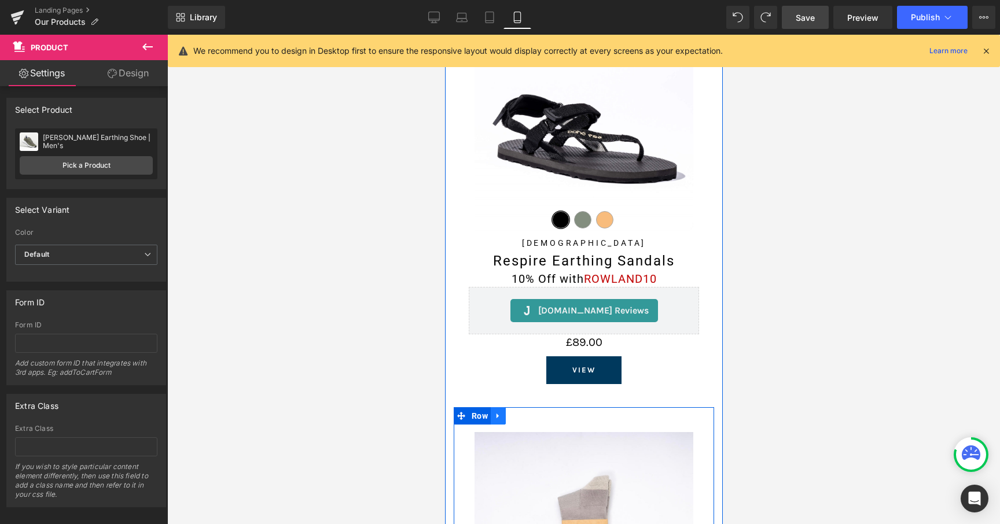
click at [502, 407] on link at bounding box center [497, 415] width 15 height 17
click at [508, 407] on link at bounding box center [512, 415] width 15 height 17
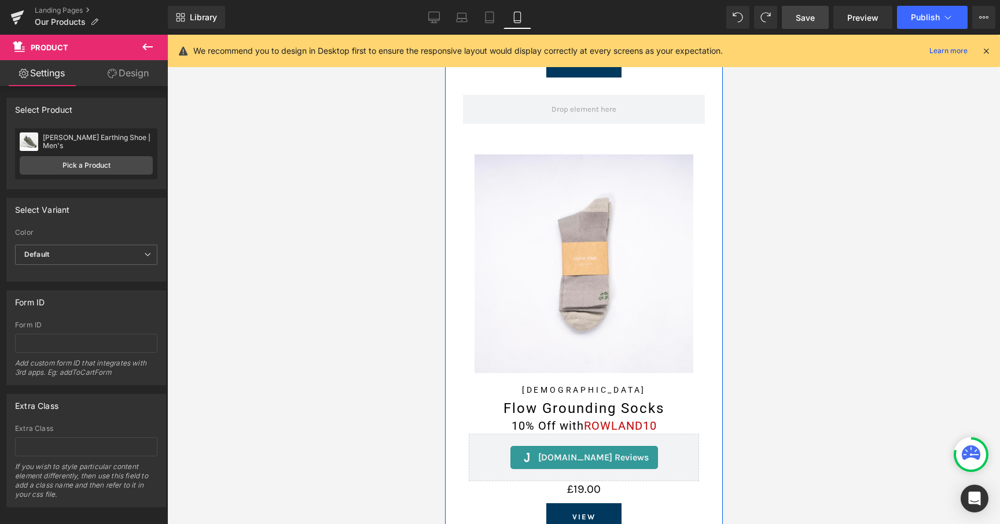
scroll to position [3274, 0]
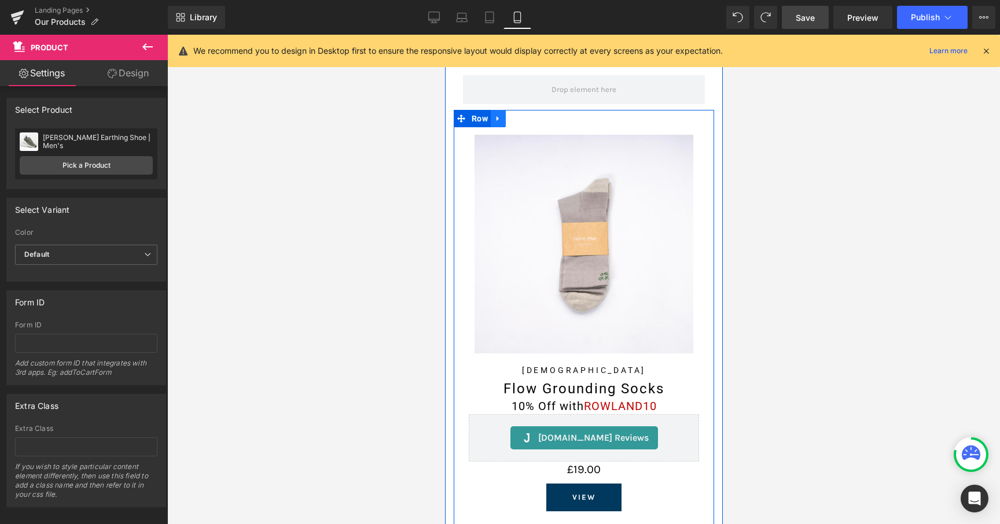
click at [494, 110] on link at bounding box center [497, 118] width 15 height 17
click at [525, 115] on icon at bounding box center [528, 119] width 8 height 8
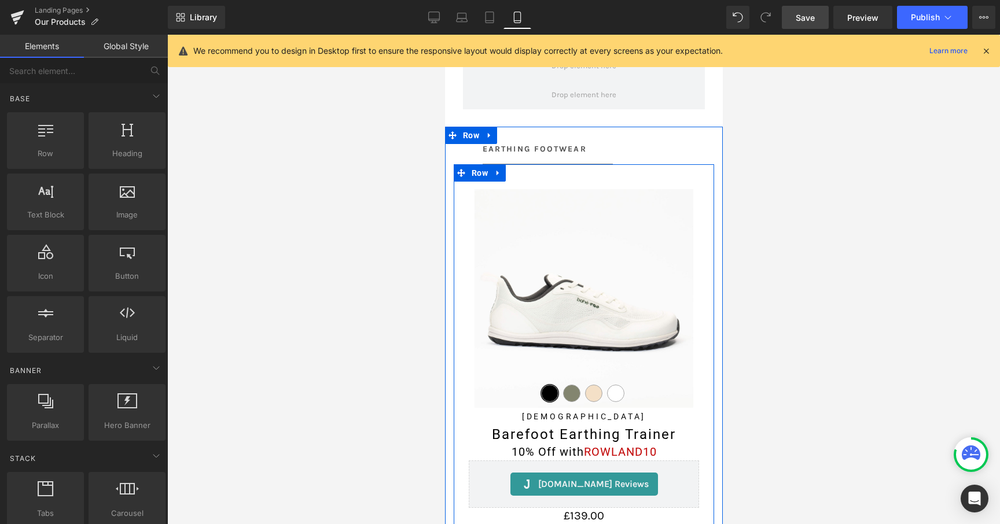
scroll to position [1526, 0]
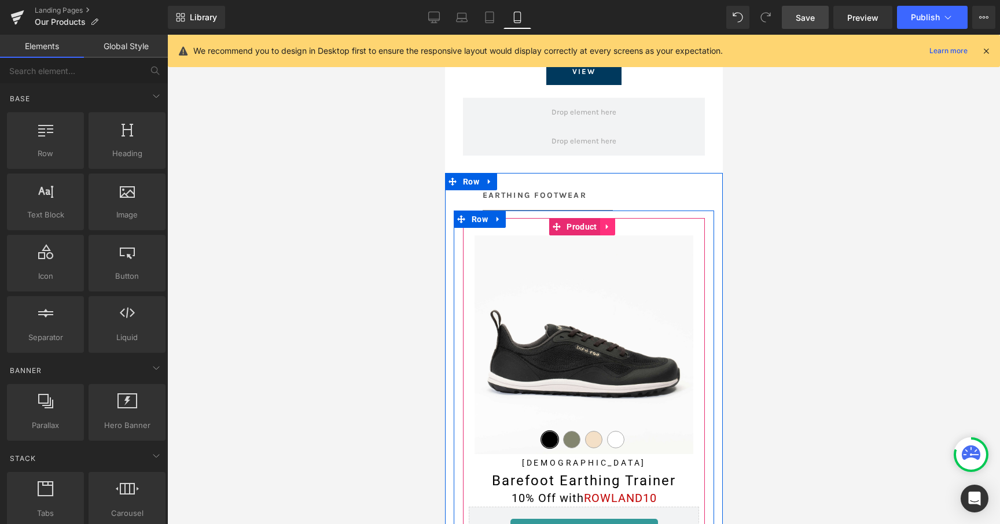
click at [603, 222] on icon at bounding box center [607, 226] width 8 height 9
click at [602, 223] on icon at bounding box center [599, 227] width 8 height 8
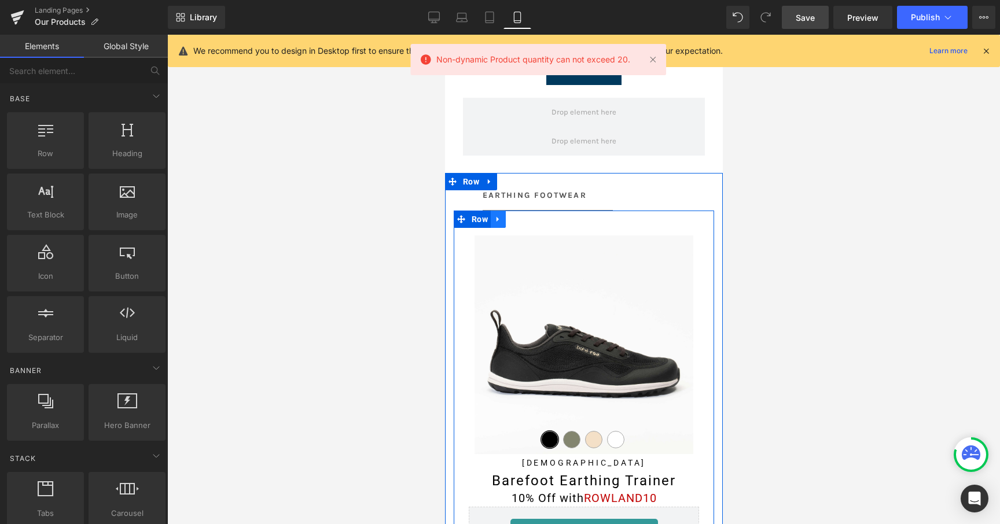
click at [498, 211] on link at bounding box center [497, 219] width 15 height 17
click at [514, 215] on icon at bounding box center [513, 219] width 8 height 8
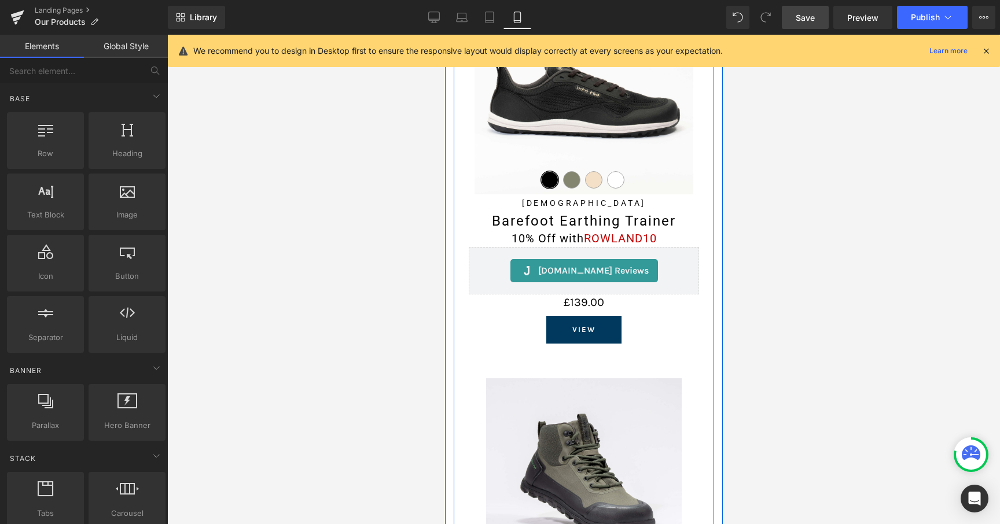
scroll to position [2987, 0]
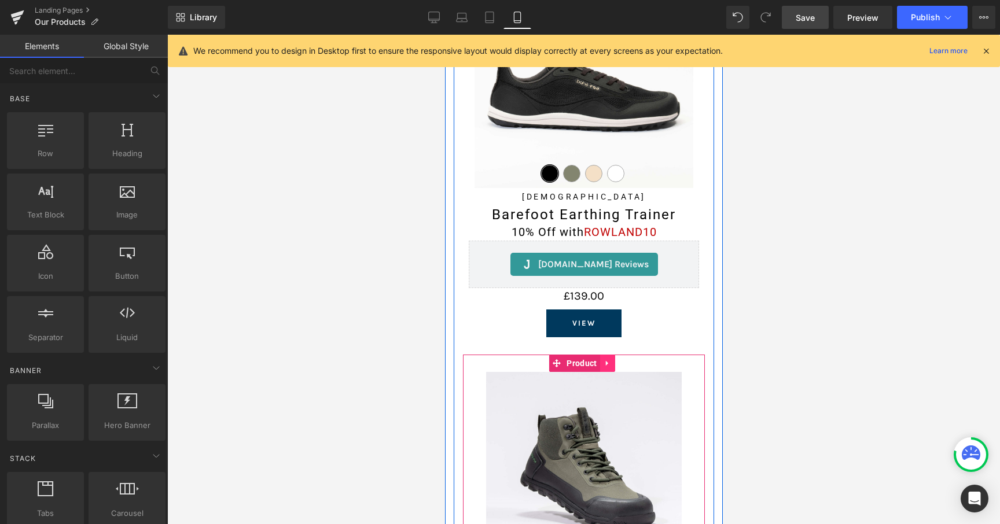
click at [606, 359] on icon at bounding box center [607, 363] width 8 height 9
click at [612, 359] on icon at bounding box center [614, 363] width 8 height 8
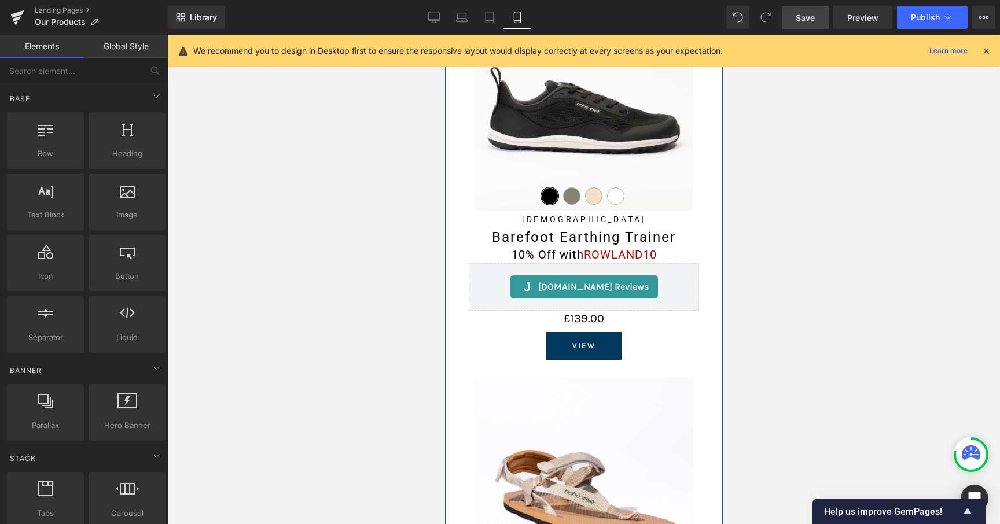
scroll to position [2979, 0]
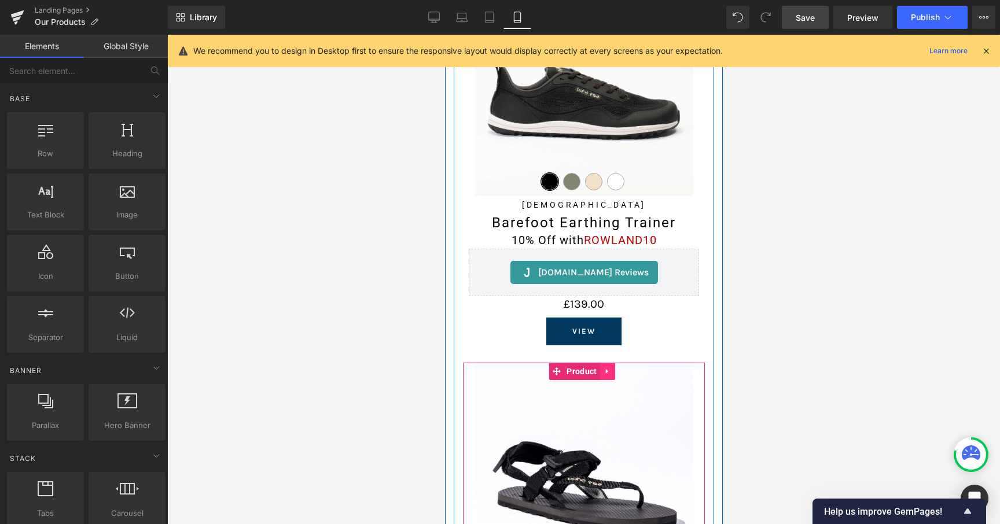
click at [606, 363] on link at bounding box center [606, 371] width 15 height 17
click at [610, 367] on icon at bounding box center [614, 371] width 8 height 9
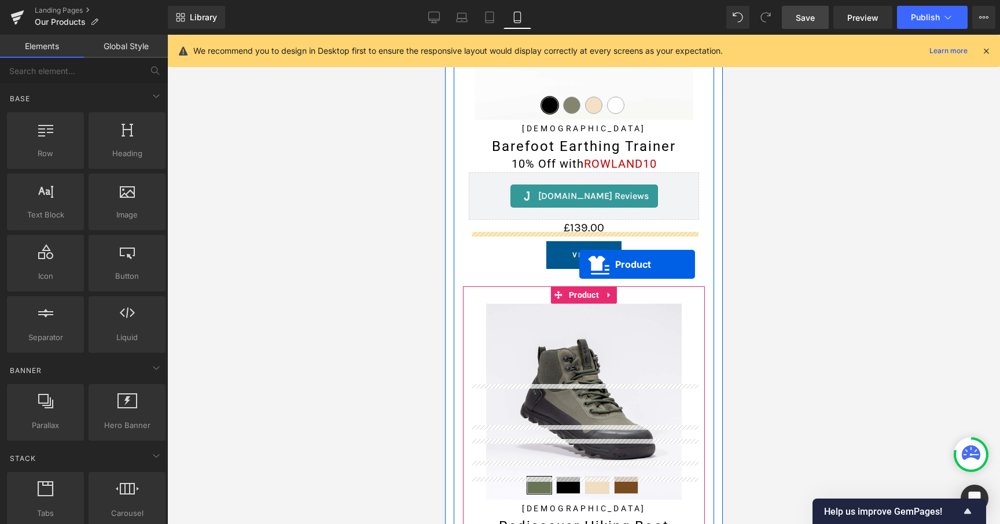
scroll to position [1849, 0]
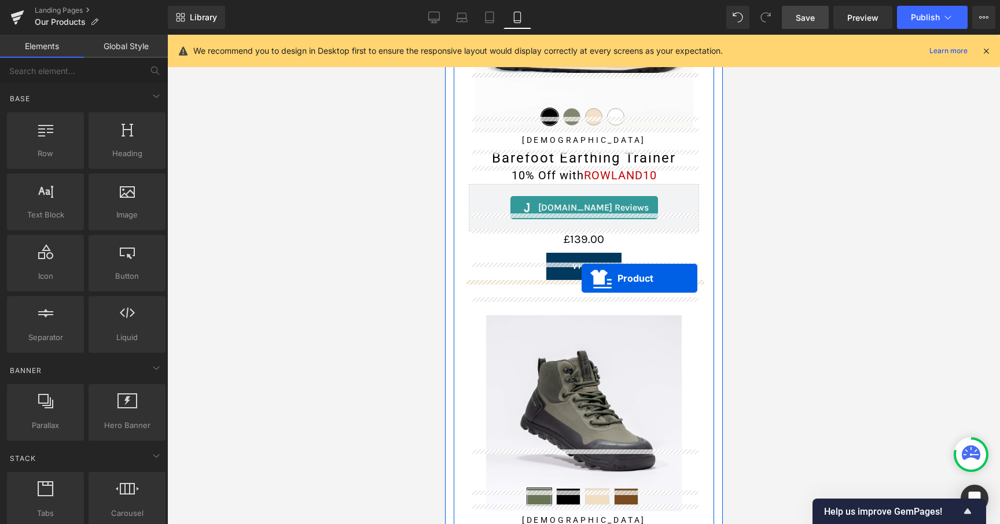
drag, startPoint x: 575, startPoint y: 230, endPoint x: 581, endPoint y: 278, distance: 47.9
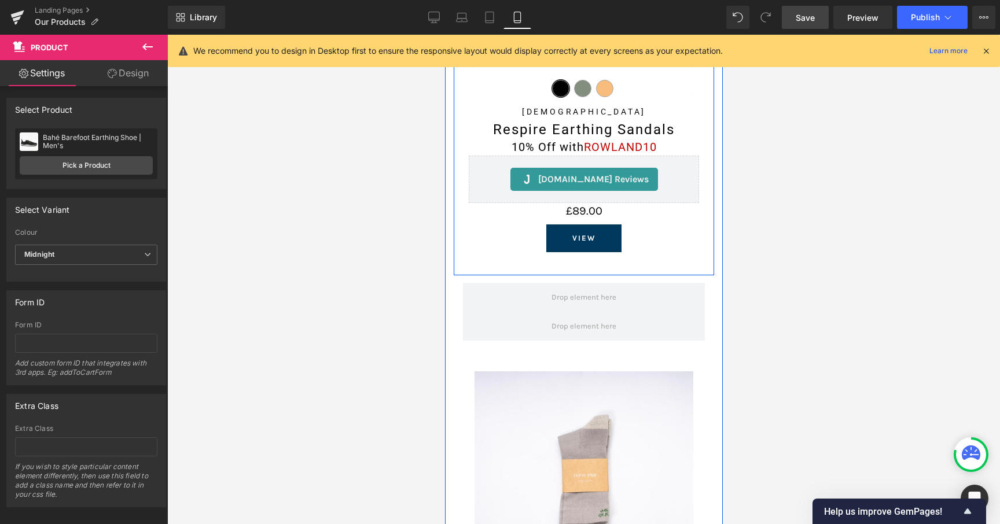
scroll to position [3062, 0]
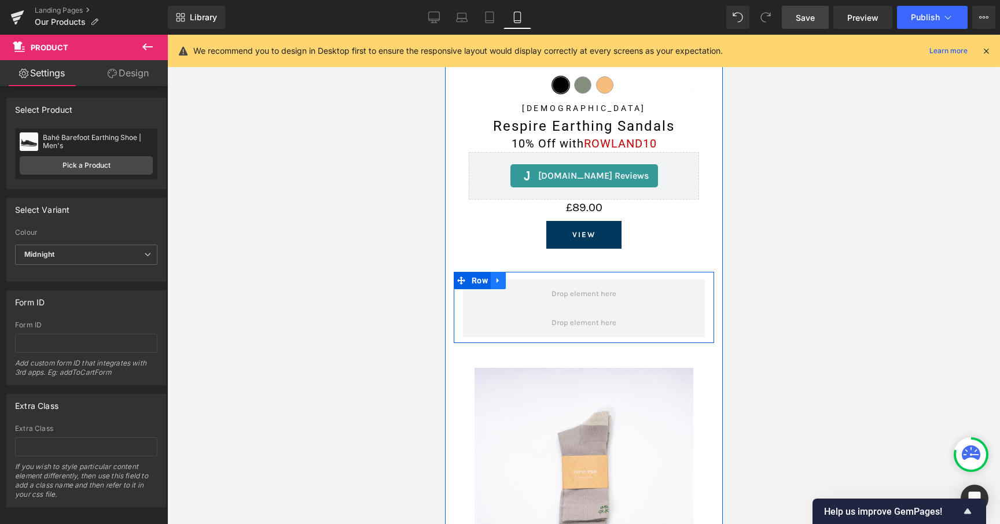
click at [502, 272] on link at bounding box center [497, 280] width 15 height 17
click at [525, 277] on icon at bounding box center [528, 281] width 8 height 8
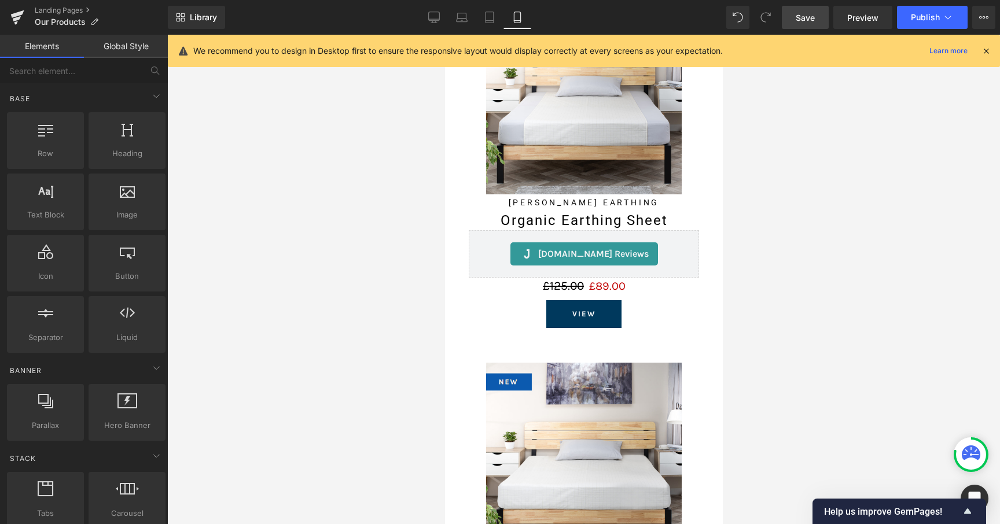
scroll to position [544, 0]
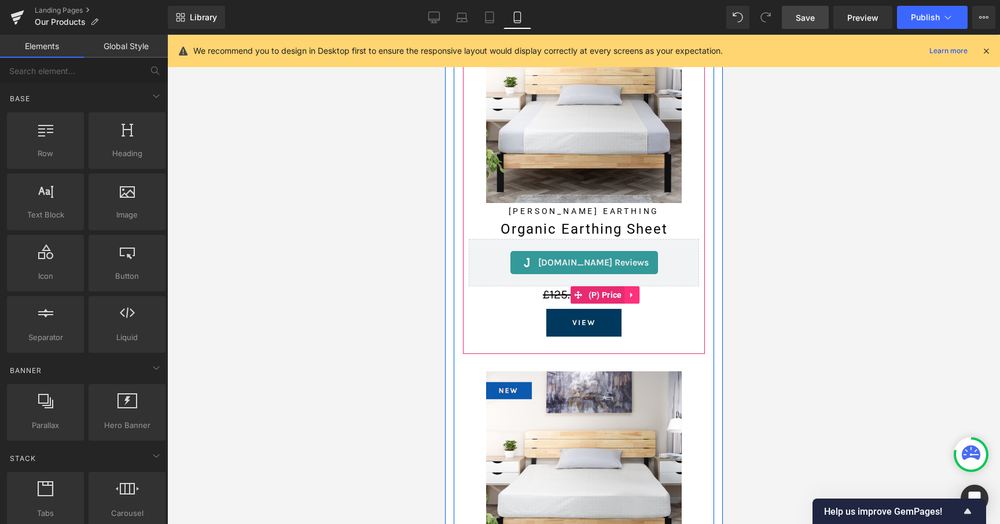
click at [627, 286] on link at bounding box center [631, 294] width 15 height 17
click at [628, 287] on link at bounding box center [623, 294] width 15 height 17
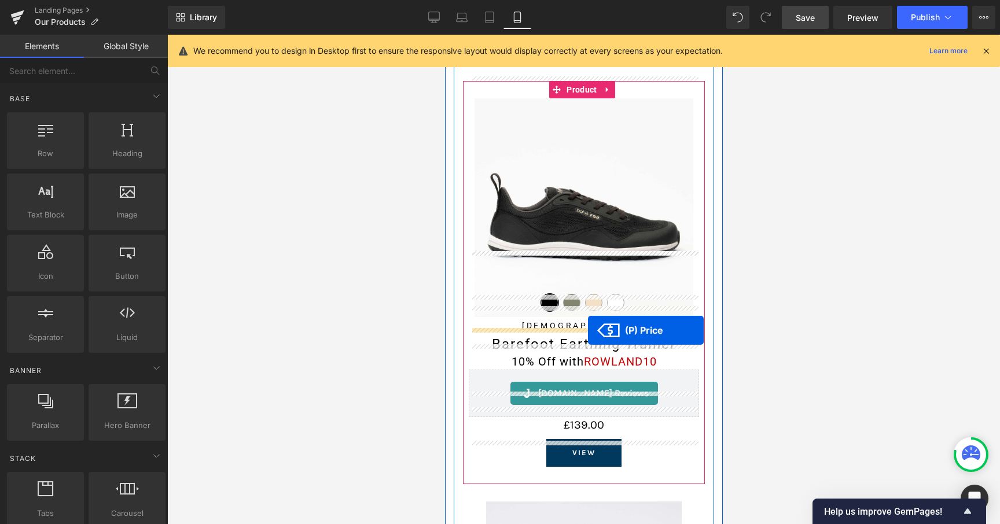
scroll to position [2103, 0]
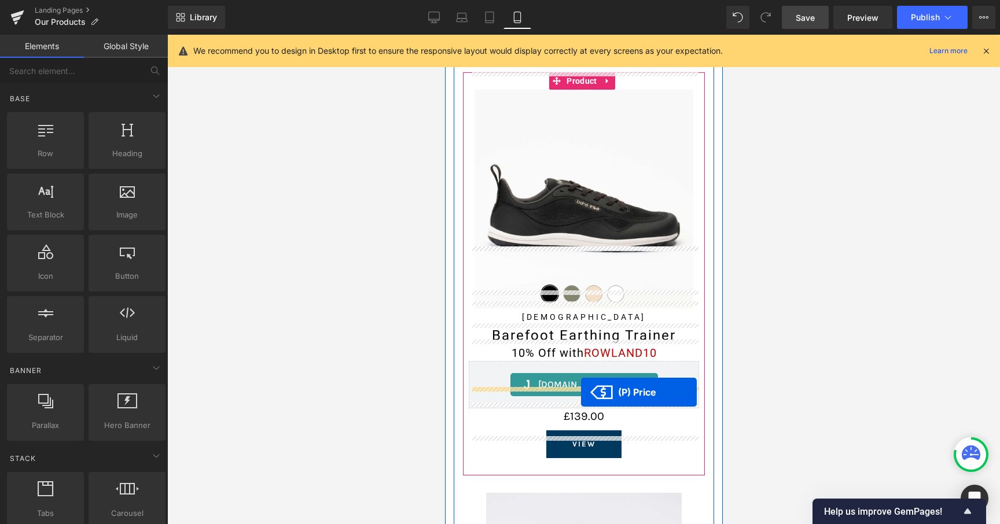
drag, startPoint x: 594, startPoint y: 303, endPoint x: 580, endPoint y: 392, distance: 90.7
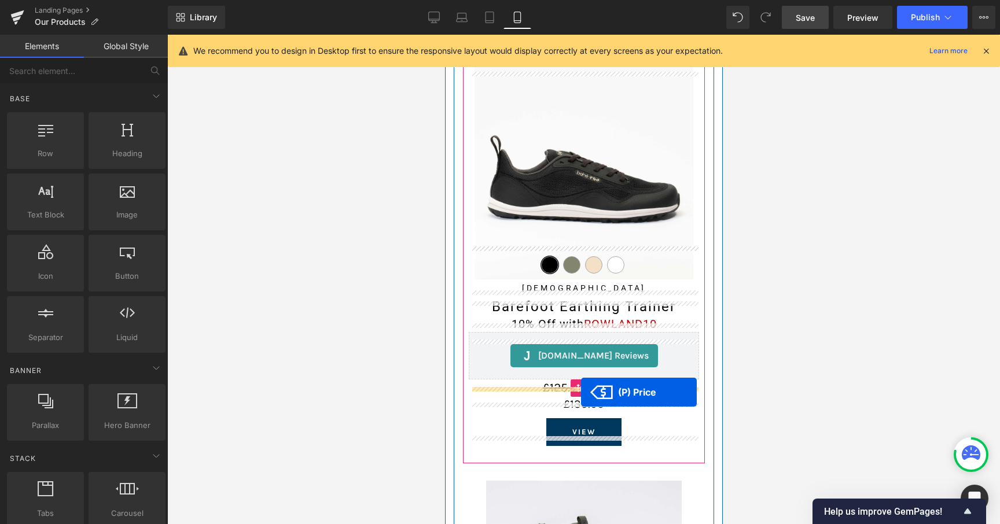
scroll to position [2074, 0]
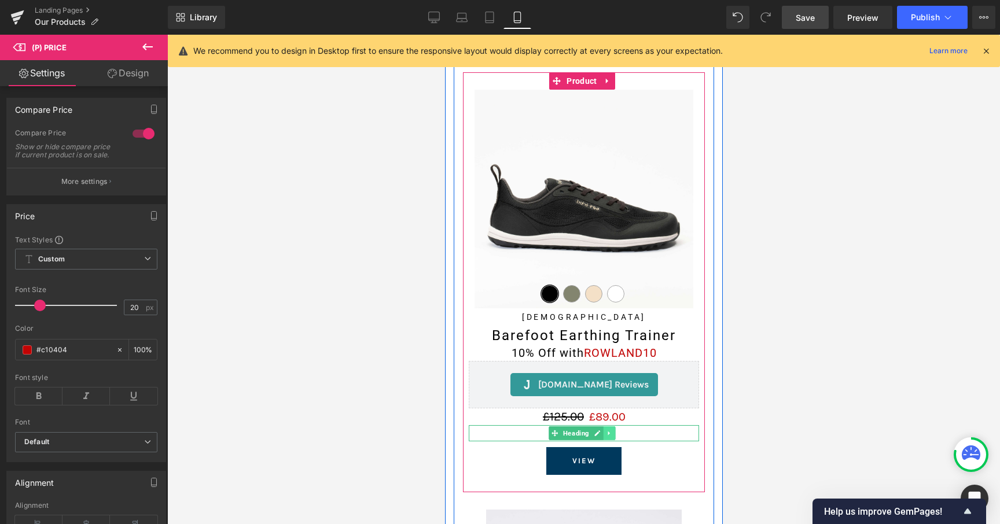
click at [605, 430] on icon at bounding box center [608, 433] width 6 height 7
click at [610, 426] on link at bounding box center [615, 433] width 12 height 14
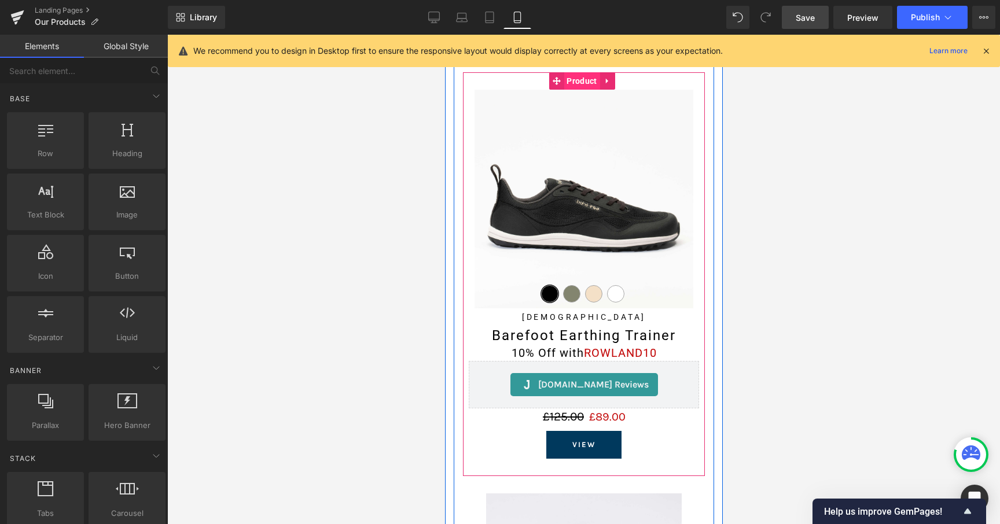
click at [578, 72] on span "Product" at bounding box center [581, 80] width 36 height 17
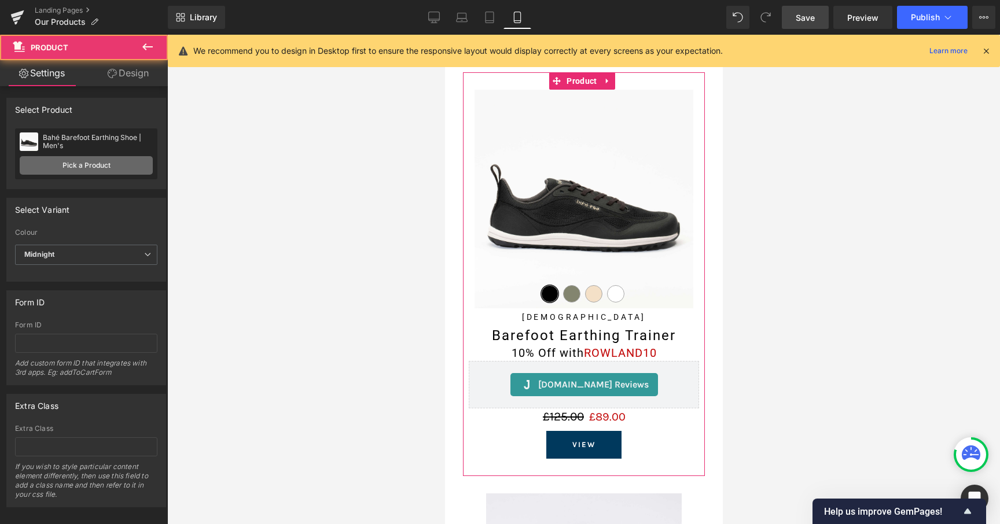
click at [106, 171] on link "Pick a Product" at bounding box center [86, 165] width 133 height 19
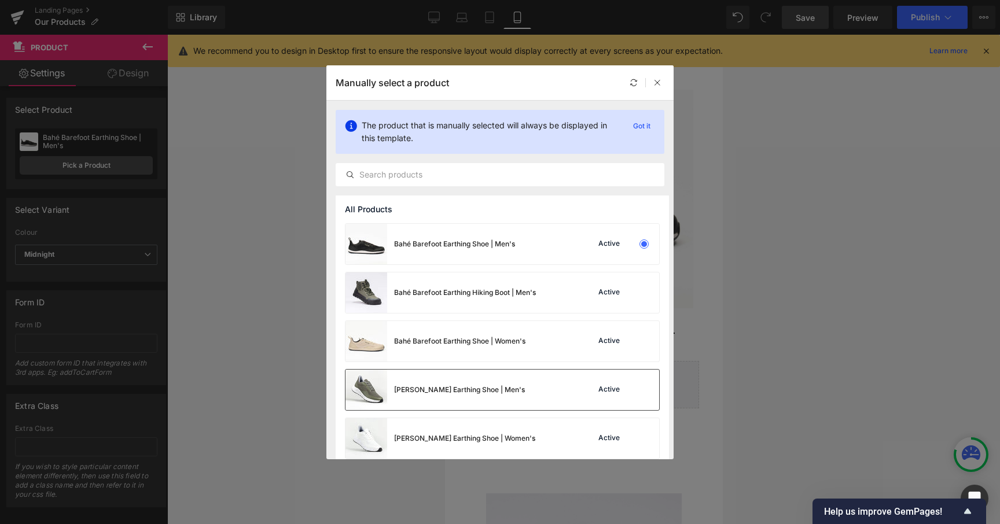
click at [454, 396] on div "Bahé Earthing Shoe | Men's" at bounding box center [434, 390] width 179 height 41
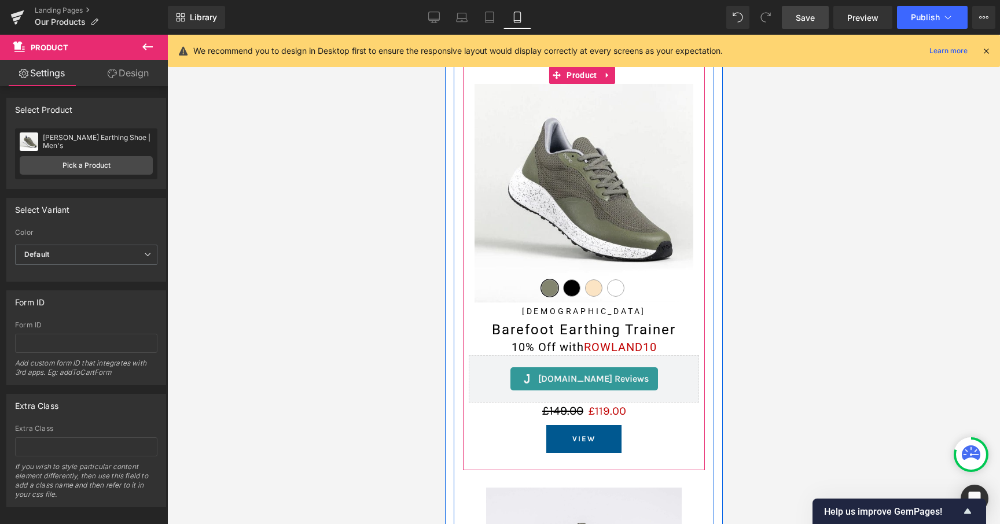
scroll to position [2081, 0]
click at [580, 432] on span "Button" at bounding box center [581, 439] width 25 height 14
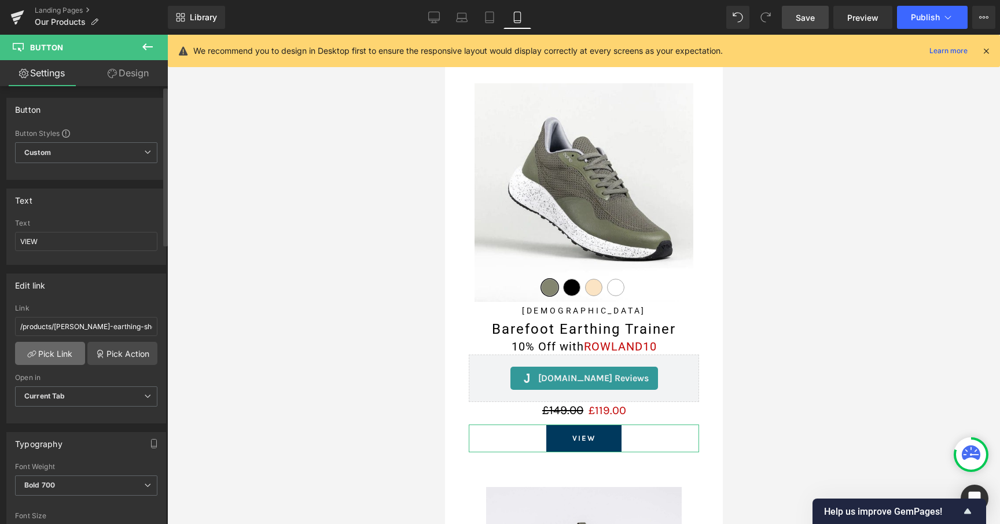
click at [43, 359] on link "Pick Link" at bounding box center [50, 353] width 70 height 23
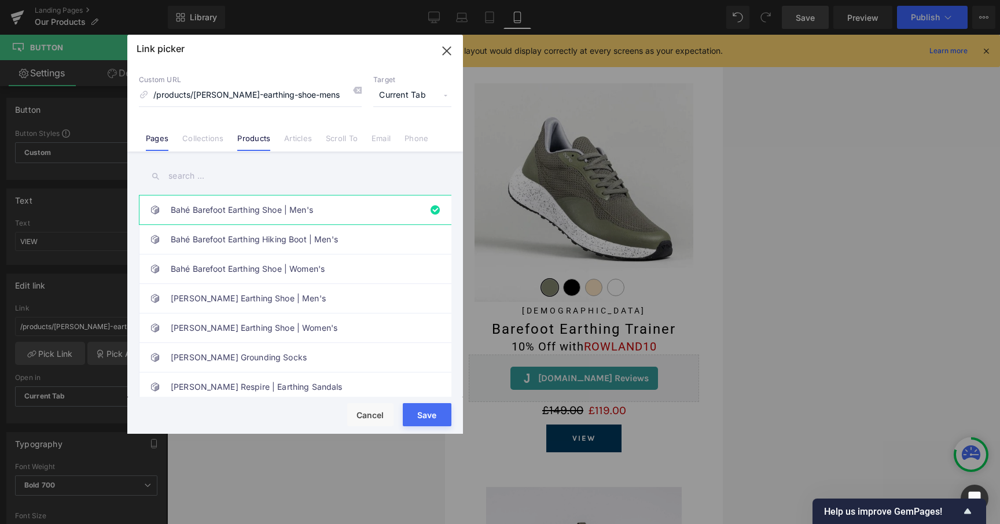
click at [148, 143] on link "Pages" at bounding box center [157, 142] width 23 height 17
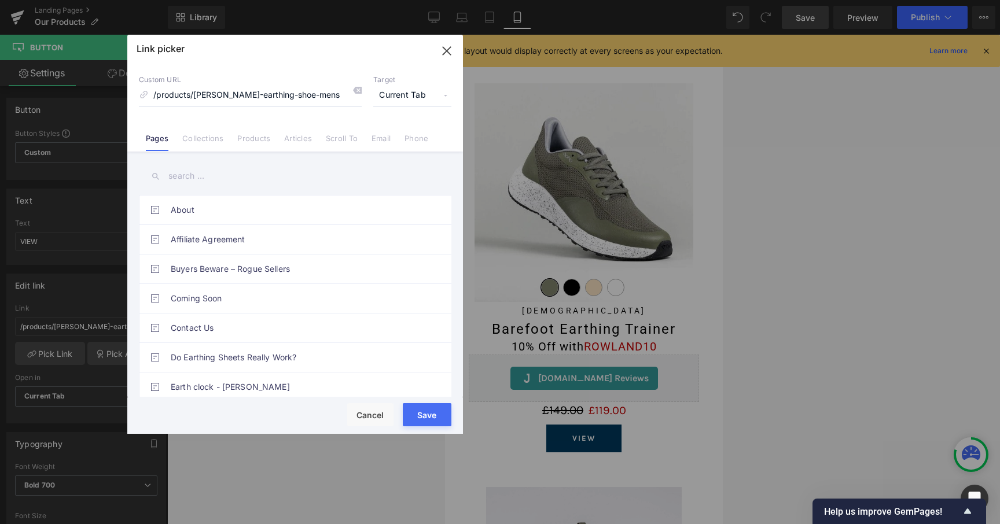
click at [208, 174] on input "text" at bounding box center [295, 176] width 312 height 26
type input "e"
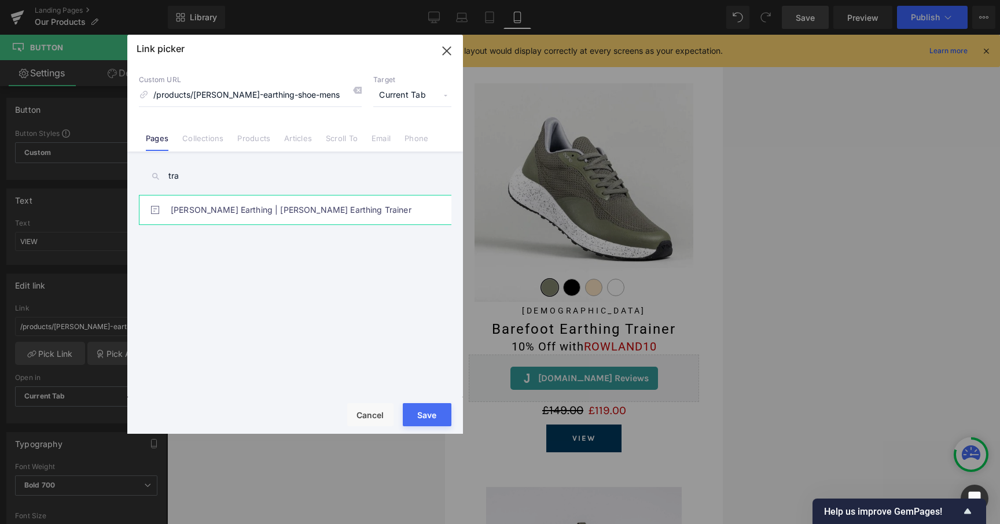
type input "tra"
click at [223, 220] on link "[PERSON_NAME] Earthing | [PERSON_NAME] Earthing Trainer" at bounding box center [298, 210] width 255 height 29
click at [442, 411] on button "Save" at bounding box center [427, 414] width 49 height 23
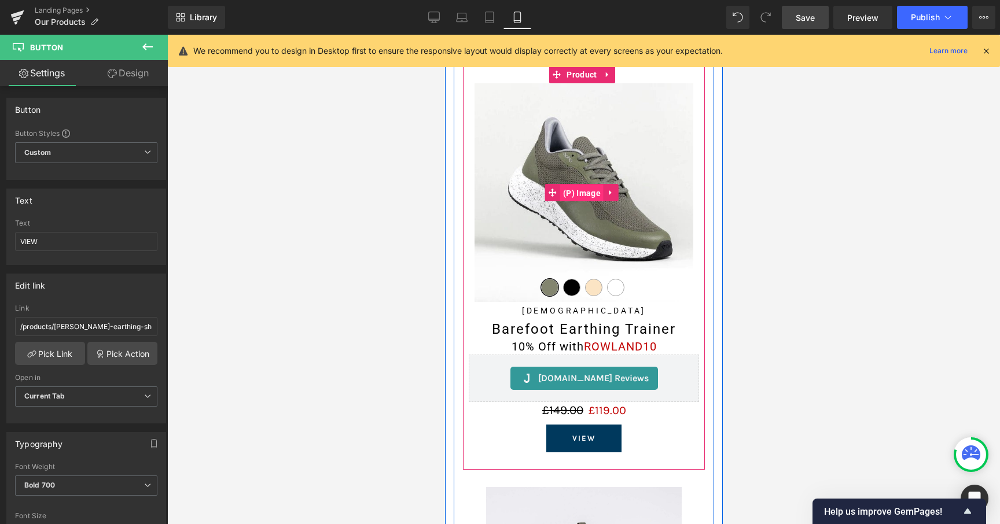
click at [583, 185] on span "(P) Image" at bounding box center [581, 193] width 43 height 17
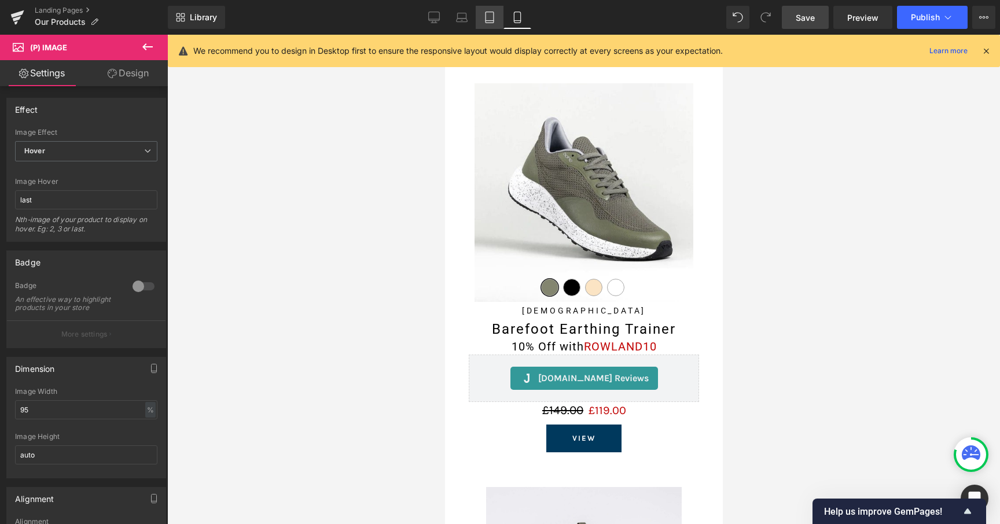
click at [494, 26] on link "Tablet" at bounding box center [490, 17] width 28 height 23
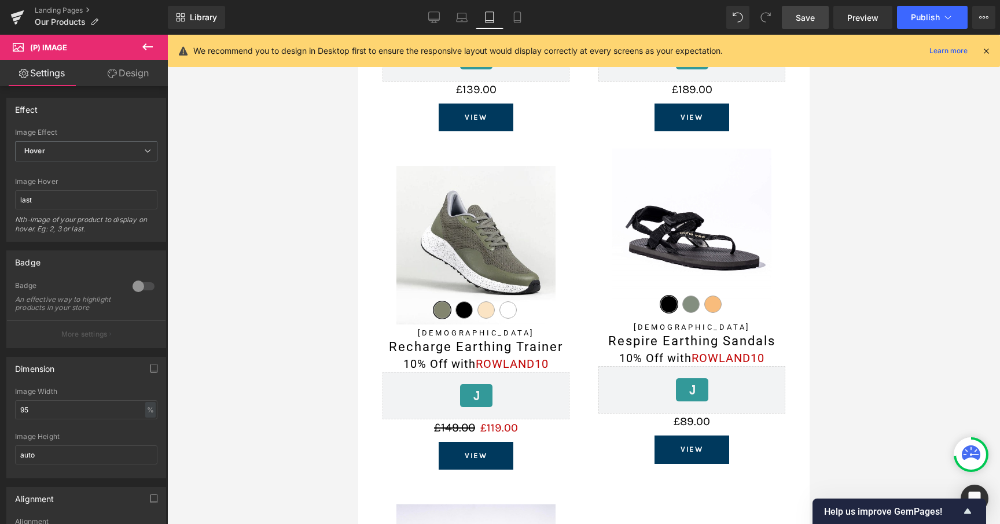
scroll to position [1157, 0]
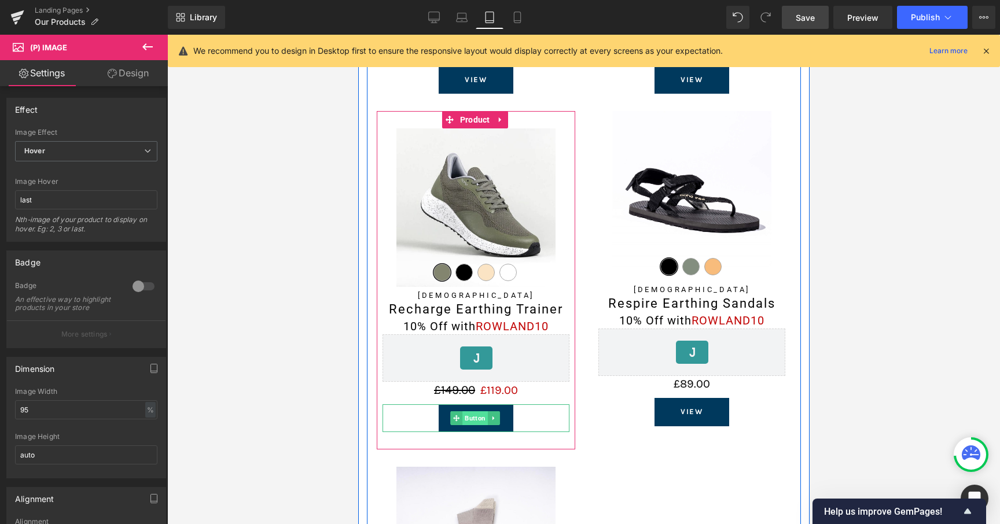
click at [480, 415] on span "Button" at bounding box center [474, 418] width 25 height 14
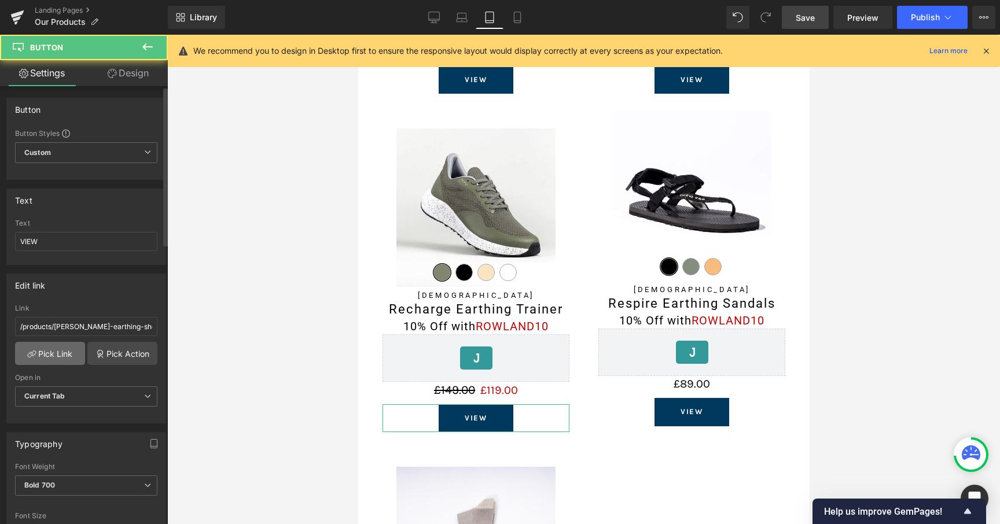
click at [51, 348] on link "Pick Link" at bounding box center [50, 353] width 70 height 23
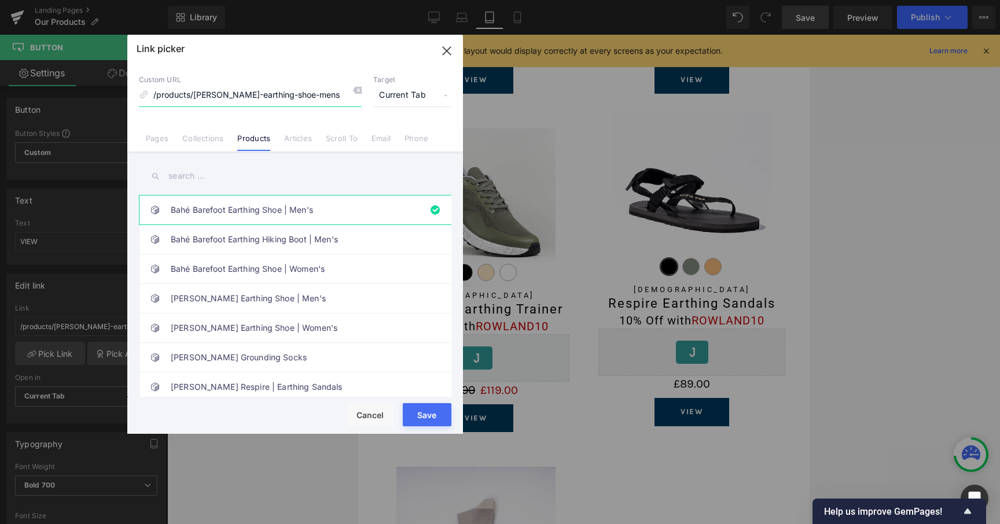
click at [243, 99] on input "/products/bahe-barefoot-earthing-shoe-mens" at bounding box center [250, 95] width 223 height 22
click at [207, 175] on input "text" at bounding box center [295, 176] width 312 height 26
click at [157, 143] on link "Pages" at bounding box center [157, 142] width 23 height 17
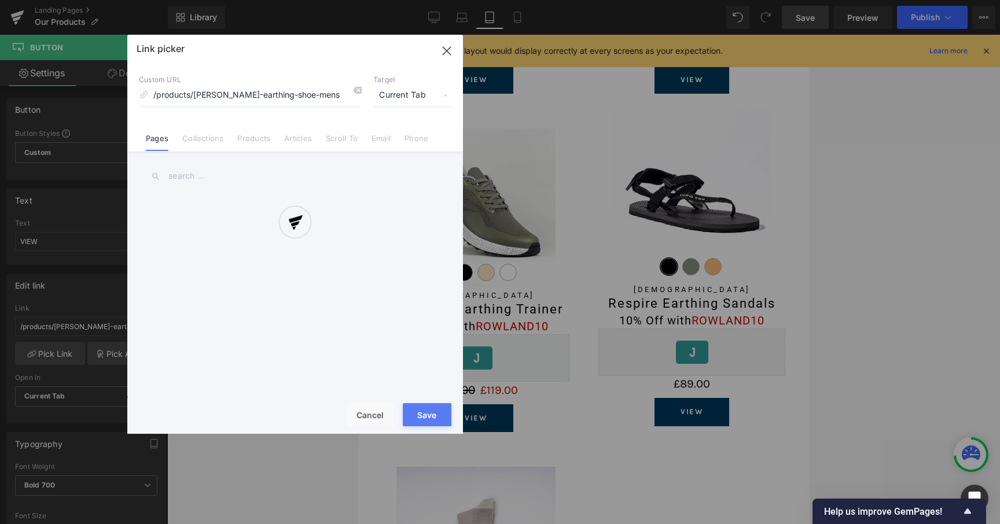
click at [183, 170] on input "text" at bounding box center [295, 176] width 312 height 26
type input "tr"
click at [212, 205] on link "[PERSON_NAME] Earthing | [PERSON_NAME] Earthing Trainer" at bounding box center [298, 210] width 255 height 29
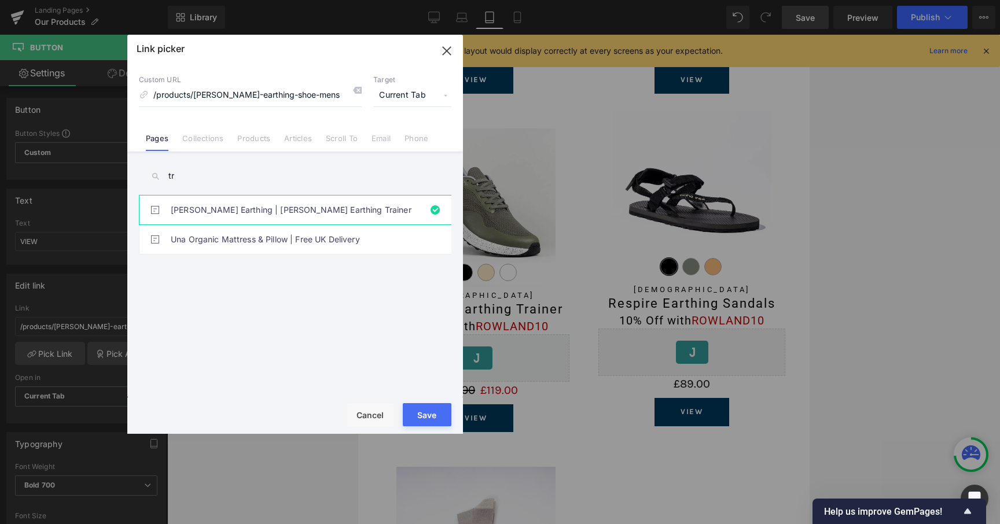
click at [425, 415] on button "Save" at bounding box center [427, 414] width 49 height 23
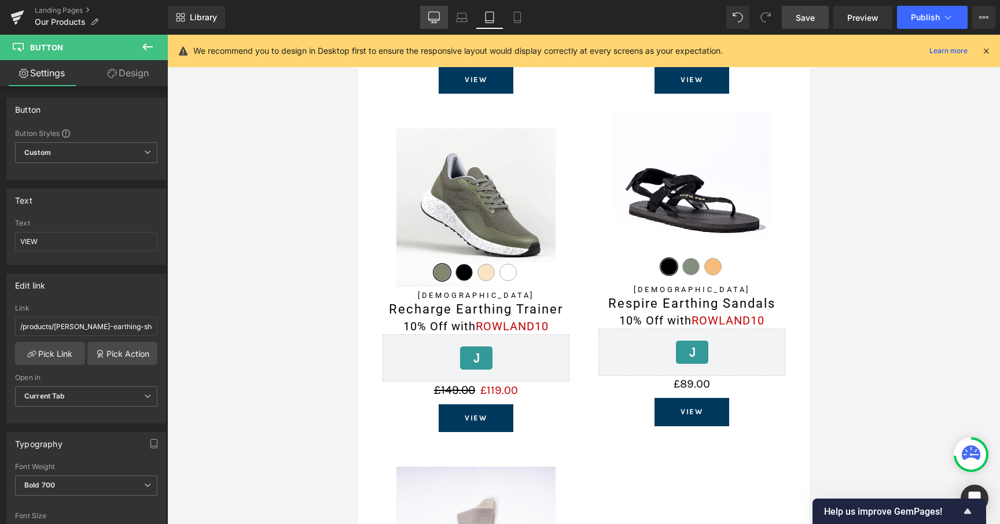
click at [421, 23] on link "Desktop" at bounding box center [434, 17] width 28 height 23
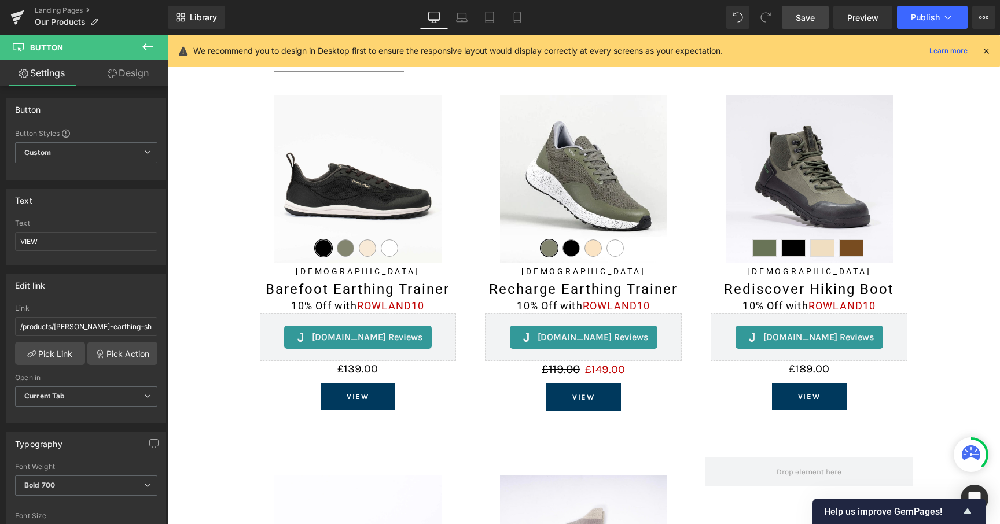
scroll to position [873, 0]
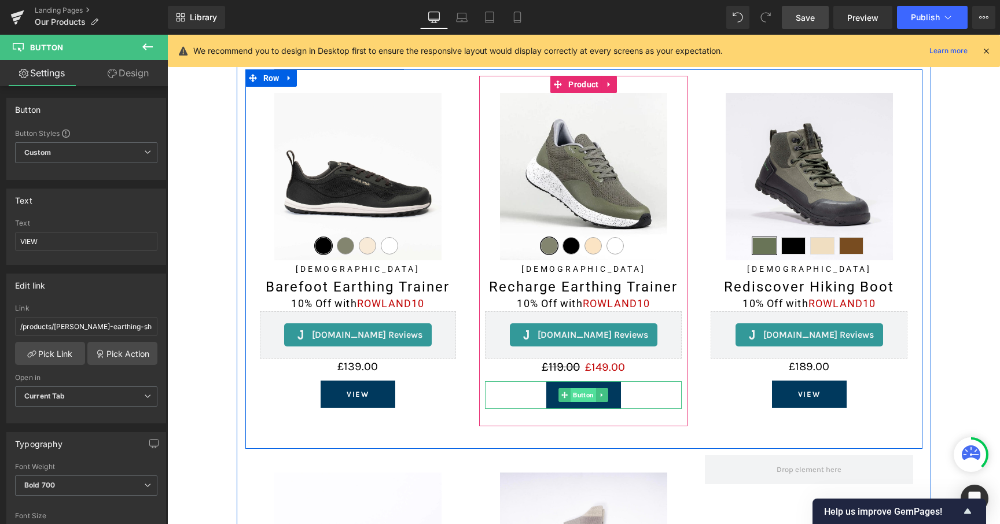
click at [584, 399] on span "Button" at bounding box center [583, 395] width 25 height 14
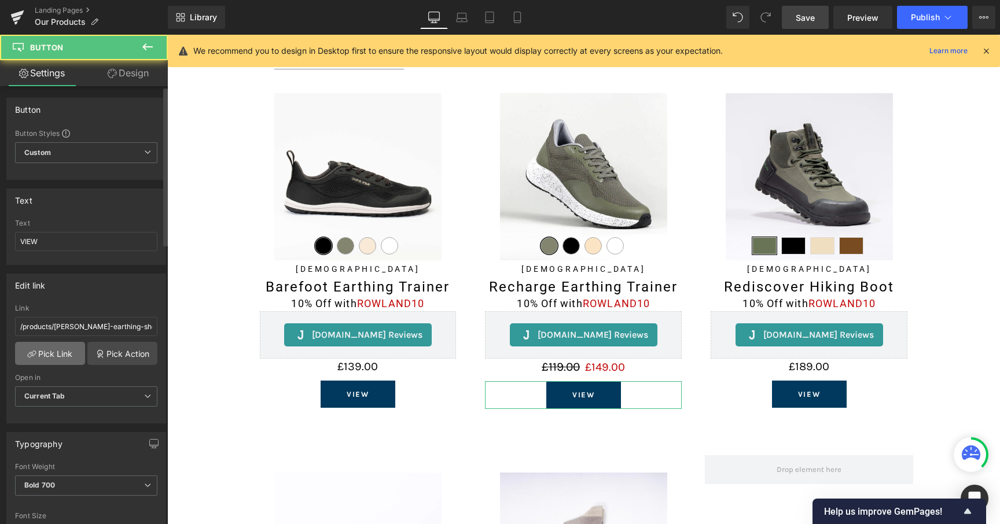
click at [38, 361] on link "Pick Link" at bounding box center [50, 353] width 70 height 23
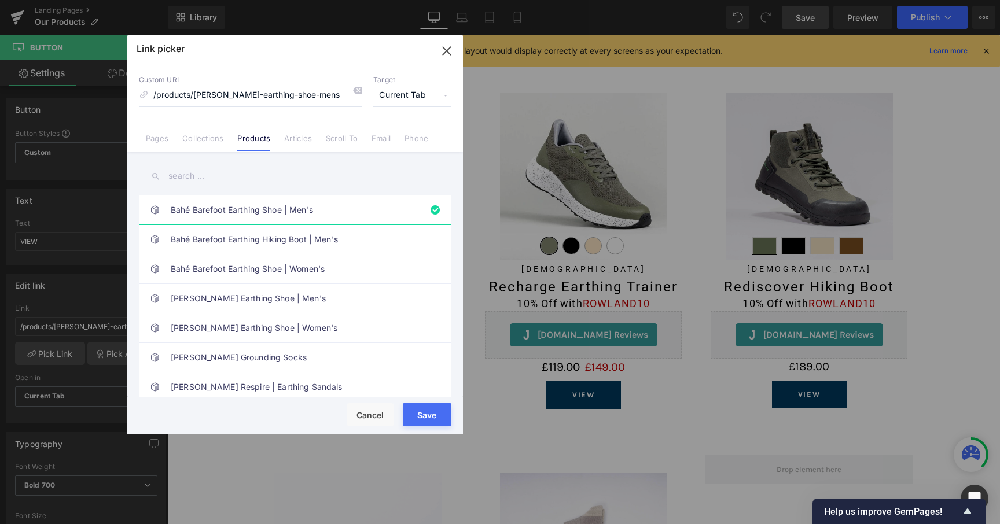
click at [163, 134] on link "Pages" at bounding box center [157, 142] width 23 height 17
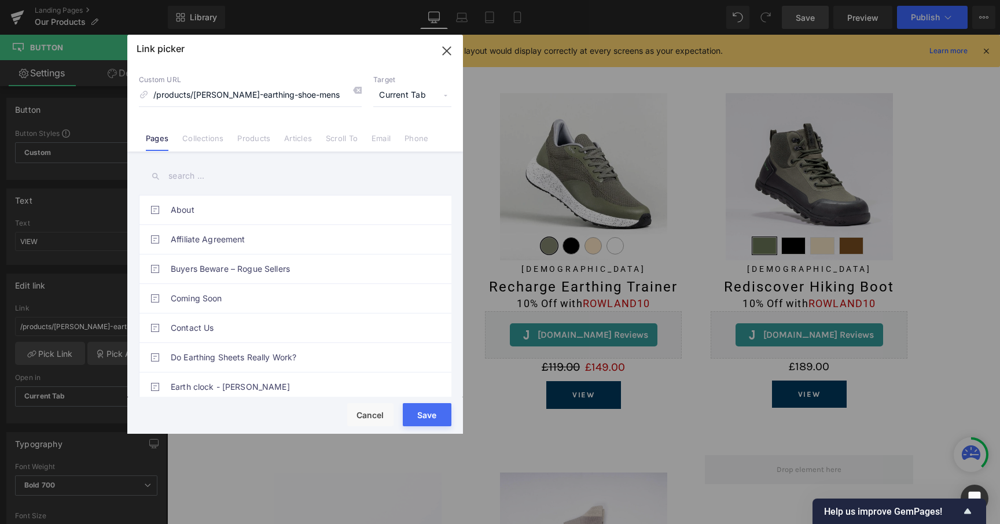
click at [190, 170] on input "text" at bounding box center [295, 176] width 312 height 26
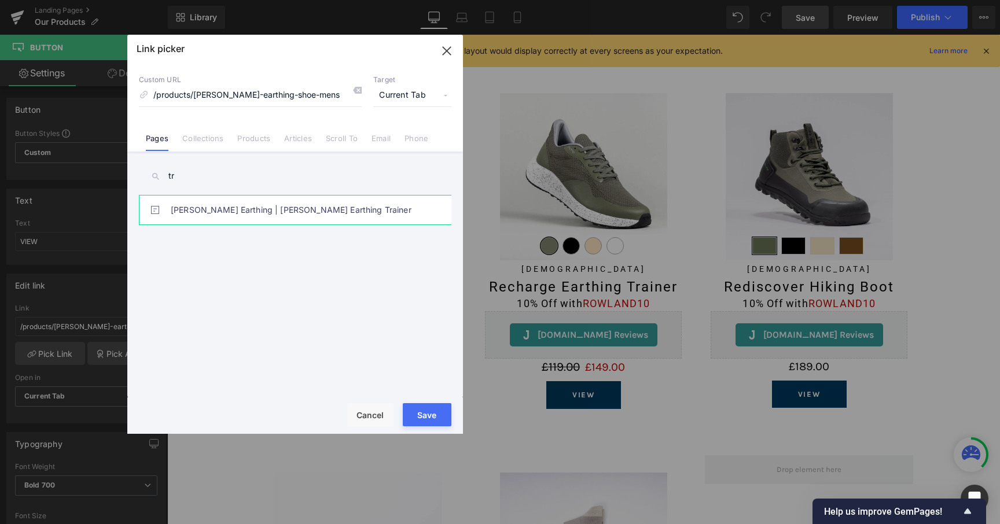
type input "tr"
click at [213, 211] on link "[PERSON_NAME] Earthing | [PERSON_NAME] Earthing Trainer" at bounding box center [298, 210] width 255 height 29
click at [425, 411] on button "Save" at bounding box center [427, 414] width 49 height 23
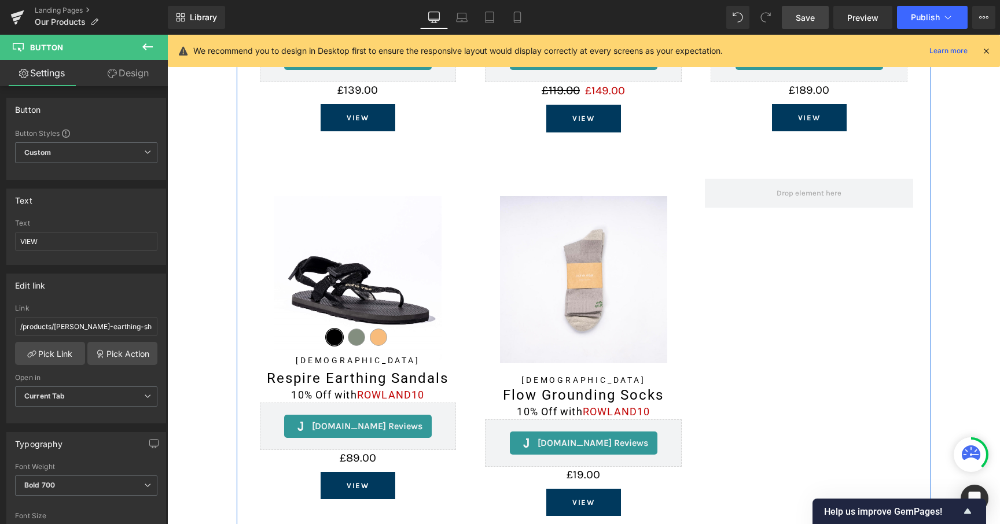
scroll to position [1170, 0]
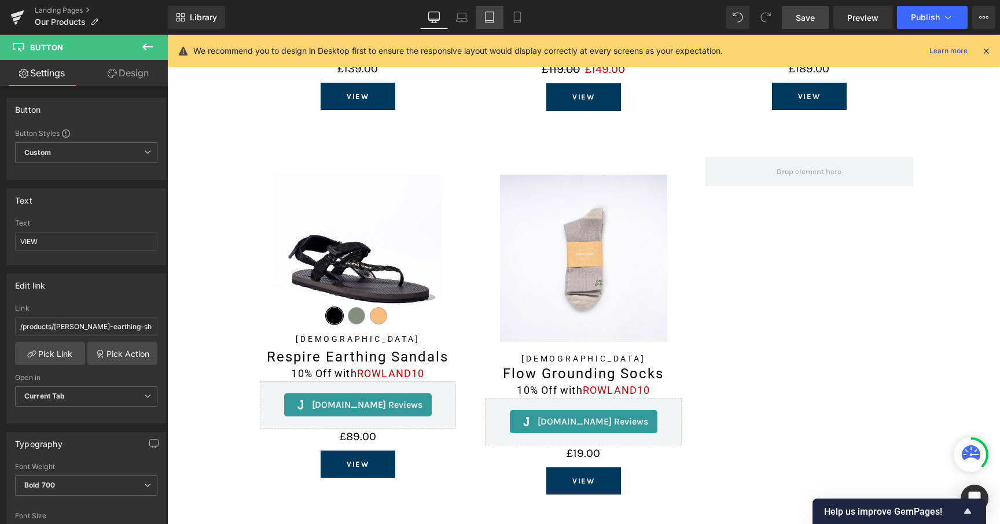
click at [490, 17] on icon at bounding box center [490, 18] width 12 height 12
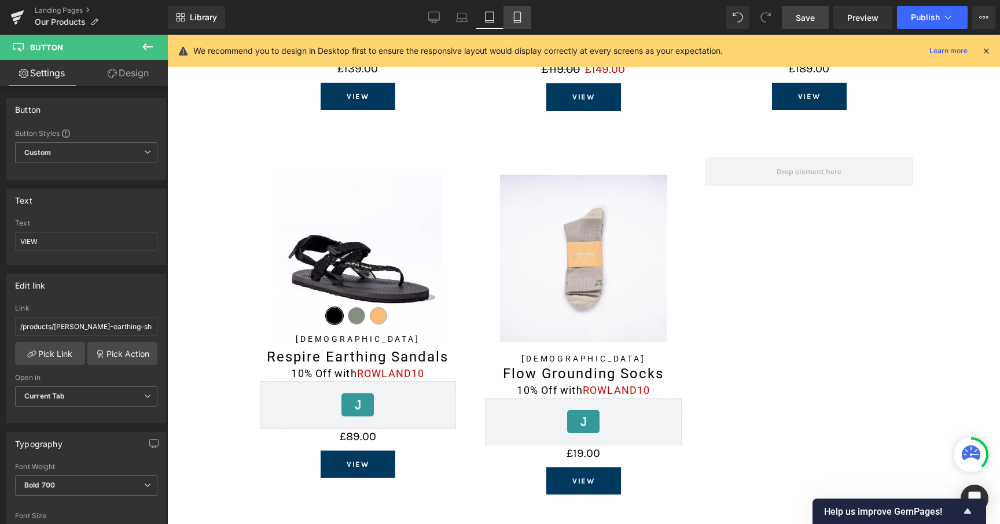
scroll to position [0, 0]
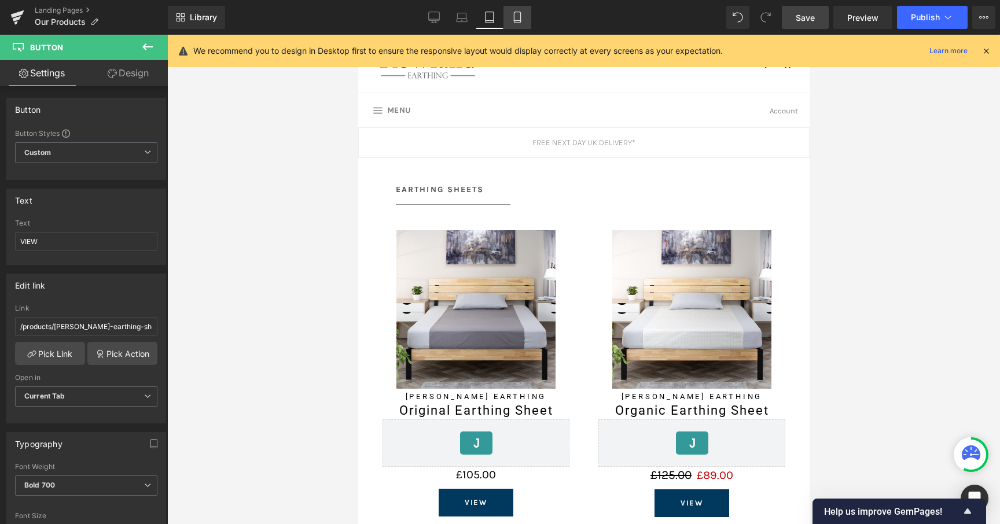
click at [522, 22] on icon at bounding box center [517, 18] width 12 height 12
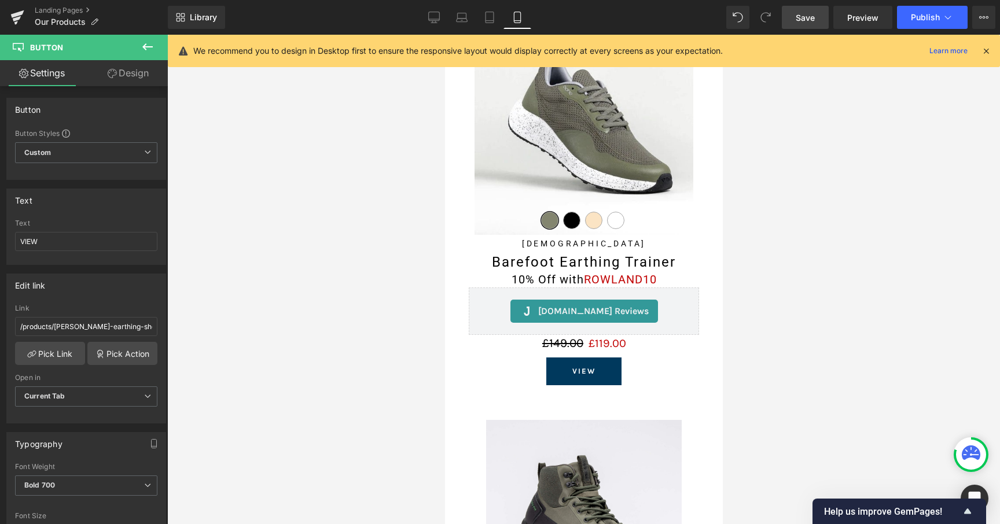
scroll to position [2169, 0]
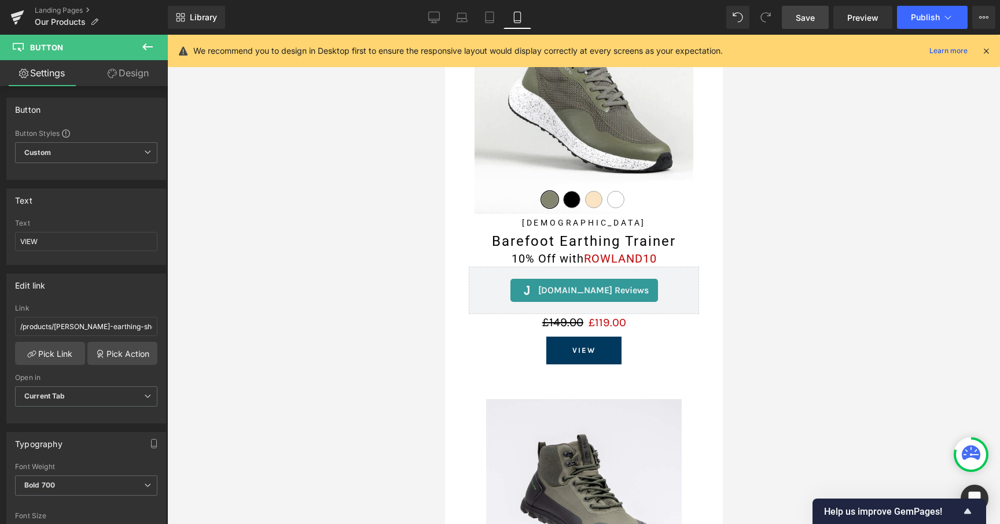
click at [816, 19] on link "Save" at bounding box center [805, 17] width 47 height 23
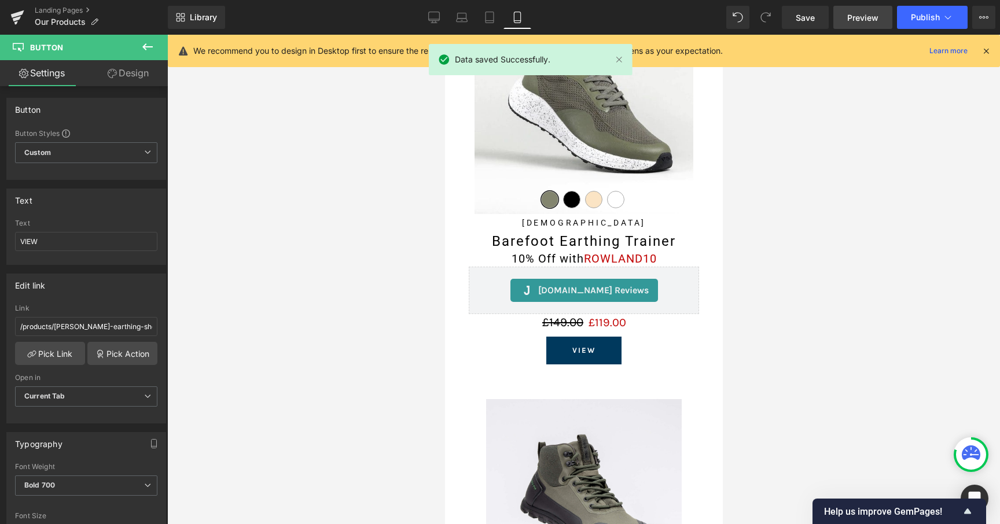
click at [860, 21] on span "Preview" at bounding box center [862, 18] width 31 height 12
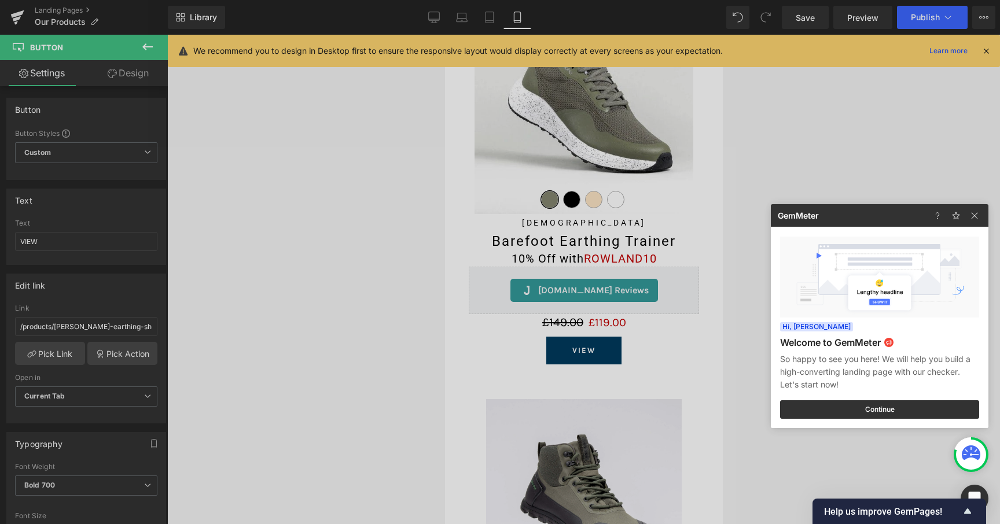
click at [803, 121] on div at bounding box center [500, 262] width 1000 height 524
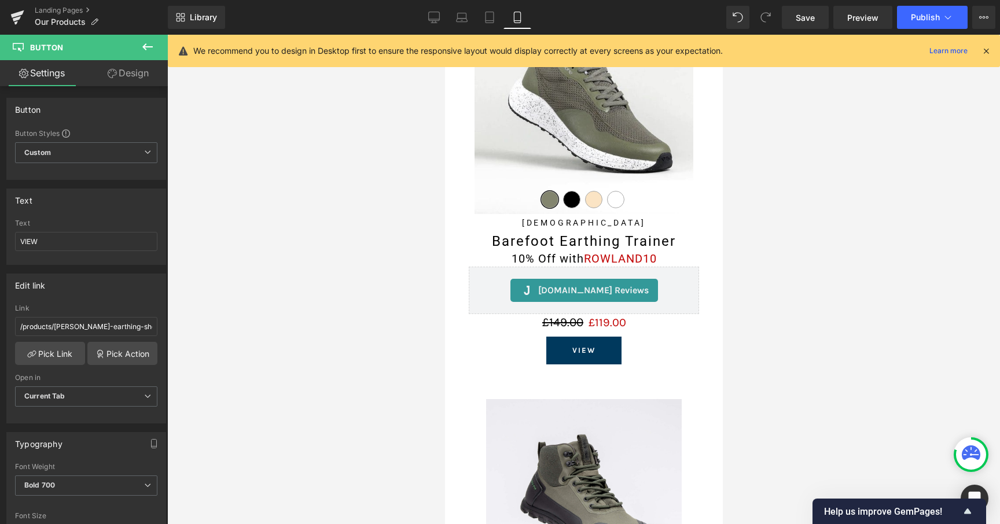
click at [435, 20] on icon at bounding box center [434, 18] width 12 height 12
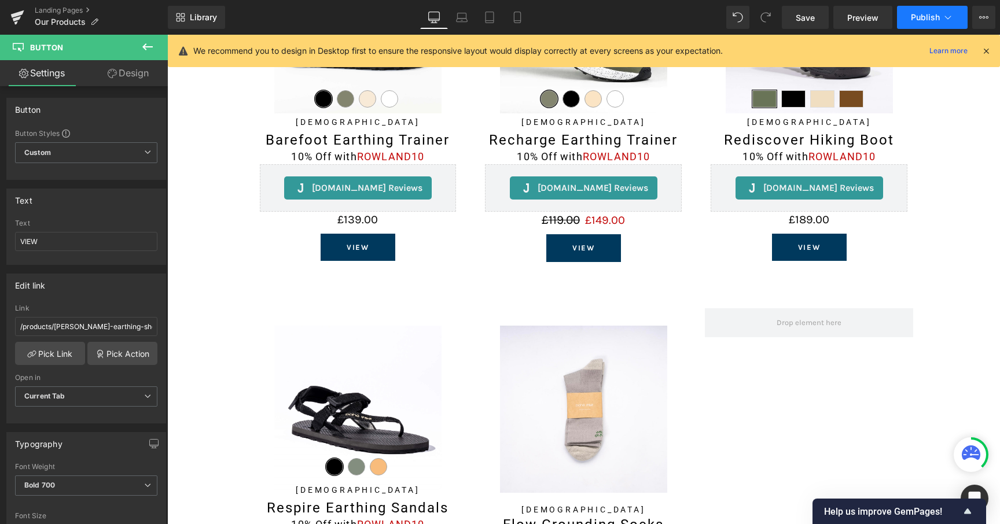
scroll to position [1052, 0]
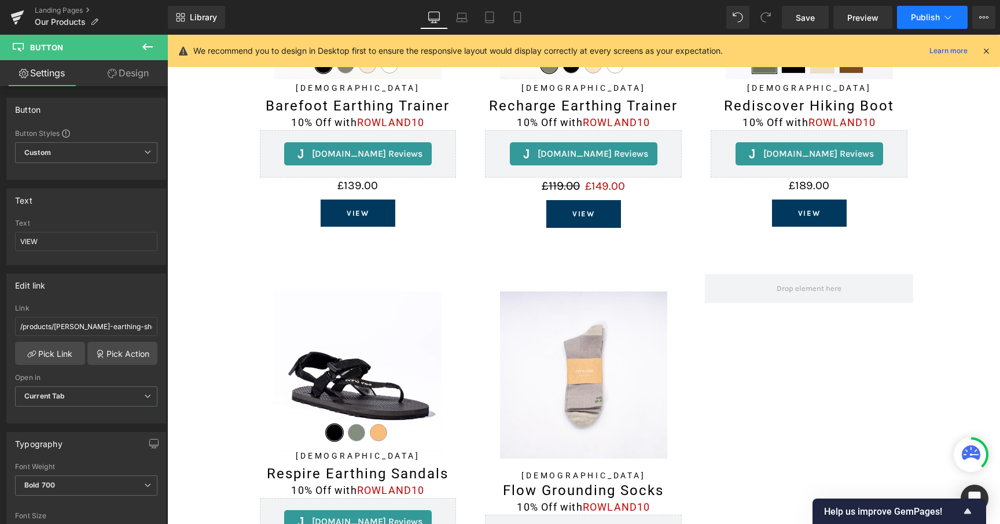
click at [918, 23] on button "Publish" at bounding box center [932, 17] width 71 height 23
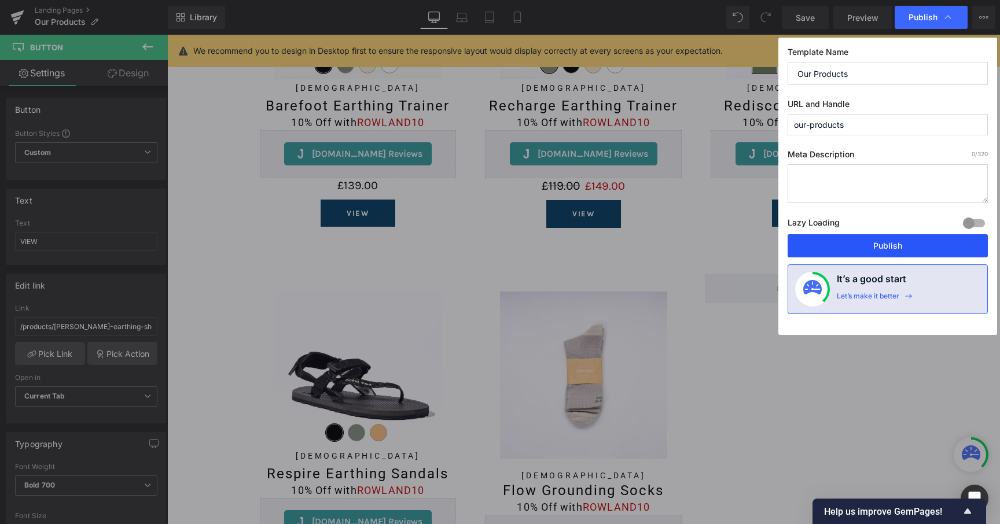
click at [941, 238] on button "Publish" at bounding box center [887, 245] width 200 height 23
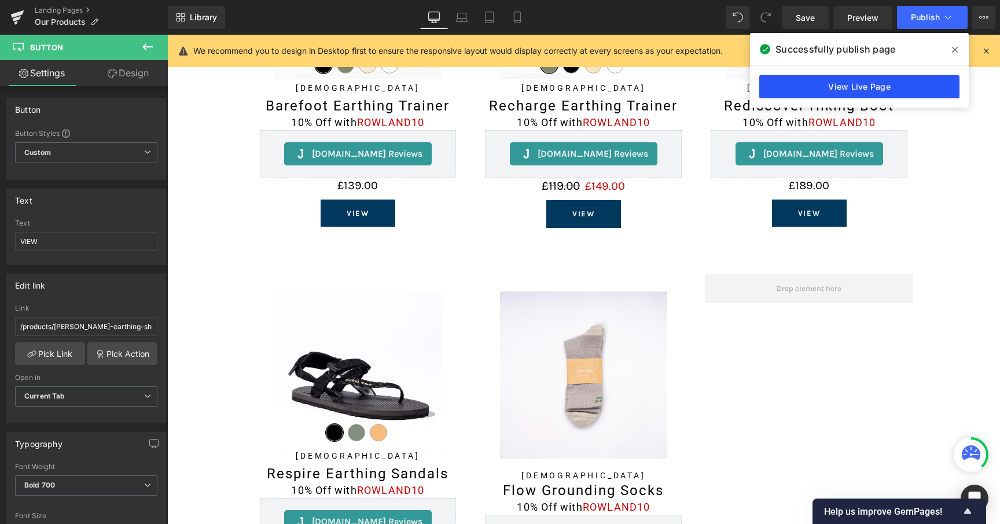
click at [809, 89] on link "View Live Page" at bounding box center [859, 86] width 200 height 23
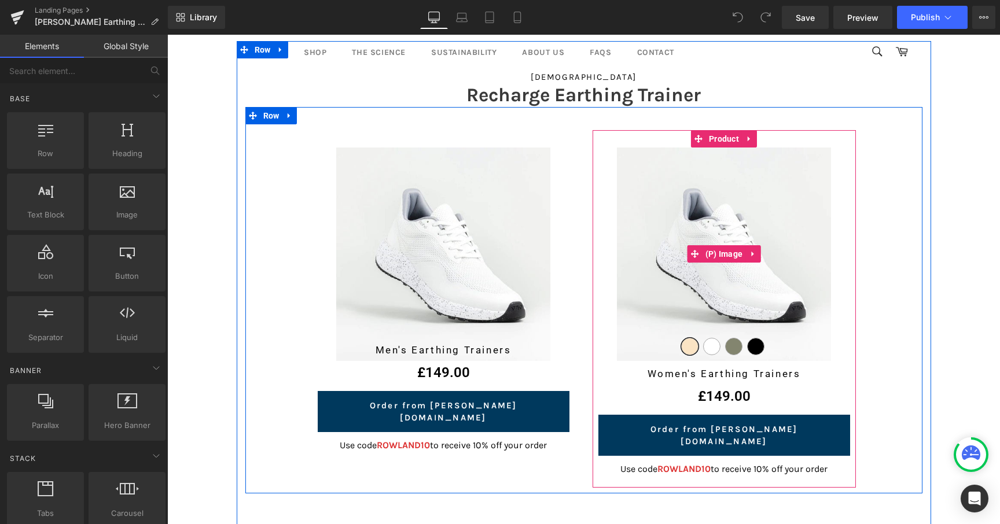
scroll to position [1984, 0]
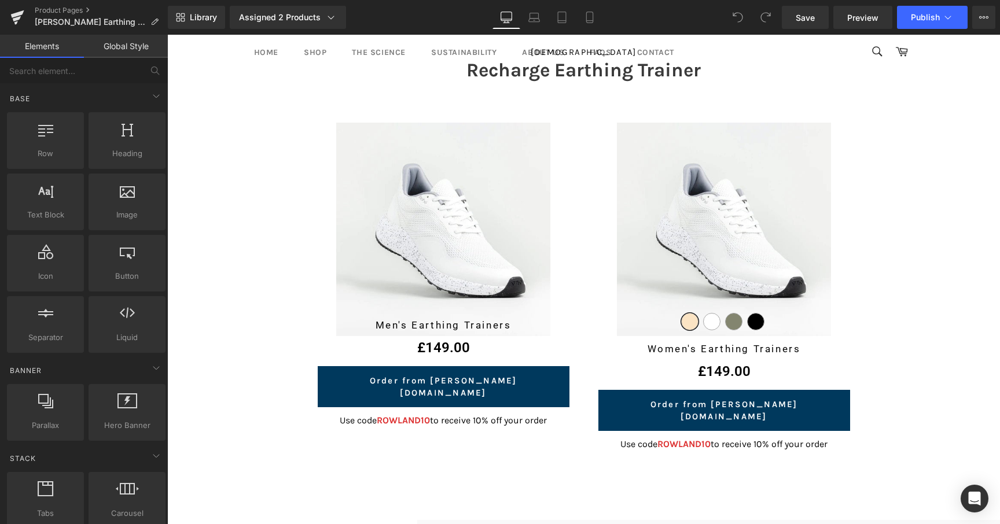
scroll to position [2023, 0]
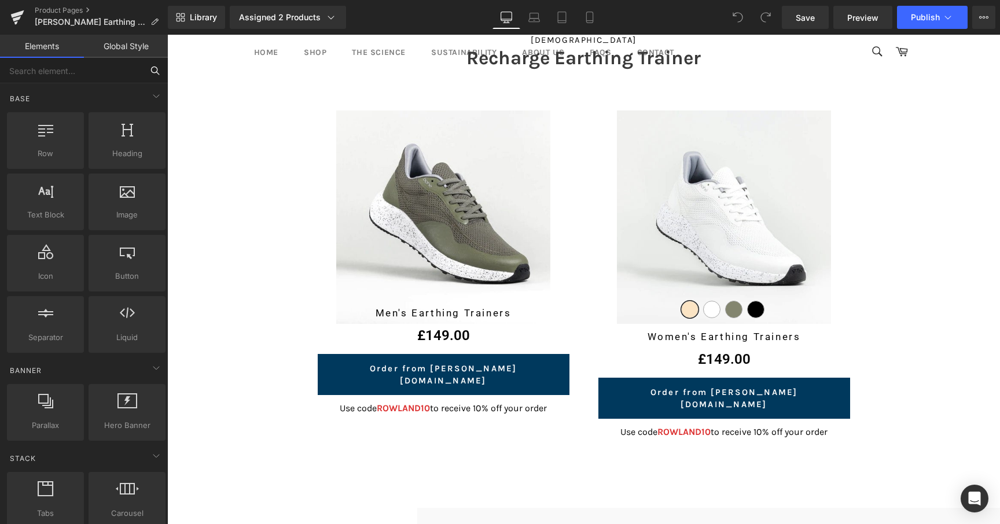
click at [83, 72] on input "text" at bounding box center [71, 70] width 142 height 25
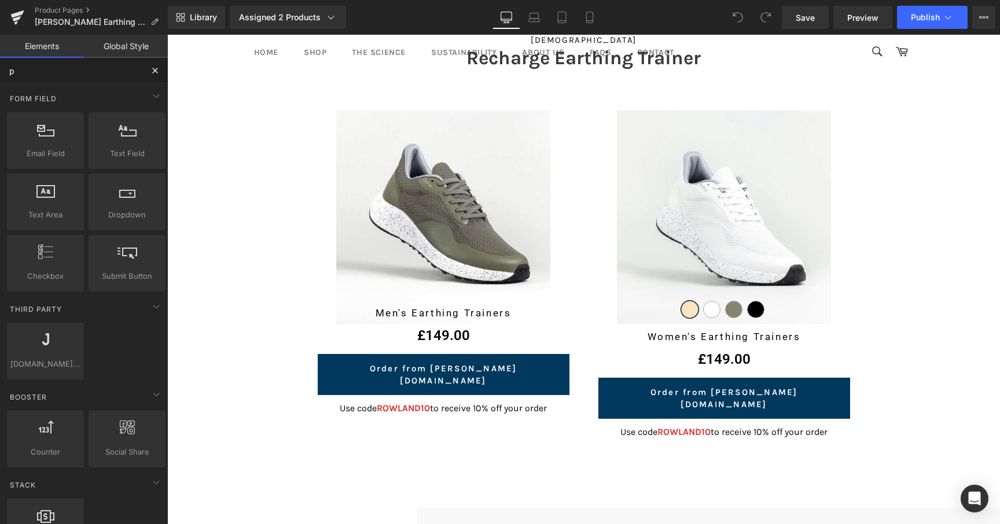
type input "pr"
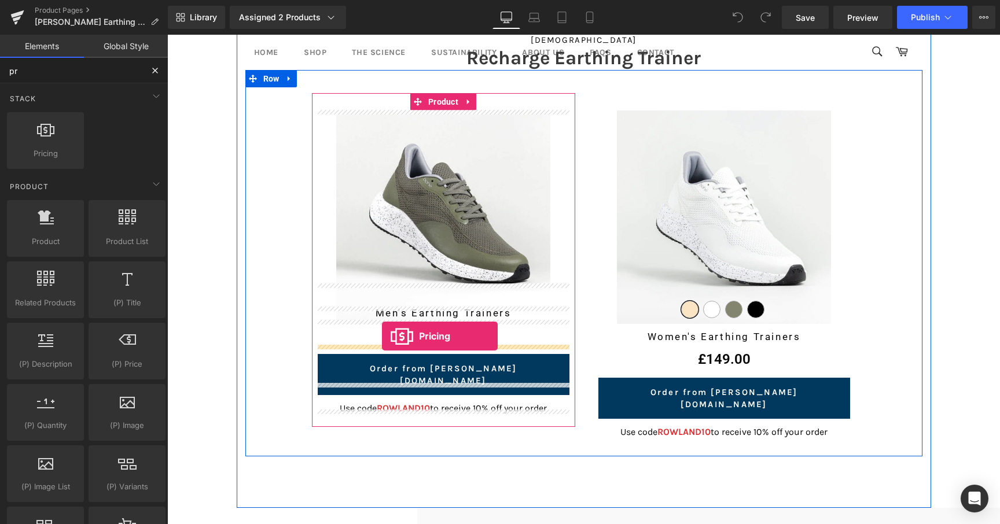
drag, startPoint x: 233, startPoint y: 173, endPoint x: 382, endPoint y: 336, distance: 221.1
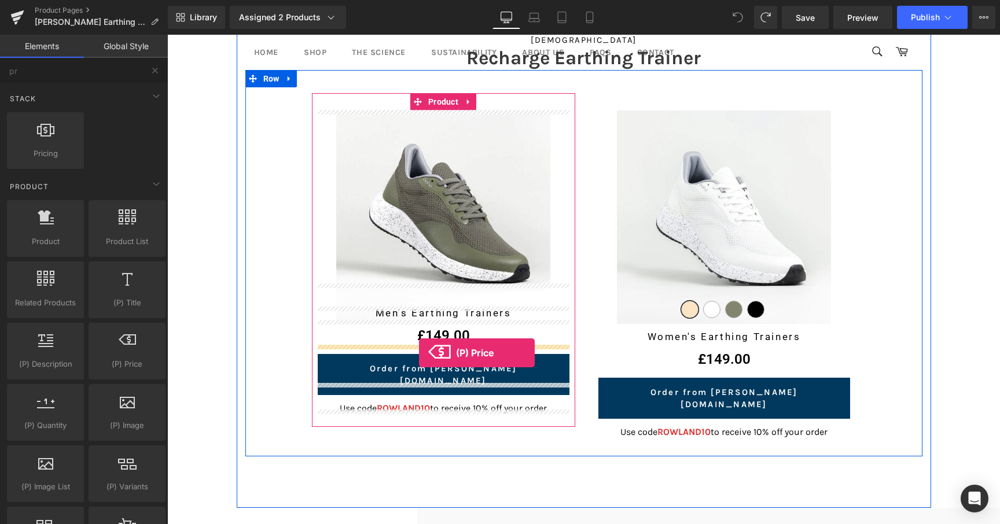
drag, startPoint x: 271, startPoint y: 385, endPoint x: 419, endPoint y: 353, distance: 150.9
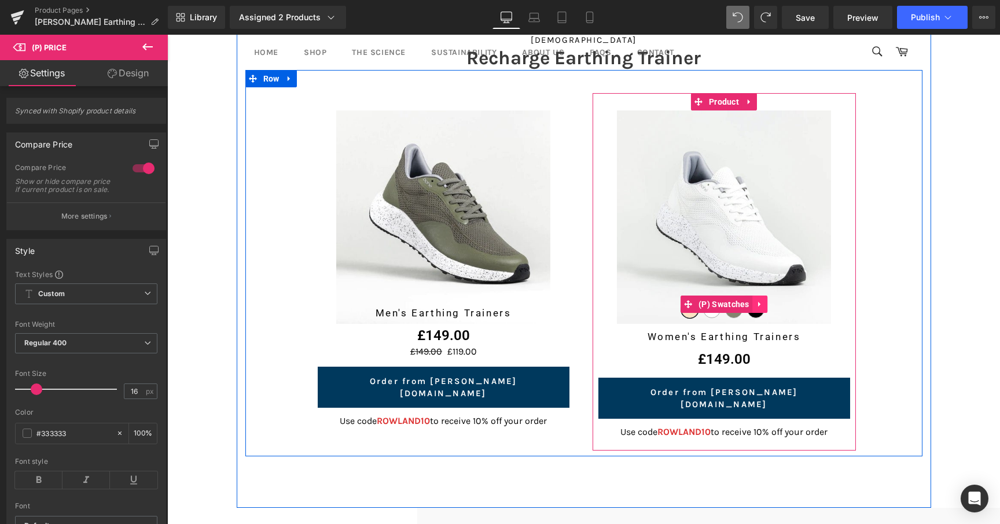
click at [756, 300] on icon at bounding box center [760, 304] width 8 height 9
click at [756, 302] on link at bounding box center [752, 304] width 15 height 17
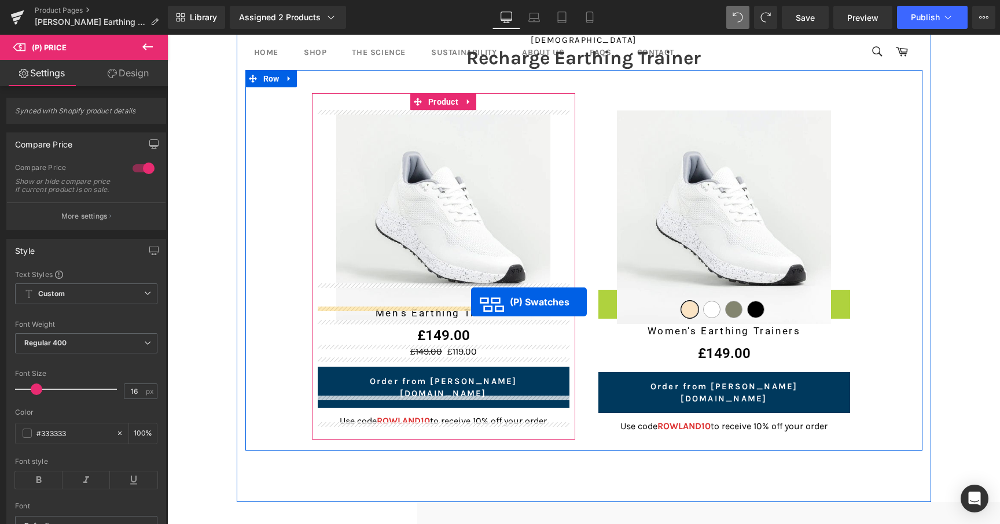
drag, startPoint x: 724, startPoint y: 323, endPoint x: 471, endPoint y: 302, distance: 254.3
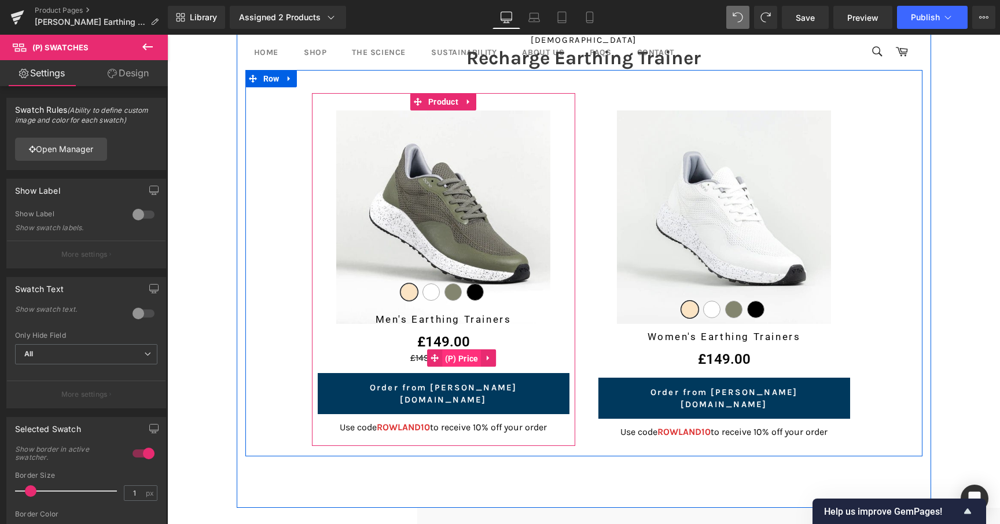
click at [443, 359] on span "(P) Price" at bounding box center [461, 358] width 39 height 17
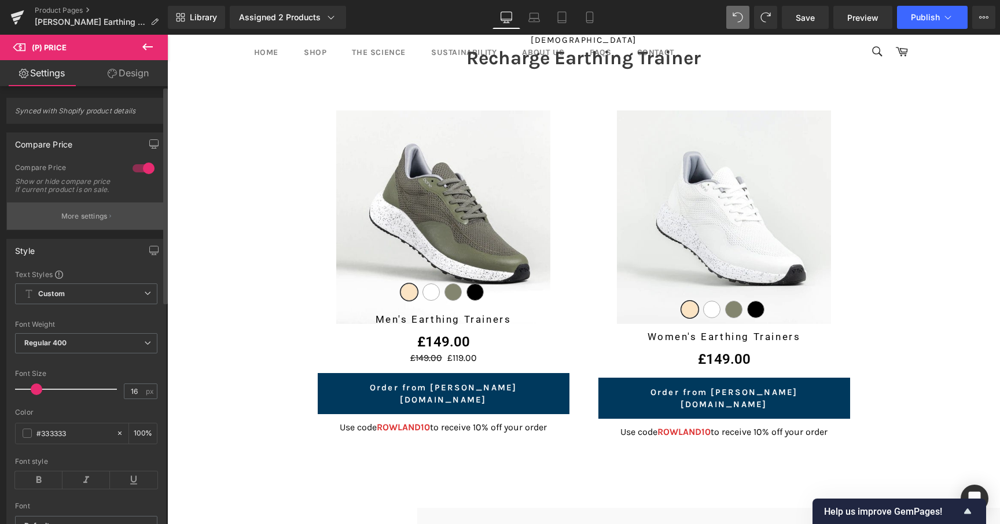
click at [72, 222] on p "More settings" at bounding box center [84, 216] width 46 height 10
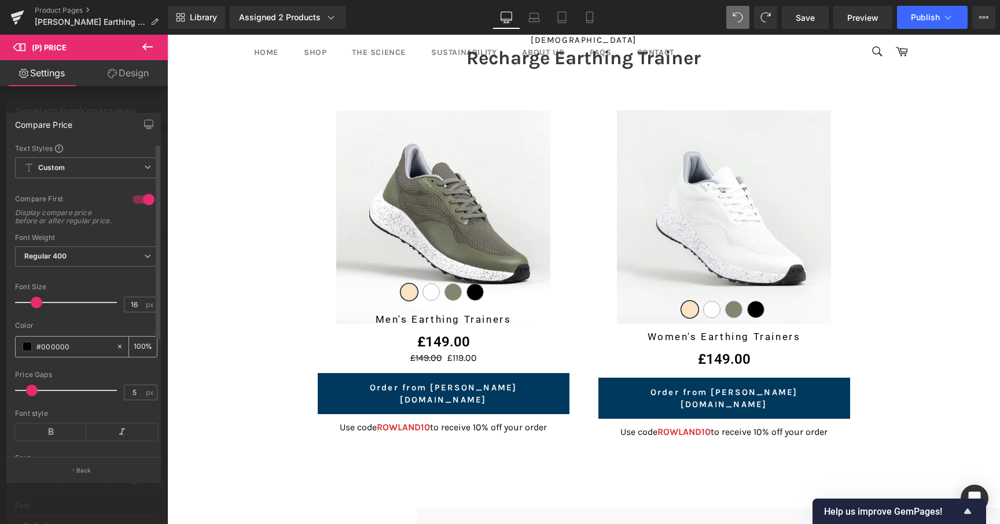
click at [56, 353] on input "#000000" at bounding box center [73, 346] width 74 height 13
click at [30, 351] on span at bounding box center [27, 346] width 9 height 9
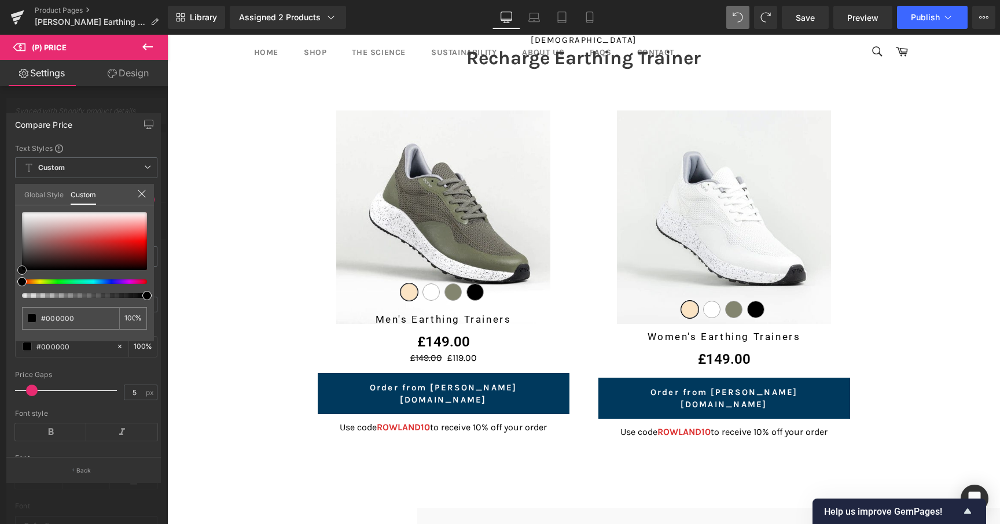
type input "#8f1818"
type input "#901717"
type input "#921515"
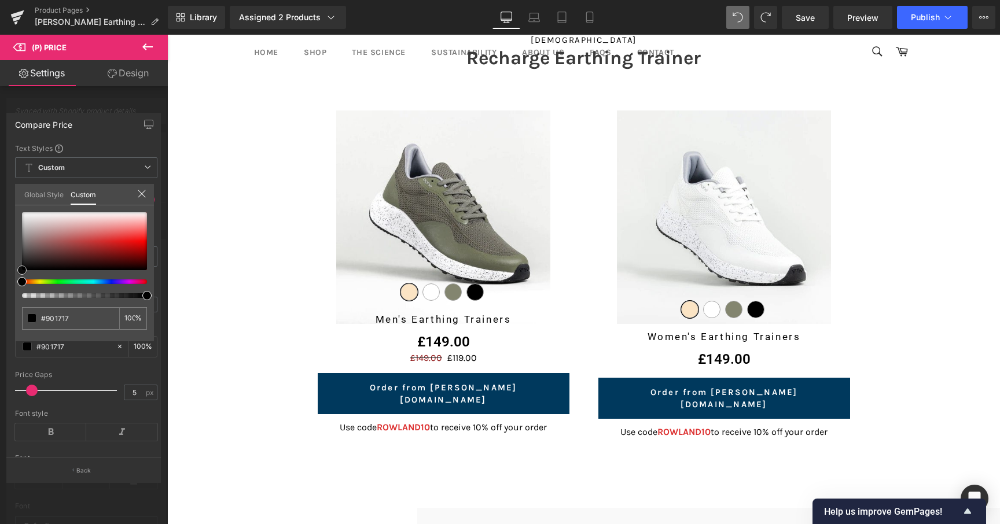
type input "#921515"
type input "#931515"
type input "#981414"
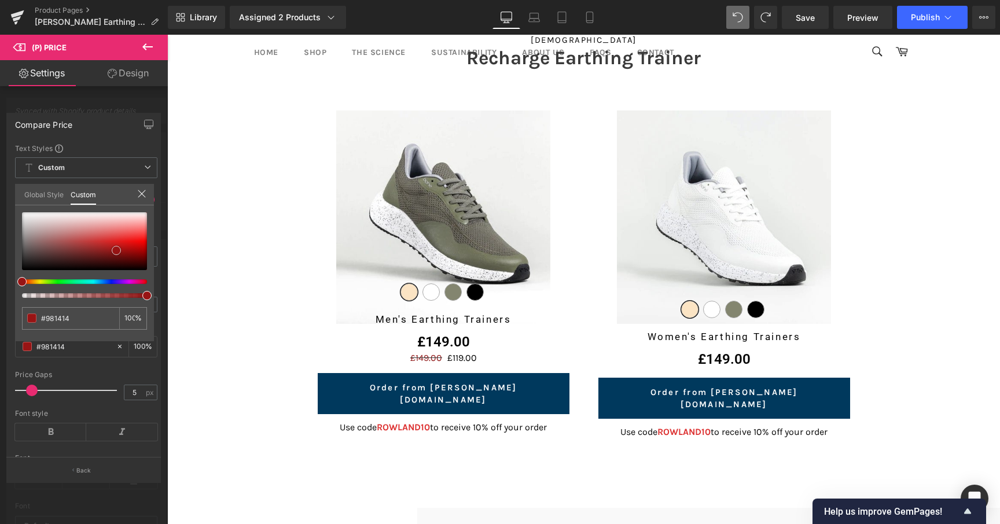
type input "#991313"
click at [117, 251] on div at bounding box center [84, 241] width 125 height 58
type input "#824e4e"
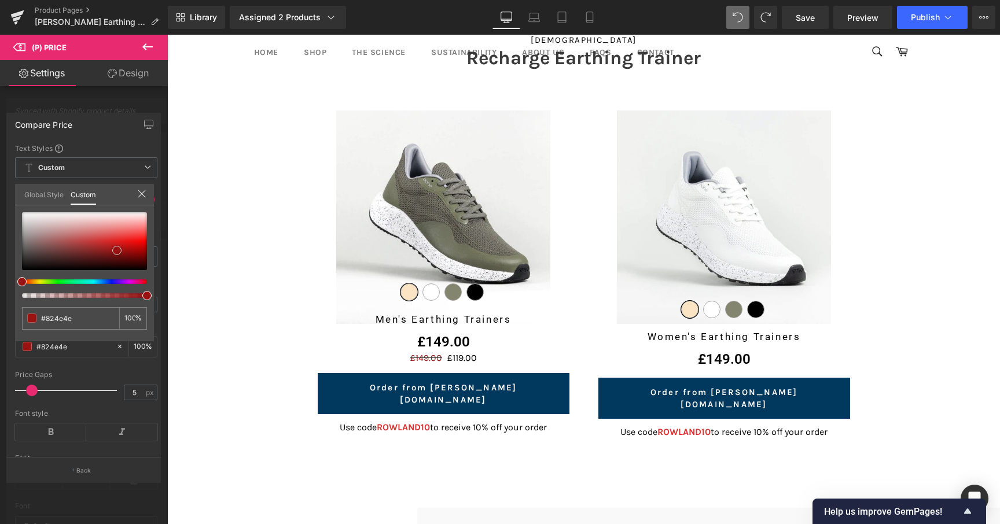
type input "#614141"
type input "#020202"
type input "#000000"
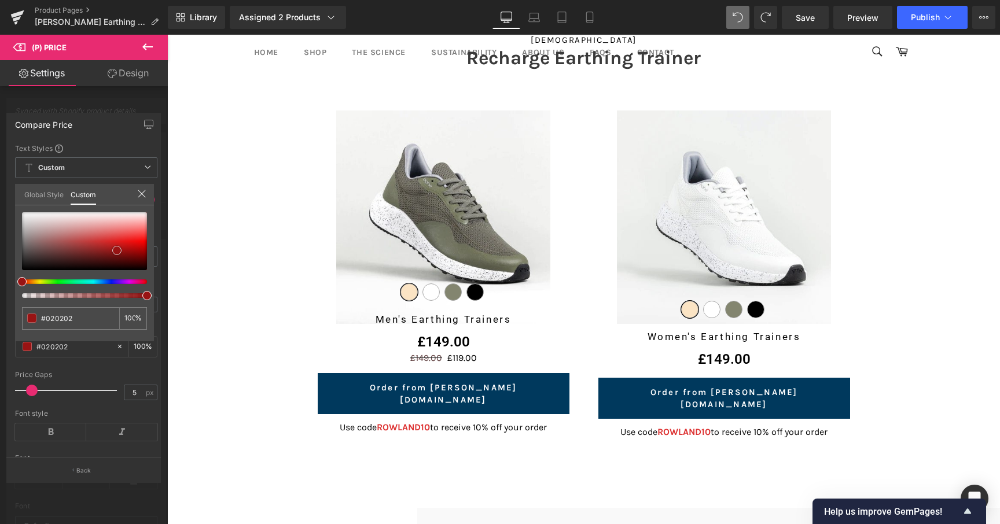
type input "#000000"
click at [0, 293] on div "Compare Price Text Styles Custom Custom Setup Global Style Custom Setup Global …" at bounding box center [84, 293] width 168 height 378
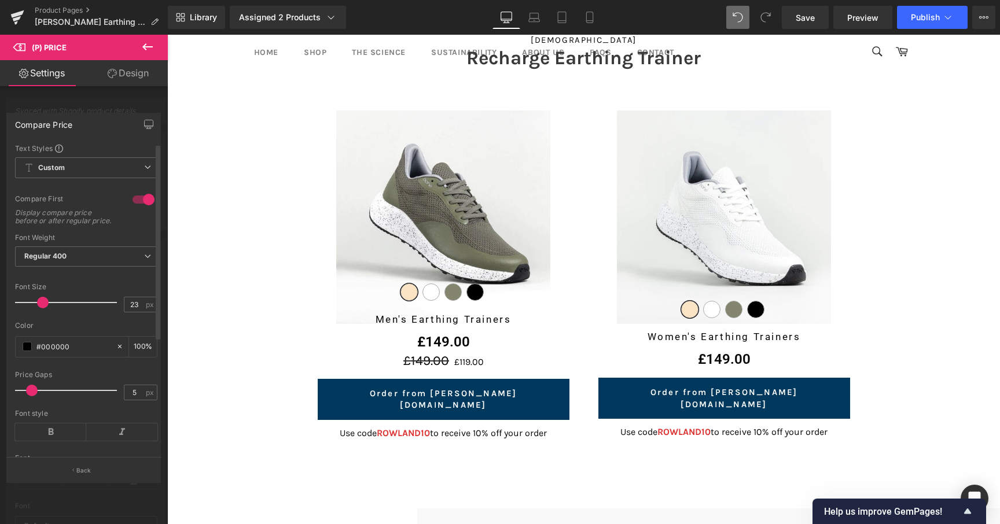
type input "24"
drag, startPoint x: 35, startPoint y: 314, endPoint x: 43, endPoint y: 314, distance: 7.5
click at [43, 308] on span at bounding box center [44, 303] width 12 height 12
click at [80, 503] on div at bounding box center [84, 282] width 168 height 495
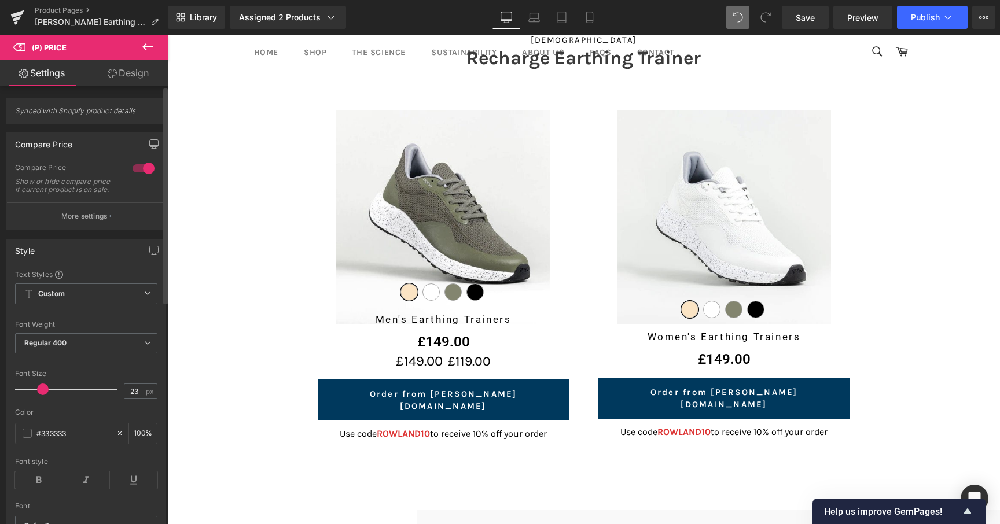
type input "22"
click at [41, 395] on span at bounding box center [42, 390] width 12 height 12
click at [21, 444] on div "#333333" at bounding box center [66, 434] width 100 height 20
click at [28, 438] on span at bounding box center [27, 433] width 9 height 9
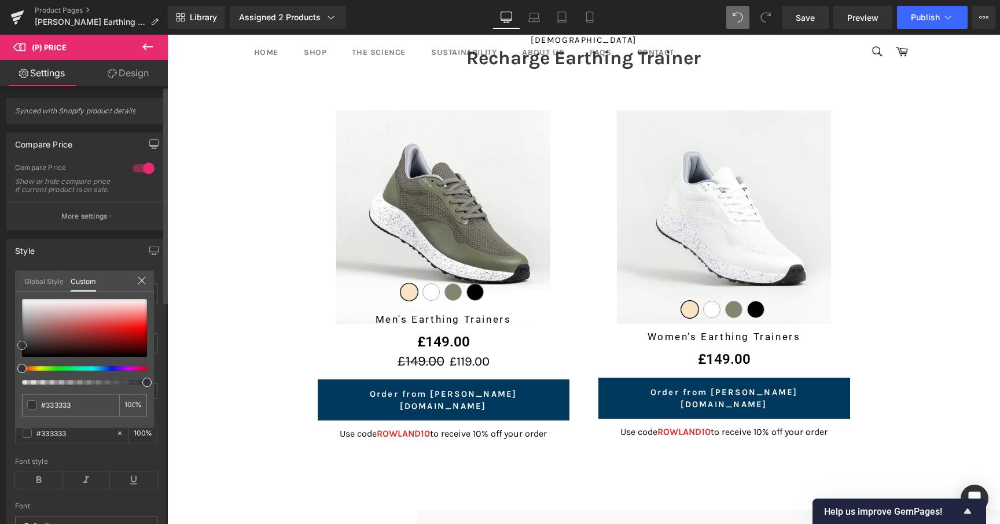
type input "#721212"
type input "#810c0c"
type input "#8f0909"
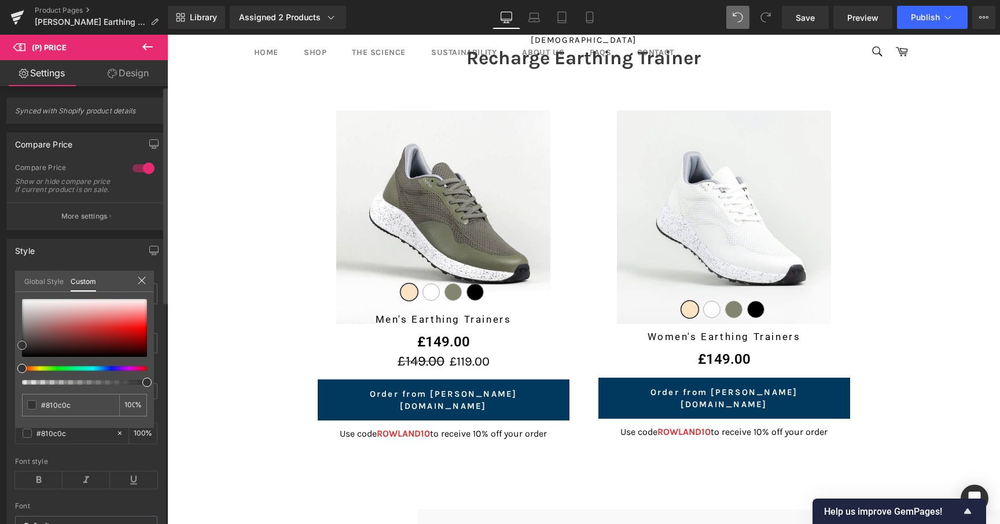
type input "#8f0909"
type input "#900808"
type input "#920606"
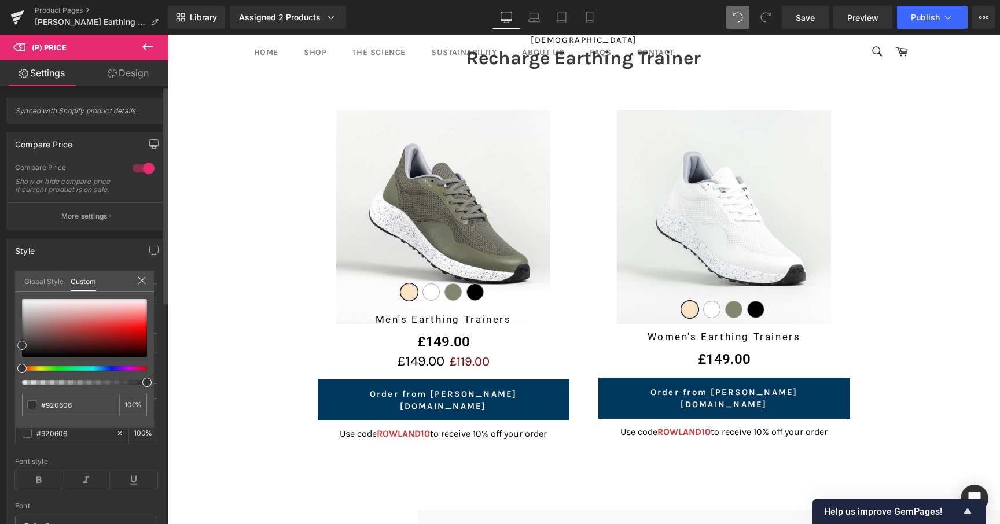
type input "#960707"
type input "#a30505"
type input "#b20505"
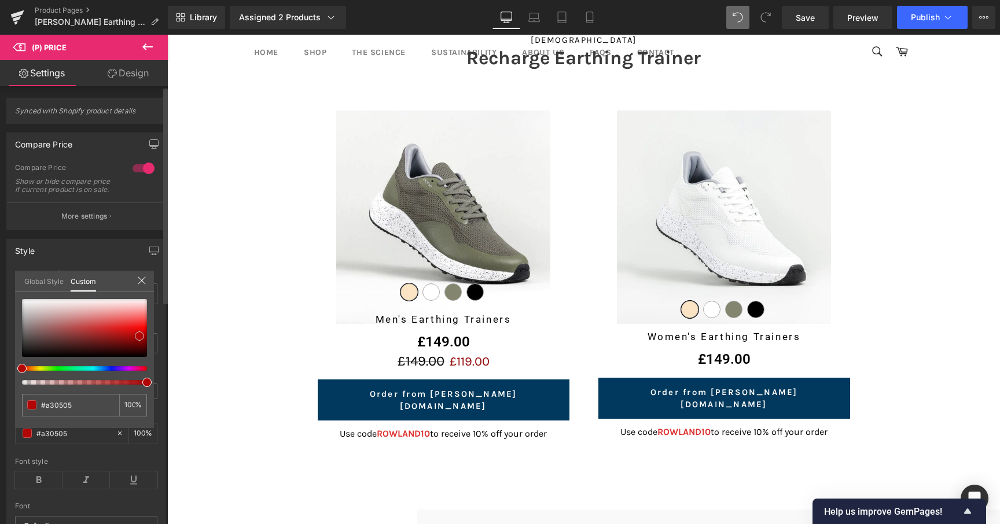
type input "#b20505"
type input "#b30404"
type input "#b80303"
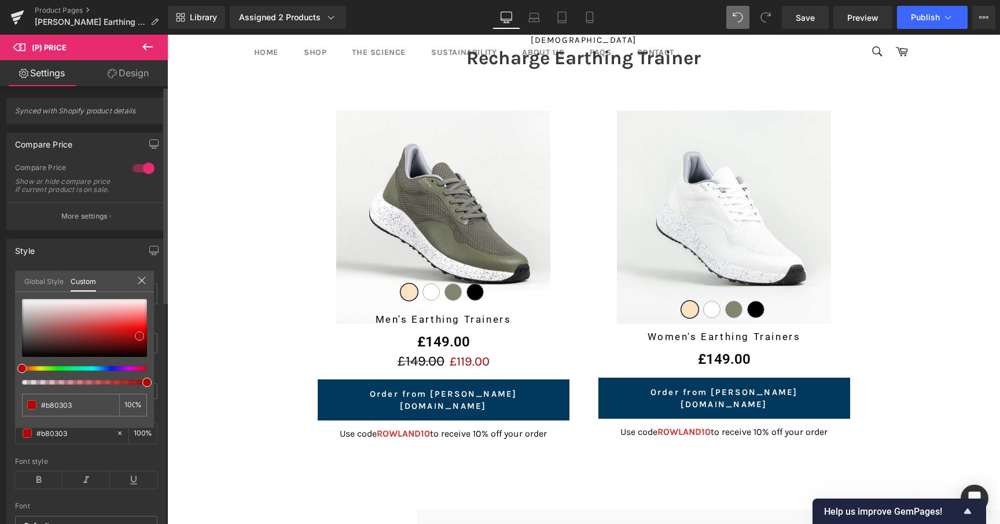
type input "#bd0303"
type input "#be0202"
type input "#c30202"
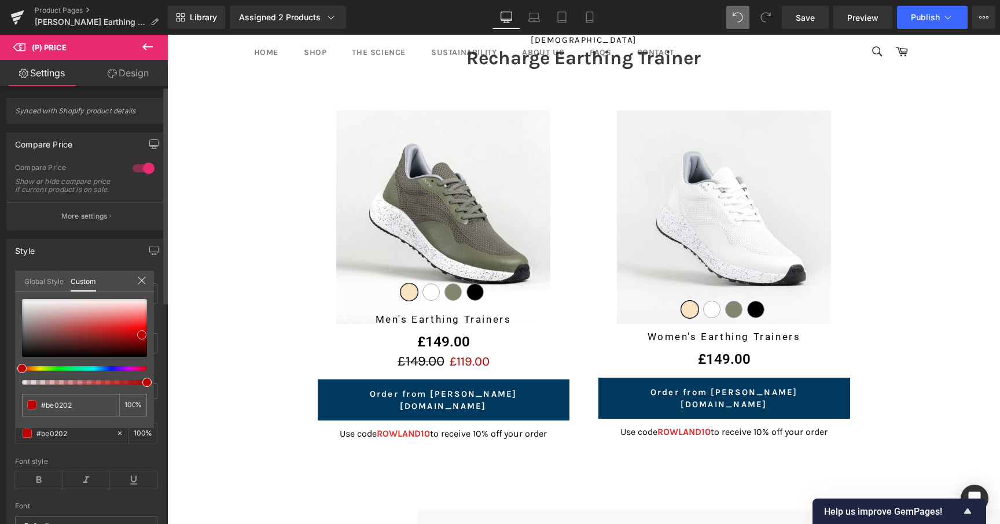
type input "#c30202"
type input "#c40101"
type input "#c90202"
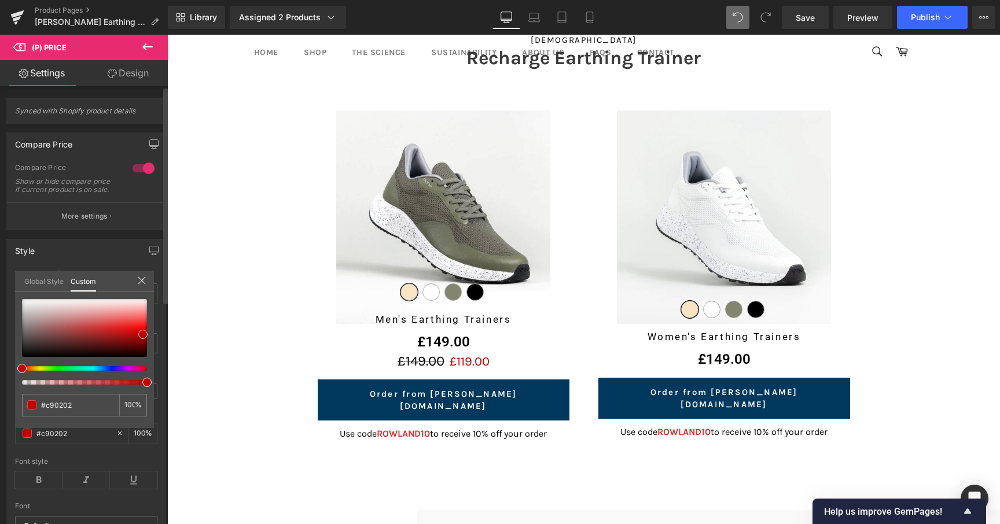
type input "#c80303"
type input "#ca0101"
type input "#d10000"
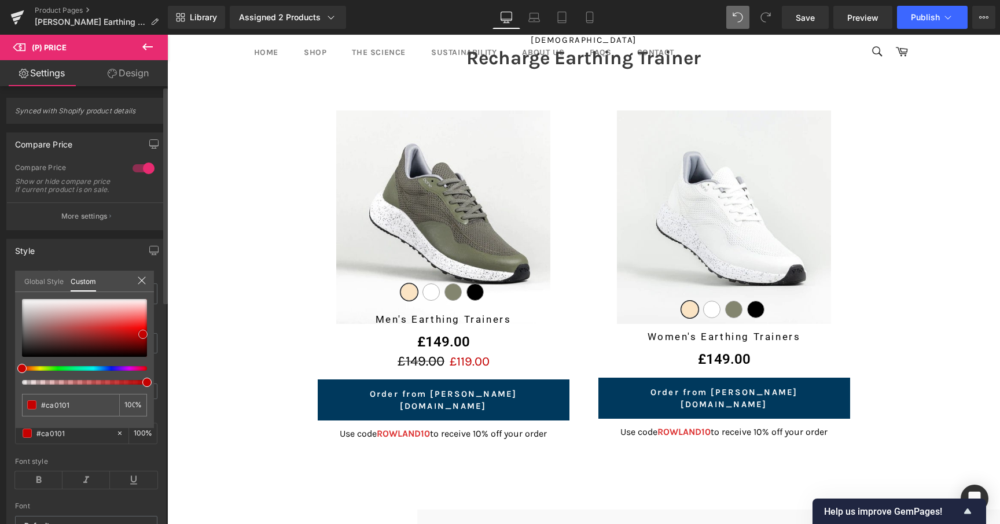
type input "#d10000"
drag, startPoint x: 134, startPoint y: 340, endPoint x: 148, endPoint y: 333, distance: 15.3
click at [147, 333] on div at bounding box center [84, 328] width 125 height 58
click at [923, 231] on body "Skip to content Search Home Shop The Science Sustainability About Us FAQs Conta…" at bounding box center [583, 36] width 833 height 4051
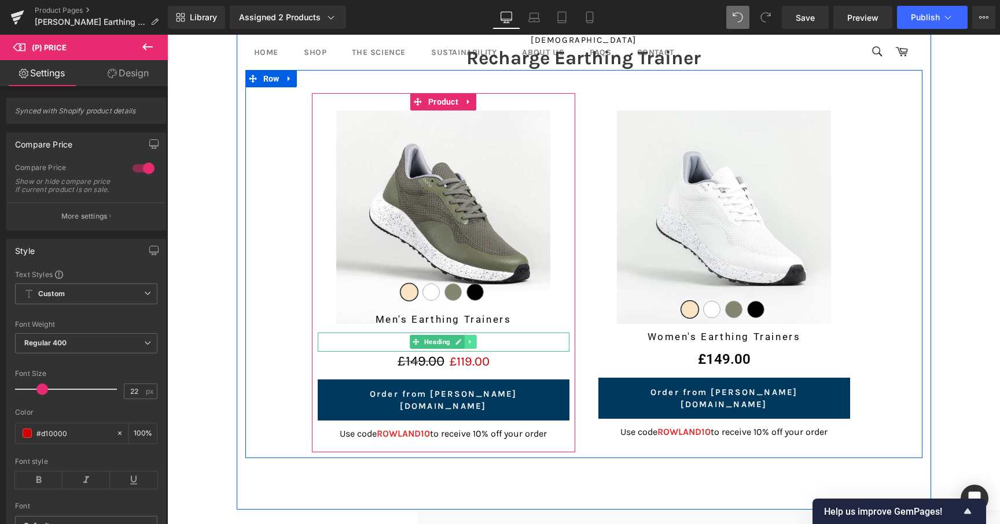
click at [470, 345] on icon at bounding box center [471, 341] width 6 height 7
click at [473, 343] on icon at bounding box center [476, 342] width 6 height 6
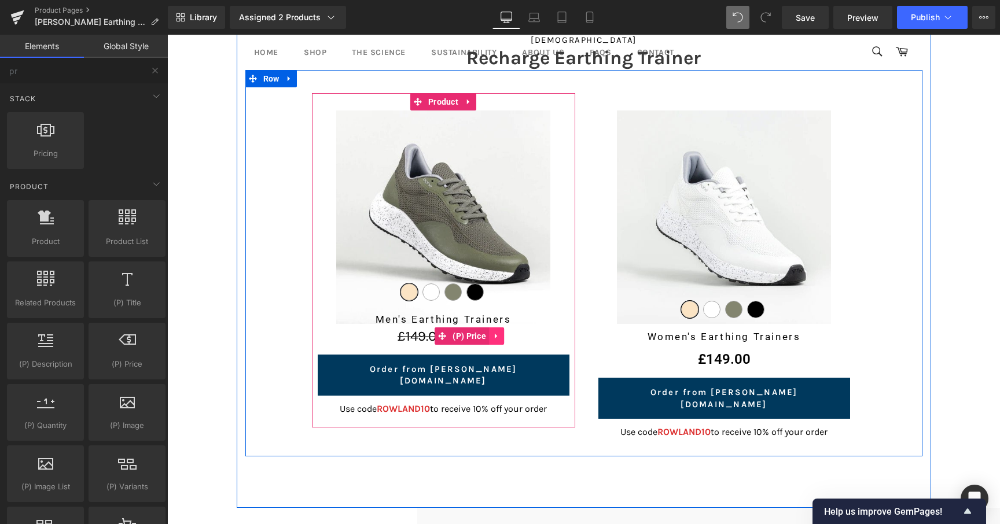
click at [492, 336] on icon at bounding box center [496, 336] width 8 height 9
click at [489, 338] on icon at bounding box center [489, 336] width 8 height 8
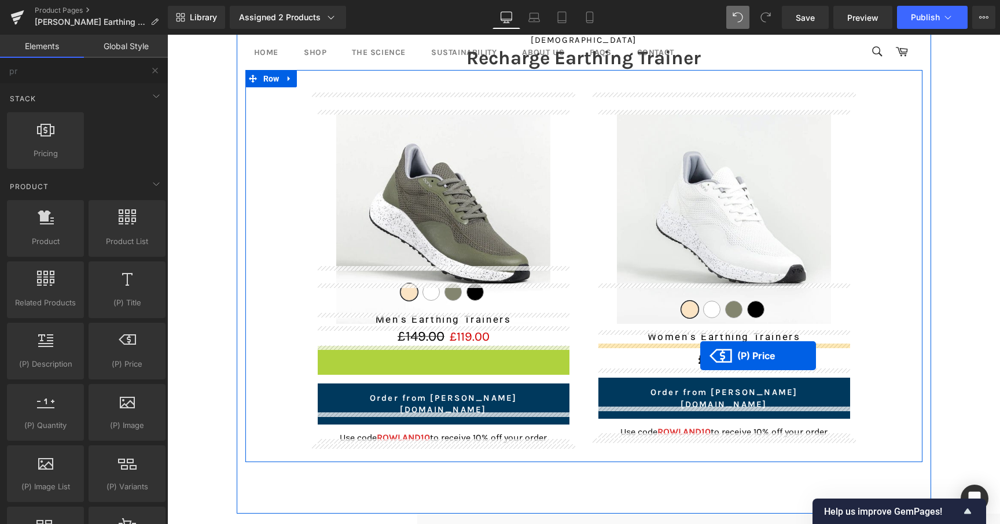
drag, startPoint x: 464, startPoint y: 356, endPoint x: 700, endPoint y: 356, distance: 236.1
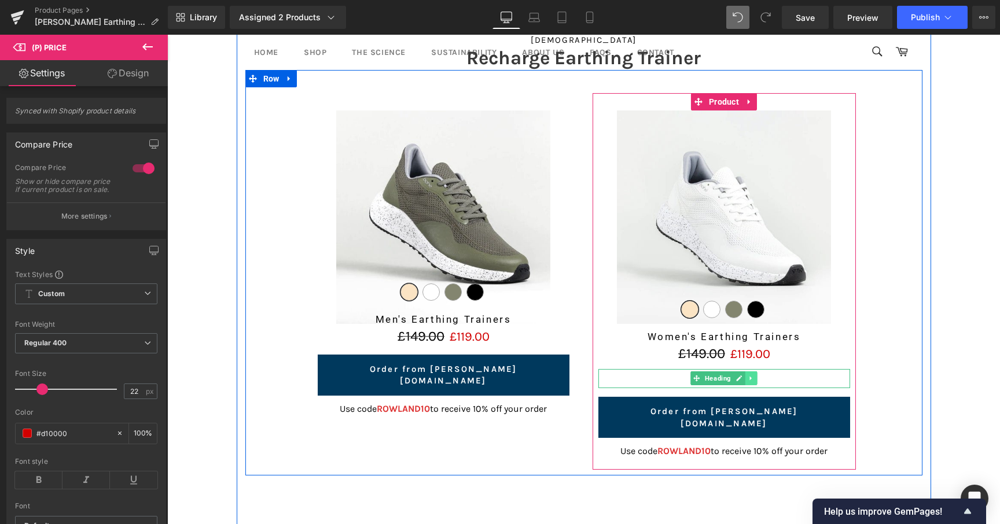
click at [748, 377] on icon at bounding box center [751, 378] width 6 height 7
click at [754, 375] on icon at bounding box center [757, 378] width 6 height 7
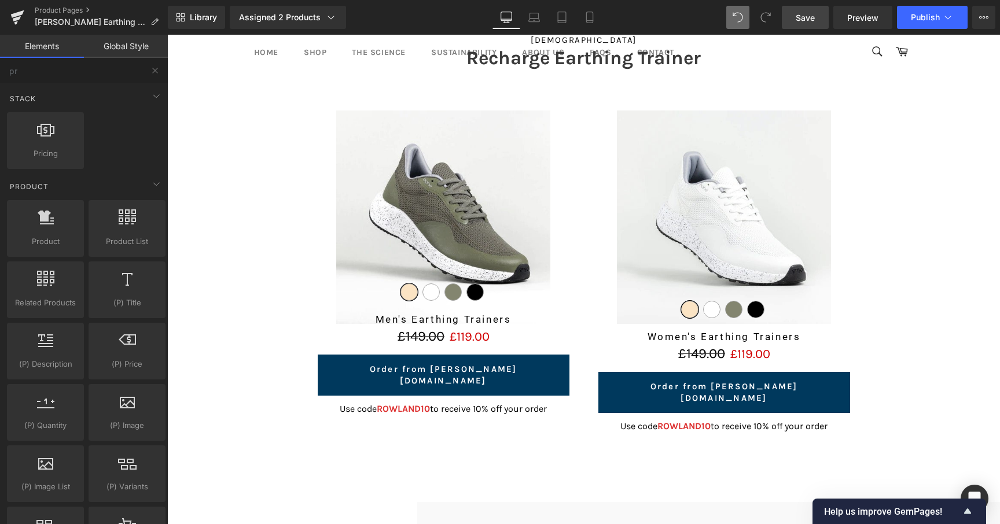
click at [809, 18] on span "Save" at bounding box center [805, 18] width 19 height 12
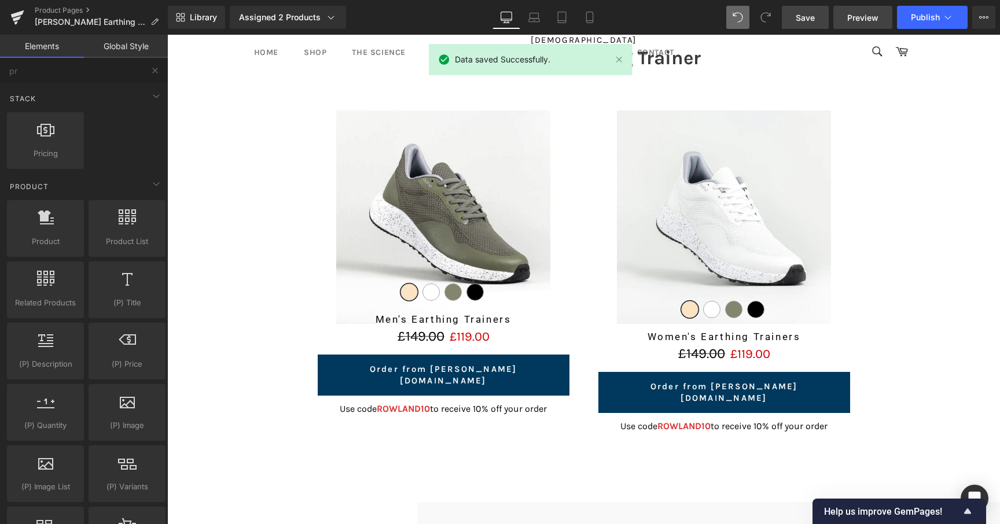
click at [852, 20] on span "Preview" at bounding box center [862, 18] width 31 height 12
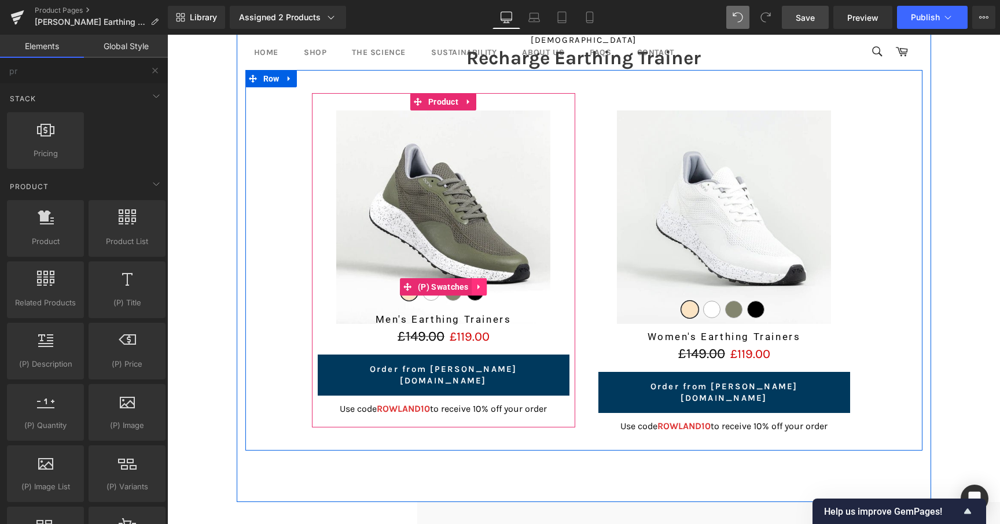
click at [477, 286] on icon at bounding box center [479, 286] width 8 height 9
click at [483, 286] on icon at bounding box center [487, 287] width 8 height 8
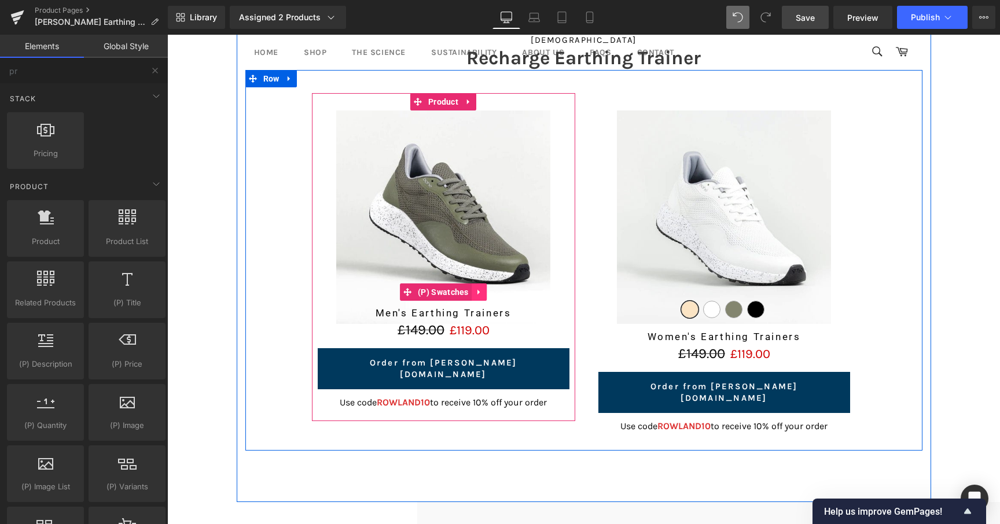
click at [477, 293] on icon at bounding box center [479, 292] width 8 height 9
click at [483, 292] on icon at bounding box center [487, 292] width 8 height 8
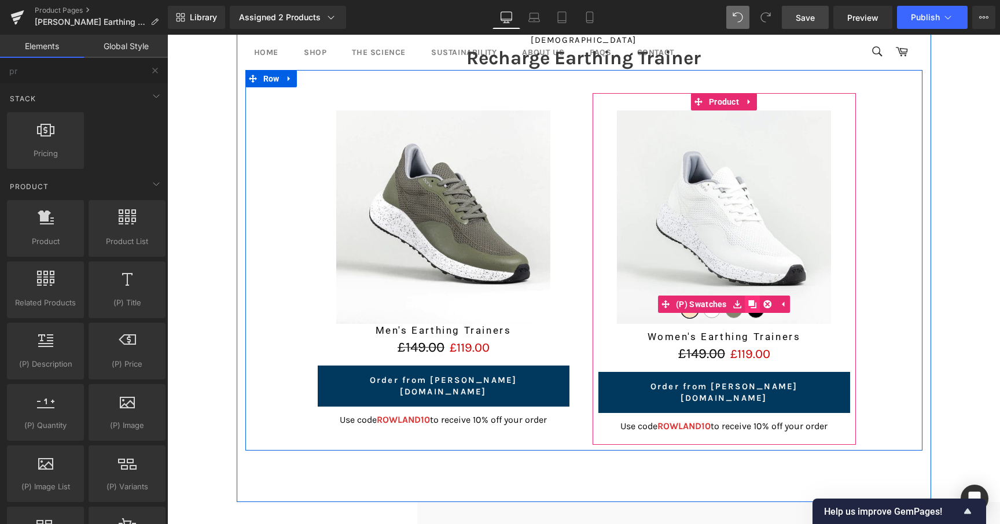
click at [754, 304] on link at bounding box center [752, 304] width 15 height 17
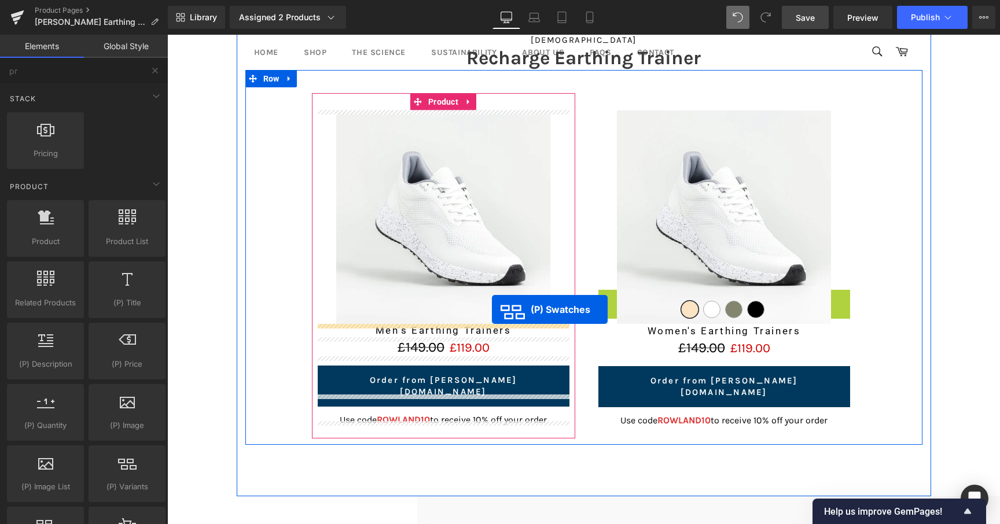
drag, startPoint x: 733, startPoint y: 324, endPoint x: 492, endPoint y: 310, distance: 241.7
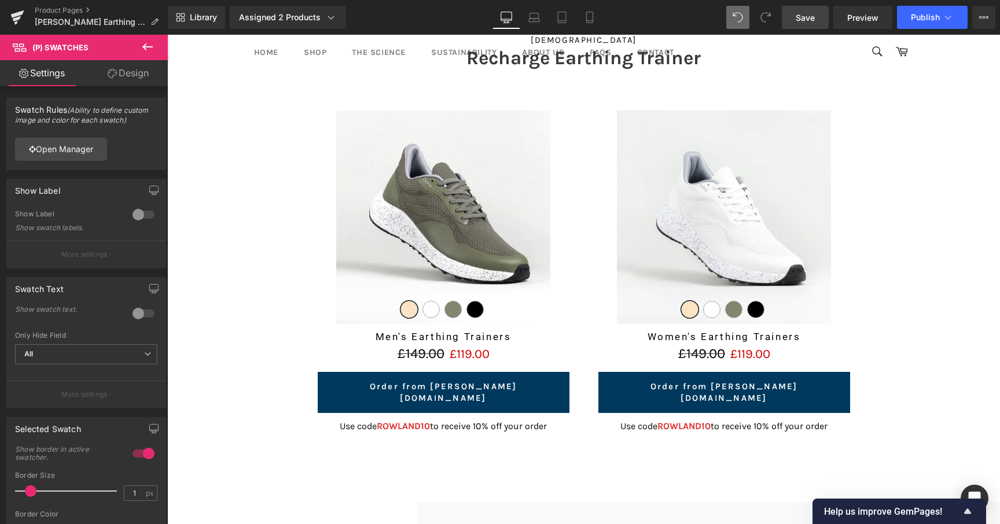
click at [807, 27] on link "Save" at bounding box center [805, 17] width 47 height 23
click at [798, 20] on span "Save" at bounding box center [805, 18] width 19 height 12
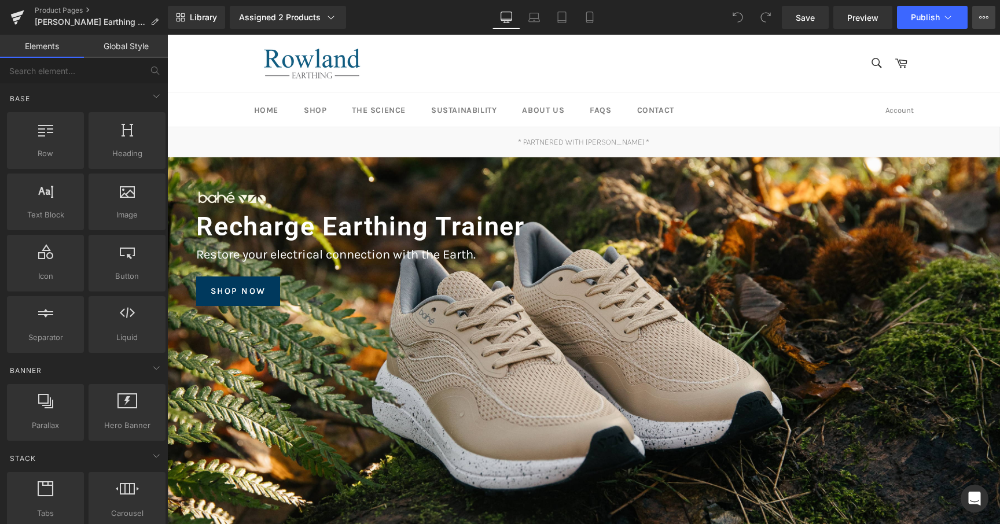
click at [974, 14] on button "View Live Page View with current Template Save Template to Library Schedule Pub…" at bounding box center [983, 17] width 23 height 23
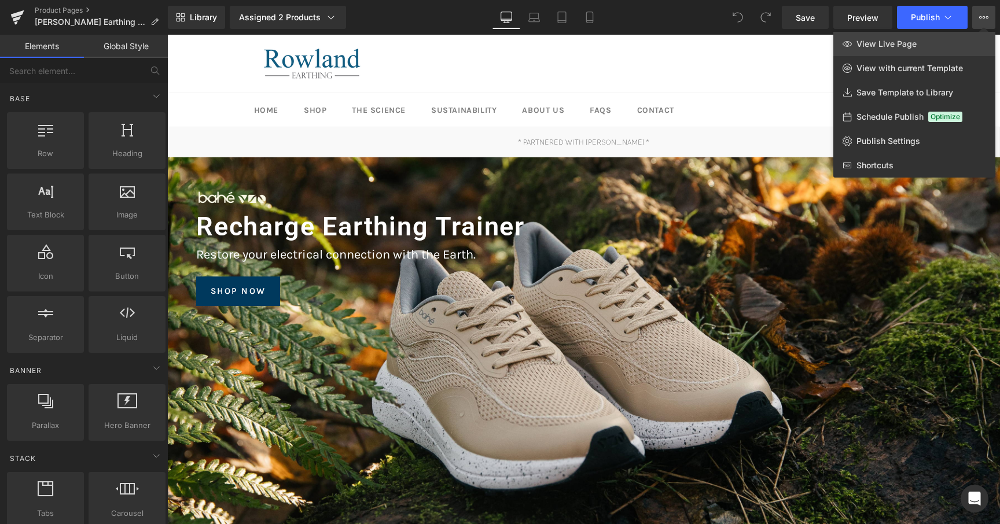
click at [927, 53] on link "View Live Page" at bounding box center [914, 44] width 162 height 24
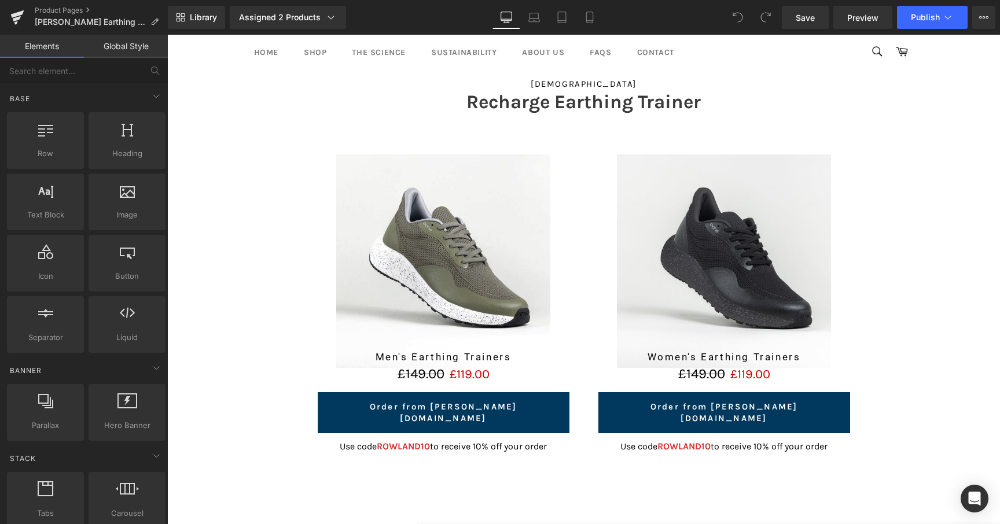
scroll to position [1979, 0]
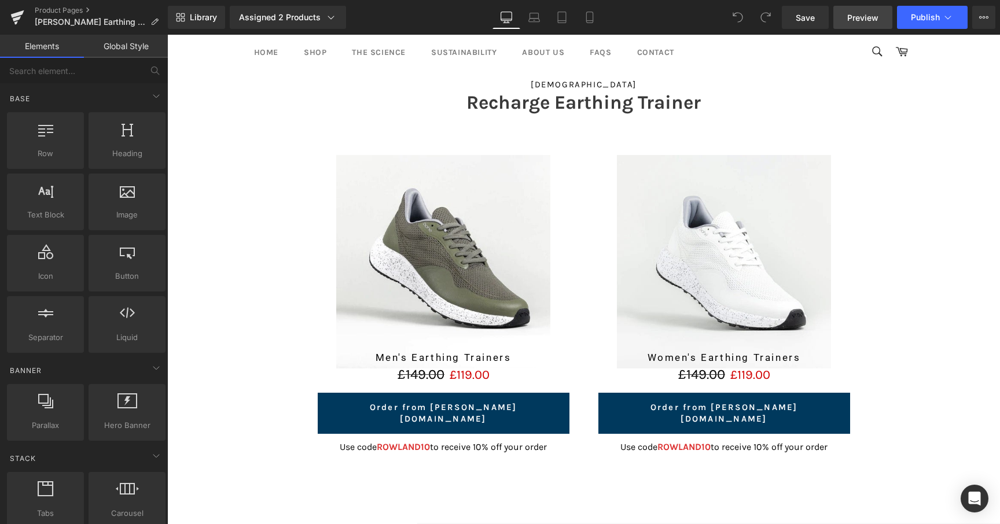
click at [858, 12] on span "Preview" at bounding box center [862, 18] width 31 height 12
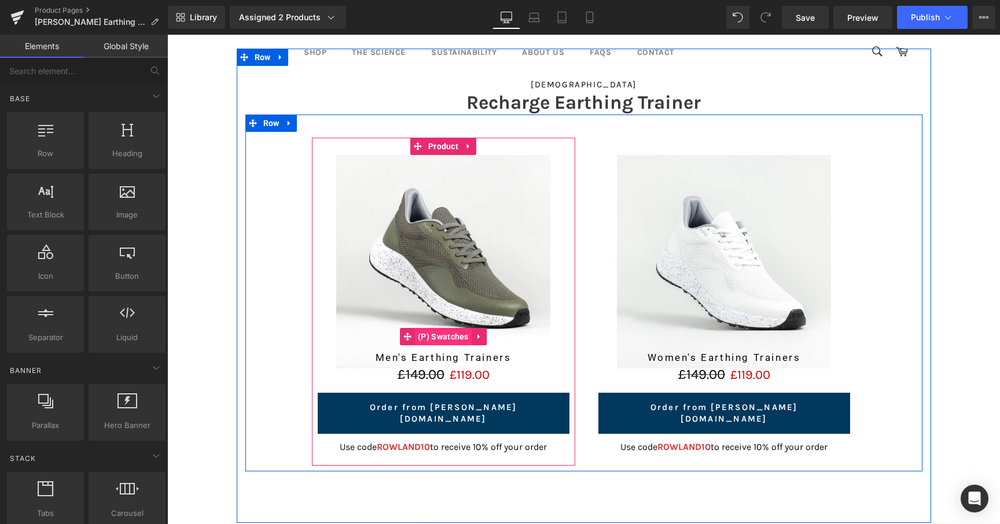
click at [442, 333] on span "(P) Swatches" at bounding box center [443, 336] width 57 height 17
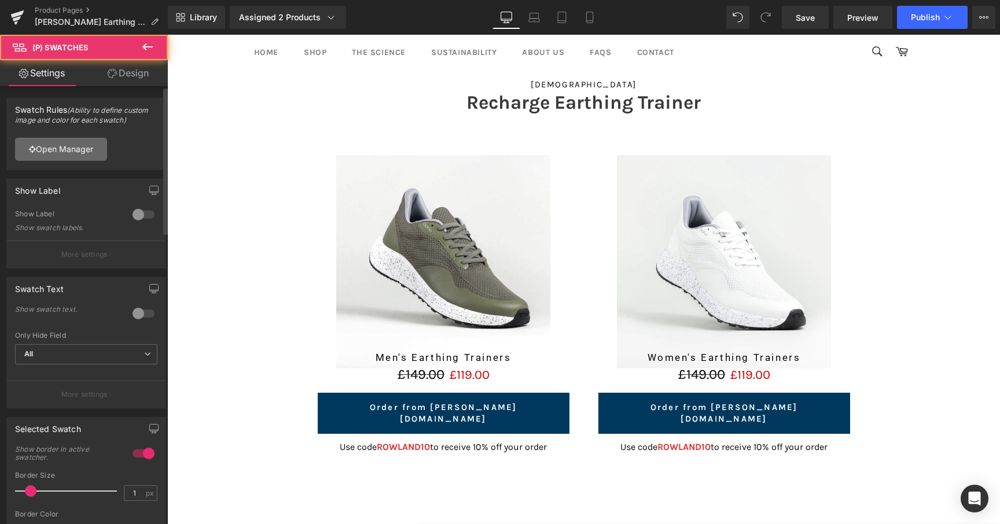
click at [78, 156] on link "Open Manager" at bounding box center [61, 149] width 92 height 23
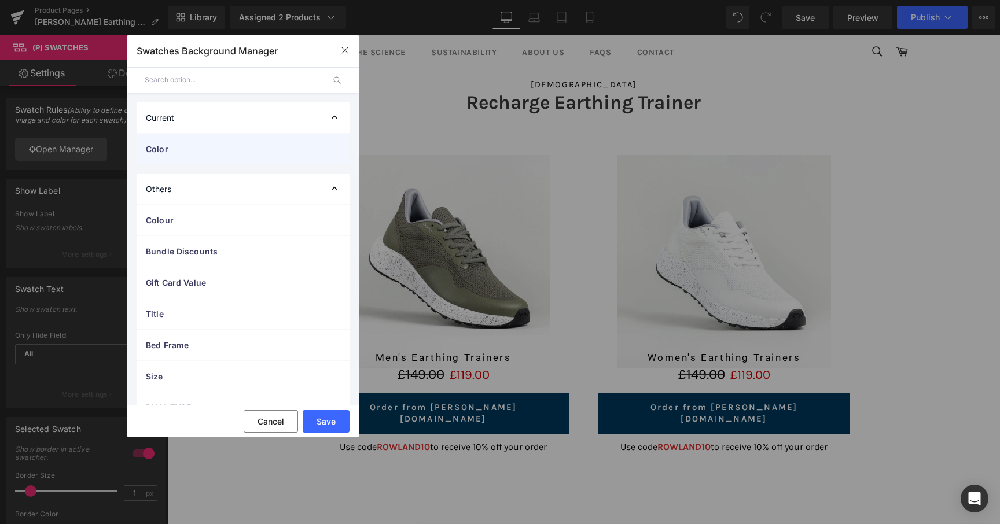
click at [197, 157] on div "Color" at bounding box center [243, 149] width 213 height 31
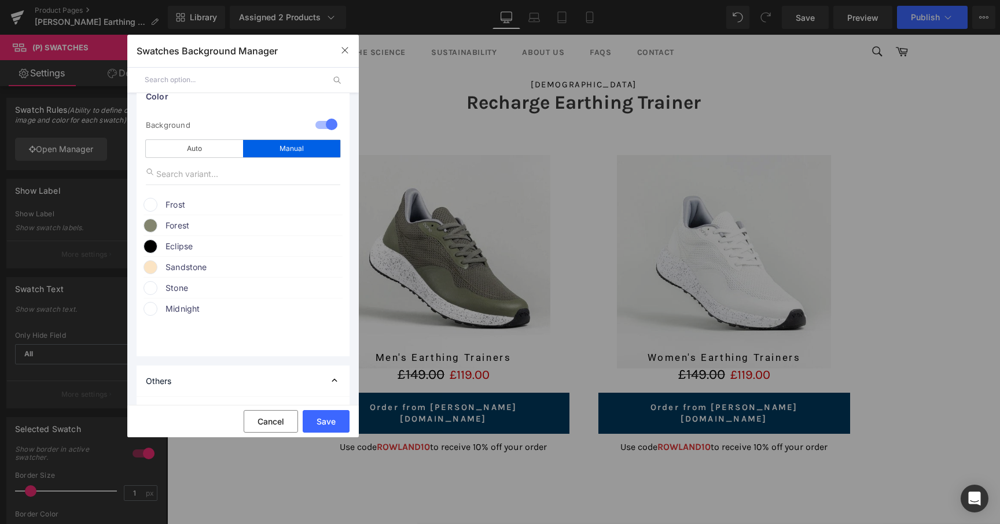
scroll to position [51, 0]
click at [340, 58] on button "button" at bounding box center [345, 50] width 19 height 19
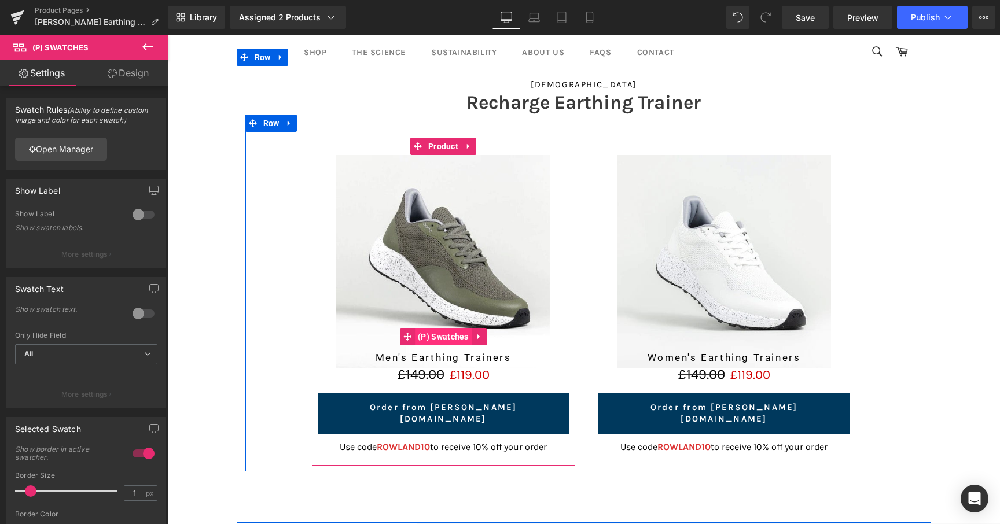
click at [461, 339] on span "(P) Swatches" at bounding box center [443, 336] width 57 height 17
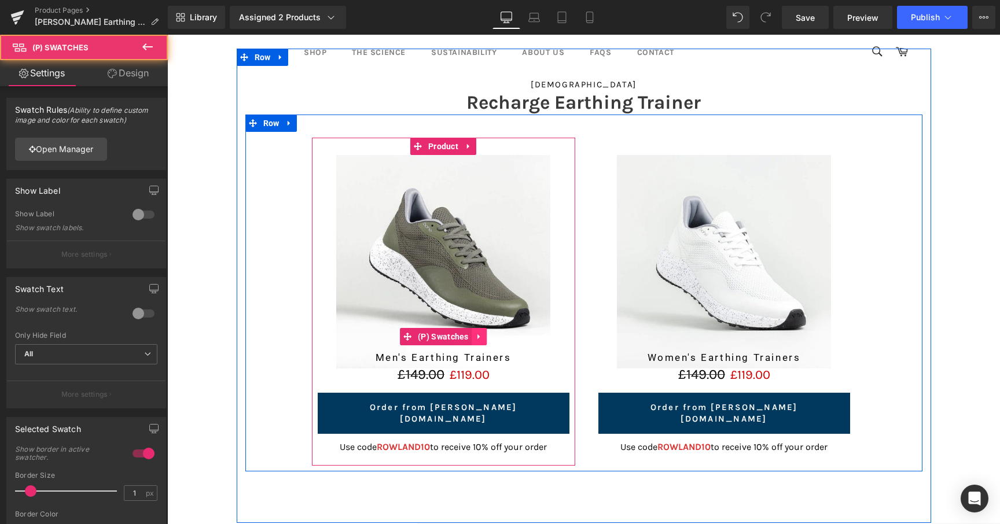
click at [475, 339] on icon at bounding box center [479, 337] width 8 height 9
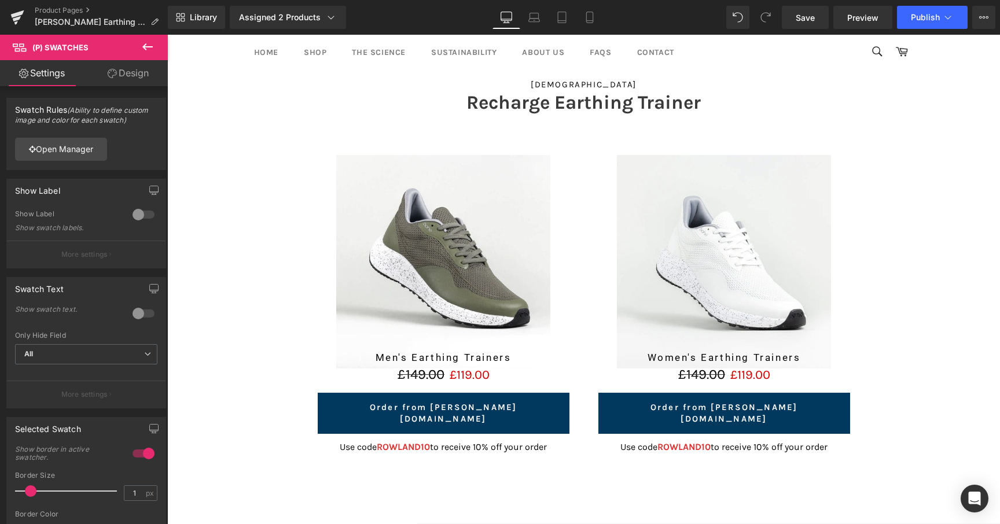
click at [147, 51] on icon at bounding box center [148, 47] width 14 height 14
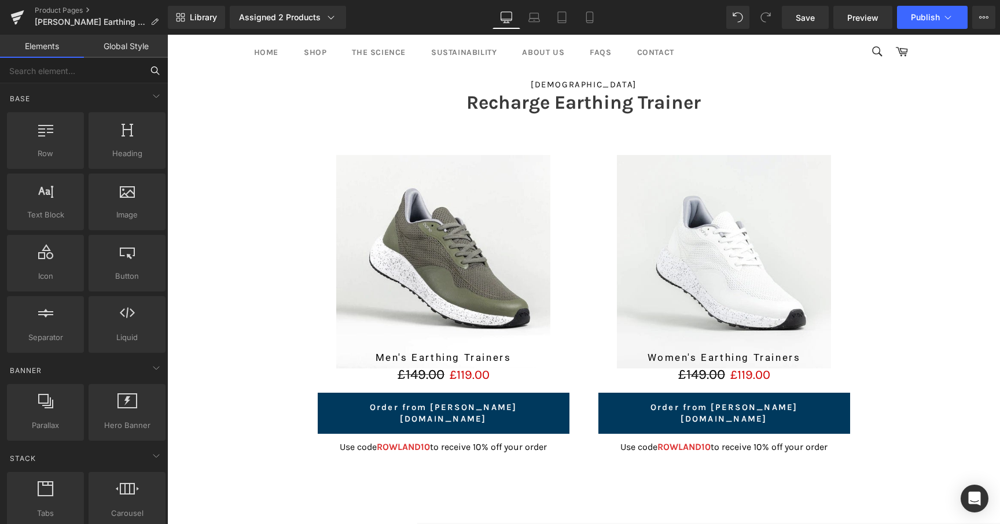
click at [65, 77] on input "text" at bounding box center [71, 70] width 142 height 25
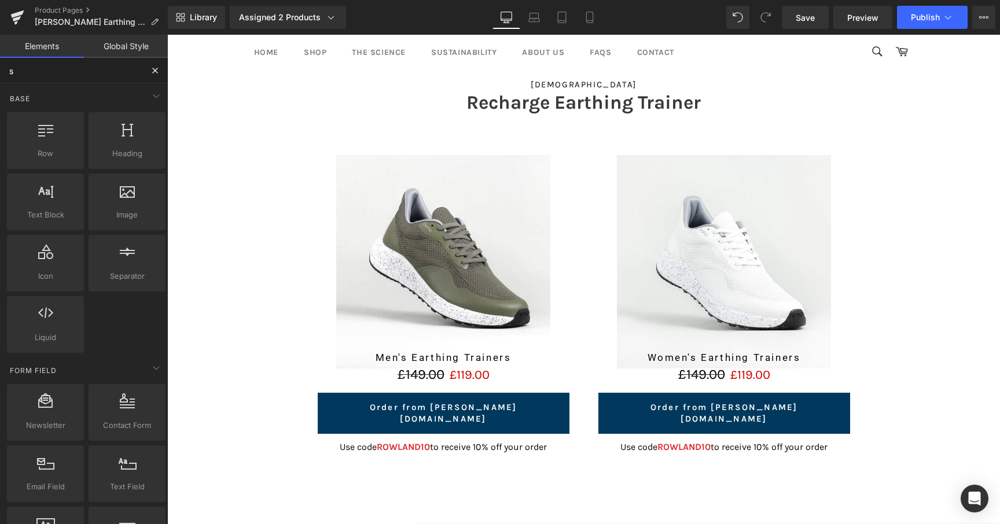
type input "sw"
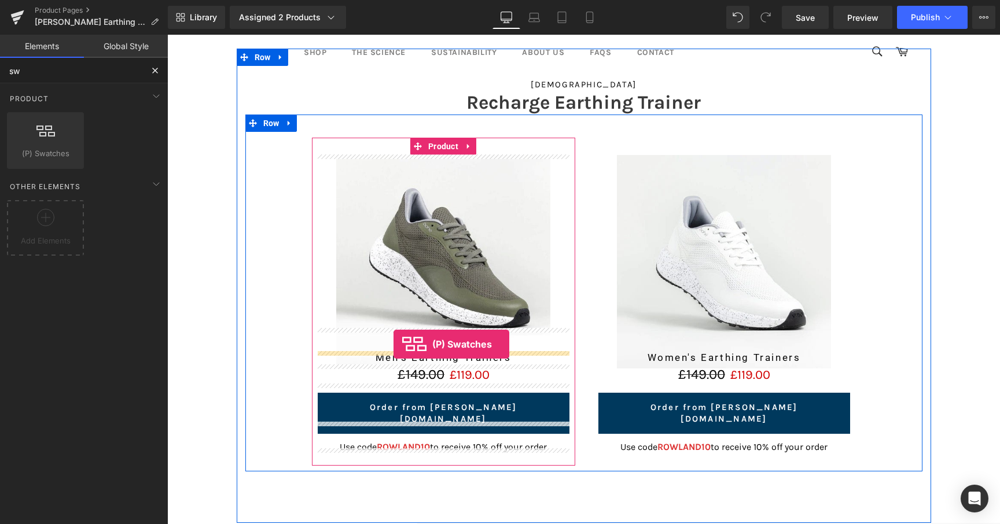
drag, startPoint x: 219, startPoint y: 166, endPoint x: 393, endPoint y: 344, distance: 249.2
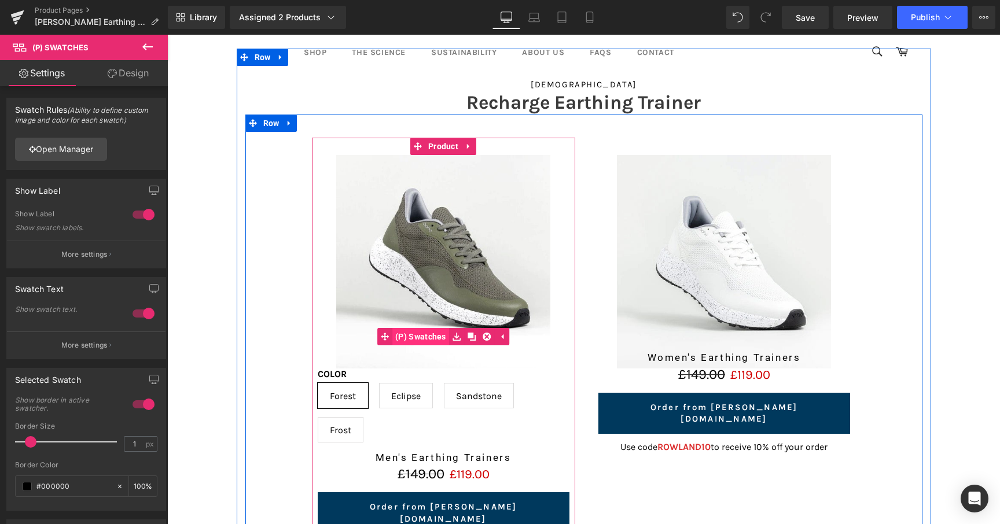
click at [432, 337] on span "(P) Swatches" at bounding box center [420, 336] width 57 height 17
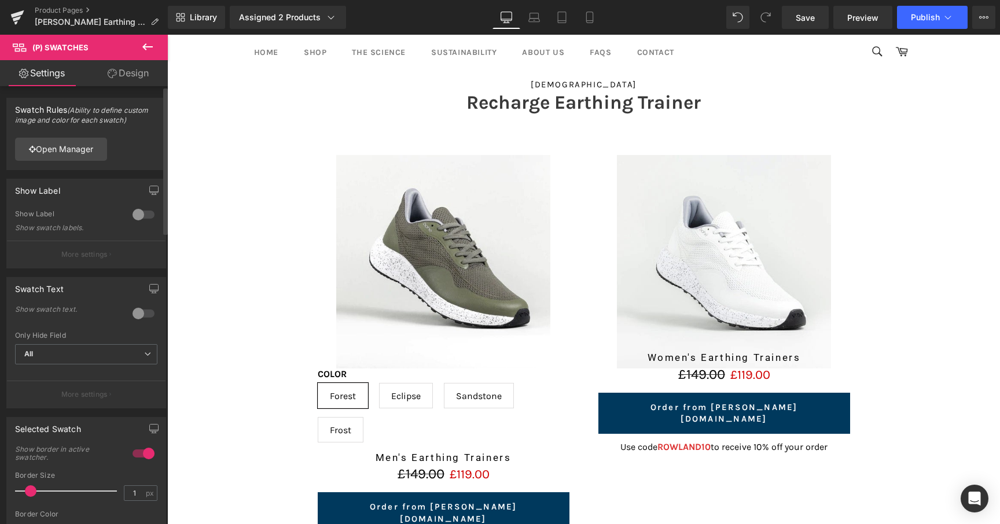
click at [134, 320] on div at bounding box center [144, 313] width 28 height 19
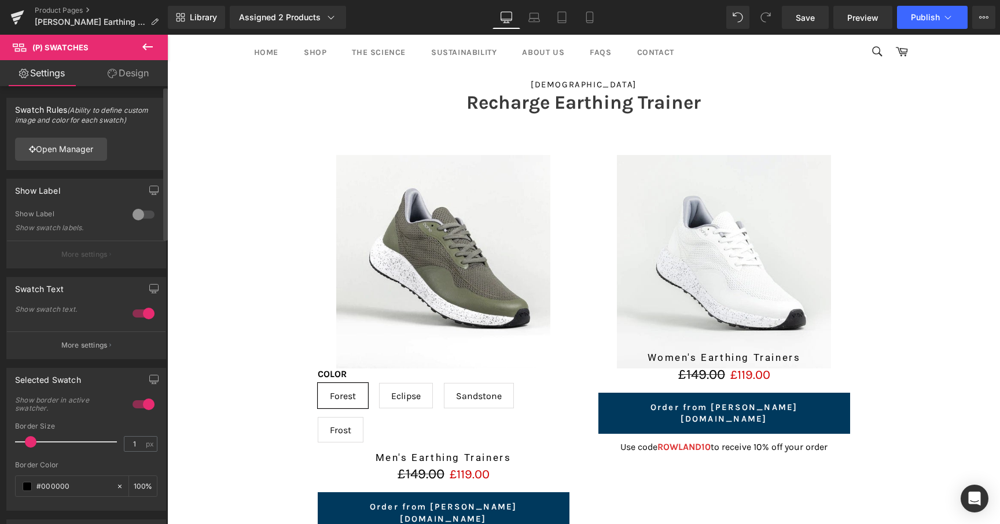
click at [135, 318] on div at bounding box center [144, 313] width 28 height 19
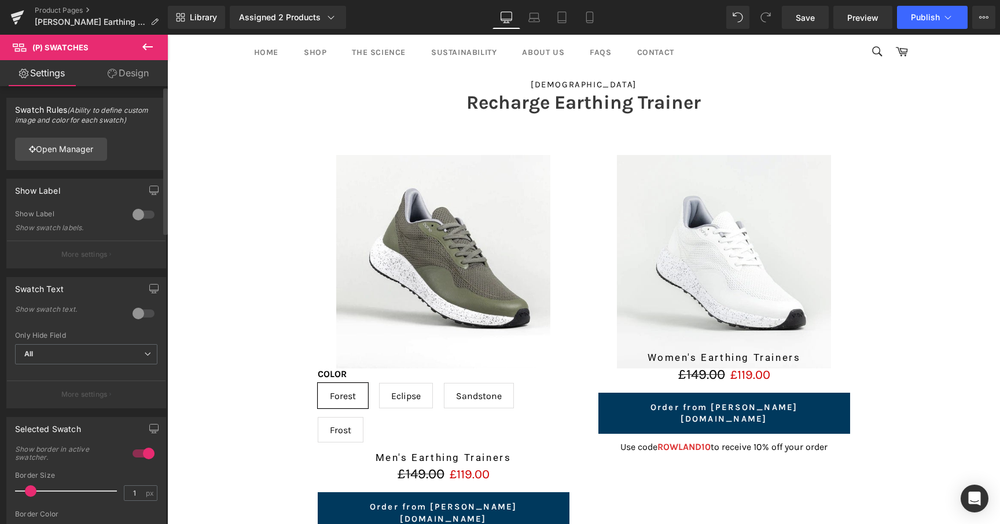
click at [142, 217] on div at bounding box center [144, 214] width 28 height 19
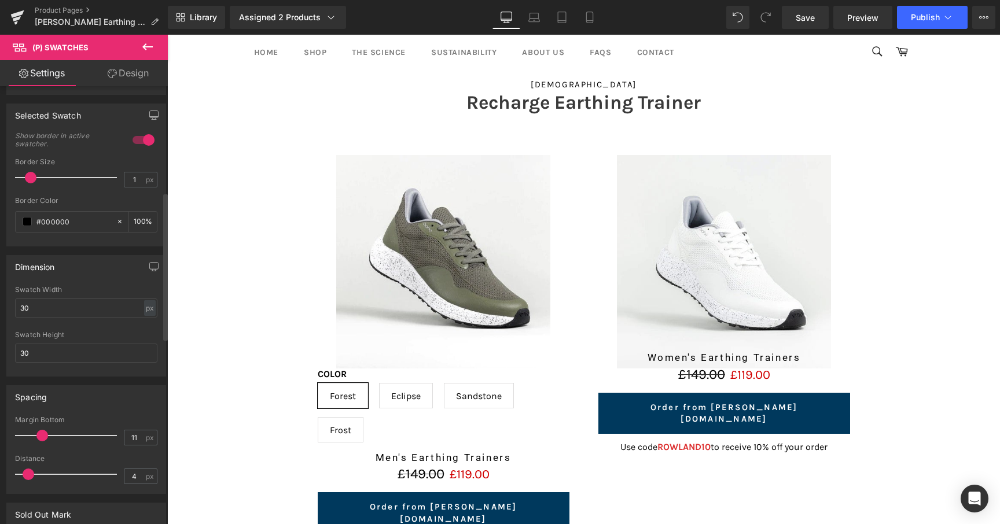
scroll to position [315, 0]
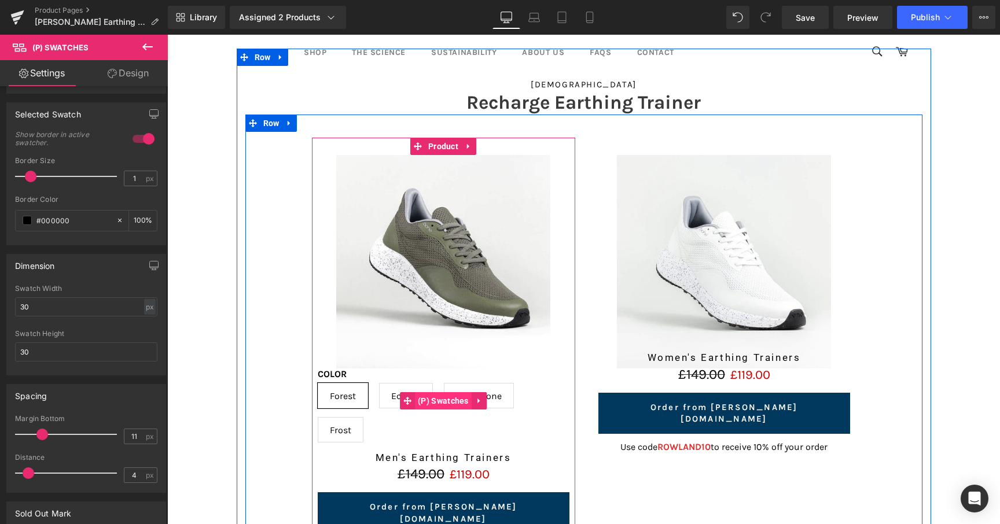
click at [424, 396] on span "(P) Swatches" at bounding box center [443, 400] width 57 height 17
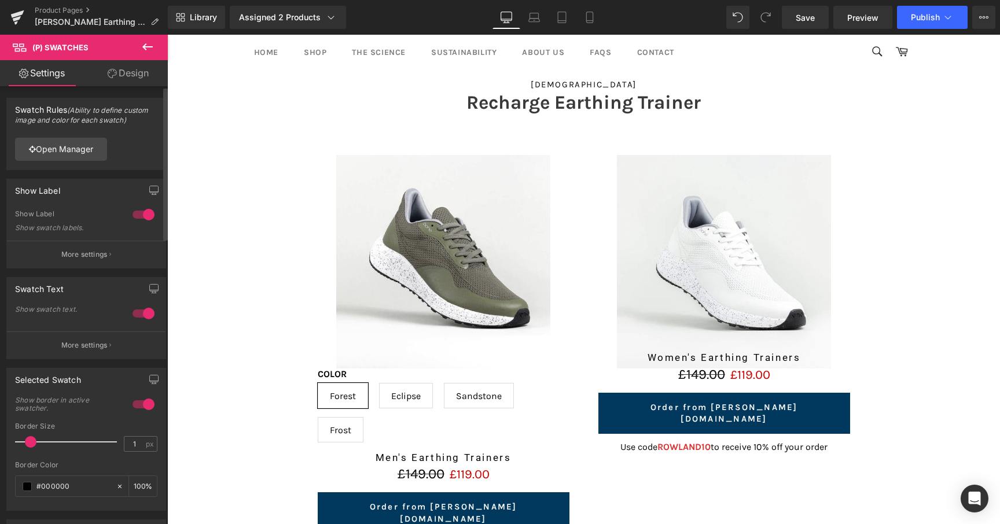
click at [130, 316] on div at bounding box center [144, 313] width 28 height 19
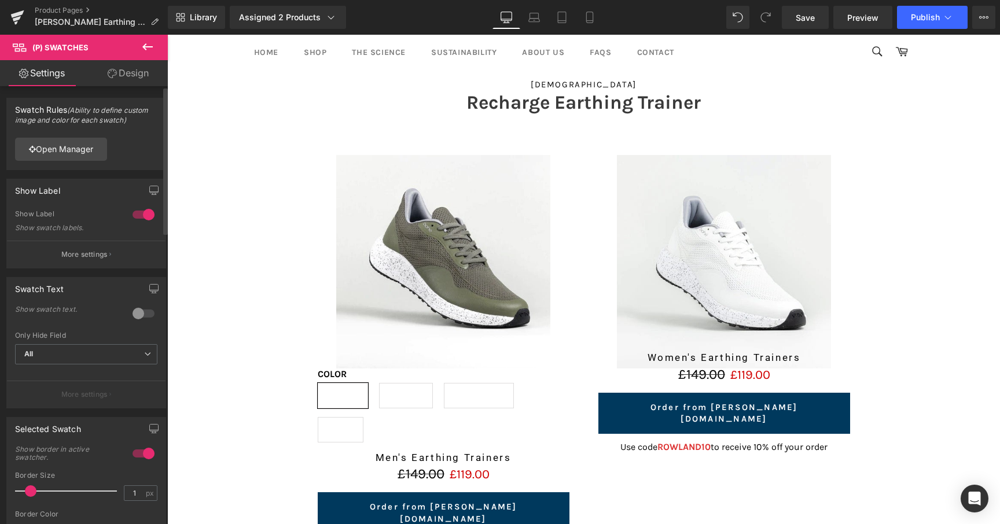
click at [135, 217] on div at bounding box center [144, 214] width 28 height 19
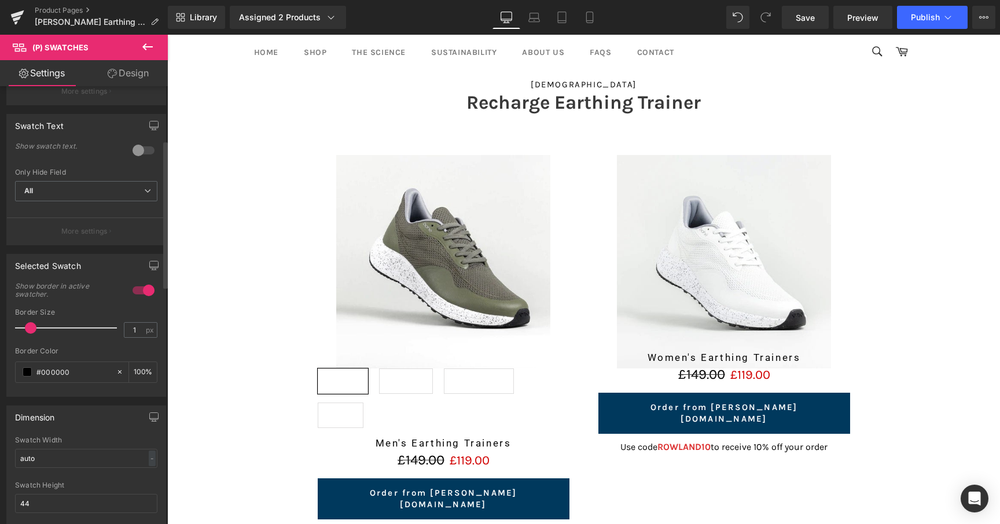
scroll to position [164, 0]
click at [43, 464] on input "auto" at bounding box center [86, 457] width 142 height 19
click at [42, 463] on input "auto" at bounding box center [86, 457] width 142 height 19
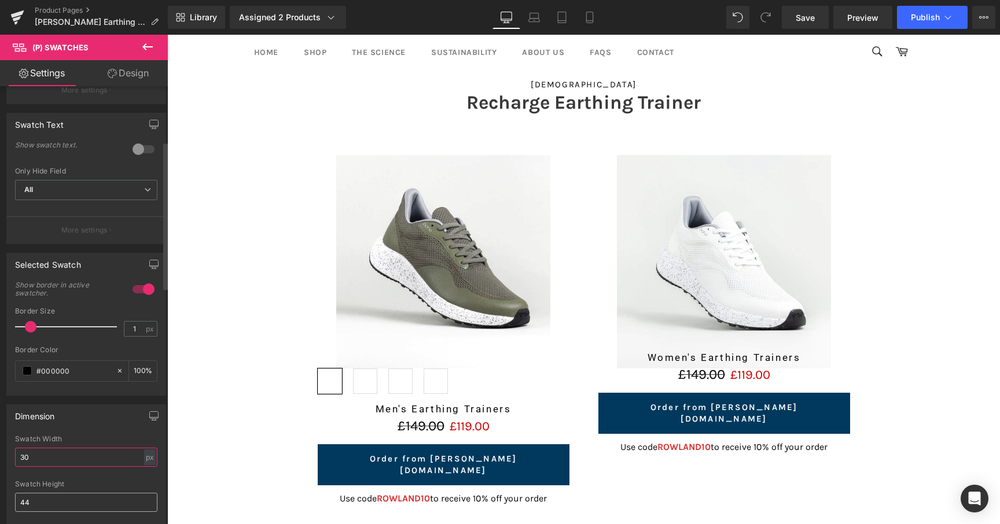
type input "30"
click at [37, 505] on input "44" at bounding box center [86, 502] width 142 height 19
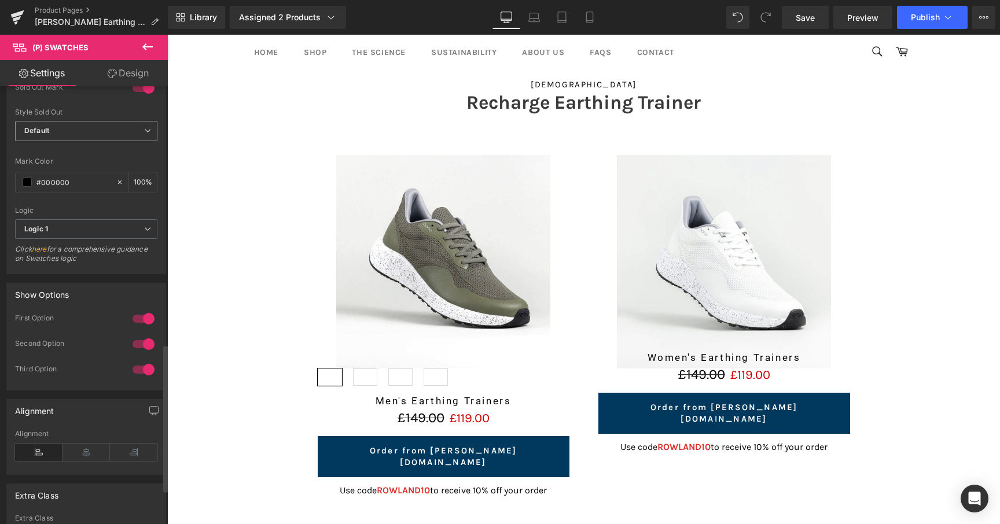
scroll to position [766, 0]
type input "30"
click at [51, 237] on div "Logic 1 Logic 1 Logic 2" at bounding box center [86, 231] width 142 height 26
click at [50, 227] on span "Logic 1" at bounding box center [86, 228] width 142 height 20
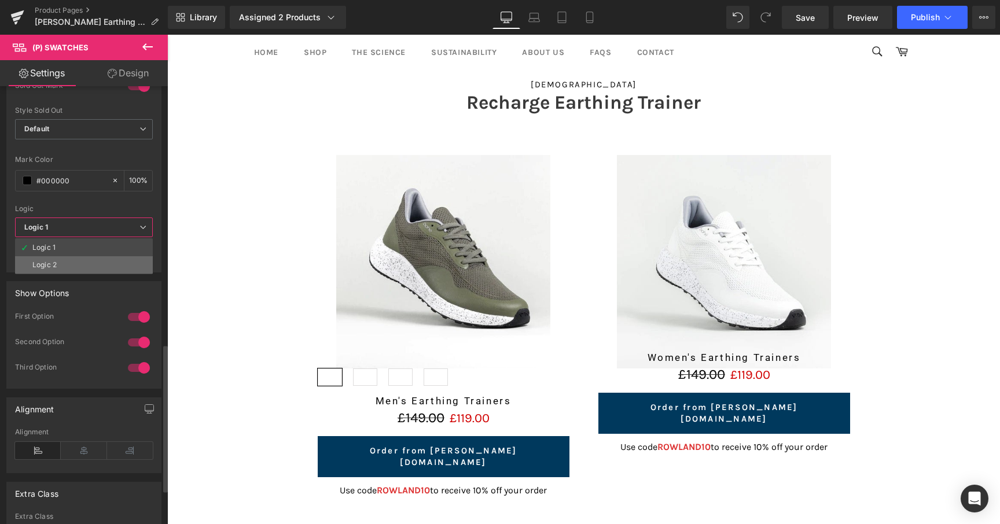
click at [51, 269] on li "Logic 2" at bounding box center [84, 264] width 138 height 17
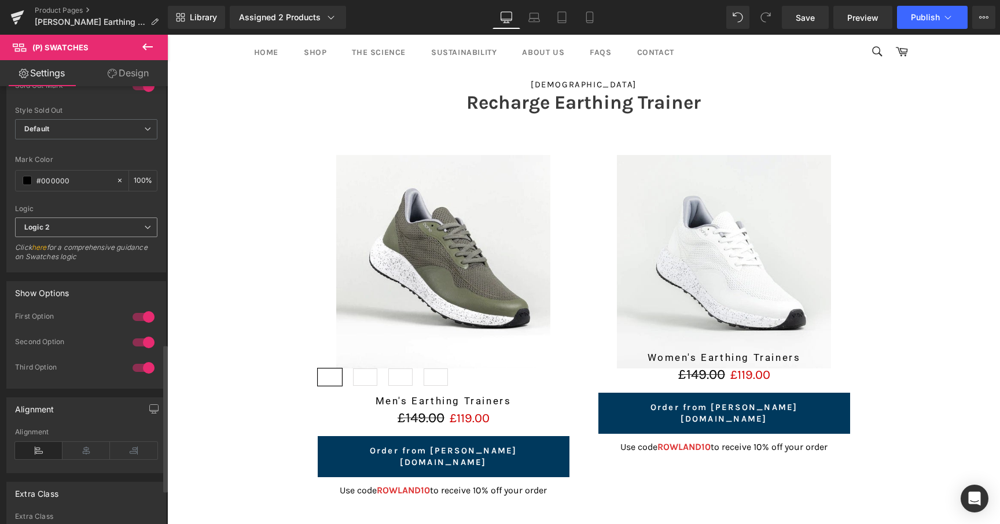
click at [54, 237] on span "Logic 2" at bounding box center [86, 228] width 142 height 20
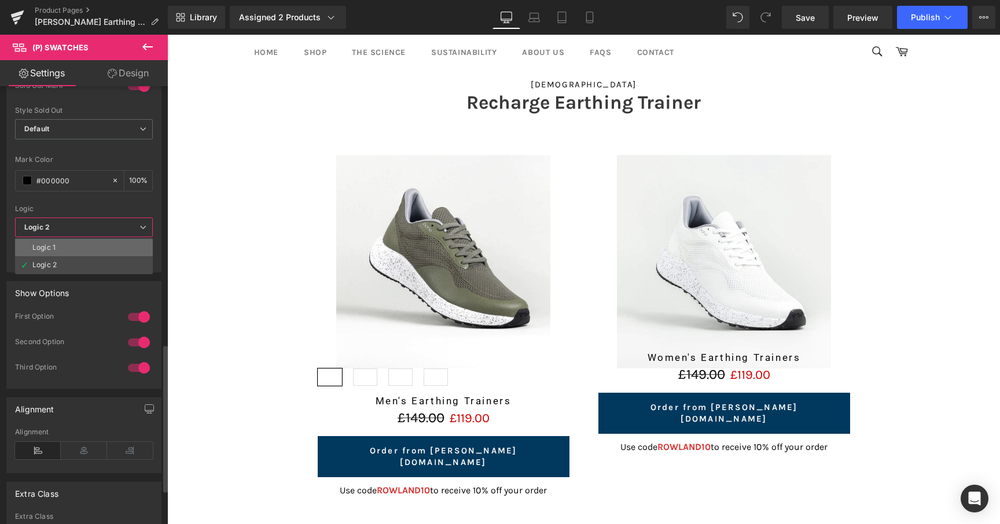
click at [55, 241] on li "Logic 1" at bounding box center [84, 247] width 138 height 17
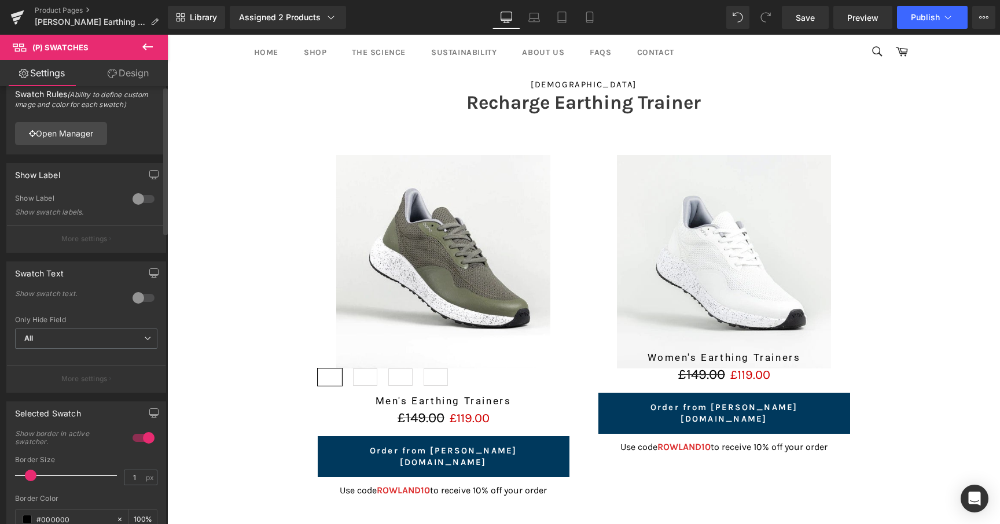
scroll to position [0, 0]
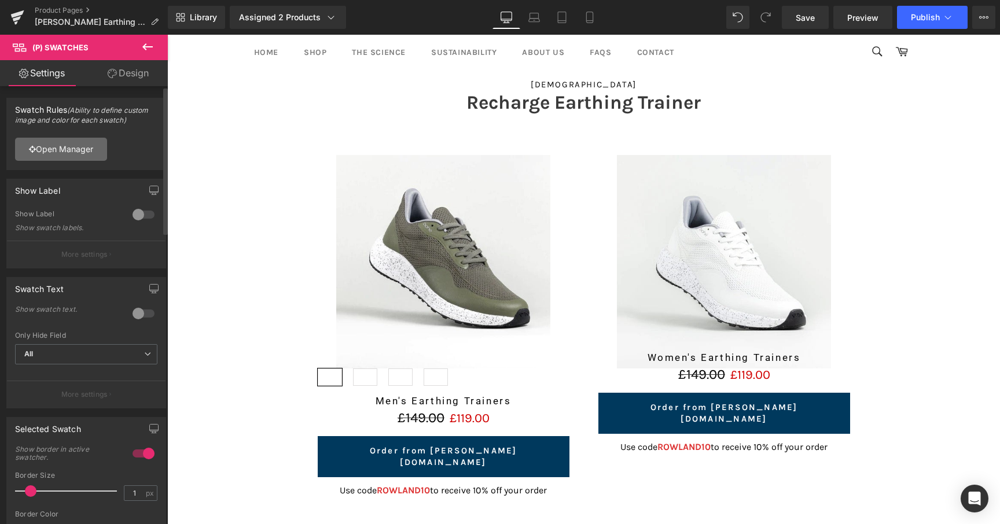
click at [68, 156] on link "Open Manager" at bounding box center [61, 149] width 92 height 23
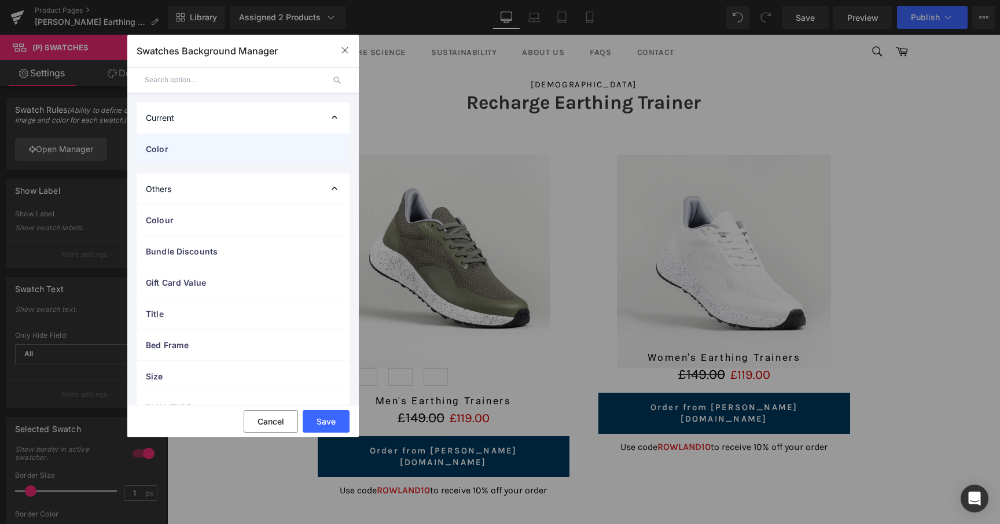
click at [167, 152] on span "Color" at bounding box center [231, 149] width 171 height 12
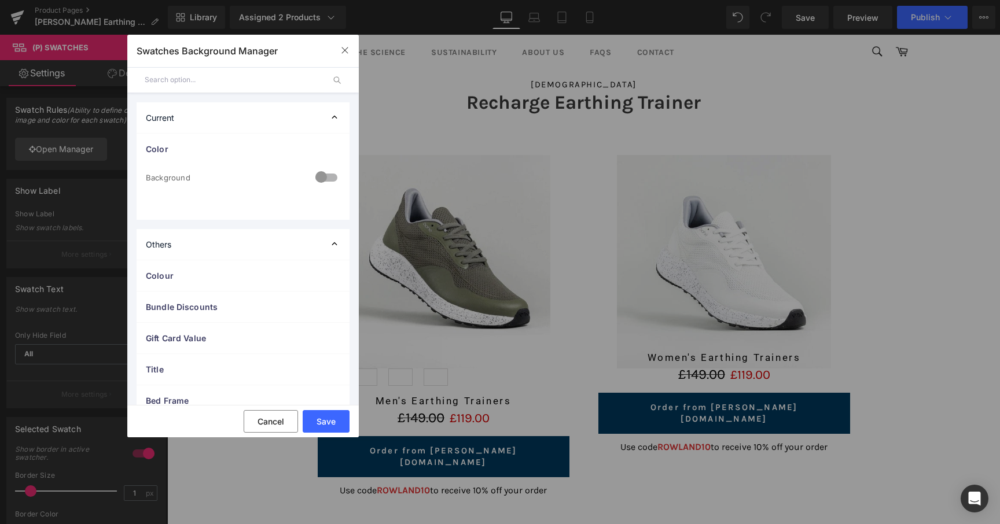
click at [319, 179] on div at bounding box center [326, 178] width 28 height 23
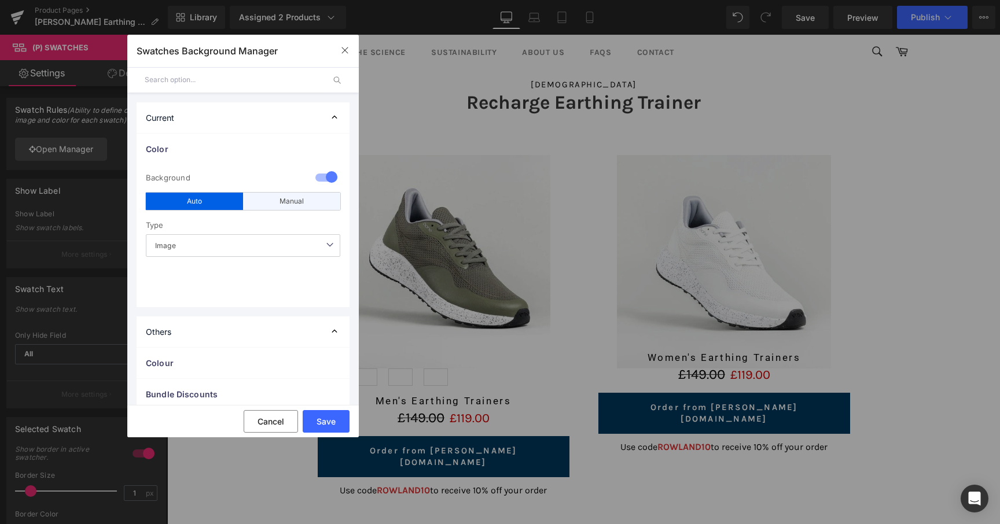
click at [254, 209] on div "Manual" at bounding box center [291, 201] width 97 height 17
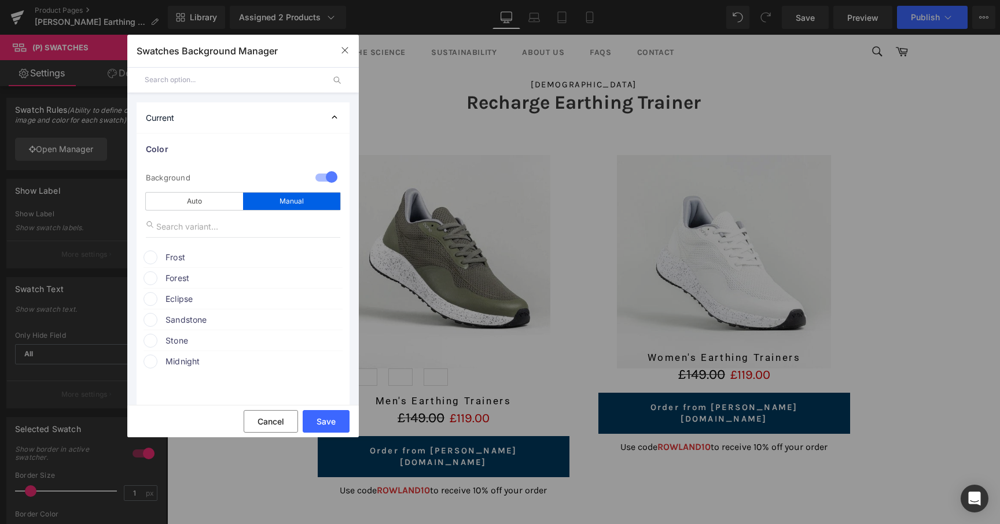
click at [194, 259] on span "Frost" at bounding box center [253, 258] width 176 height 14
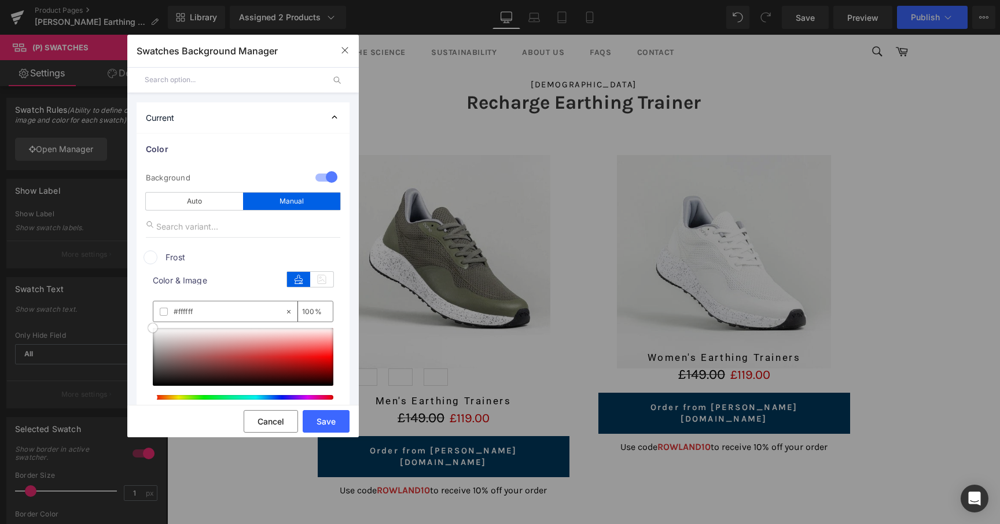
drag, startPoint x: 165, startPoint y: 360, endPoint x: 138, endPoint y: 296, distance: 69.7
click at [138, 296] on div "0 Background auto Auto Manual Image Color Type Image Image Color Frost color Co…" at bounding box center [243, 412] width 213 height 496
click at [142, 286] on div "0 Background auto Auto Manual Image Color Type Image Image Color Frost color Co…" at bounding box center [243, 412] width 213 height 496
click at [271, 249] on div "Frost" at bounding box center [242, 255] width 199 height 17
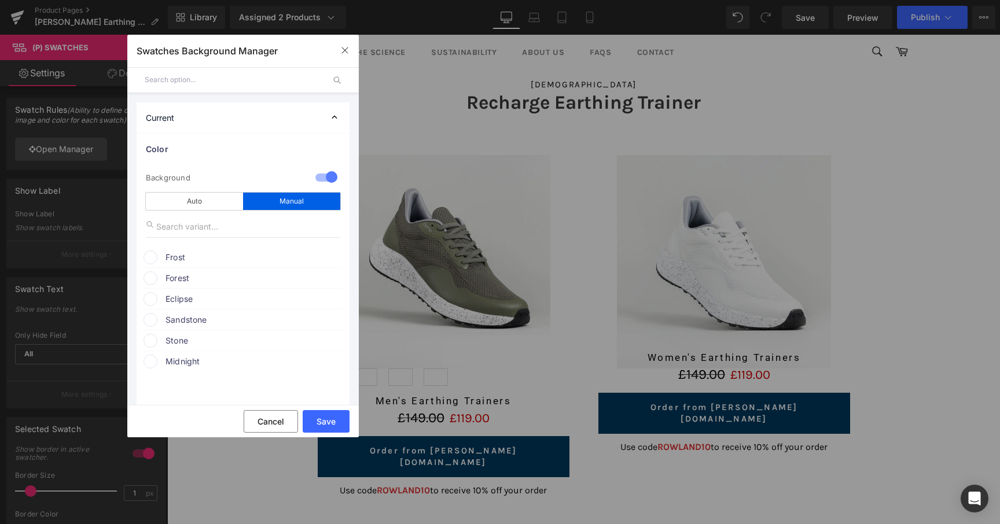
click at [214, 284] on span "Forest" at bounding box center [253, 278] width 176 height 14
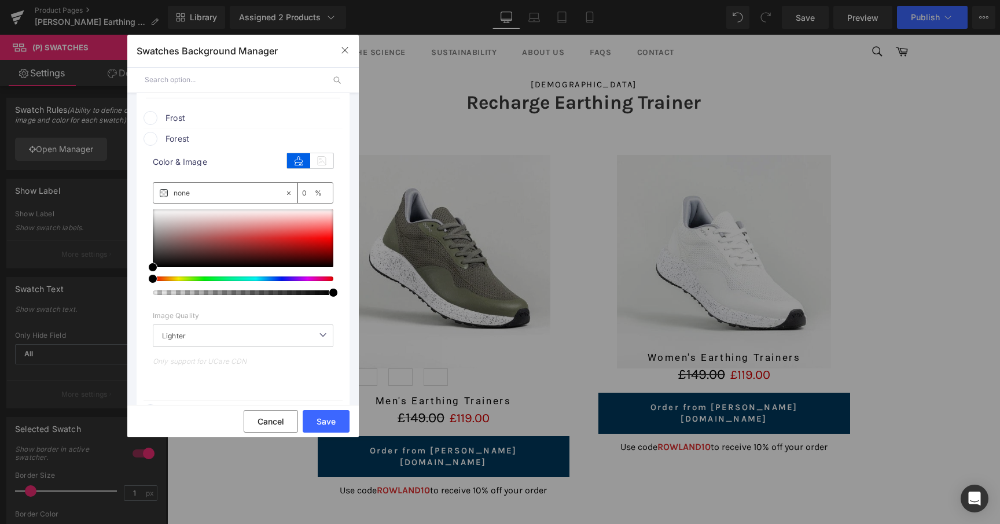
scroll to position [145, 0]
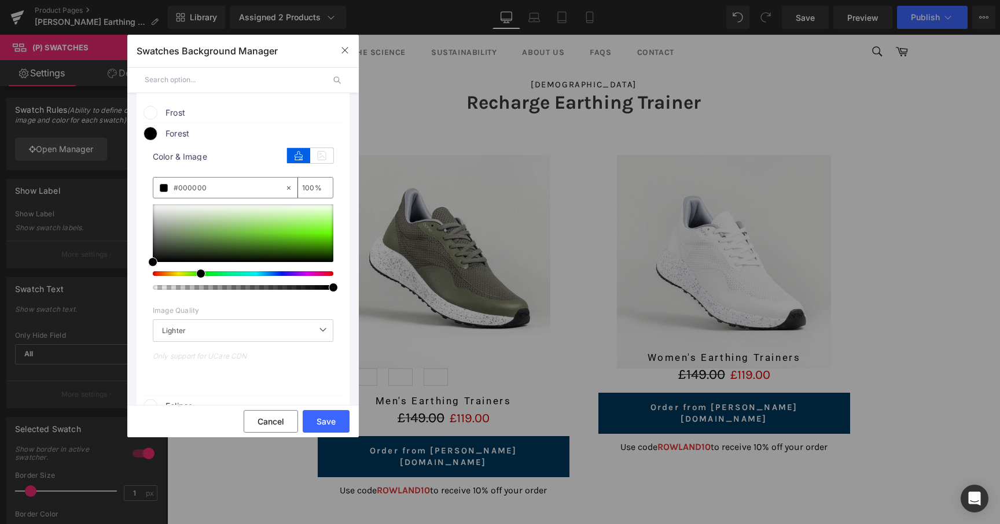
drag, startPoint x: 205, startPoint y: 274, endPoint x: 195, endPoint y: 275, distance: 10.5
click at [195, 275] on div at bounding box center [238, 273] width 181 height 5
drag, startPoint x: 196, startPoint y: 231, endPoint x: 172, endPoint y: 225, distance: 24.6
click at [172, 225] on div at bounding box center [243, 233] width 181 height 58
drag, startPoint x: 178, startPoint y: 222, endPoint x: 167, endPoint y: 235, distance: 17.3
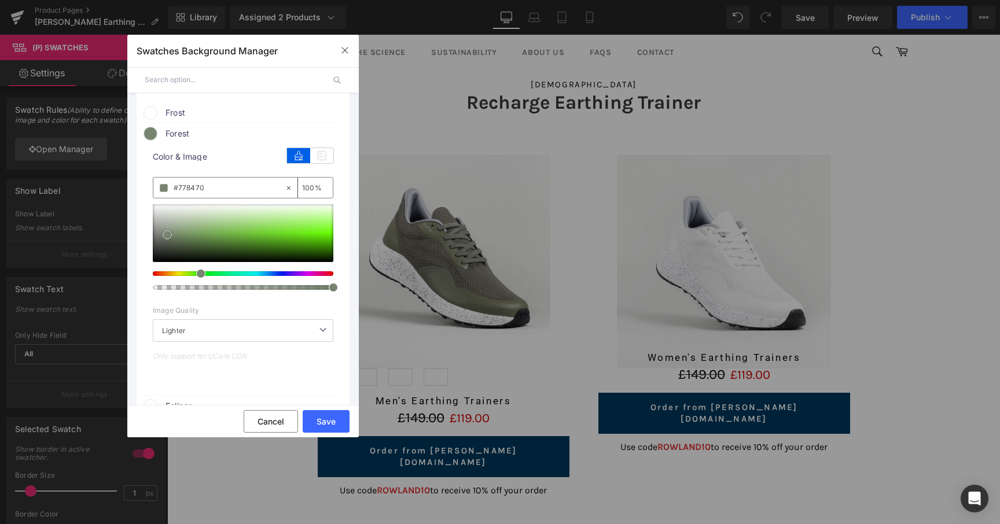
click at [167, 235] on div at bounding box center [243, 233] width 181 height 58
click at [172, 138] on span "Forest" at bounding box center [253, 134] width 176 height 14
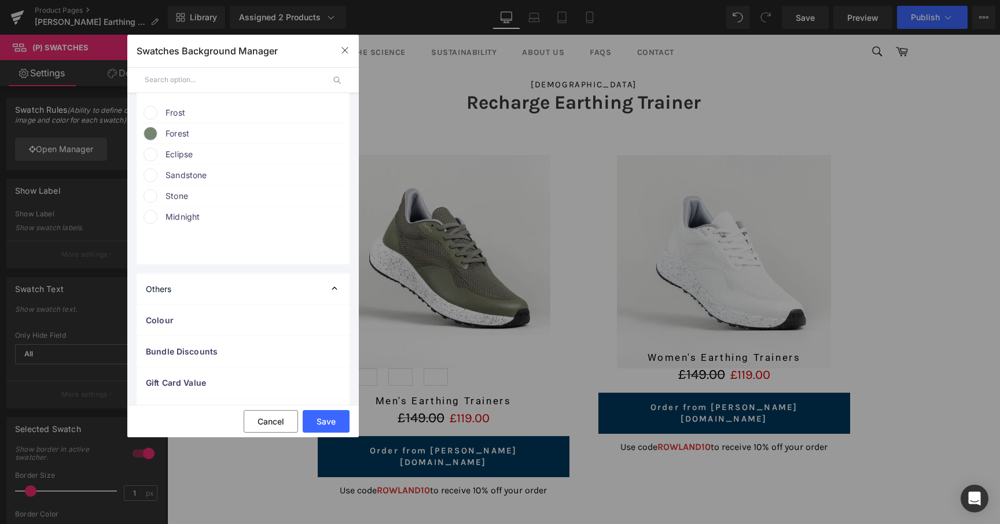
click at [173, 158] on span "Eclipse" at bounding box center [253, 155] width 176 height 14
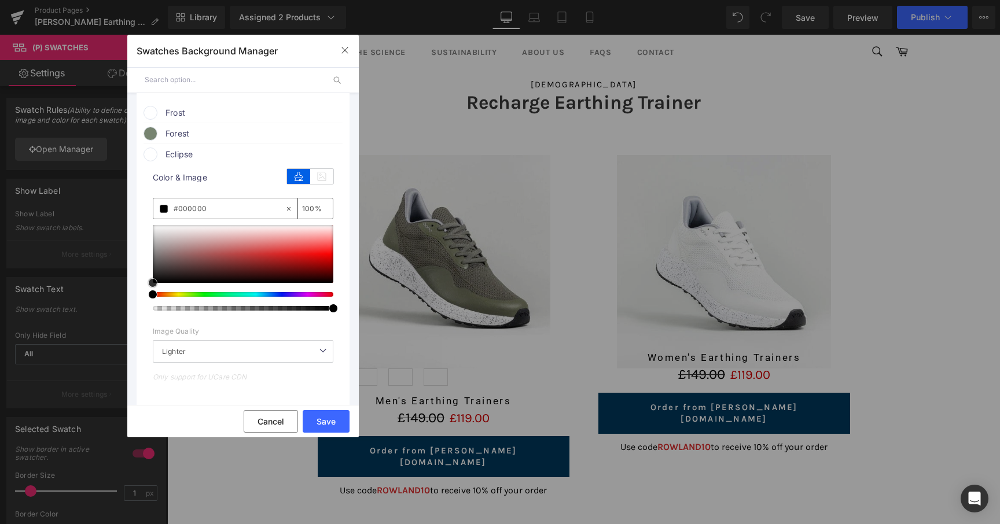
drag, startPoint x: 179, startPoint y: 234, endPoint x: 143, endPoint y: 331, distance: 103.1
click at [143, 330] on div "color Color & Image color none 0 % Image Replace Image Upload image or Browse g…" at bounding box center [242, 287] width 199 height 252
click at [176, 159] on span "Eclipse" at bounding box center [253, 155] width 176 height 14
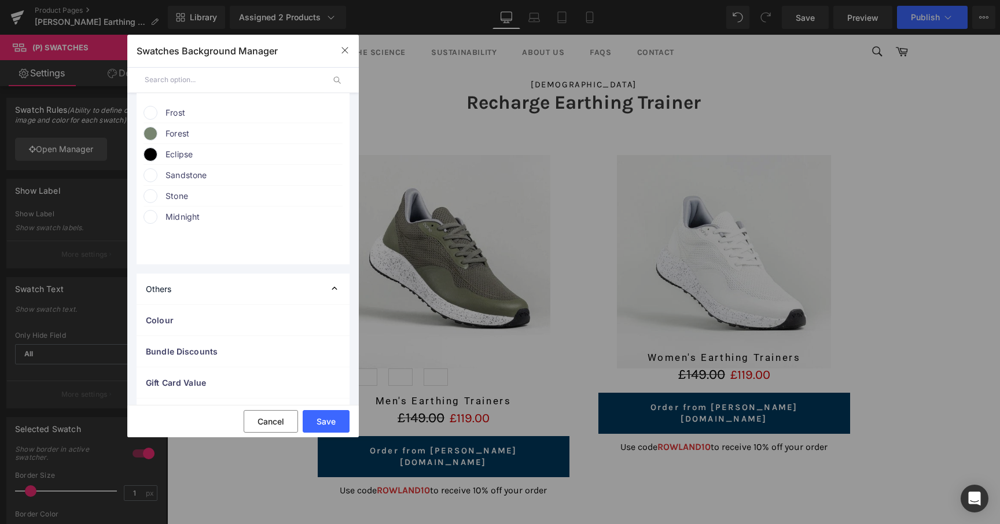
click at [178, 173] on span "Sandstone" at bounding box center [253, 175] width 176 height 14
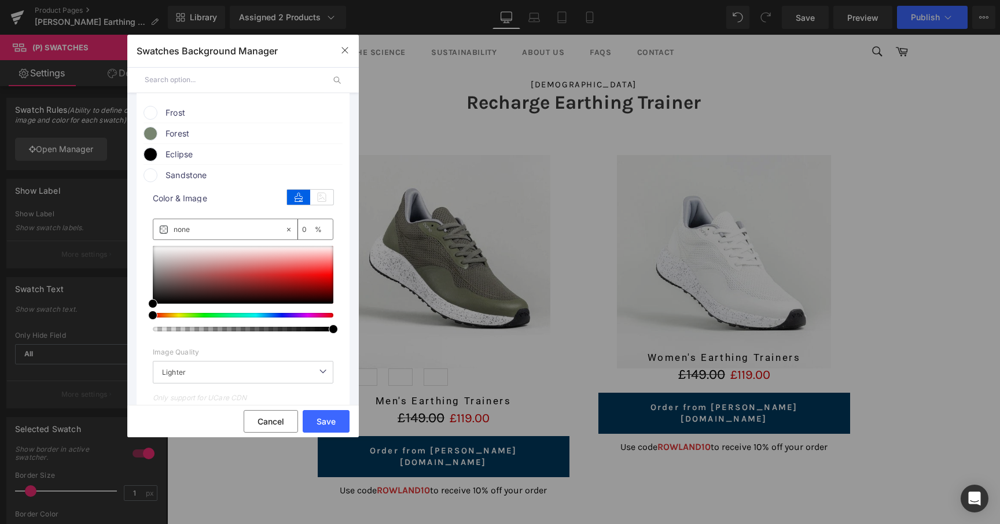
click at [179, 315] on div at bounding box center [238, 315] width 181 height 5
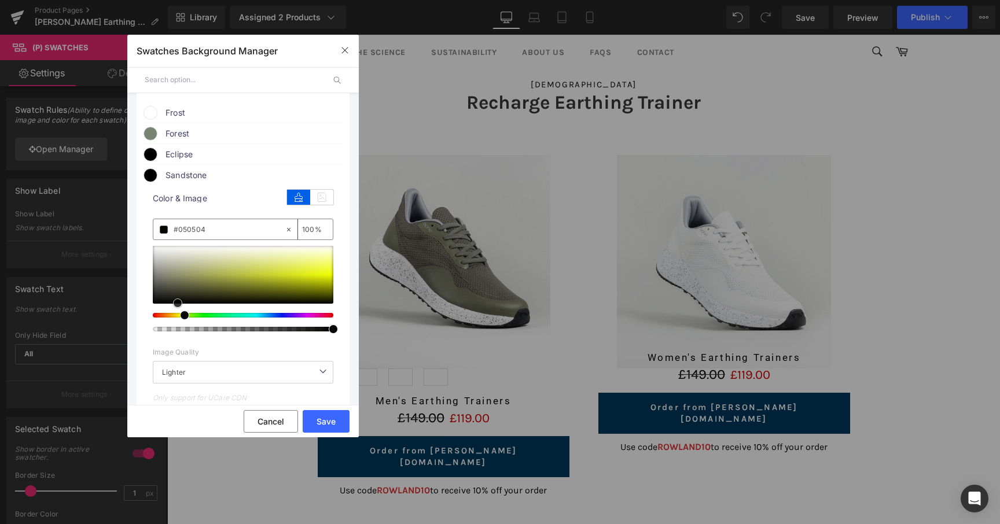
click at [178, 304] on div at bounding box center [243, 275] width 181 height 58
drag, startPoint x: 178, startPoint y: 319, endPoint x: 168, endPoint y: 317, distance: 9.5
click at [168, 317] on div at bounding box center [238, 315] width 181 height 5
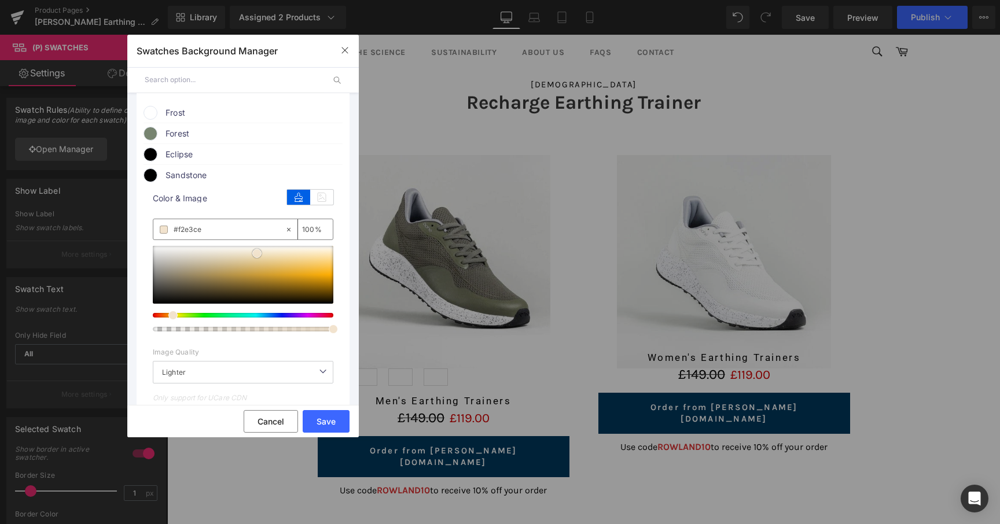
drag, startPoint x: 240, startPoint y: 262, endPoint x: 266, endPoint y: 253, distance: 27.3
click at [265, 253] on div at bounding box center [243, 275] width 181 height 58
drag, startPoint x: 277, startPoint y: 258, endPoint x: 289, endPoint y: 257, distance: 12.7
click at [289, 257] on div at bounding box center [243, 275] width 181 height 58
drag, startPoint x: 299, startPoint y: 257, endPoint x: 305, endPoint y: 257, distance: 6.9
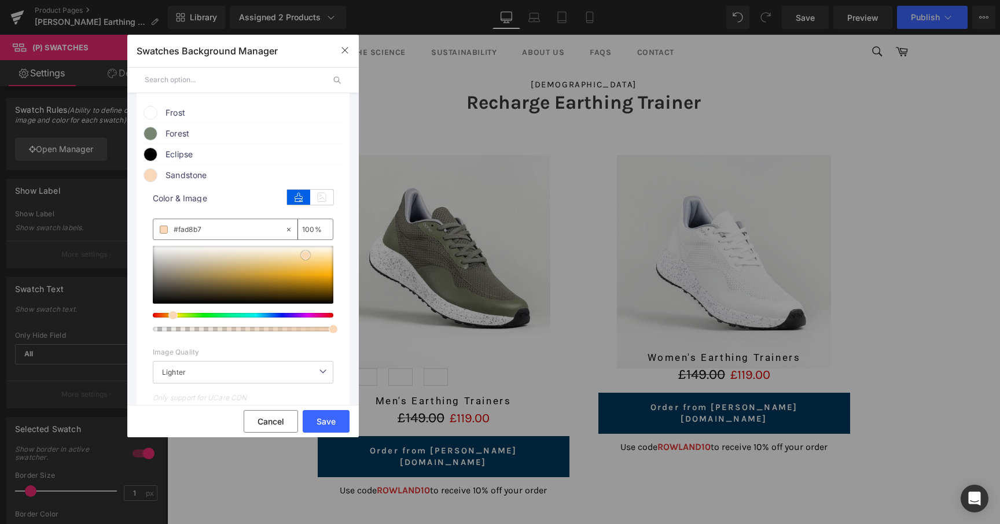
click at [305, 257] on div at bounding box center [243, 275] width 181 height 58
drag, startPoint x: 307, startPoint y: 257, endPoint x: 268, endPoint y: 263, distance: 39.3
click at [268, 263] on span at bounding box center [267, 261] width 9 height 9
drag, startPoint x: 258, startPoint y: 265, endPoint x: 256, endPoint y: 253, distance: 12.3
click at [256, 253] on div at bounding box center [243, 275] width 181 height 58
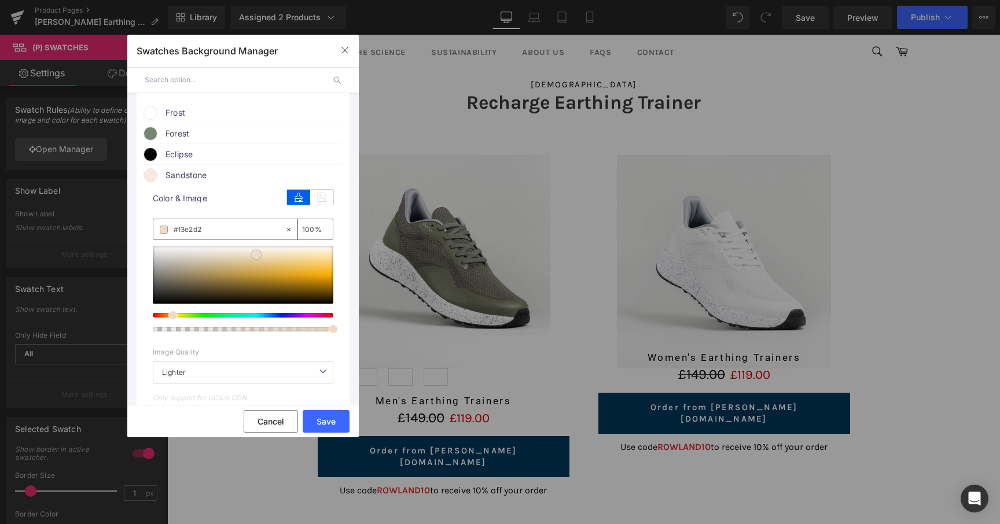
drag, startPoint x: 259, startPoint y: 256, endPoint x: 259, endPoint y: 263, distance: 6.9
click at [259, 259] on span at bounding box center [256, 254] width 9 height 9
click at [172, 316] on span at bounding box center [175, 315] width 9 height 9
click at [267, 256] on div at bounding box center [243, 275] width 181 height 58
click at [194, 178] on span "Sandstone" at bounding box center [253, 175] width 176 height 14
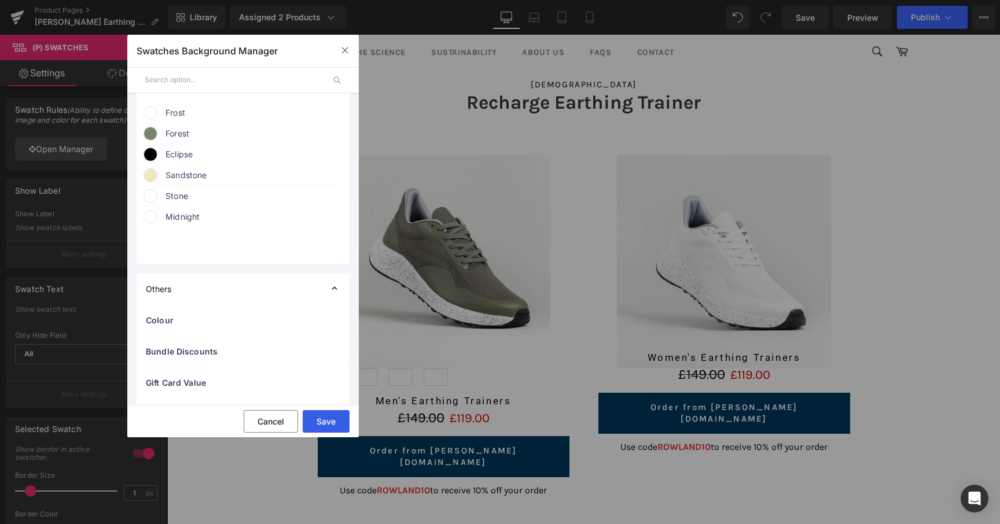
click at [315, 412] on button "Save" at bounding box center [326, 421] width 47 height 23
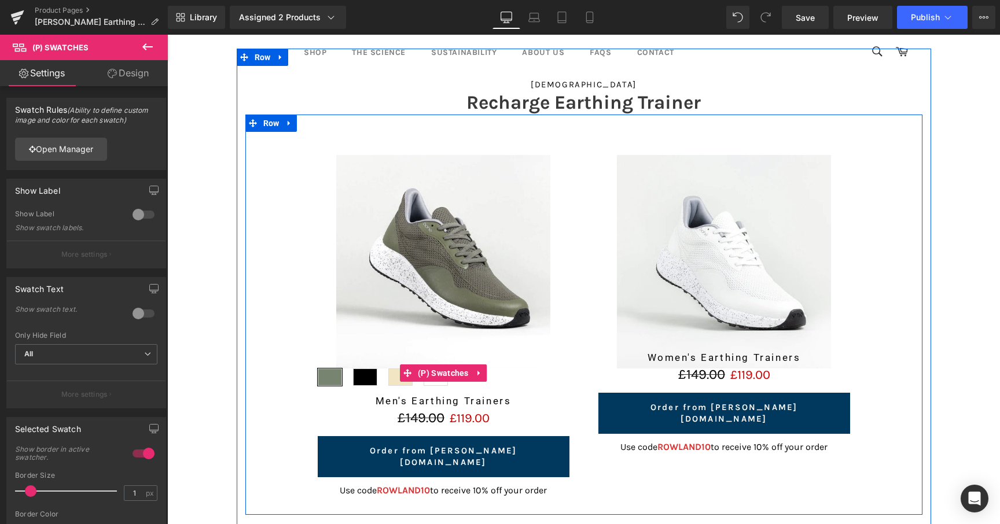
click at [388, 381] on span "Sandstone" at bounding box center [400, 377] width 24 height 17
click at [365, 383] on span "Eclipse" at bounding box center [365, 377] width 24 height 17
click at [335, 385] on span "Forest" at bounding box center [330, 377] width 24 height 17
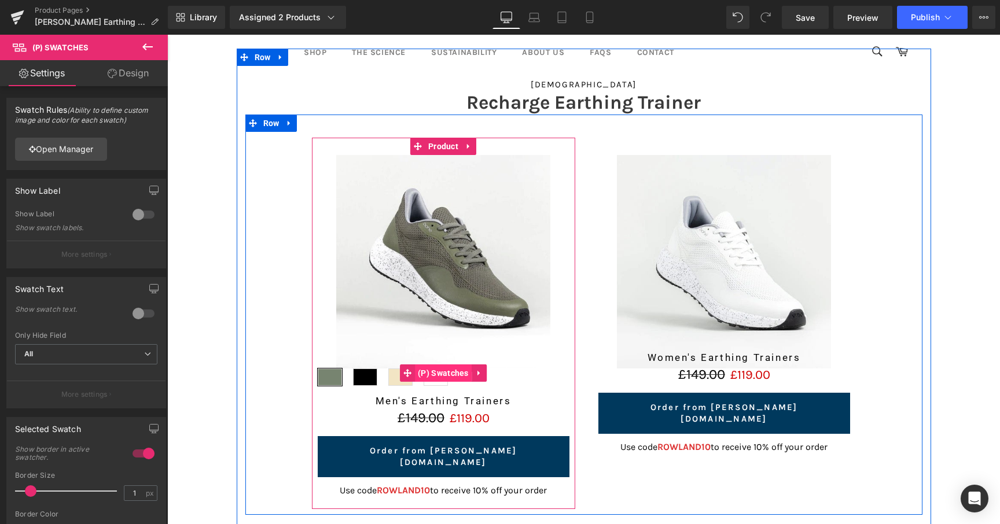
click at [436, 376] on span "(P) Swatches" at bounding box center [443, 373] width 57 height 17
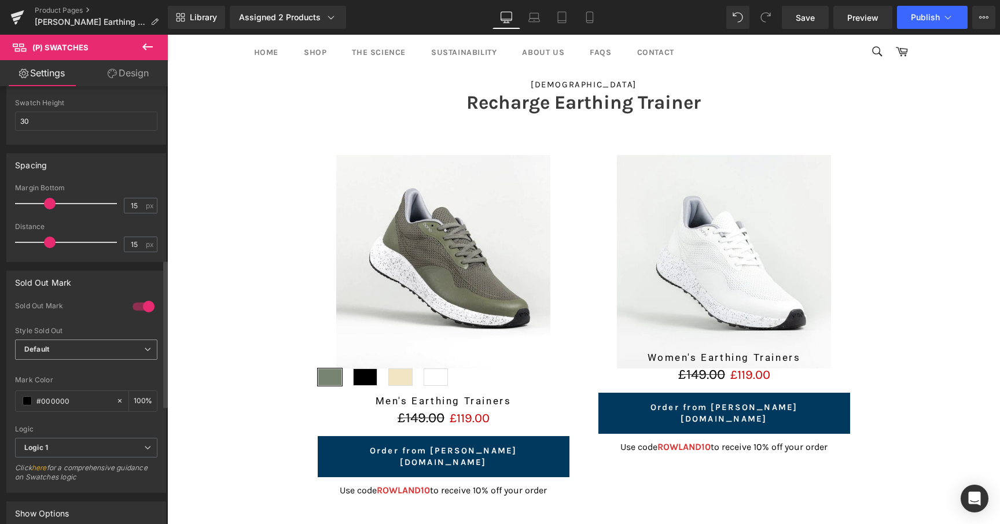
scroll to position [547, 0]
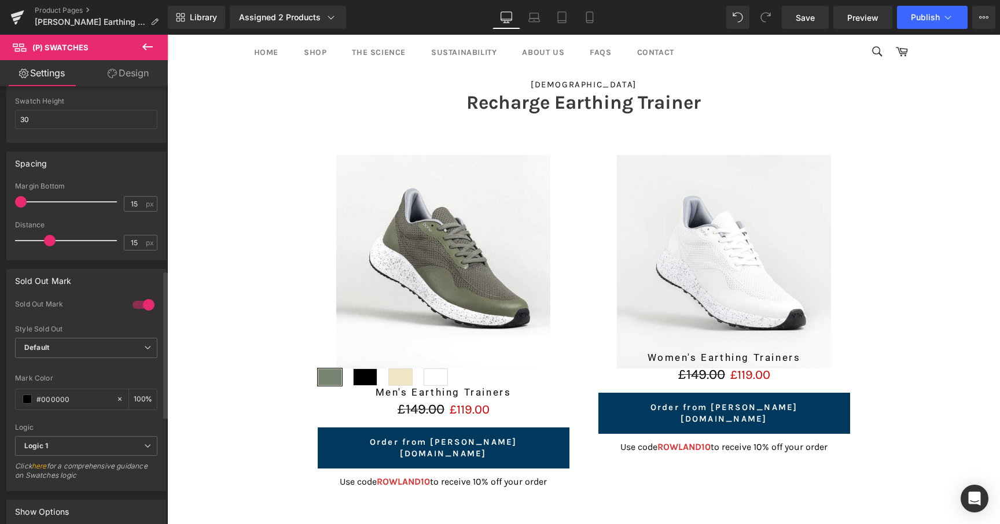
drag, startPoint x: 49, startPoint y: 204, endPoint x: 0, endPoint y: 204, distance: 49.2
click at [0, 204] on div "Spacing 15px Margin Bottom 15 px 15px Distance 15 px" at bounding box center [86, 201] width 173 height 117
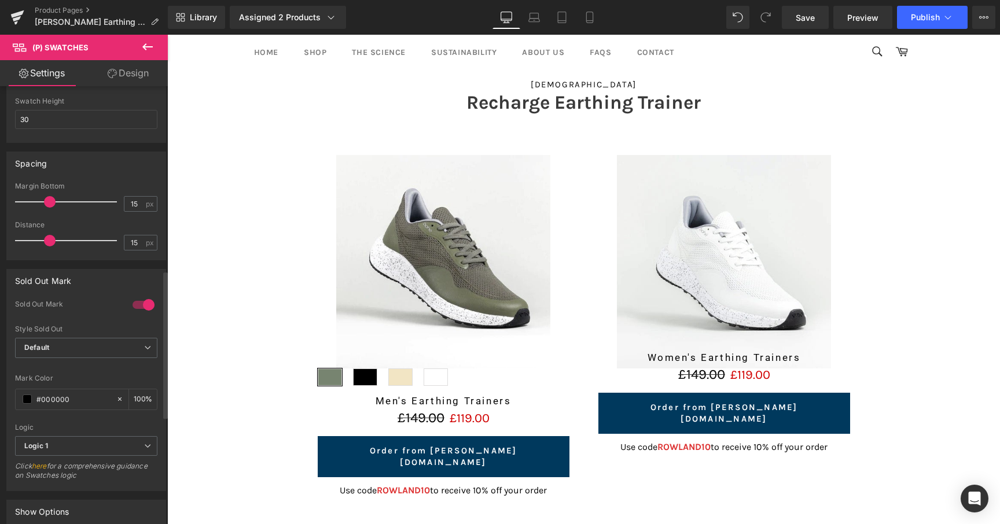
drag, startPoint x: 24, startPoint y: 204, endPoint x: 52, endPoint y: 205, distance: 27.8
click at [52, 205] on span at bounding box center [50, 202] width 12 height 12
drag, startPoint x: 46, startPoint y: 240, endPoint x: 30, endPoint y: 240, distance: 16.8
click at [30, 240] on span at bounding box center [33, 241] width 12 height 12
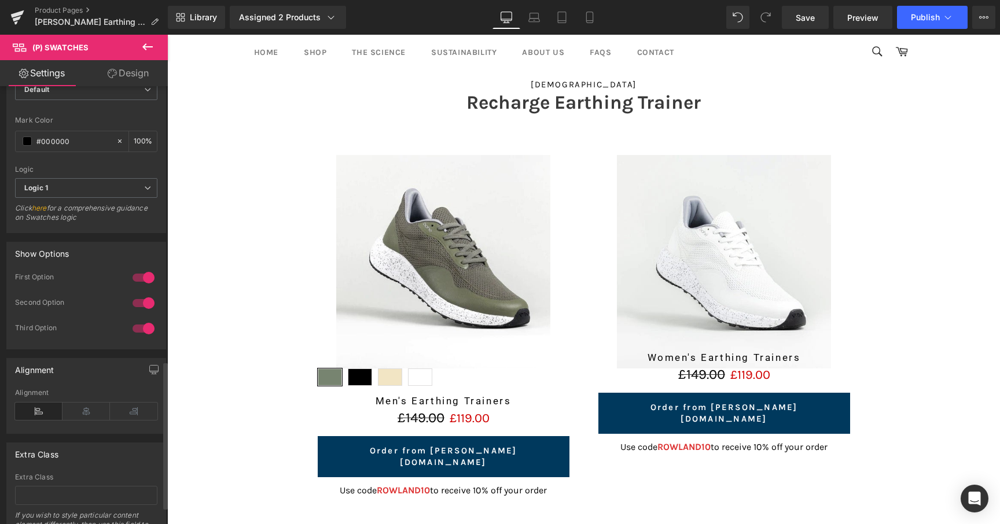
scroll to position [869, 0]
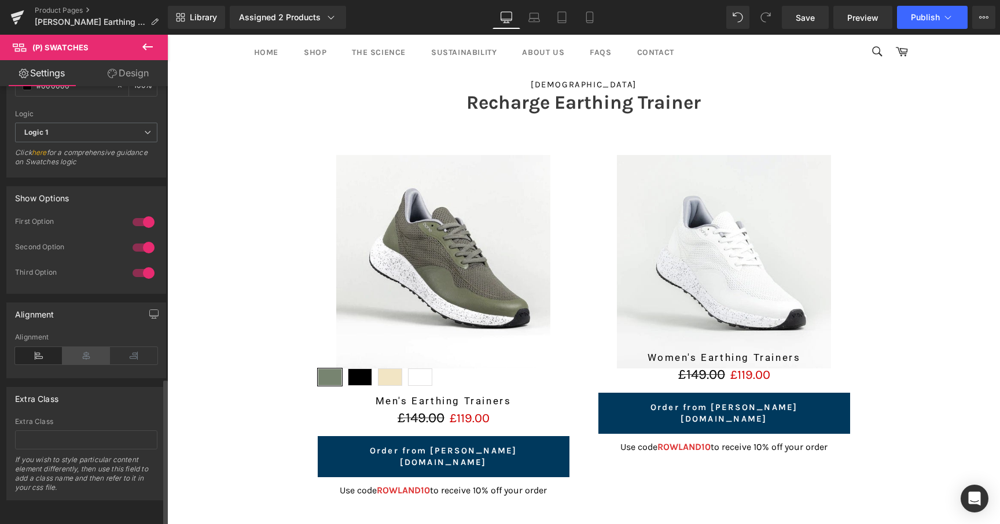
click at [90, 347] on icon at bounding box center [85, 355] width 47 height 17
click at [130, 87] on div "100 %" at bounding box center [143, 86] width 28 height 20
drag, startPoint x: 129, startPoint y: 83, endPoint x: 128, endPoint y: 90, distance: 7.6
click at [129, 83] on link "Design" at bounding box center [128, 73] width 84 height 26
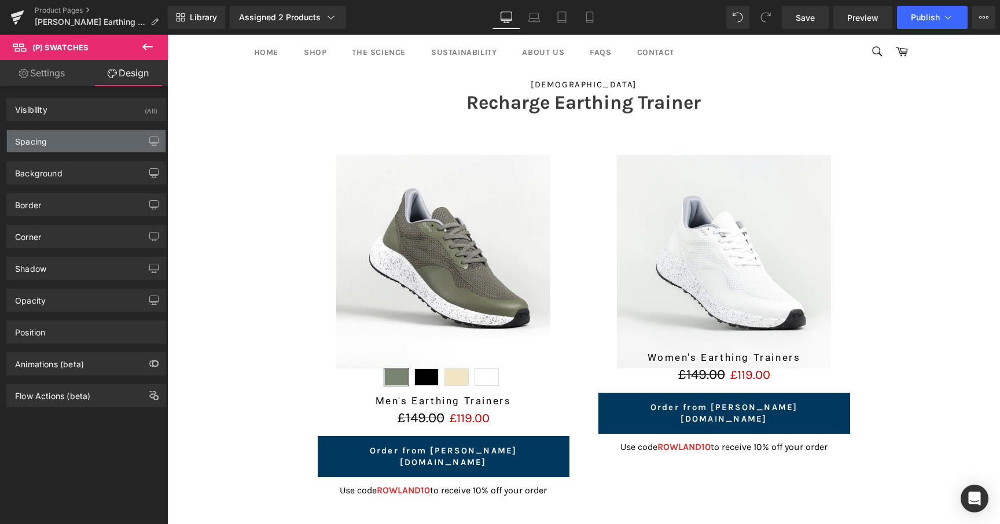
click at [108, 144] on div "Spacing" at bounding box center [86, 141] width 159 height 22
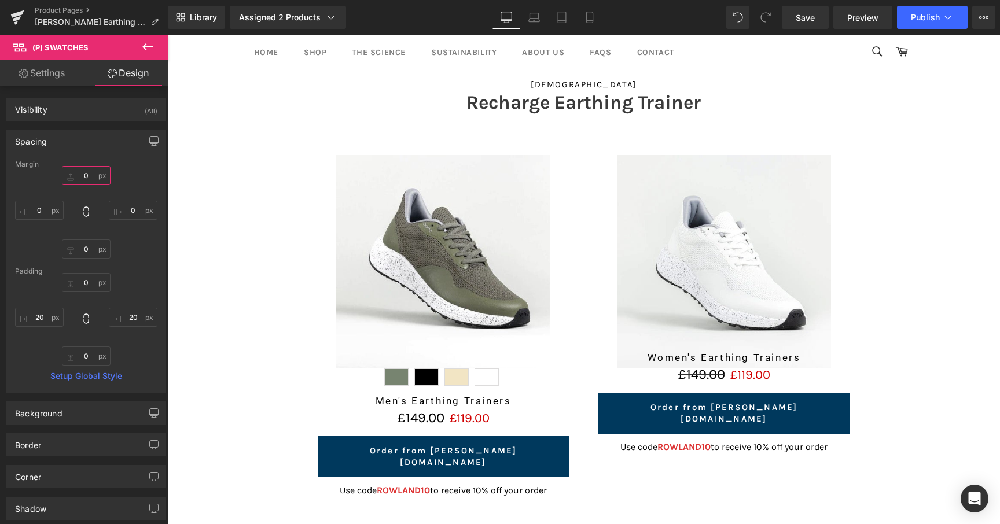
click at [82, 182] on input "0" at bounding box center [86, 175] width 49 height 19
click at [82, 181] on input "0" at bounding box center [86, 175] width 49 height 19
click at [80, 174] on input "0" at bounding box center [86, 175] width 49 height 19
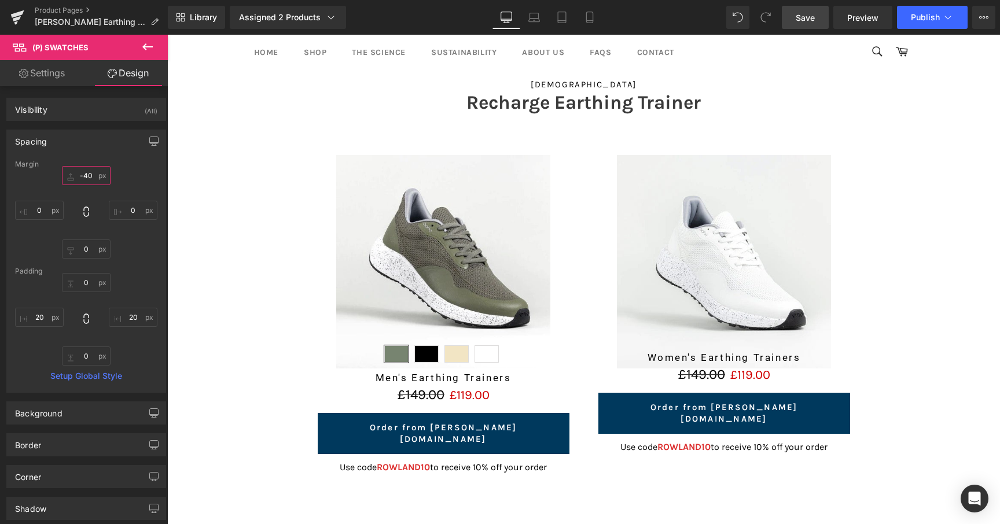
type input "-40"
click at [804, 20] on span "Save" at bounding box center [805, 18] width 19 height 12
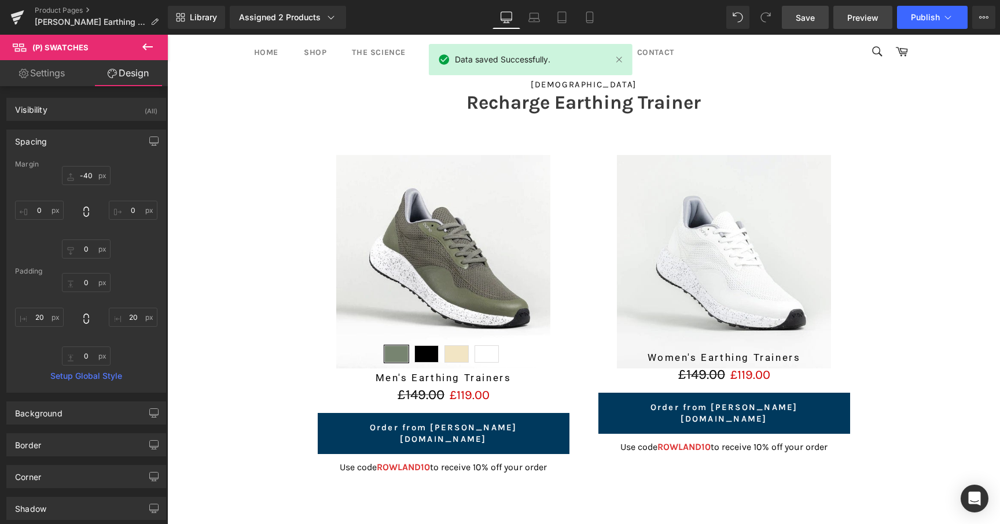
click at [853, 17] on span "Preview" at bounding box center [862, 18] width 31 height 12
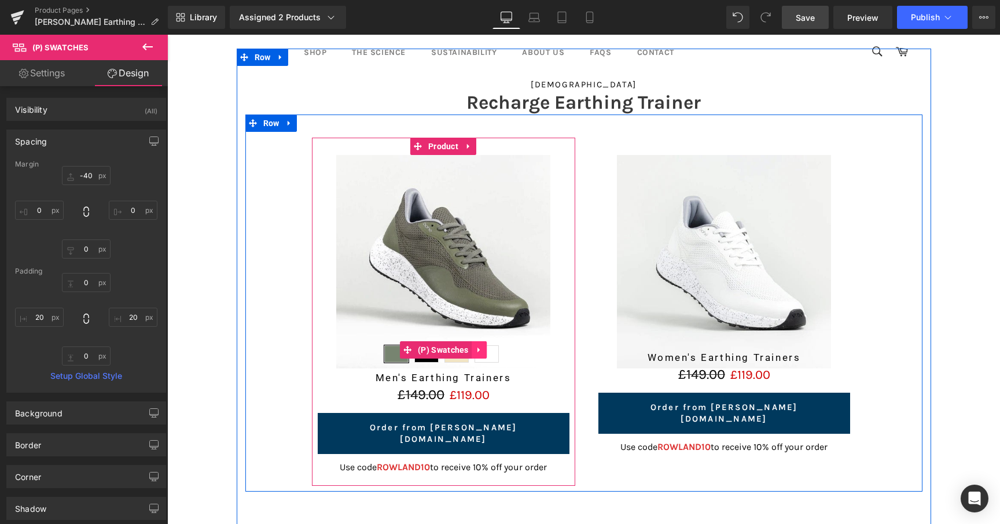
click at [477, 348] on icon at bounding box center [478, 350] width 2 height 5
click at [472, 352] on icon at bounding box center [472, 349] width 8 height 9
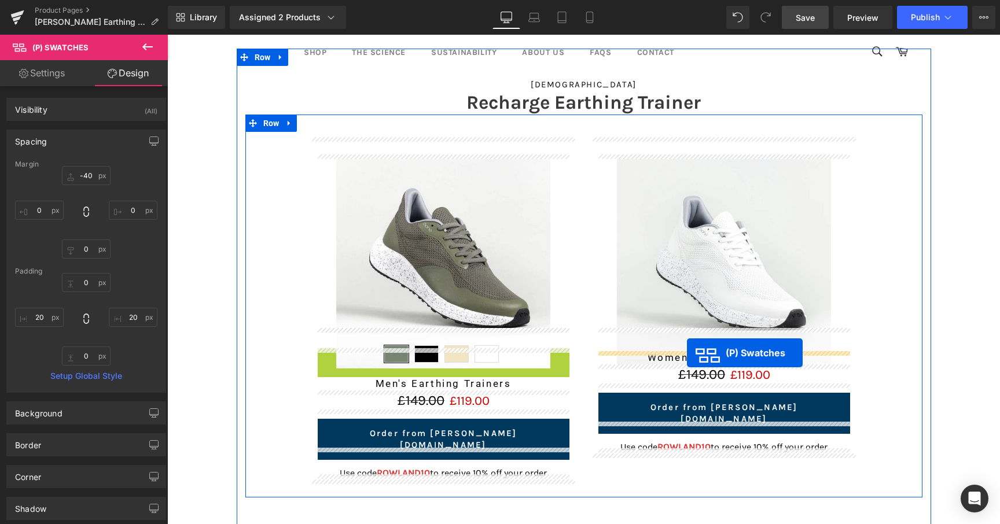
drag, startPoint x: 444, startPoint y: 371, endPoint x: 687, endPoint y: 352, distance: 243.7
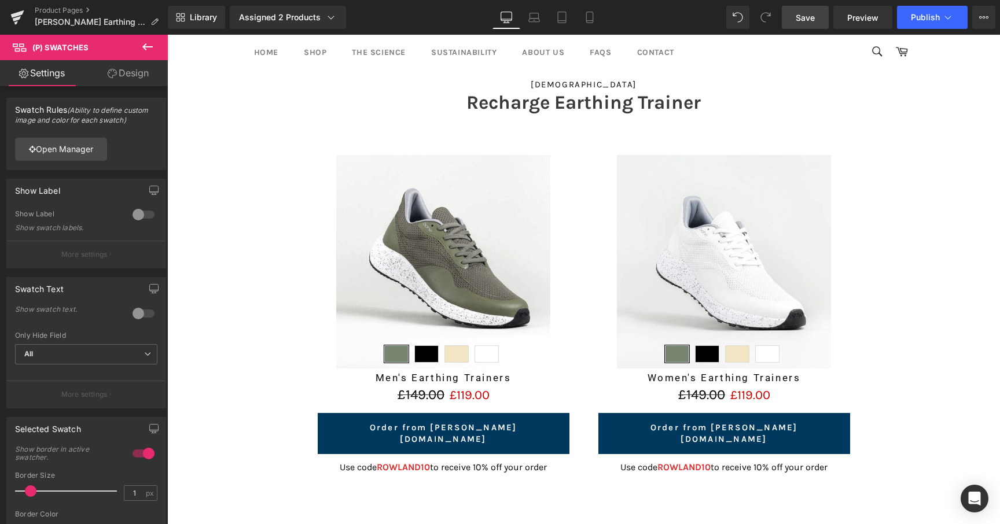
click at [822, 19] on link "Save" at bounding box center [805, 17] width 47 height 23
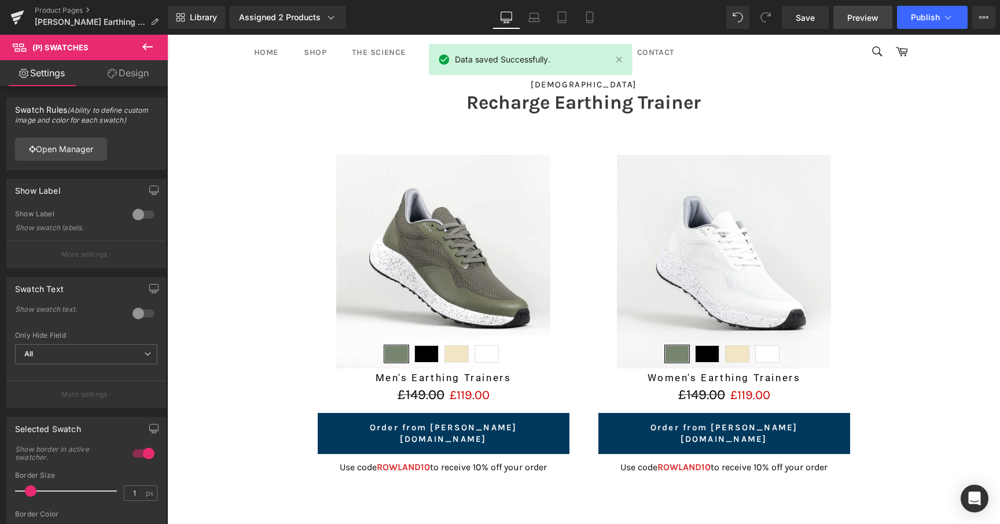
click at [862, 21] on span "Preview" at bounding box center [862, 18] width 31 height 12
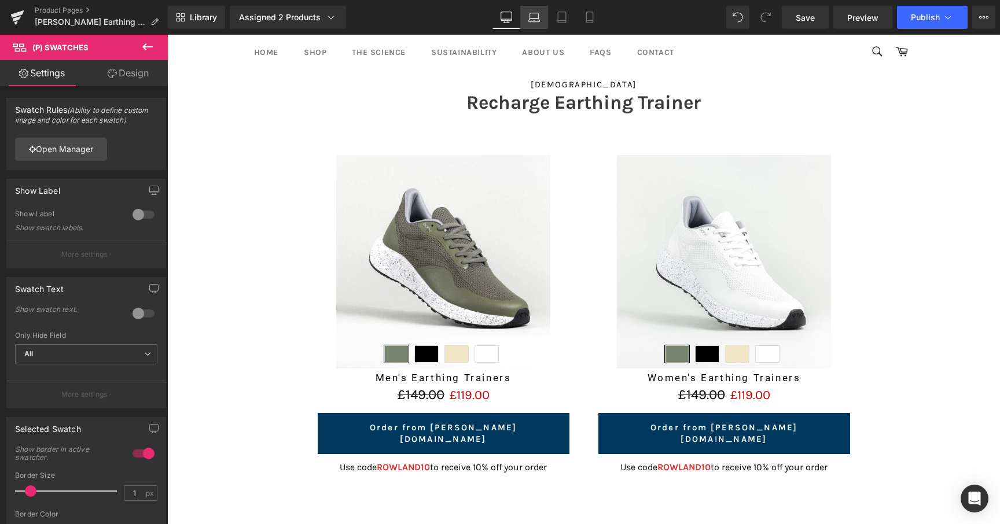
click at [548, 12] on link "Laptop" at bounding box center [534, 17] width 28 height 23
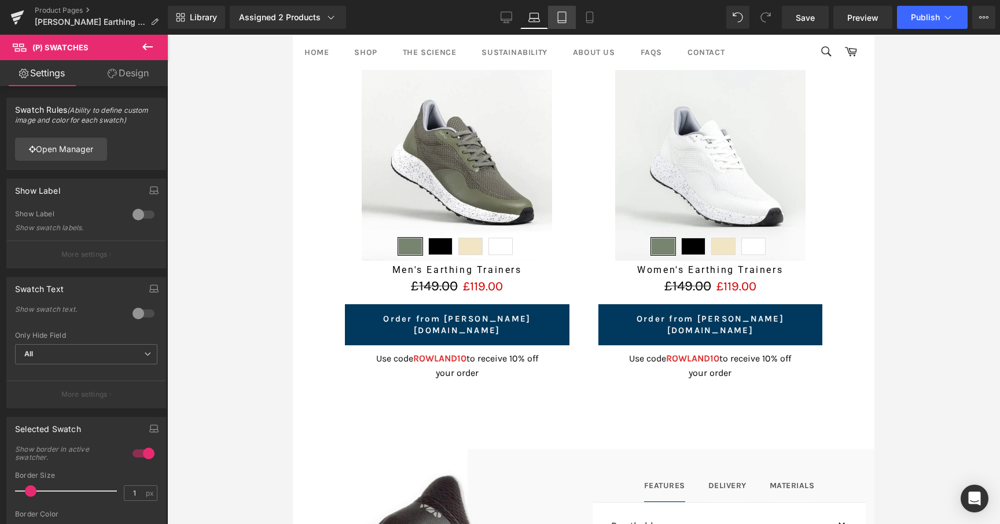
scroll to position [1756, 0]
click at [563, 19] on icon at bounding box center [562, 18] width 12 height 12
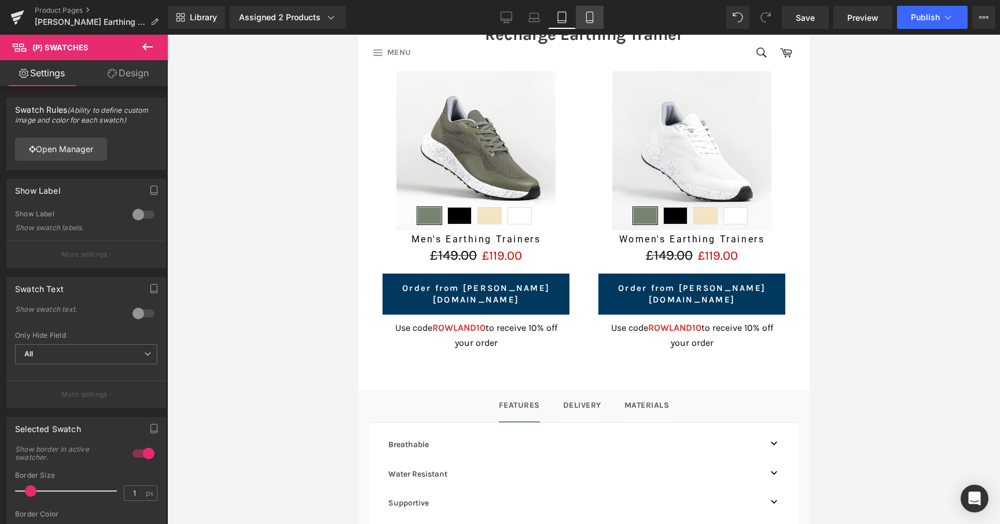
click at [577, 21] on link "Mobile" at bounding box center [590, 17] width 28 height 23
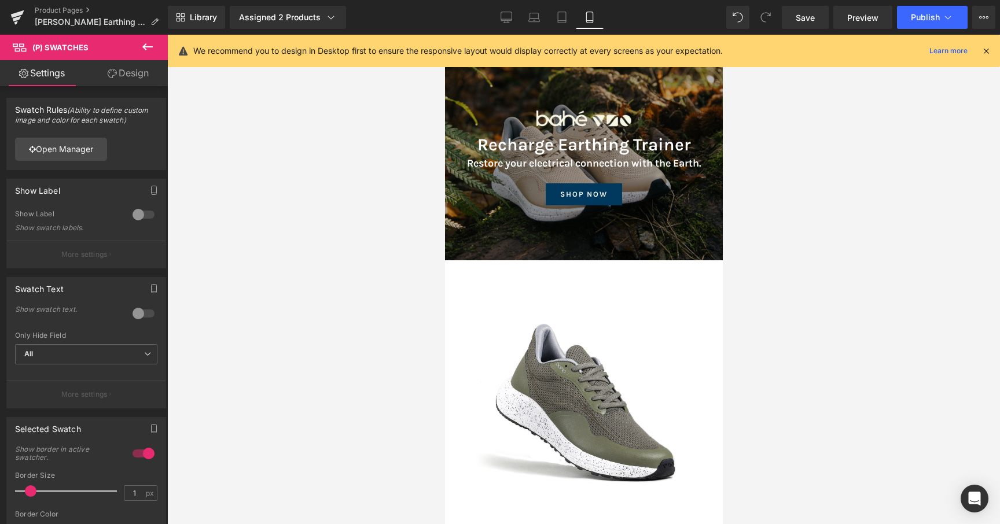
scroll to position [0, 0]
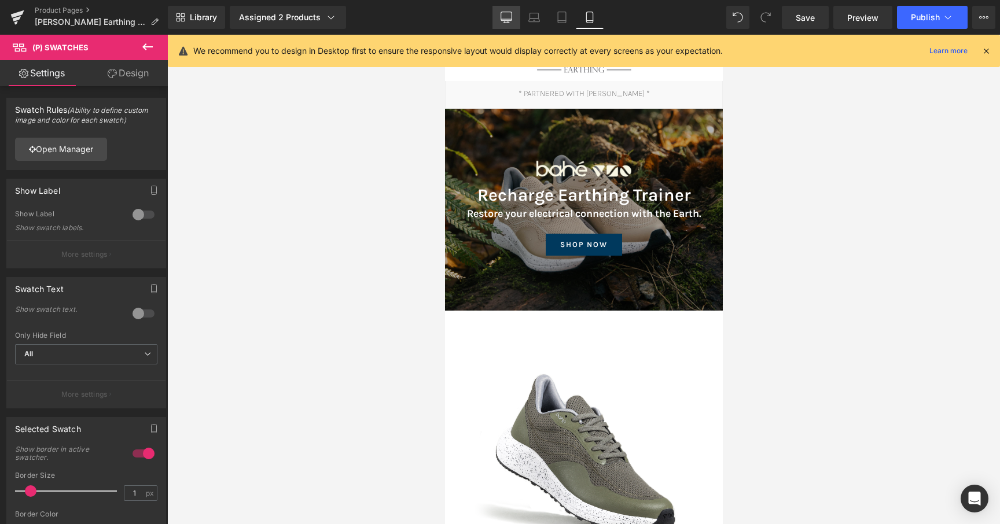
click at [509, 24] on link "Desktop" at bounding box center [506, 17] width 28 height 23
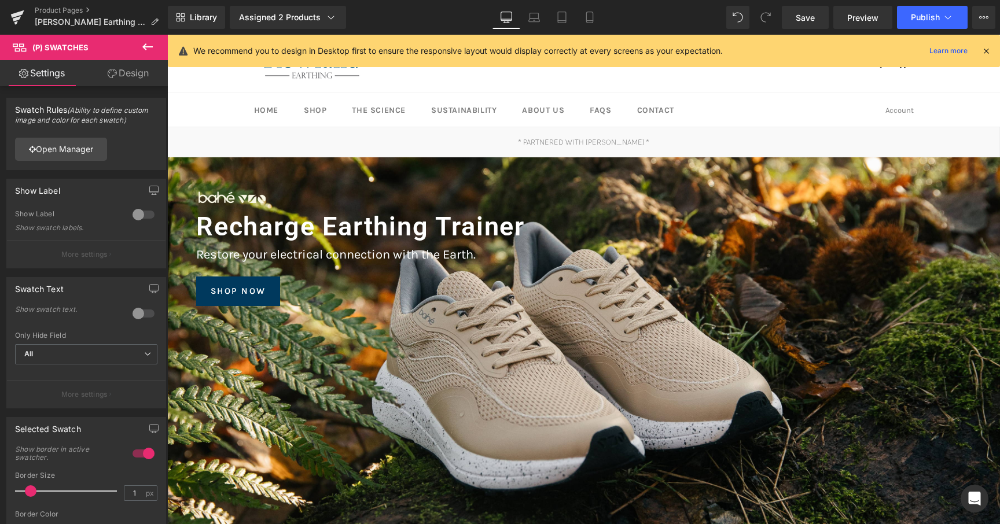
click at [983, 52] on icon at bounding box center [986, 51] width 10 height 10
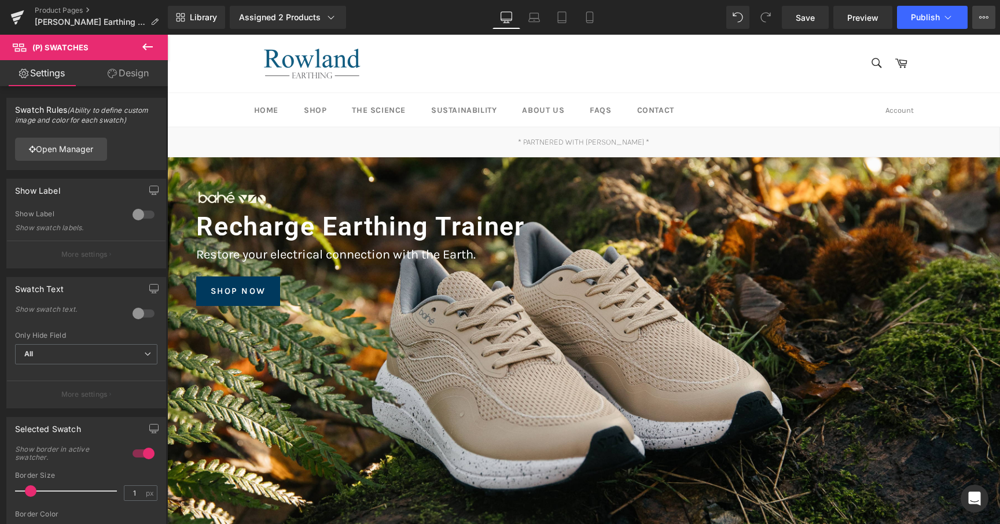
click at [980, 28] on button "View Live Page View with current Template Save Template to Library Schedule Pub…" at bounding box center [983, 17] width 23 height 23
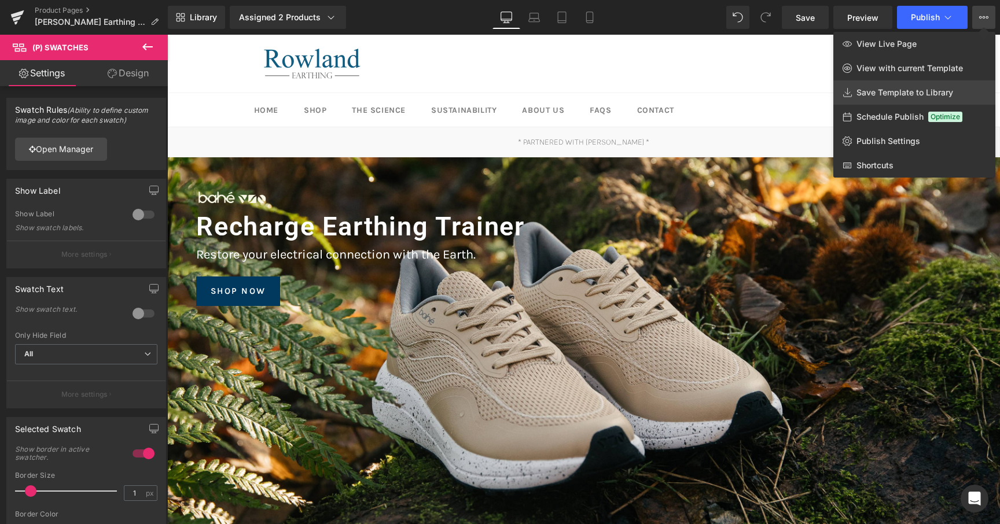
click at [891, 95] on span "Save Template to Library" at bounding box center [904, 92] width 97 height 10
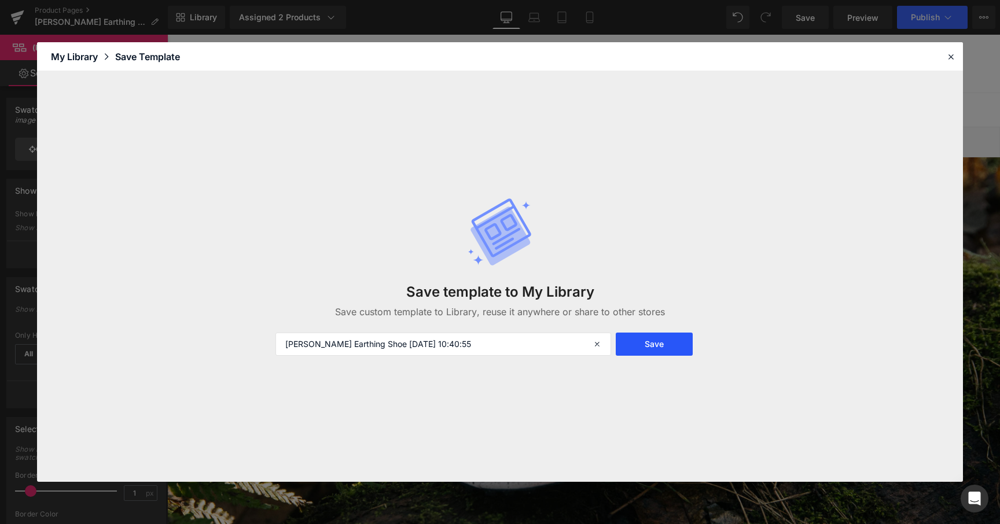
click at [649, 347] on button "Save" at bounding box center [654, 344] width 77 height 23
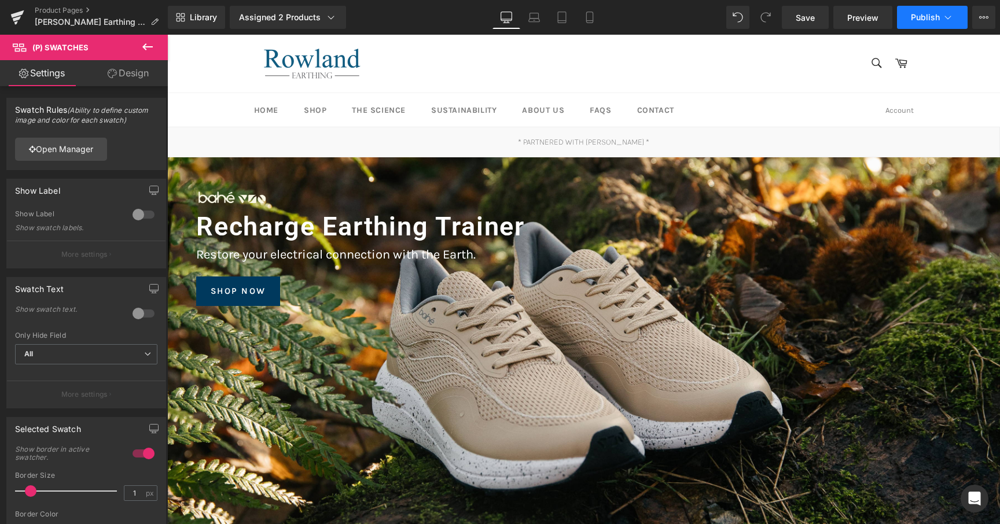
click at [933, 27] on button "Publish" at bounding box center [932, 17] width 71 height 23
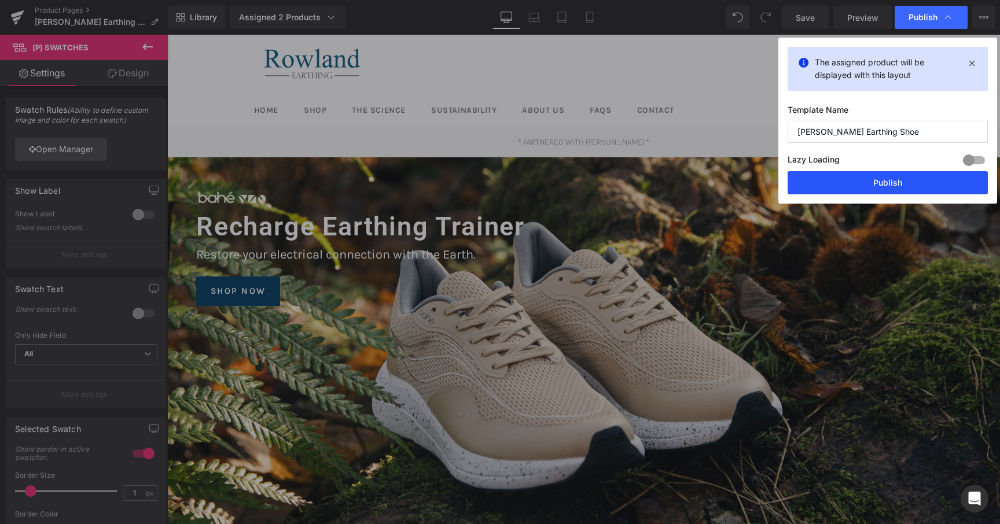
click at [913, 179] on button "Publish" at bounding box center [887, 182] width 200 height 23
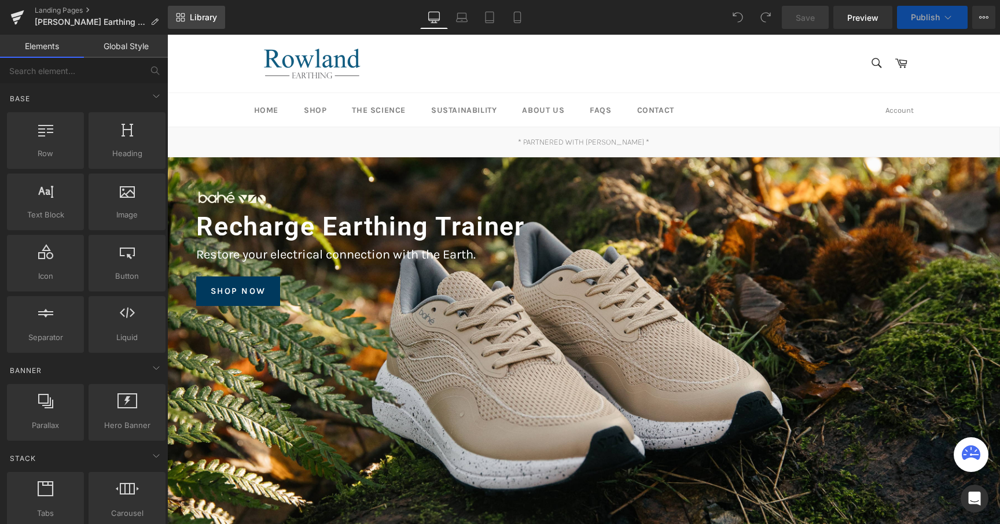
click at [210, 24] on link "Library" at bounding box center [196, 17] width 57 height 23
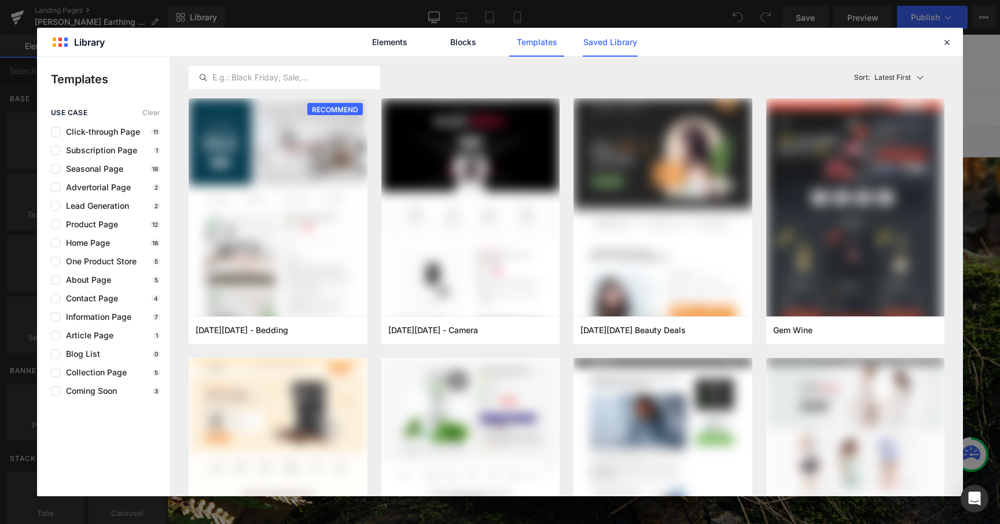
click at [584, 45] on link "Saved Library" at bounding box center [610, 42] width 55 height 29
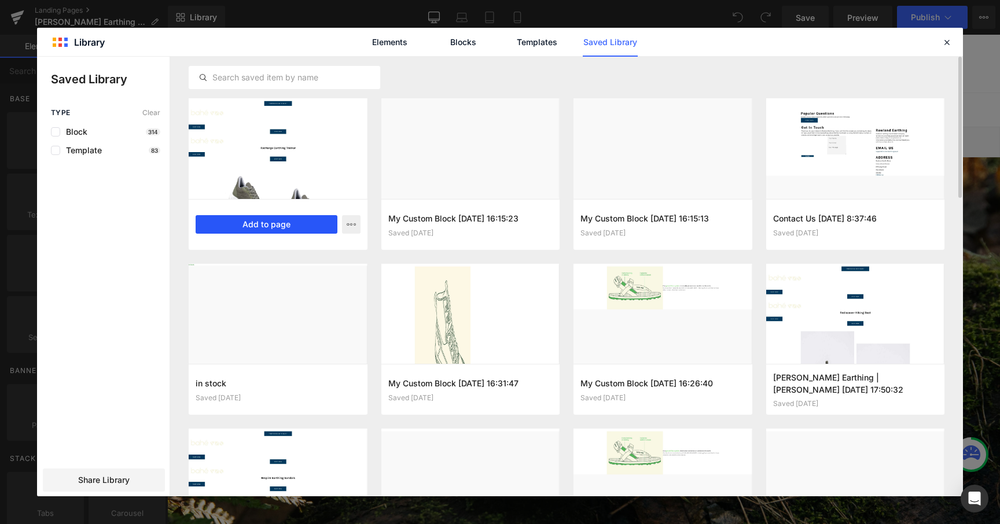
click at [283, 227] on button "Add to page" at bounding box center [267, 224] width 142 height 19
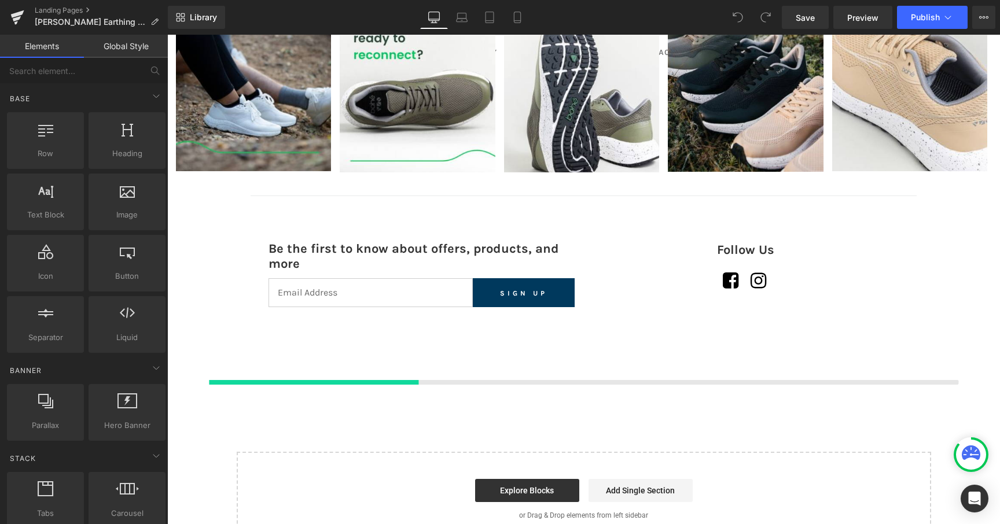
scroll to position [3569, 0]
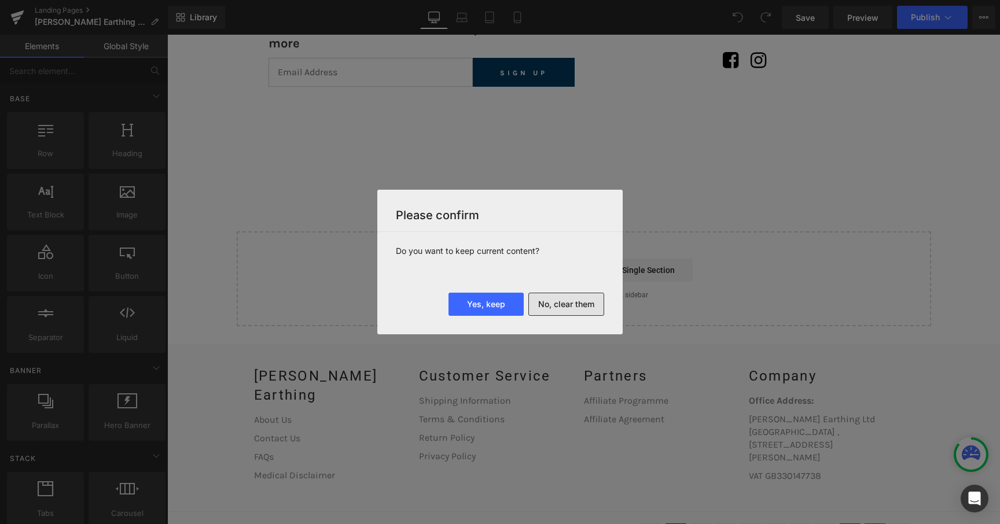
click at [554, 311] on button "No, clear them" at bounding box center [566, 304] width 76 height 23
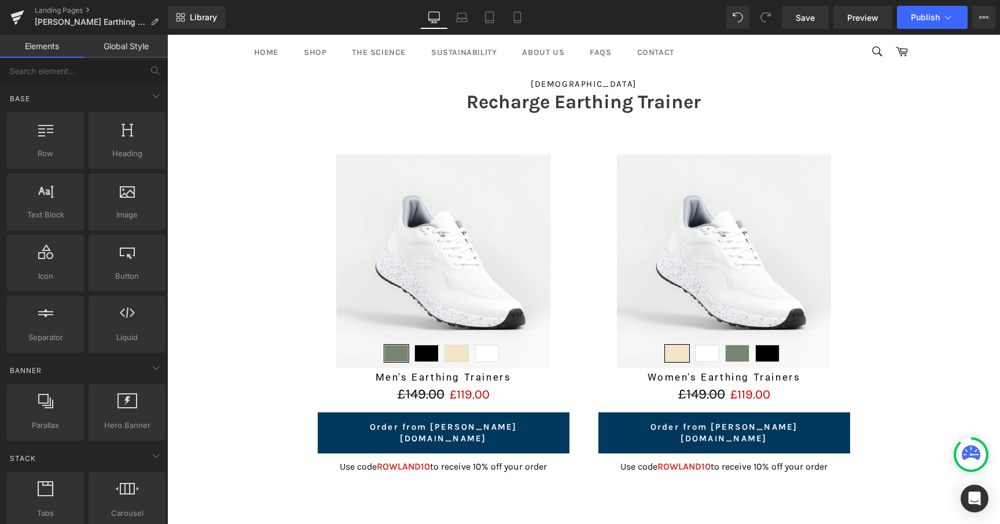
scroll to position [1960, 0]
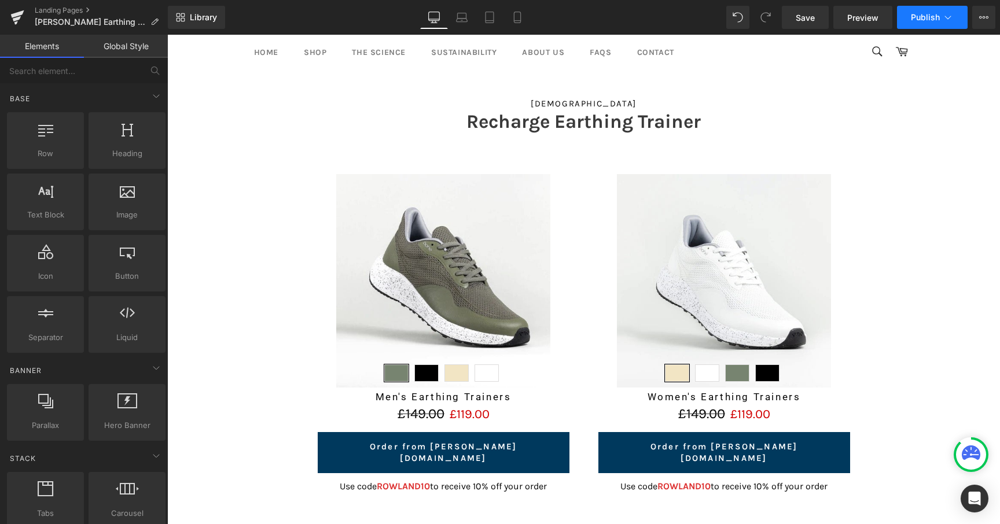
click at [948, 21] on icon at bounding box center [948, 18] width 12 height 12
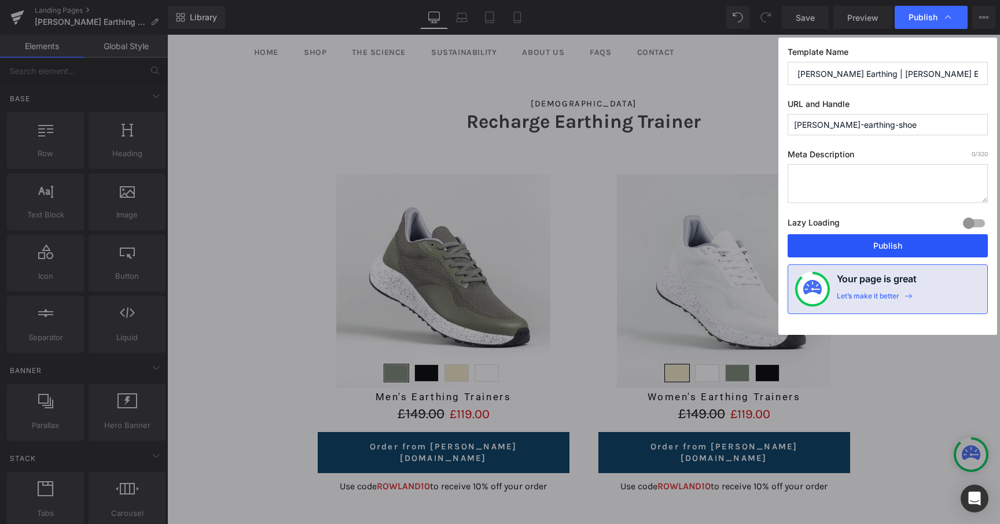
click at [862, 238] on button "Publish" at bounding box center [887, 245] width 200 height 23
